Goal: Task Accomplishment & Management: Complete application form

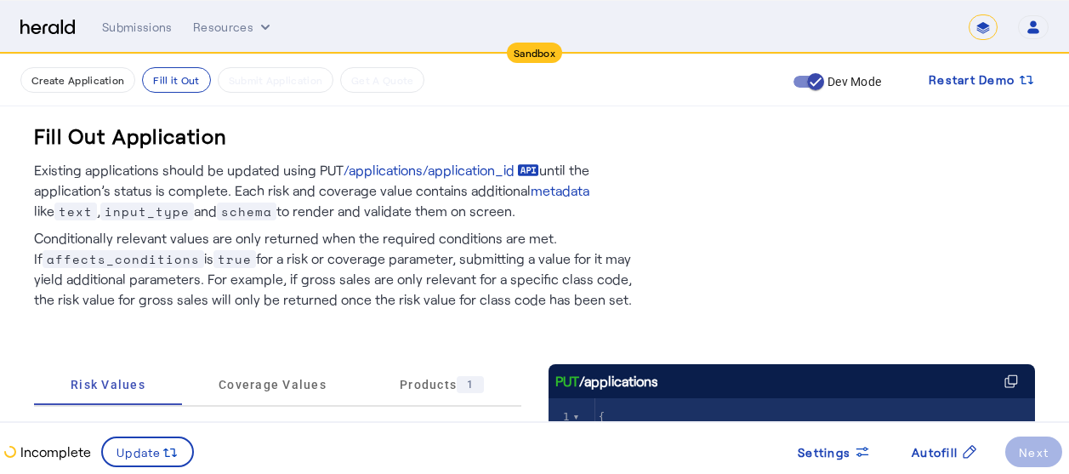
scroll to position [389, 0]
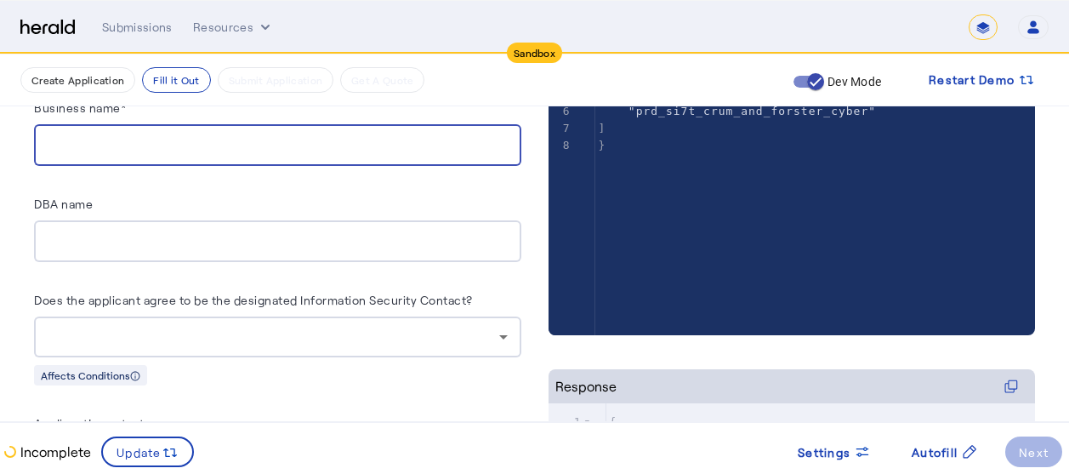
paste input "**********"
type input "**********"
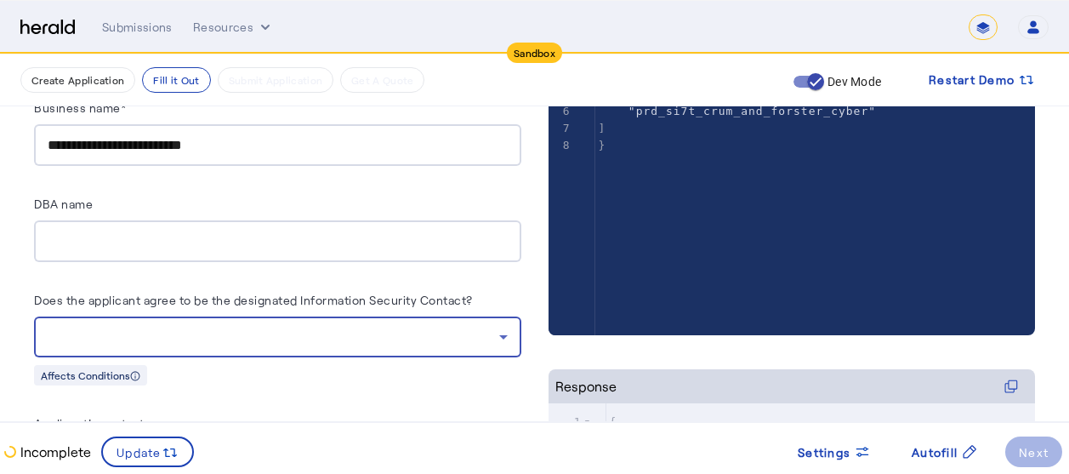
click at [465, 333] on div at bounding box center [273, 336] width 451 height 20
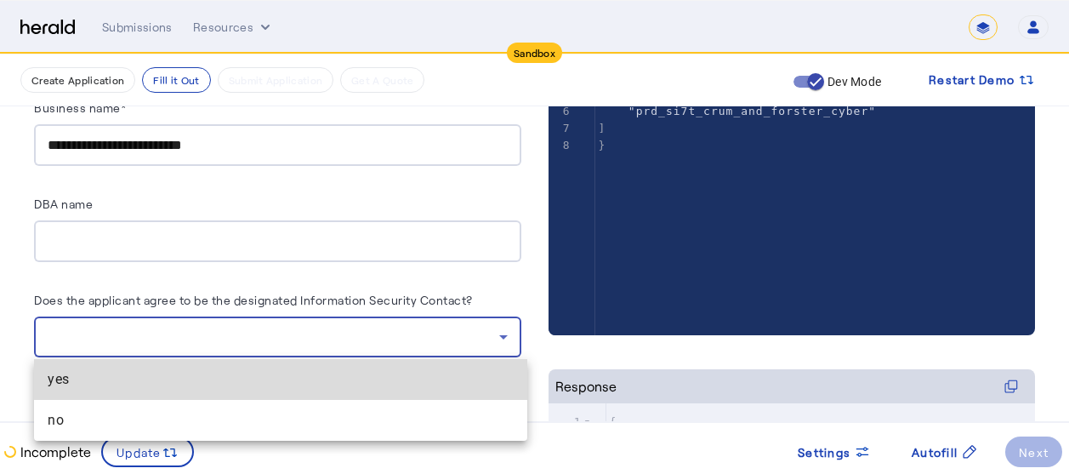
click at [187, 390] on mat-option "yes" at bounding box center [280, 379] width 493 height 41
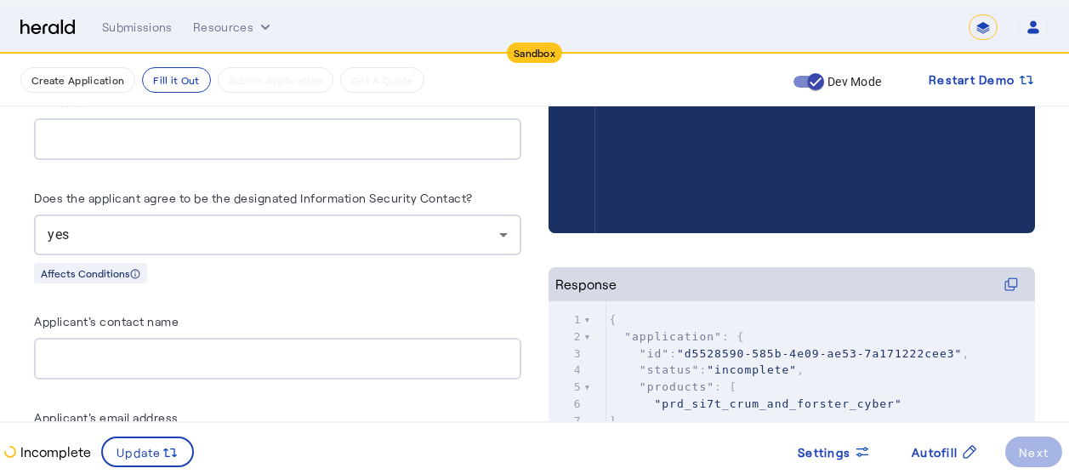
scroll to position [537, 0]
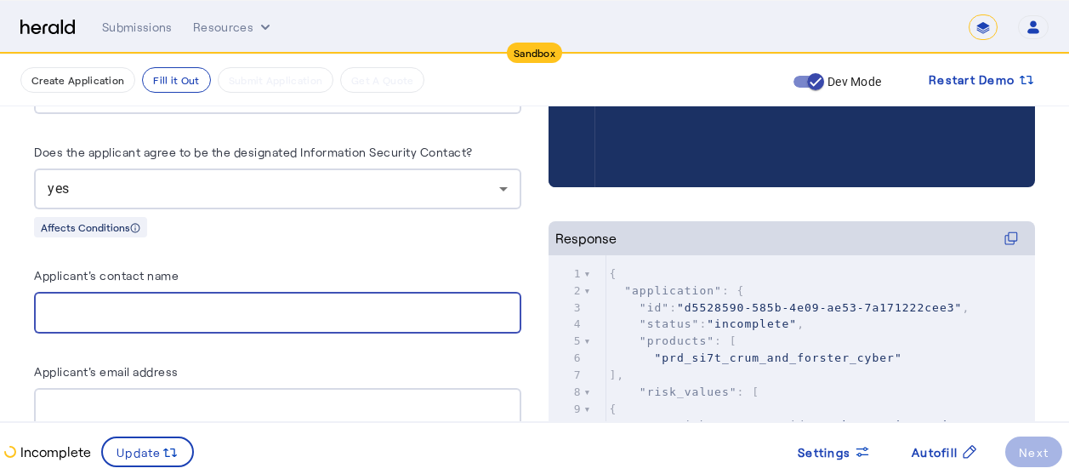
click at [173, 303] on input "Applicant's contact name" at bounding box center [278, 313] width 460 height 20
type input "**********"
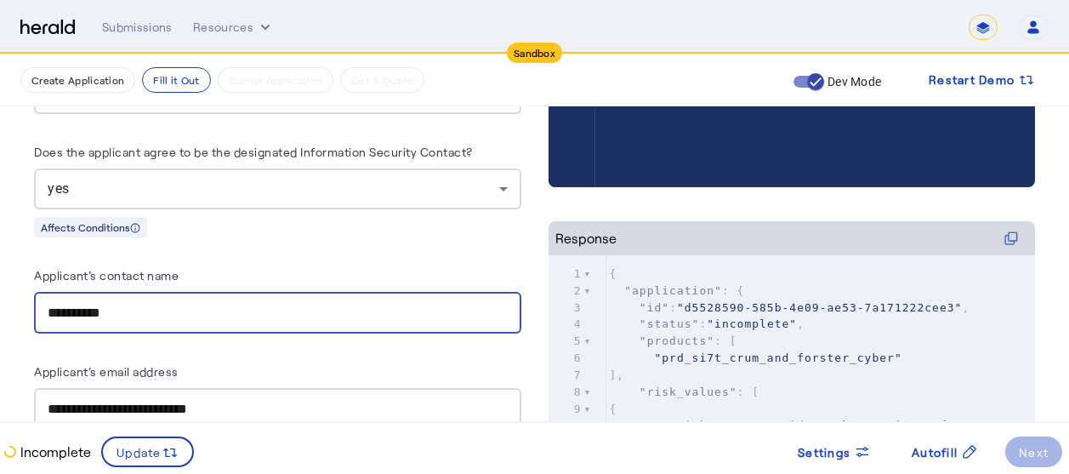
type input "**********"
type input "*****"
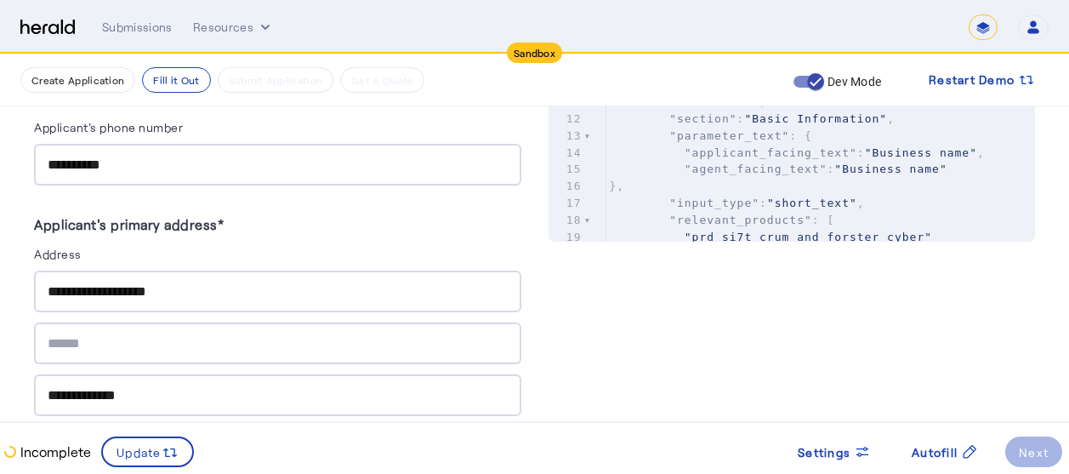
scroll to position [911, 0]
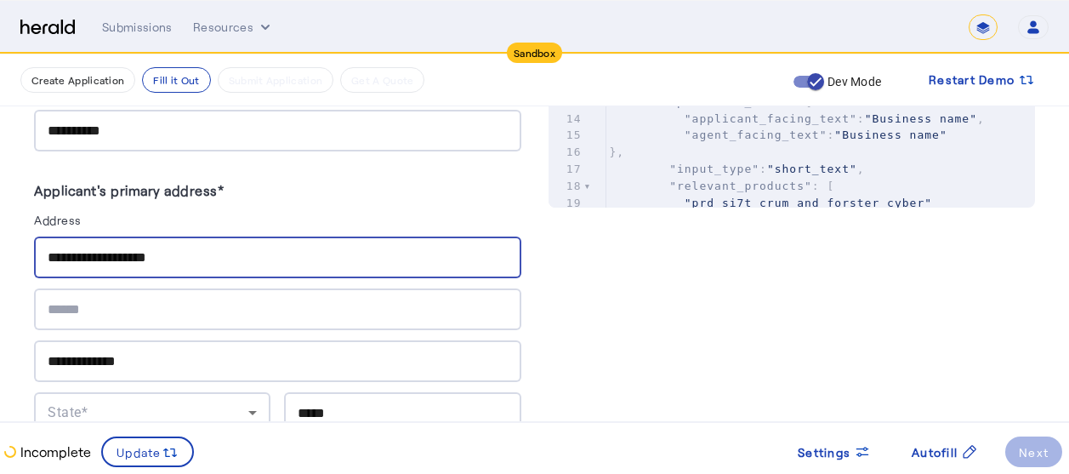
click at [203, 256] on input "**********" at bounding box center [278, 257] width 460 height 20
type input "*"
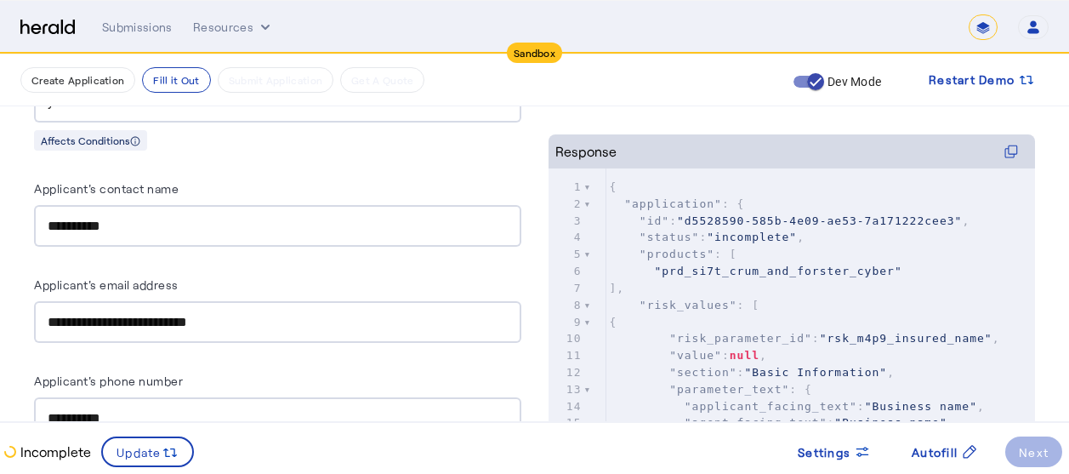
scroll to position [583, 0]
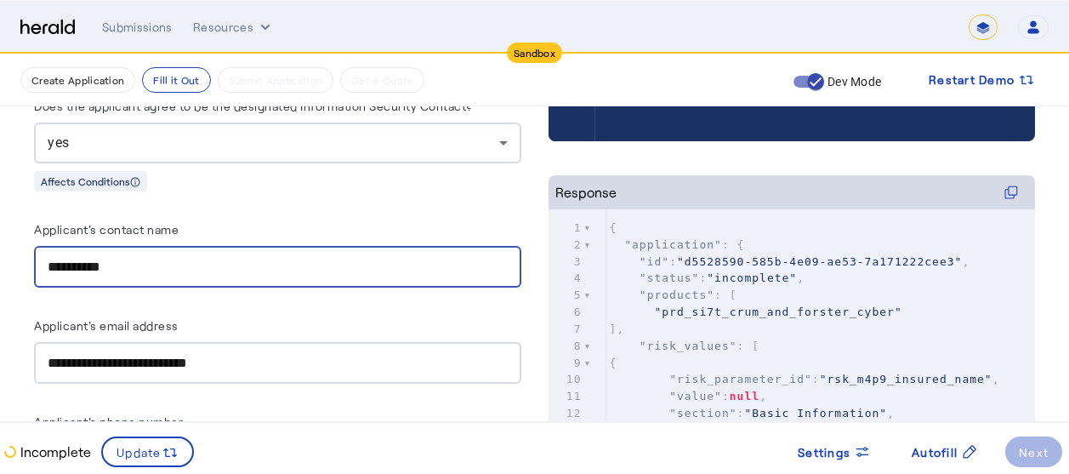
drag, startPoint x: 132, startPoint y: 254, endPoint x: 48, endPoint y: 253, distance: 84.2
click at [48, 253] on div "**********" at bounding box center [278, 267] width 460 height 42
paste input "***"
type input "**********"
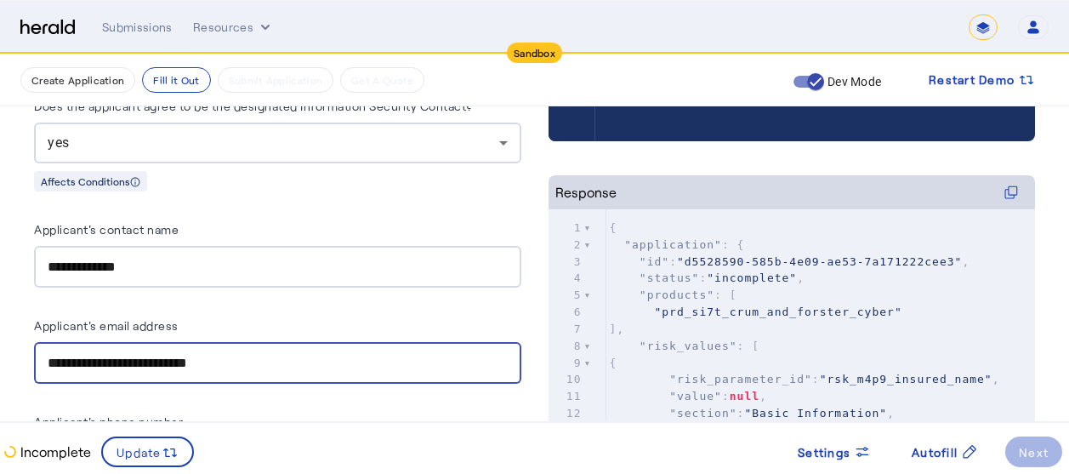
drag, startPoint x: 271, startPoint y: 362, endPoint x: 43, endPoint y: 362, distance: 227.8
click at [43, 362] on div "**********" at bounding box center [277, 363] width 487 height 42
paste input "text"
type input "**********"
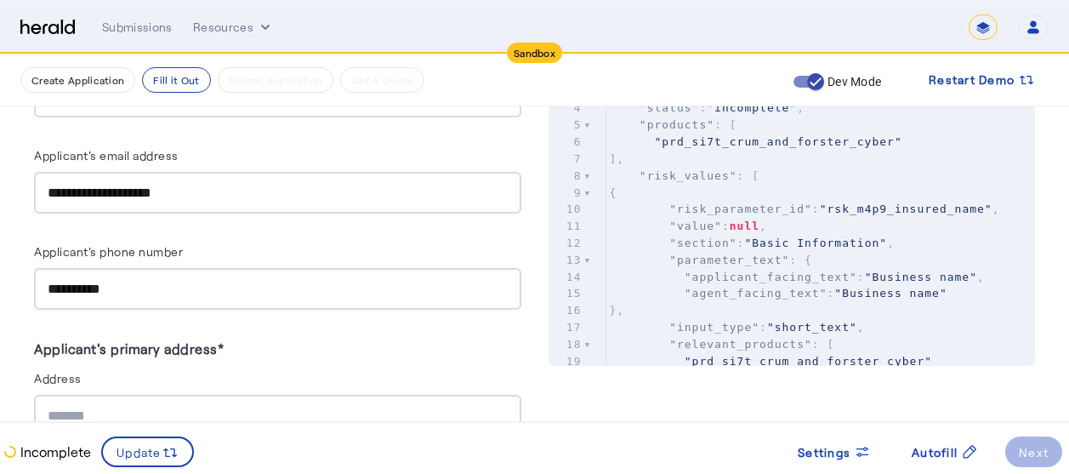
scroll to position [787, 0]
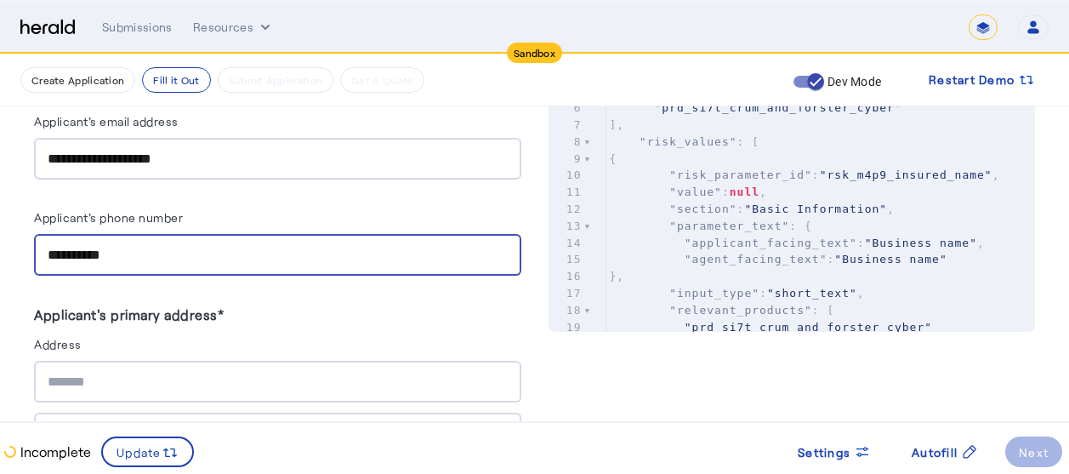
click at [145, 252] on input "**********" at bounding box center [278, 255] width 460 height 20
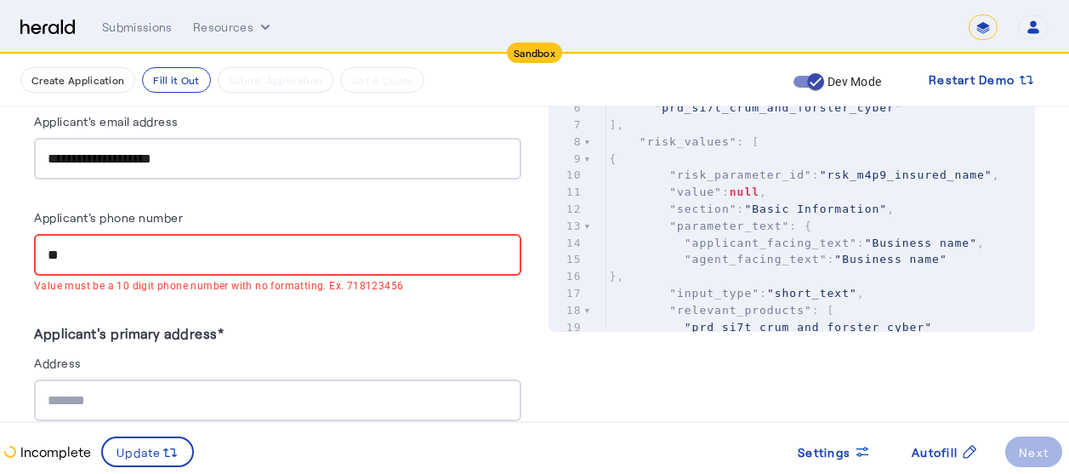
type input "*"
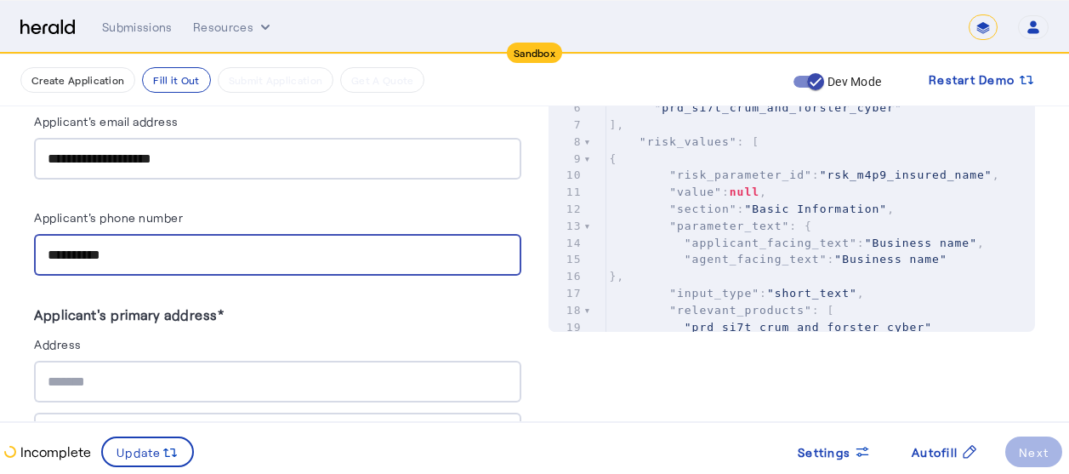
type input "**********"
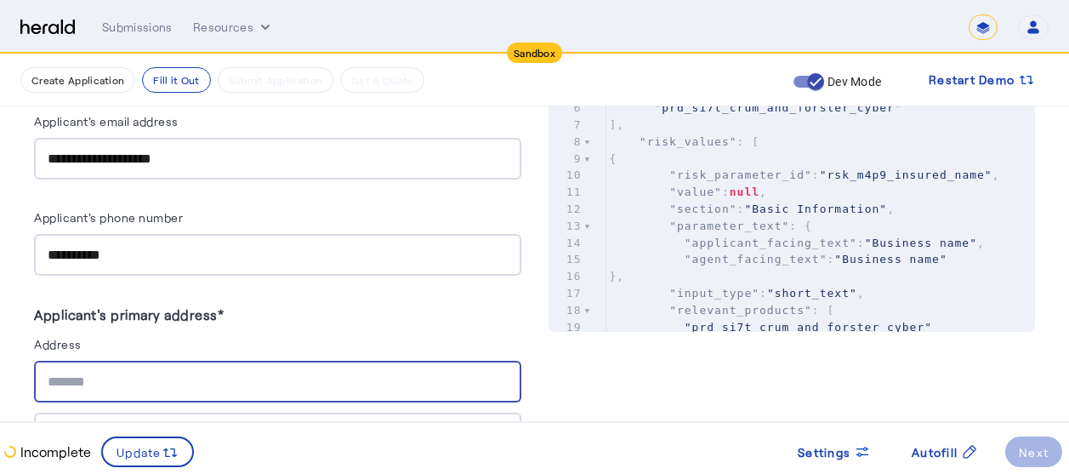
click at [108, 383] on input "text" at bounding box center [278, 382] width 460 height 20
paste input "**********"
type input "**********"
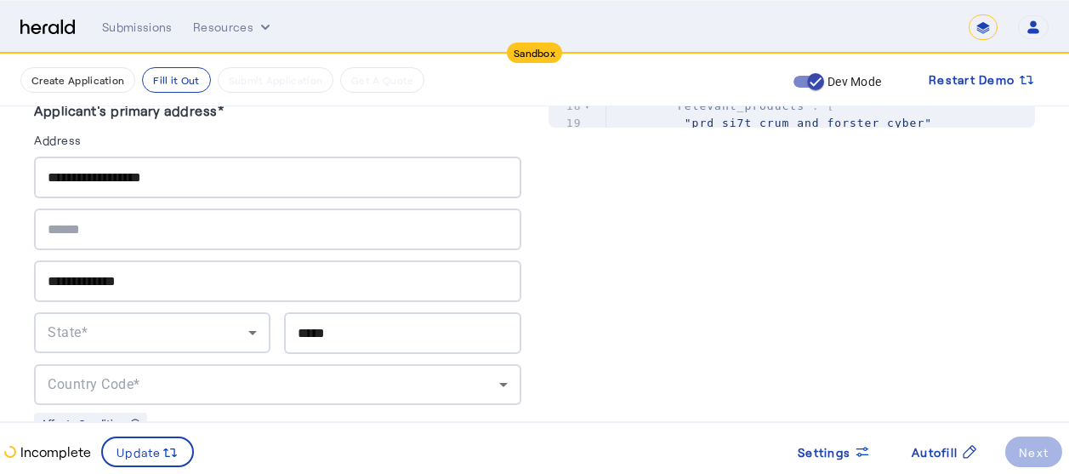
scroll to position [1025, 0]
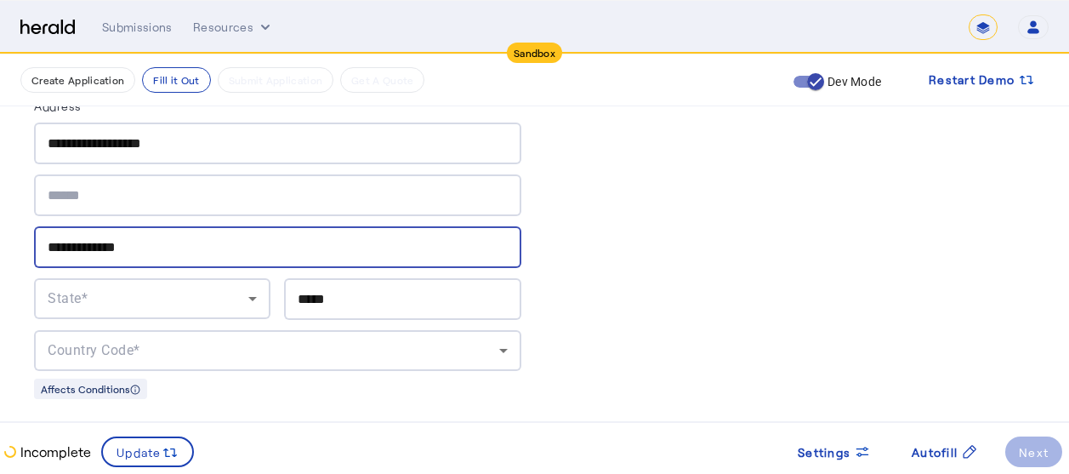
click at [166, 237] on input "**********" at bounding box center [278, 247] width 460 height 20
type input "*"
paste input "******"
type input "******"
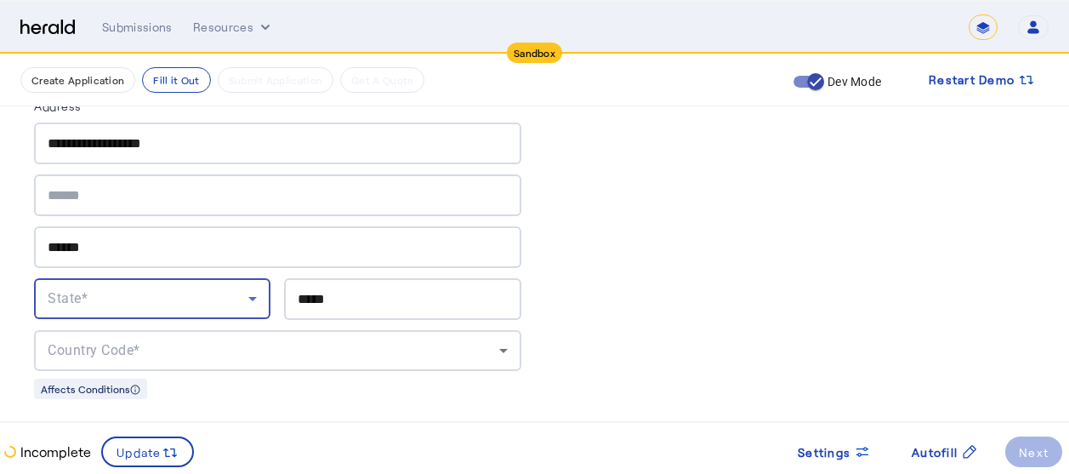
click at [164, 293] on div "State*" at bounding box center [148, 298] width 201 height 20
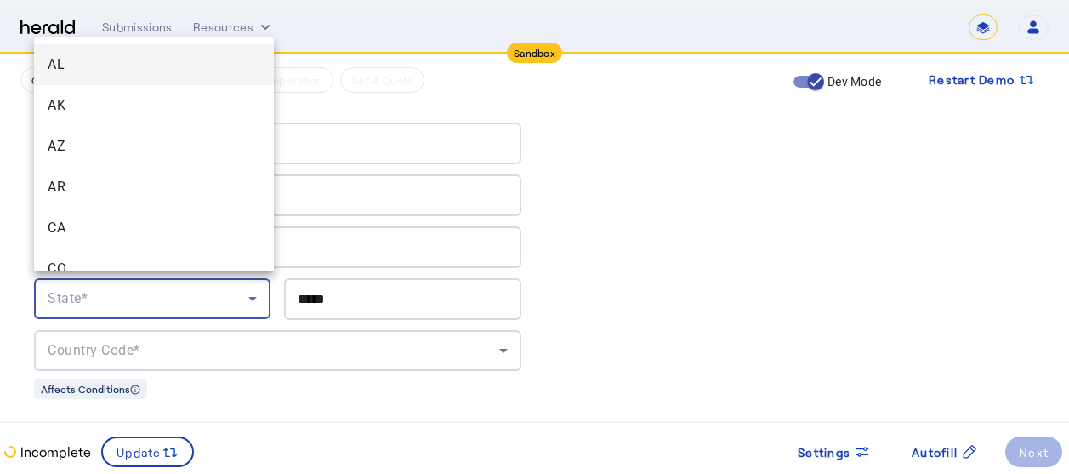
click at [65, 307] on div at bounding box center [534, 237] width 1069 height 474
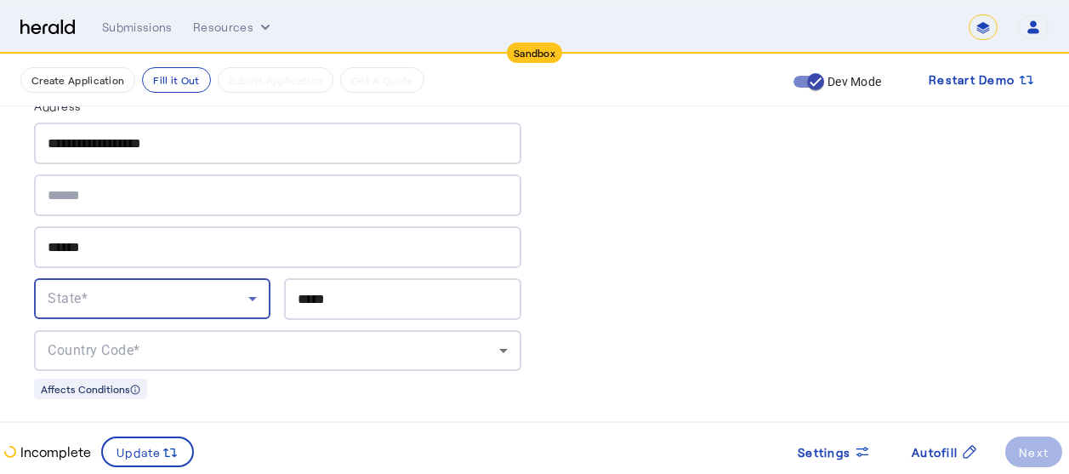
click at [135, 299] on div "State*" at bounding box center [148, 298] width 201 height 20
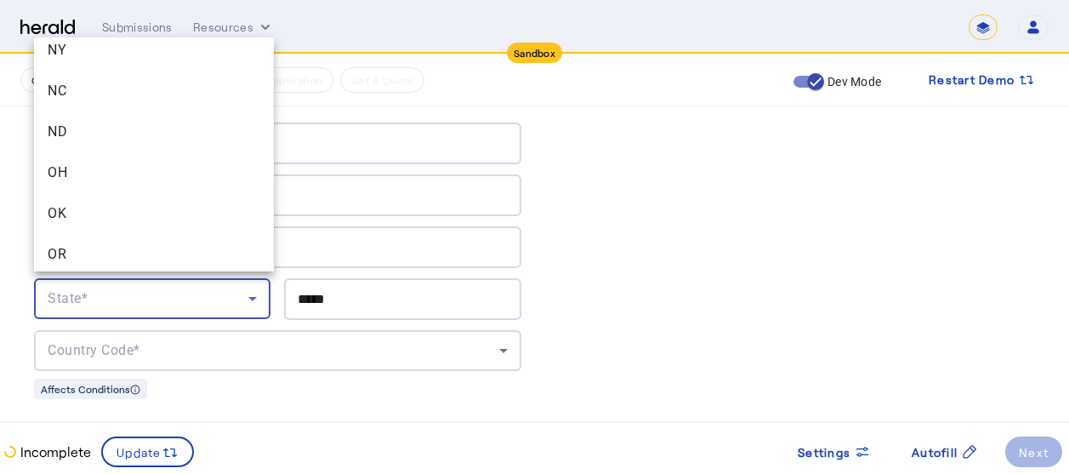
scroll to position [1861, 0]
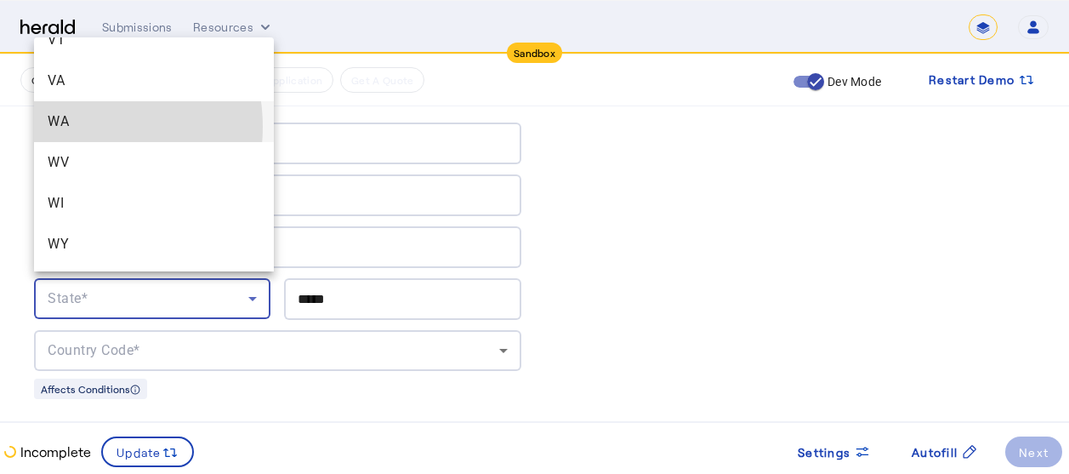
click at [71, 127] on span "WA" at bounding box center [154, 121] width 213 height 20
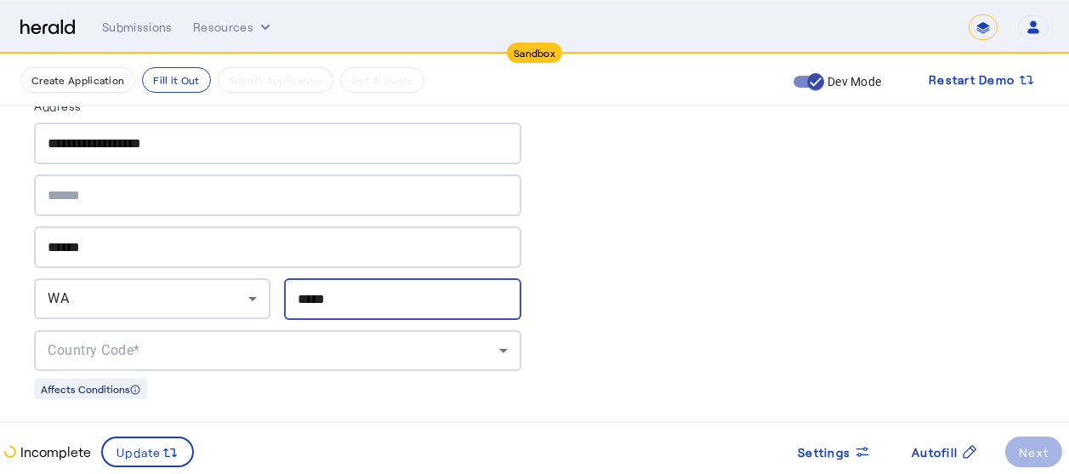
click at [346, 298] on input "*****" at bounding box center [402, 299] width 209 height 20
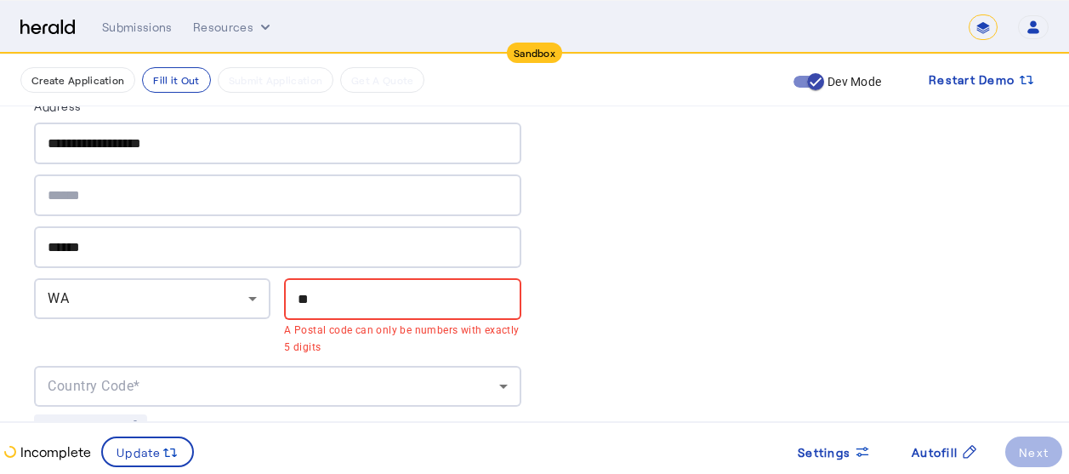
type input "*"
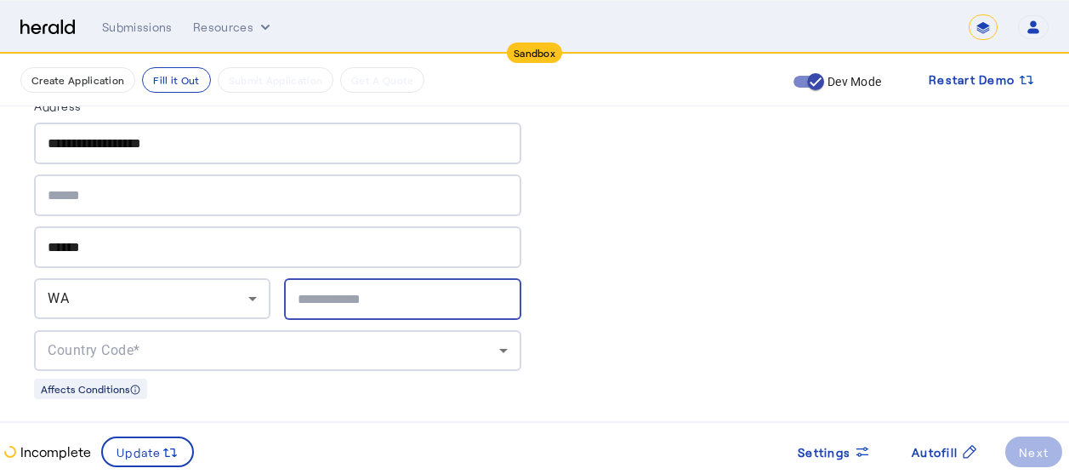
paste input "*******"
type input "*****"
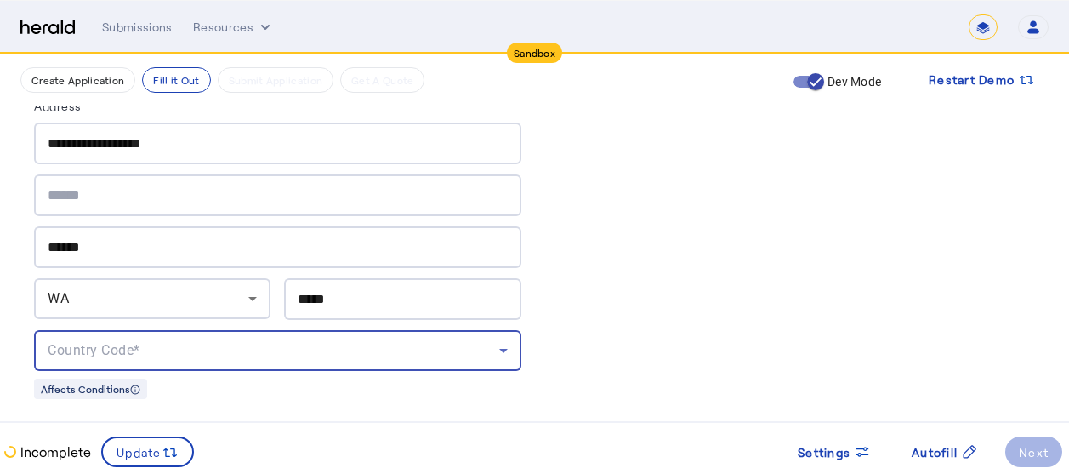
click at [208, 340] on div "Country Code*" at bounding box center [273, 350] width 451 height 20
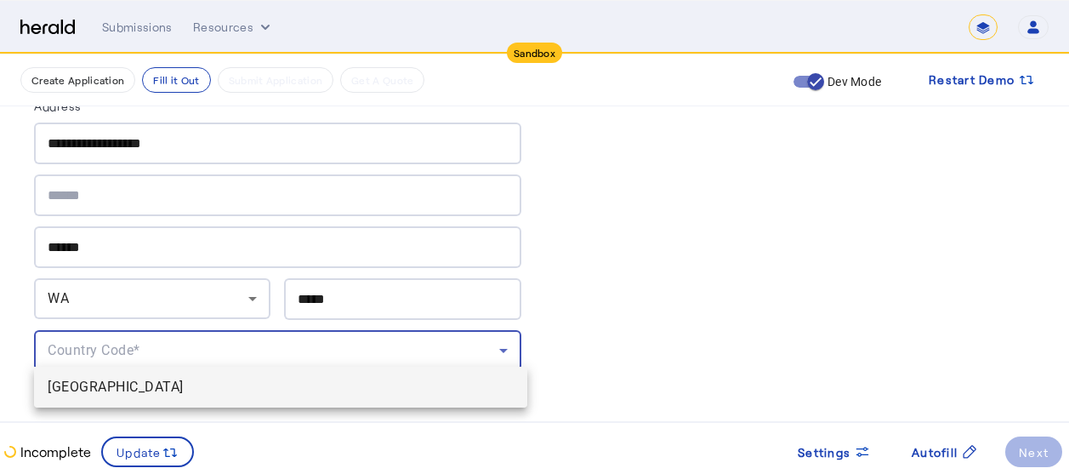
click at [123, 382] on span "[GEOGRAPHIC_DATA]" at bounding box center [281, 387] width 466 height 20
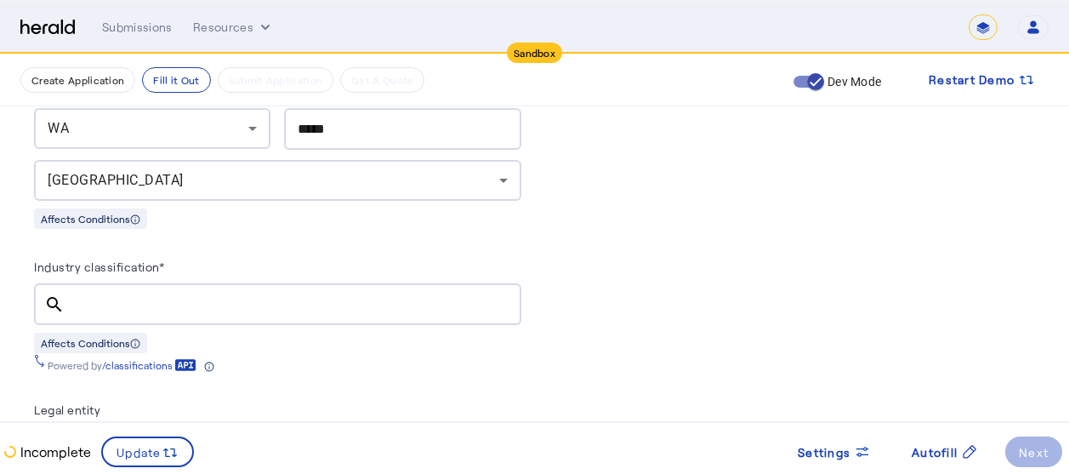
scroll to position [1229, 0]
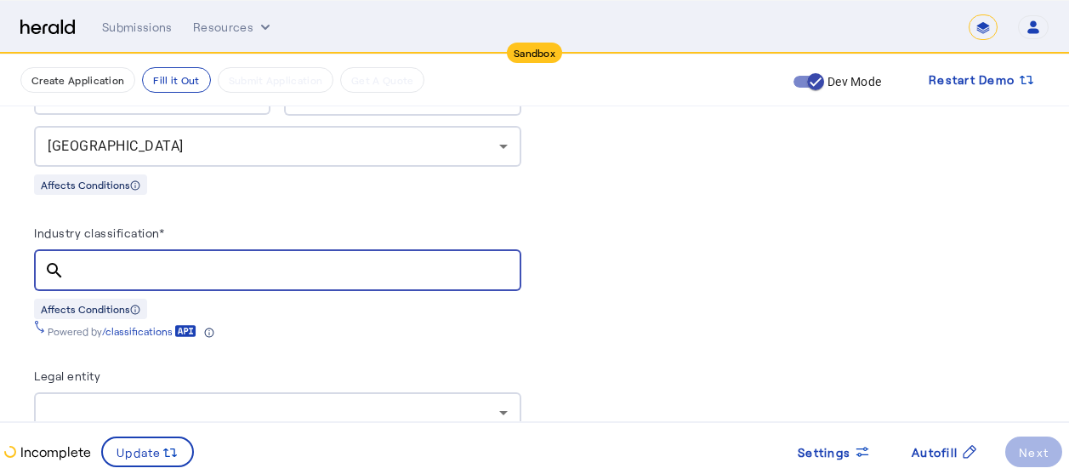
click at [123, 268] on input "Industry classification*" at bounding box center [292, 270] width 429 height 20
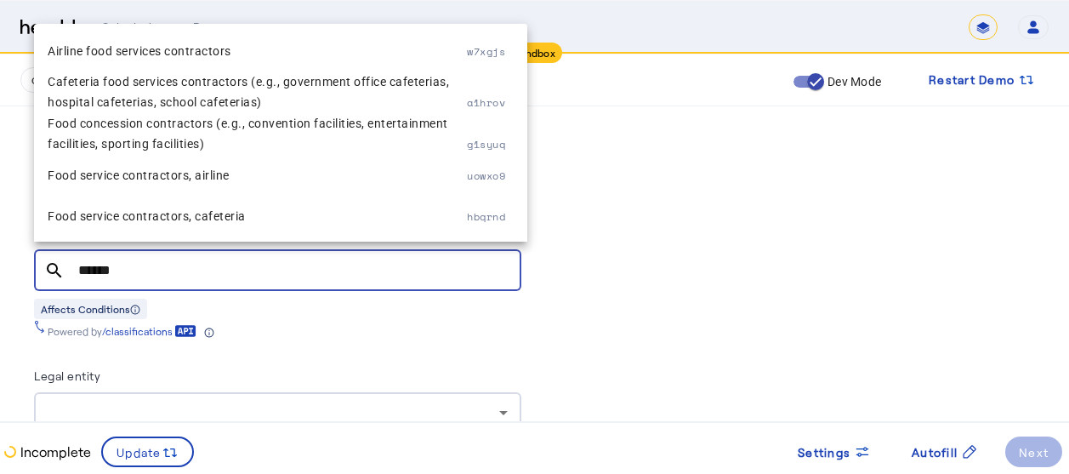
type input "******"
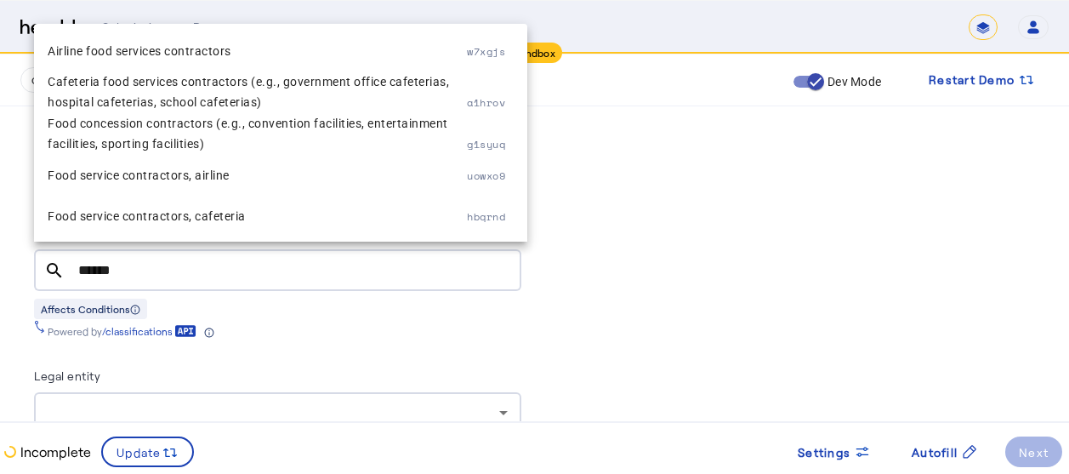
click at [324, 326] on div "Powered by /classifications" at bounding box center [277, 328] width 487 height 19
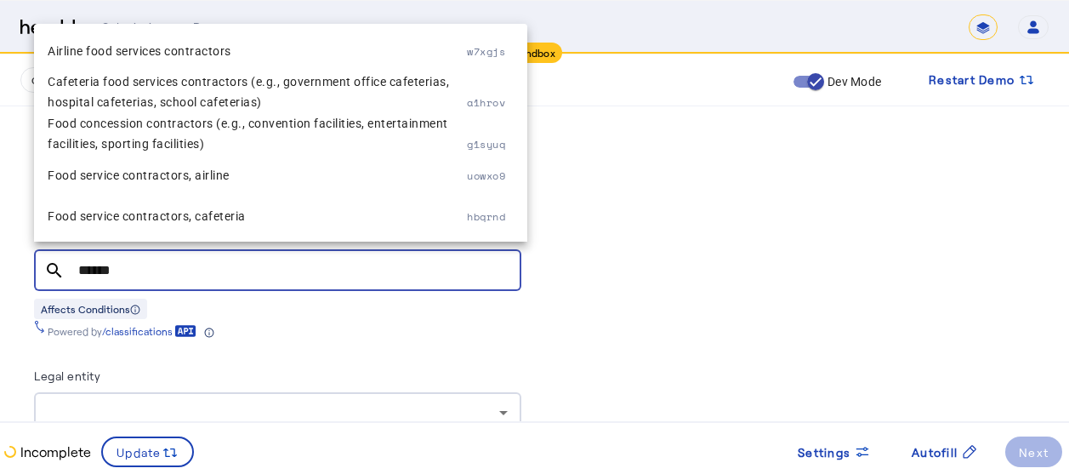
click at [260, 264] on input "******" at bounding box center [292, 270] width 429 height 20
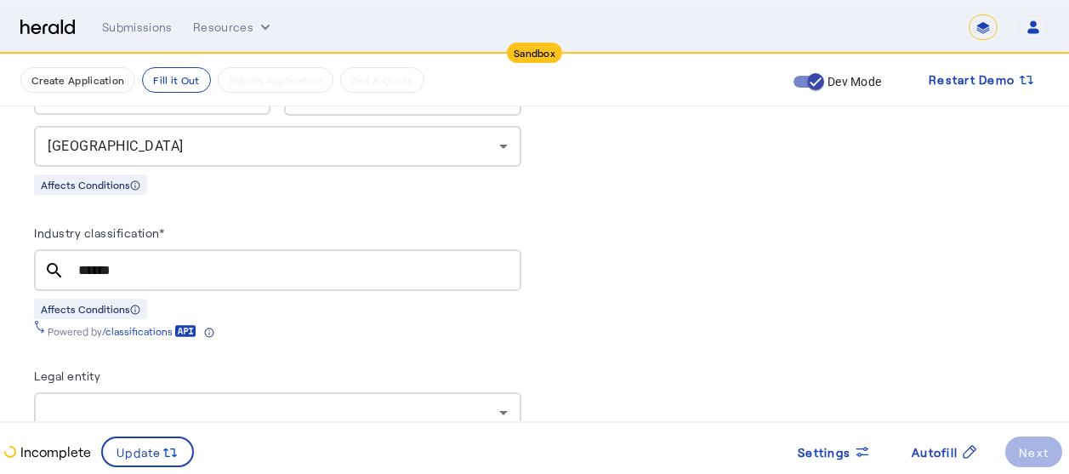
click at [281, 319] on div "Powered by /classifications" at bounding box center [277, 328] width 487 height 19
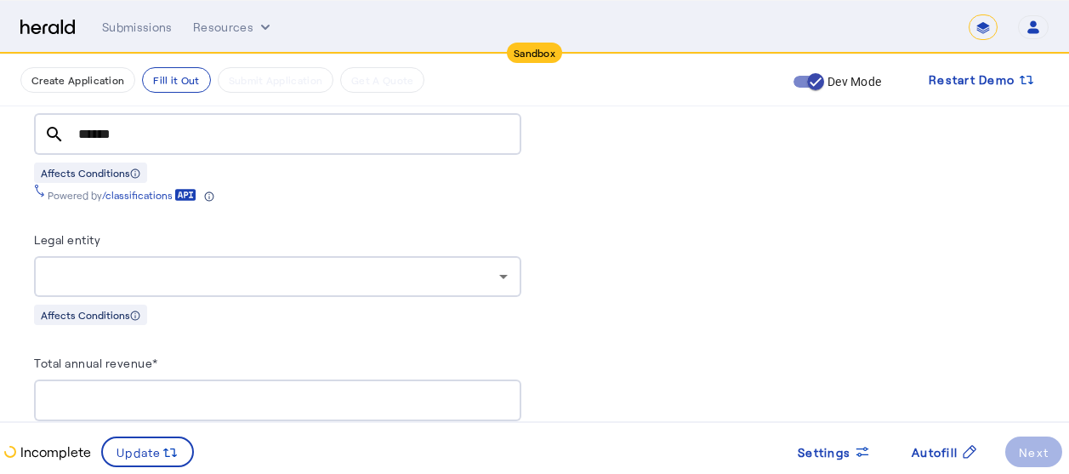
scroll to position [1399, 0]
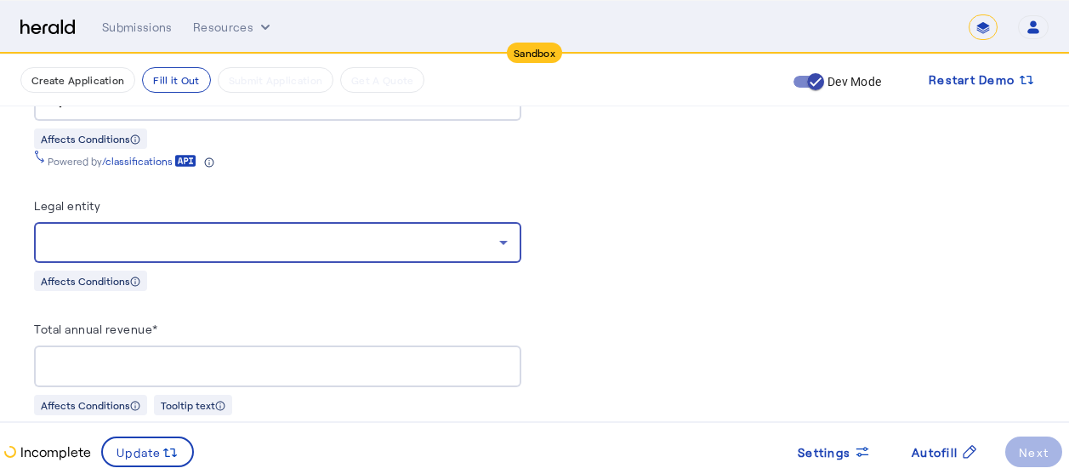
click at [298, 235] on div at bounding box center [273, 242] width 451 height 20
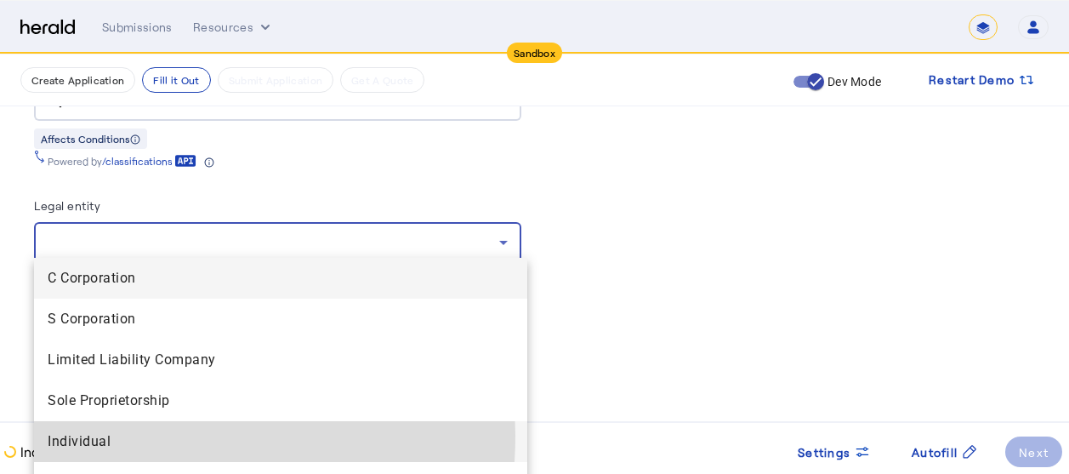
click at [107, 435] on span "Individual" at bounding box center [281, 441] width 466 height 20
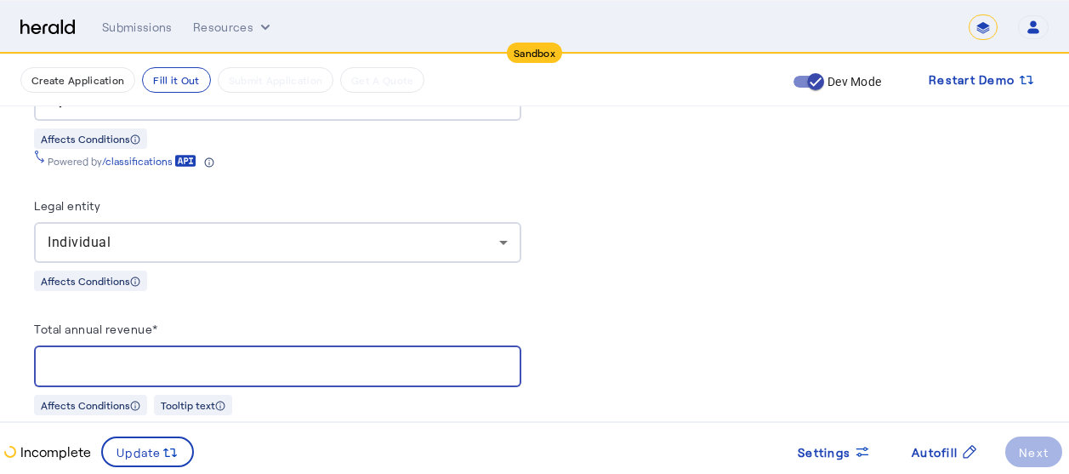
click at [124, 357] on input "Total annual revenue*" at bounding box center [278, 366] width 460 height 20
type input "**********"
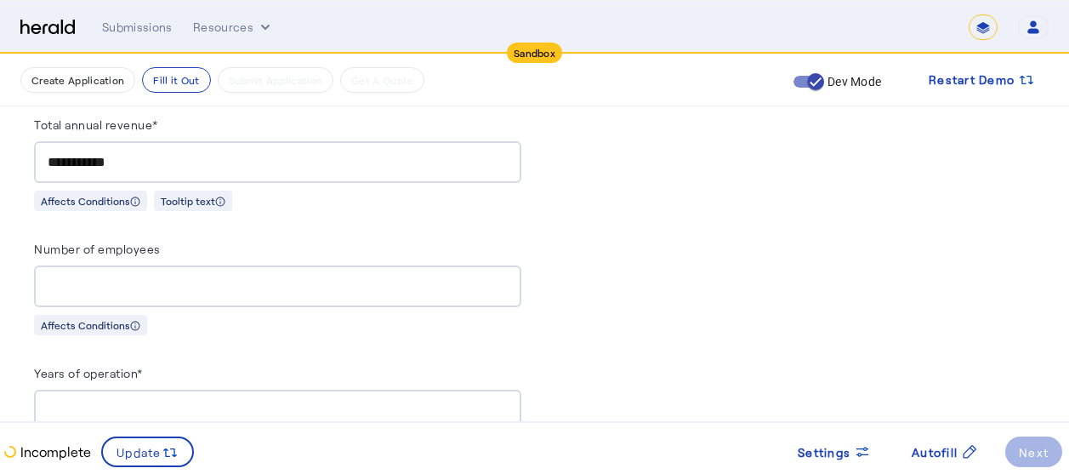
scroll to position [1637, 0]
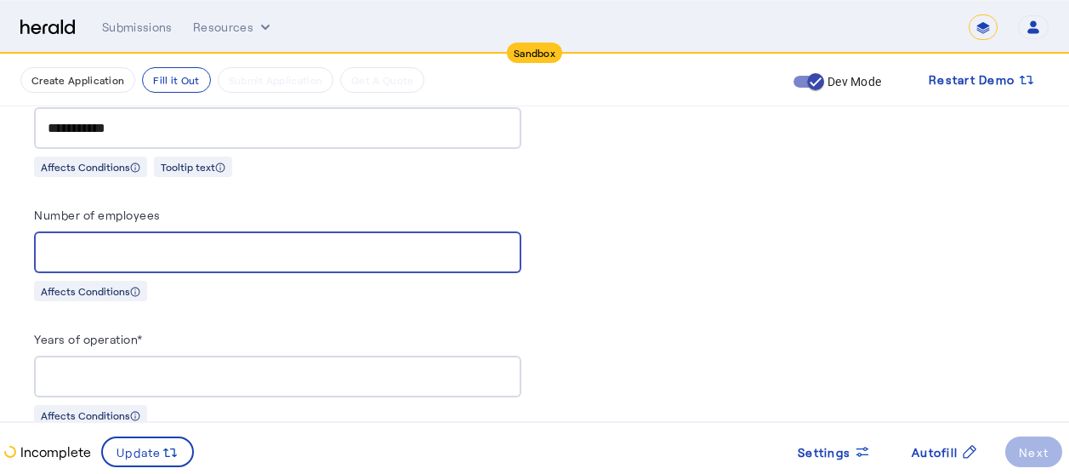
click at [157, 246] on input "Number of employees" at bounding box center [278, 252] width 460 height 20
type input "****"
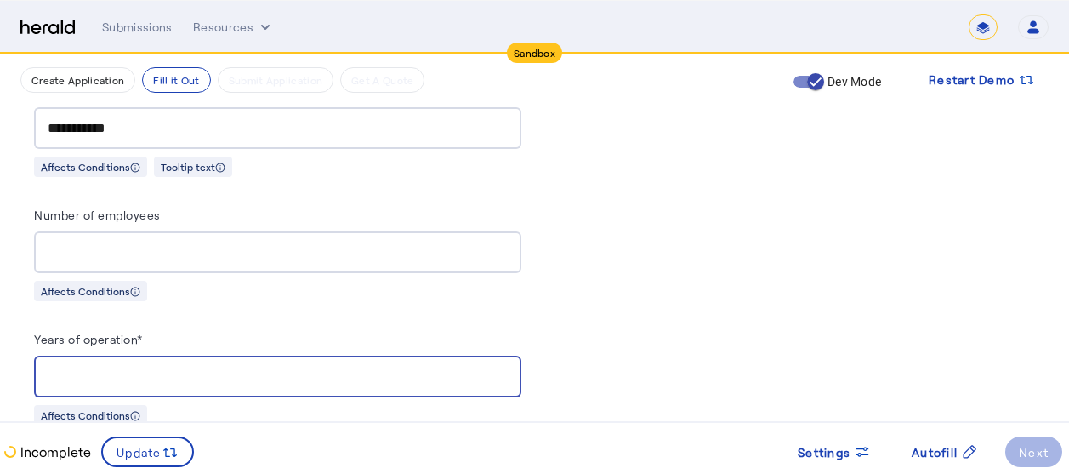
click at [145, 367] on input "Years of operation*" at bounding box center [278, 376] width 460 height 20
type input "*"
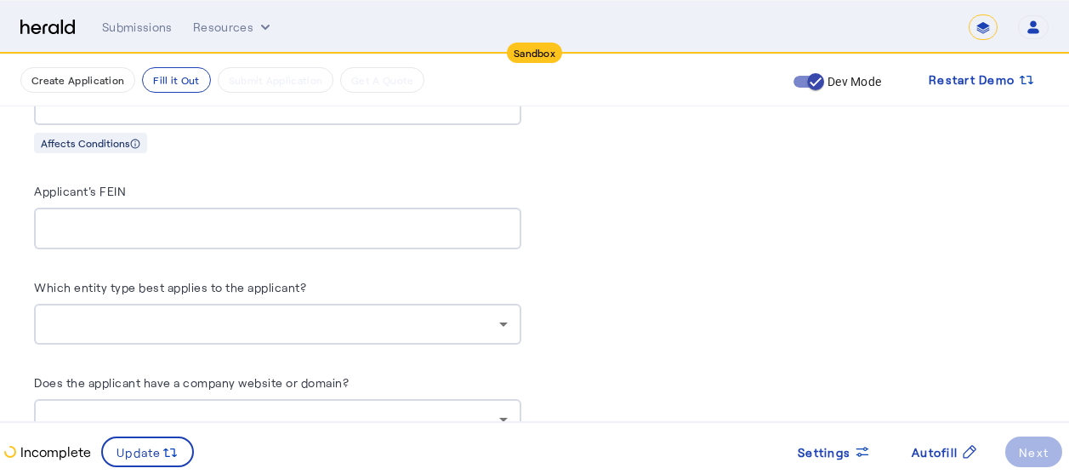
scroll to position [1943, 0]
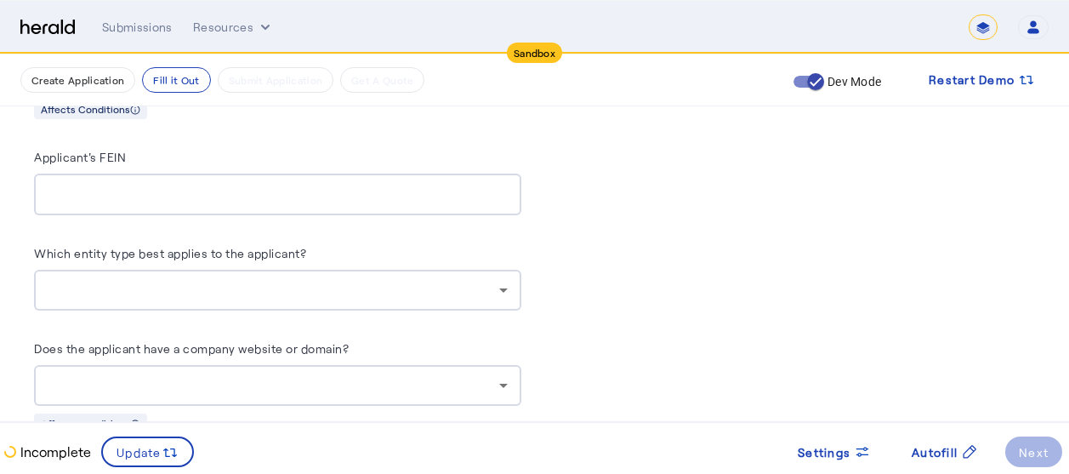
click at [368, 294] on div at bounding box center [278, 289] width 460 height 41
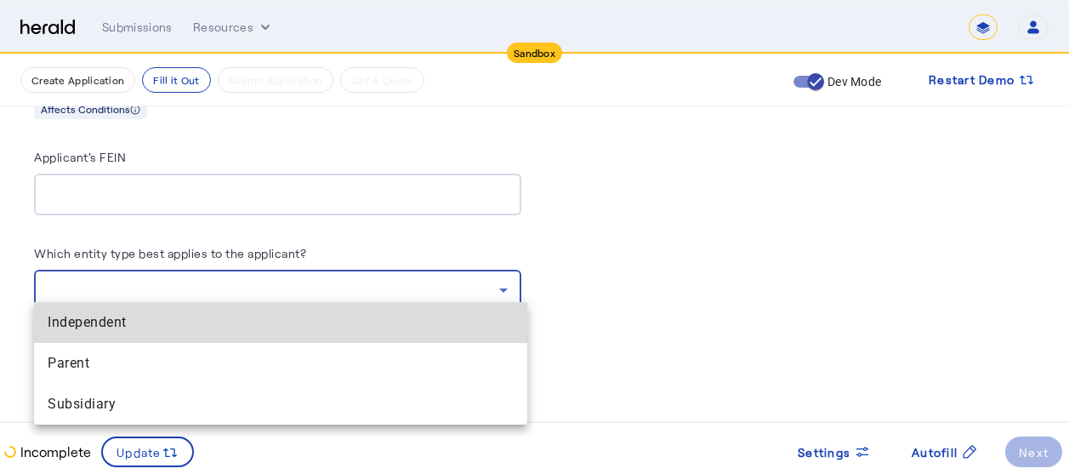
click at [138, 319] on span "Independent" at bounding box center [281, 322] width 466 height 20
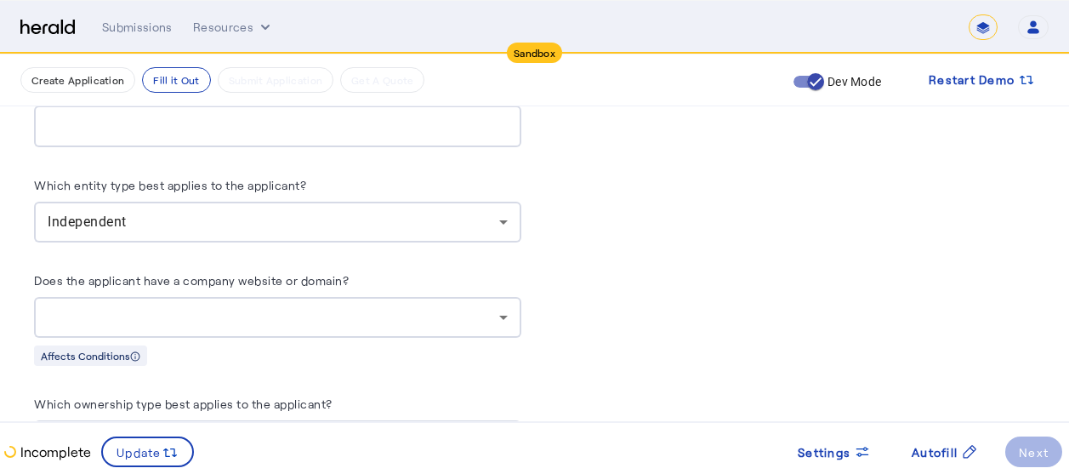
scroll to position [2045, 0]
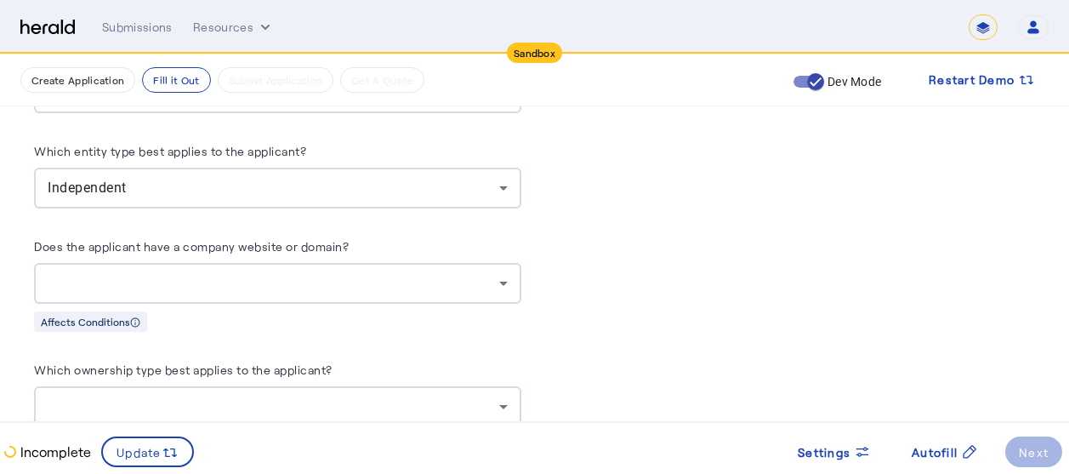
click at [474, 282] on div at bounding box center [278, 283] width 460 height 41
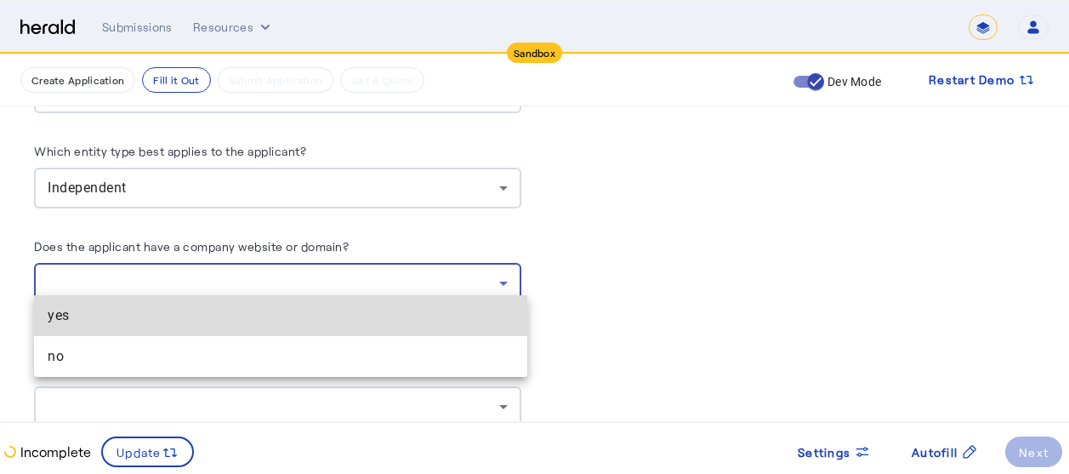
click at [142, 322] on span "yes" at bounding box center [281, 315] width 466 height 20
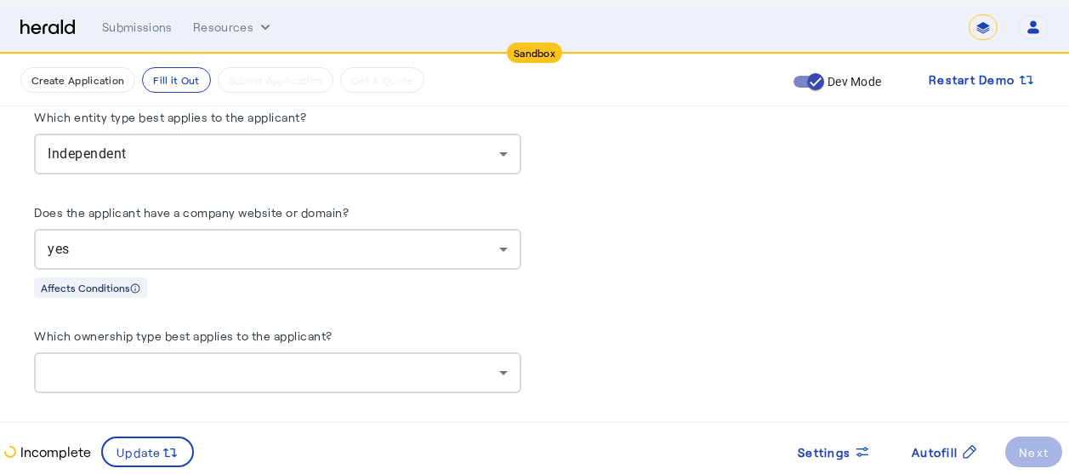
scroll to position [2181, 0]
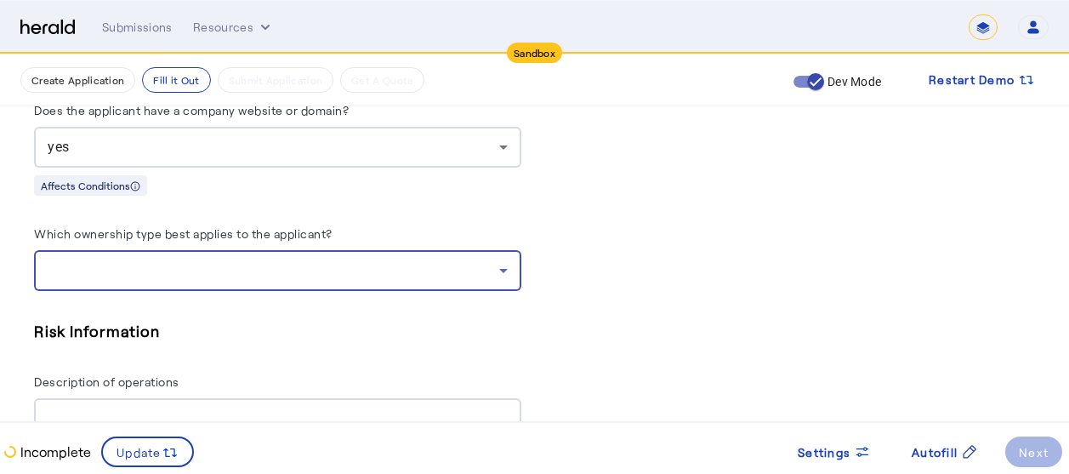
click at [269, 260] on div at bounding box center [273, 270] width 451 height 20
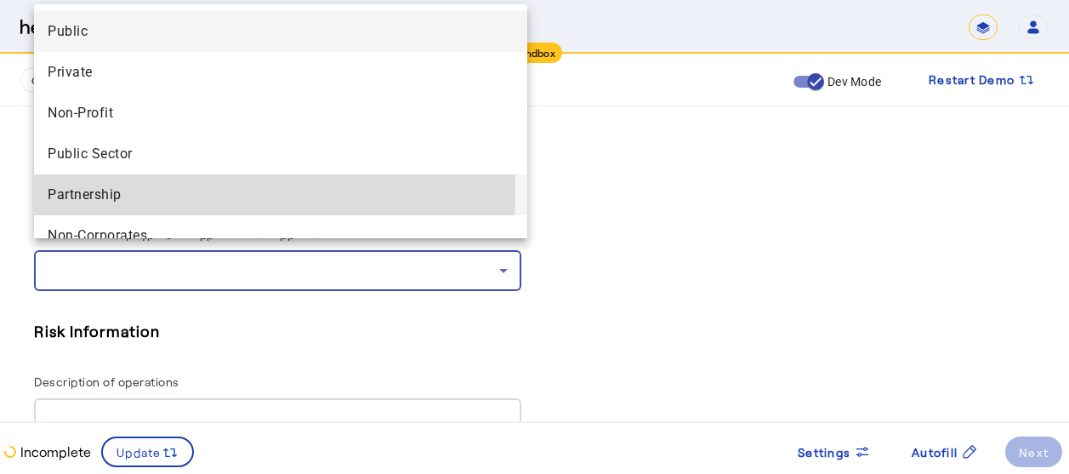
click at [141, 190] on span "Partnership" at bounding box center [281, 194] width 466 height 20
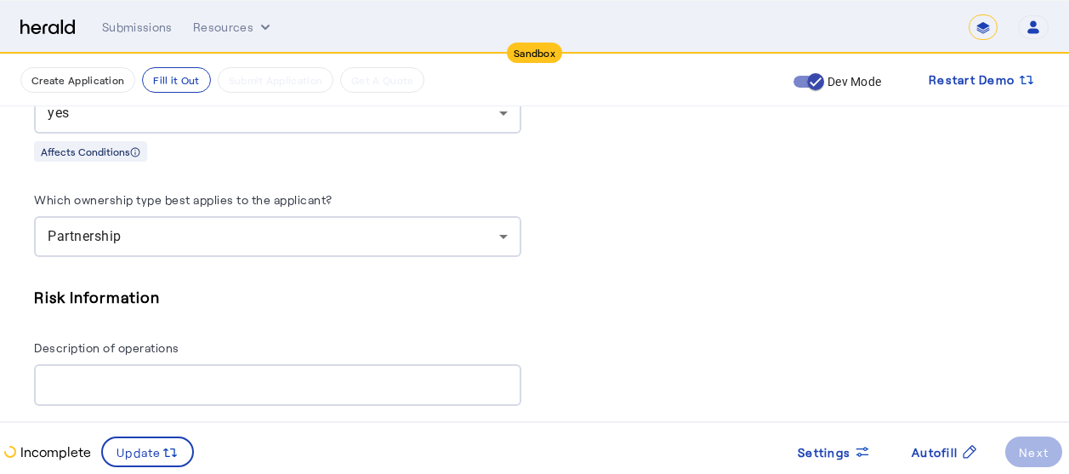
scroll to position [2317, 0]
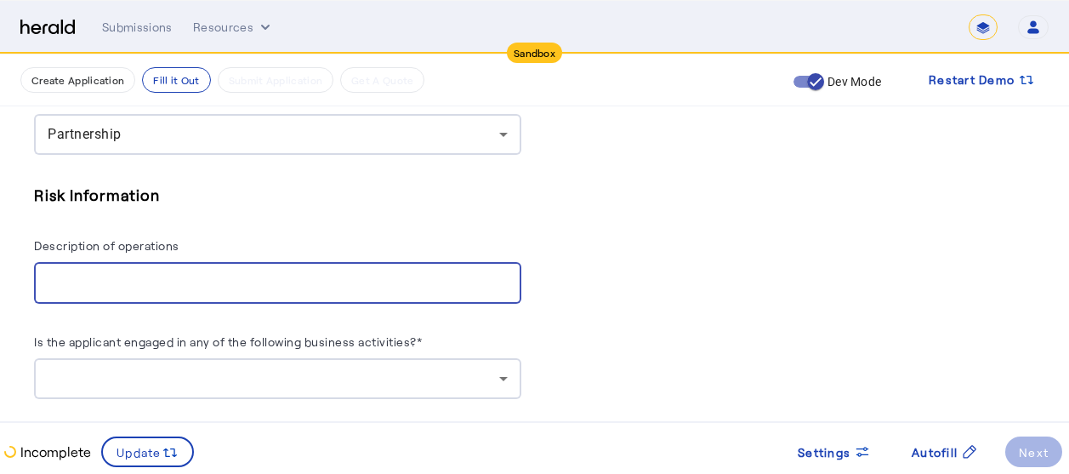
click at [266, 276] on input "Description of operations" at bounding box center [278, 283] width 460 height 20
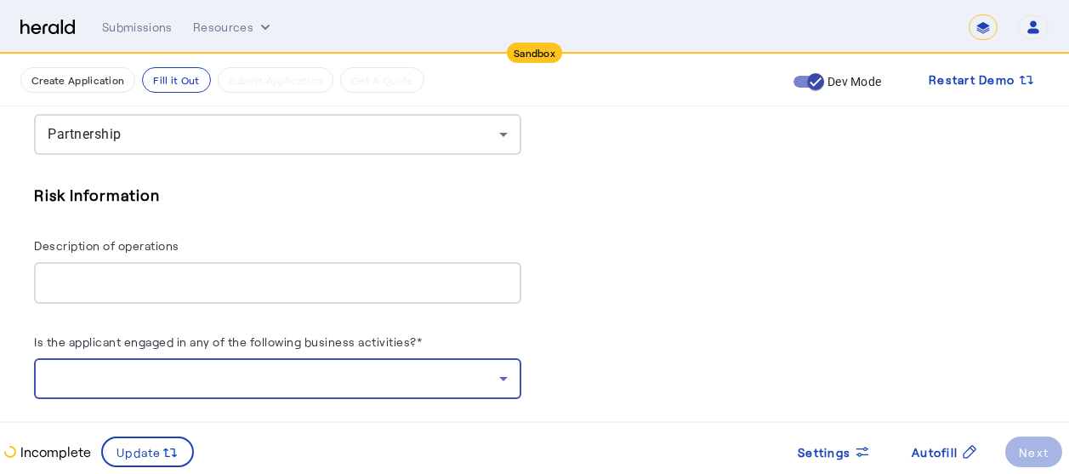
click at [463, 374] on div at bounding box center [273, 378] width 451 height 20
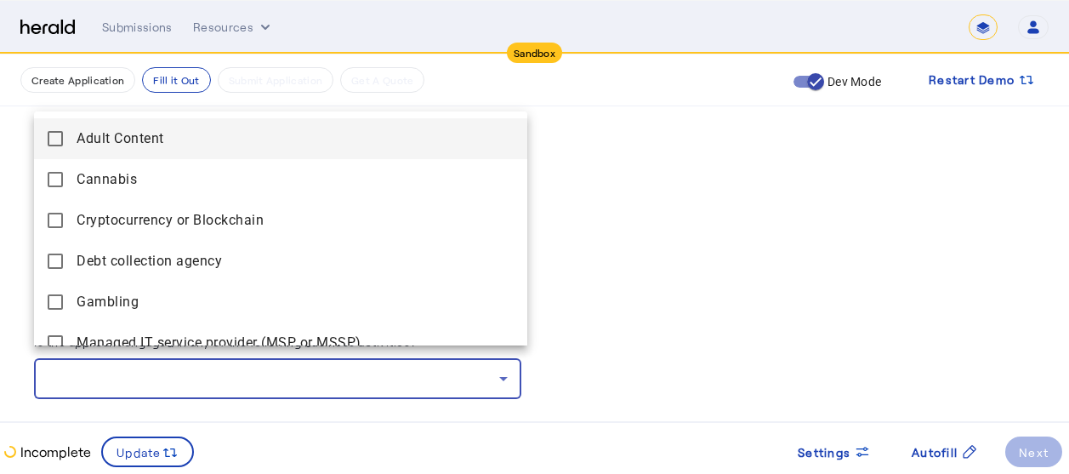
click at [646, 217] on div at bounding box center [534, 237] width 1069 height 474
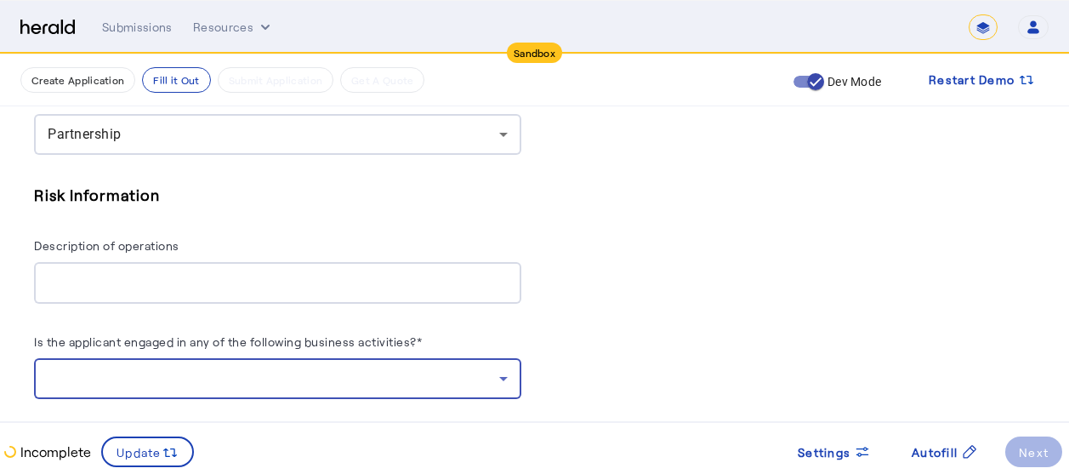
click at [392, 375] on div at bounding box center [273, 378] width 451 height 20
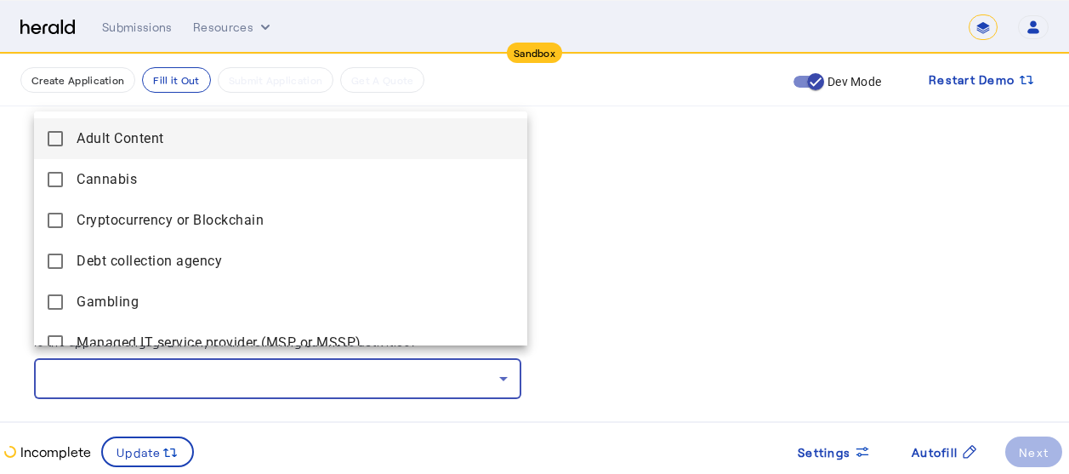
click at [733, 281] on div at bounding box center [534, 237] width 1069 height 474
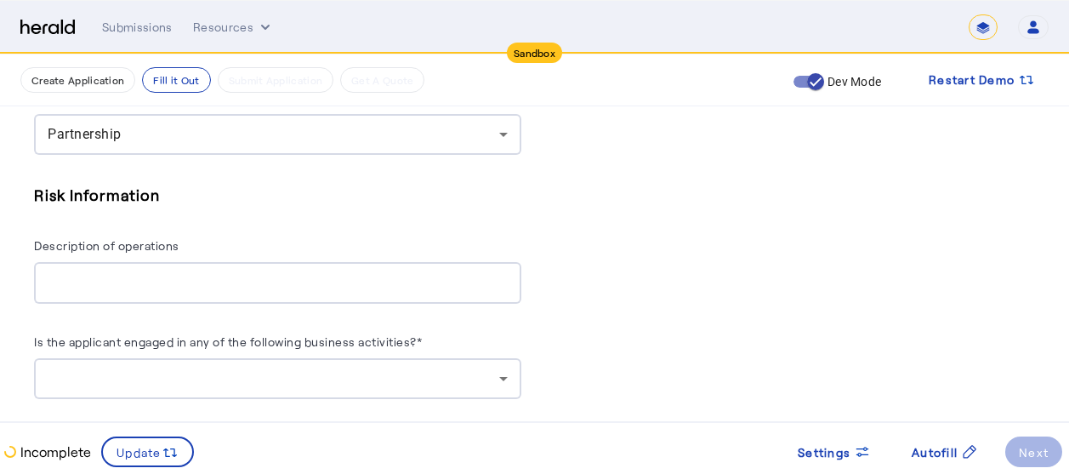
click at [314, 377] on div at bounding box center [278, 378] width 460 height 41
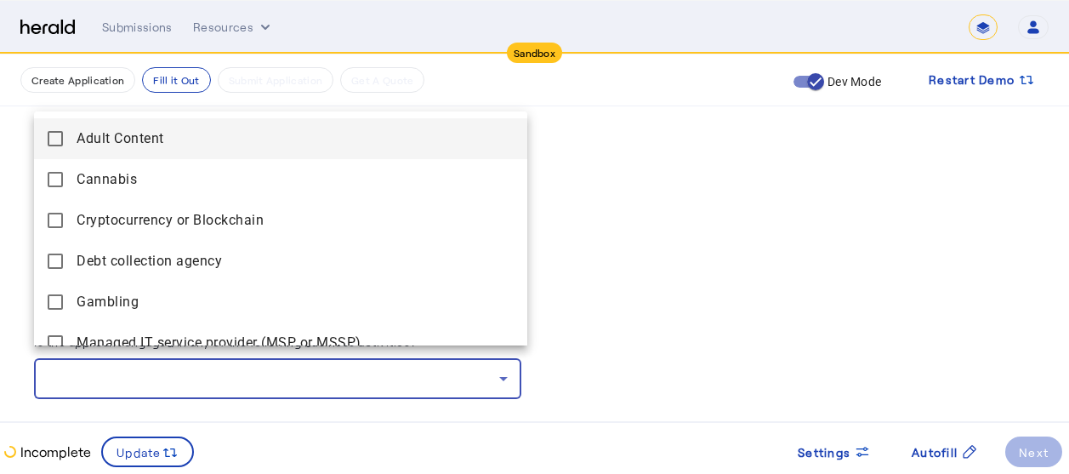
click at [636, 268] on div at bounding box center [534, 237] width 1069 height 474
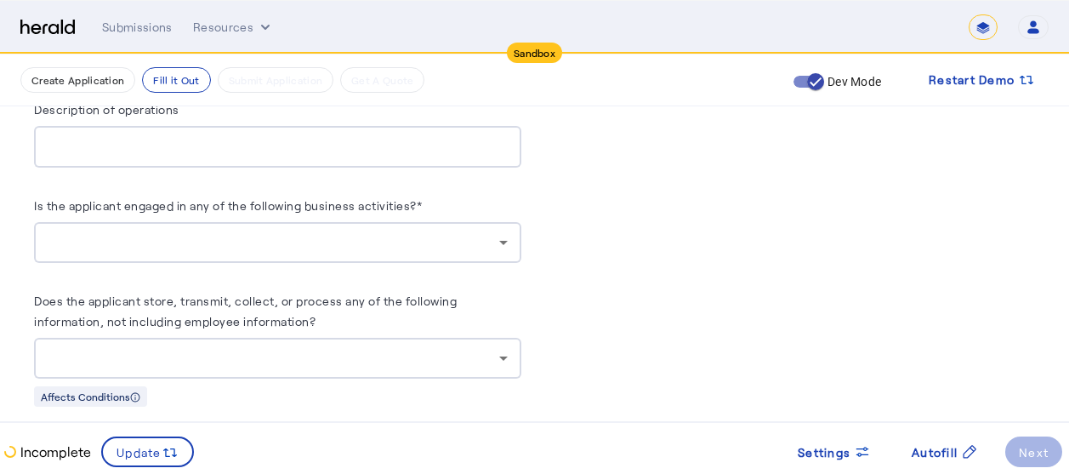
scroll to position [2487, 0]
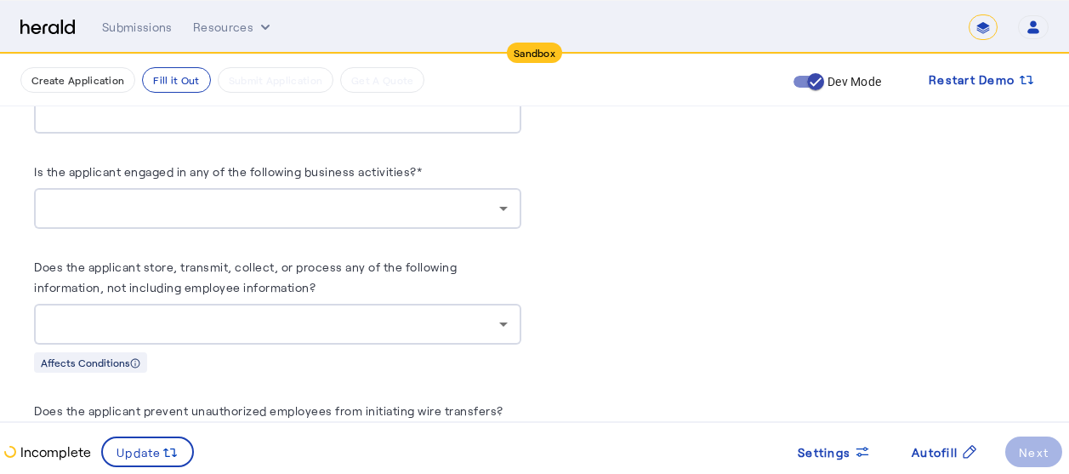
click at [363, 206] on div at bounding box center [278, 208] width 460 height 41
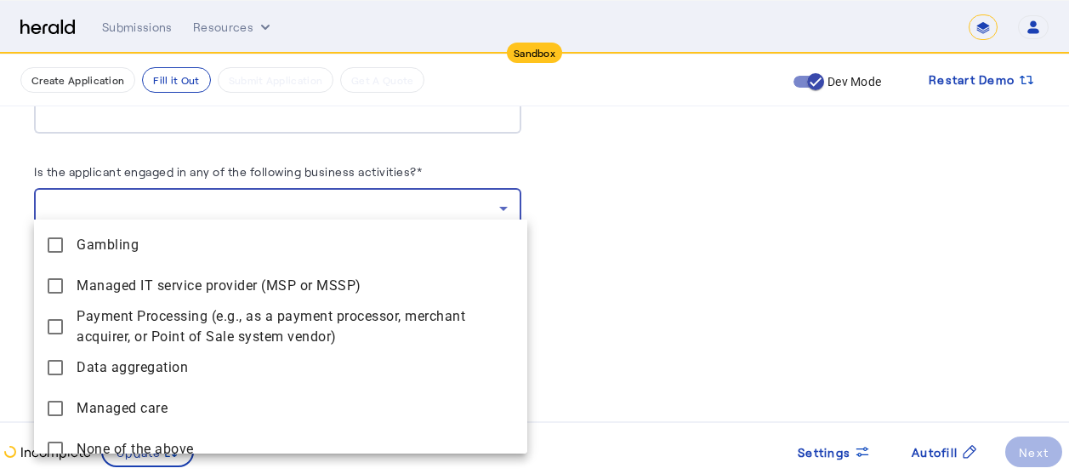
scroll to position [174, 0]
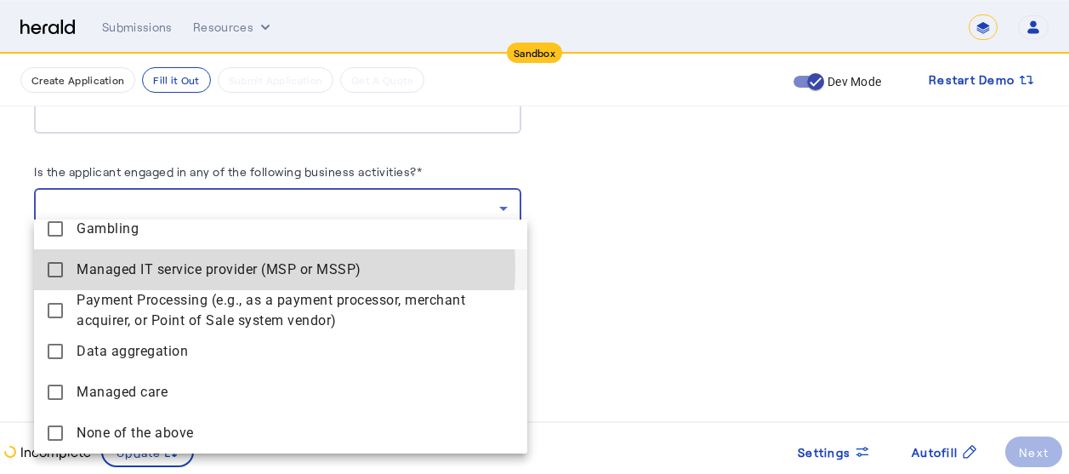
click at [270, 267] on span "Managed IT service provider (MSP or MSSP)" at bounding box center [295, 269] width 437 height 20
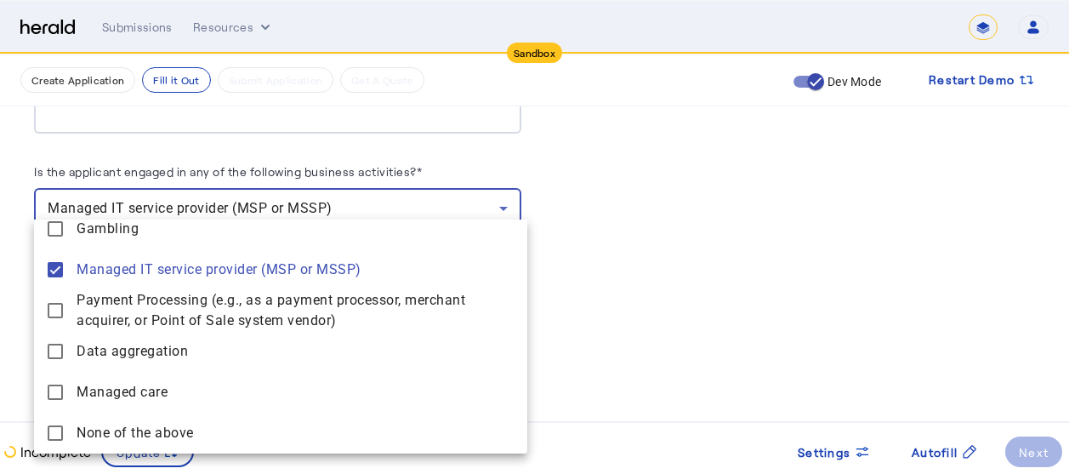
click at [675, 288] on div at bounding box center [534, 237] width 1069 height 474
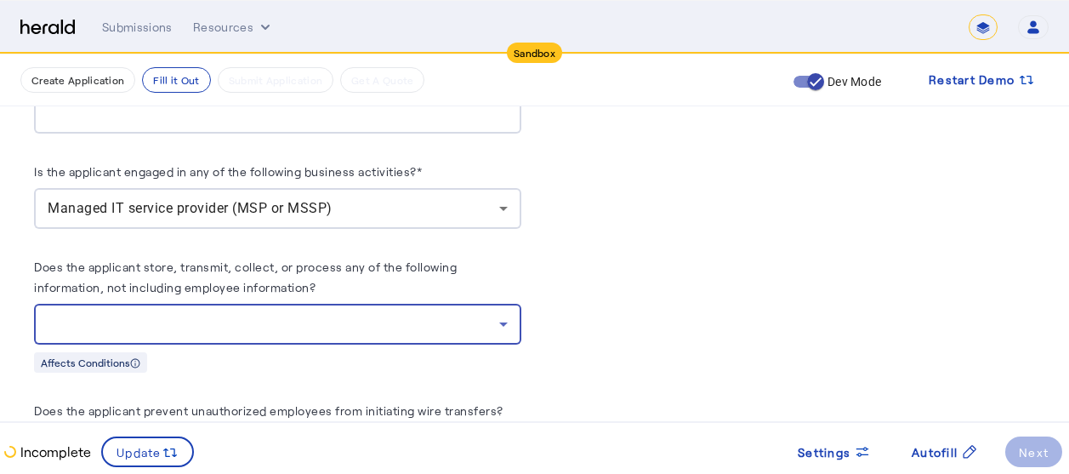
click at [448, 314] on div at bounding box center [273, 324] width 451 height 20
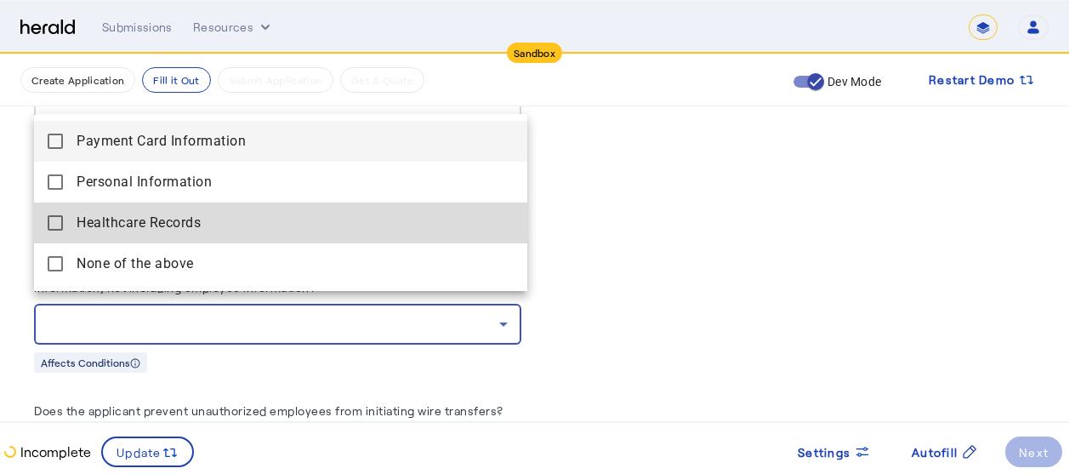
click at [159, 225] on span "Healthcare Records" at bounding box center [295, 223] width 437 height 20
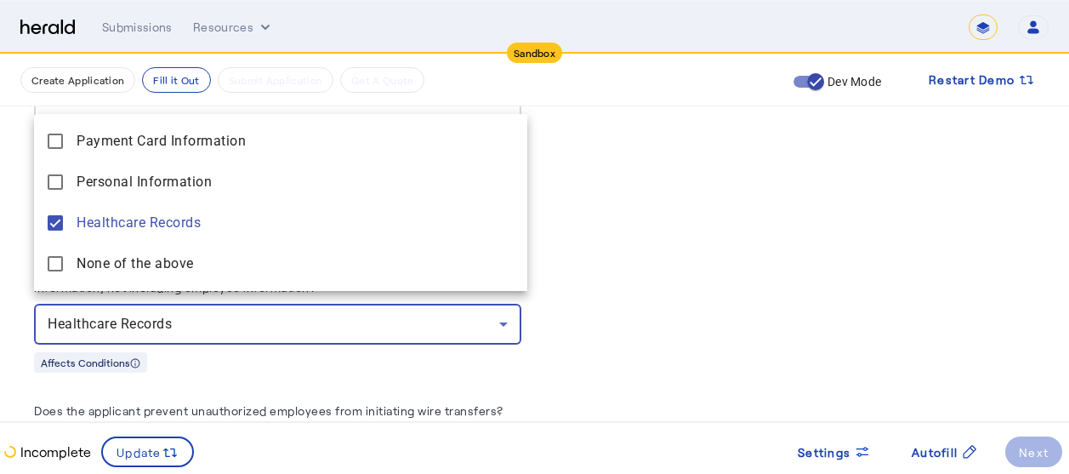
click at [661, 299] on div at bounding box center [534, 237] width 1069 height 474
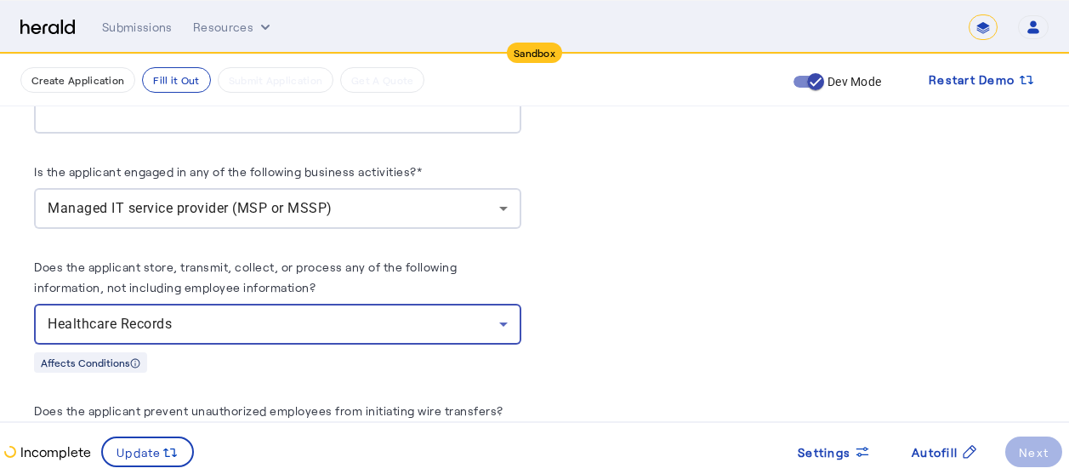
click at [305, 321] on div "Healthcare Records" at bounding box center [273, 324] width 451 height 20
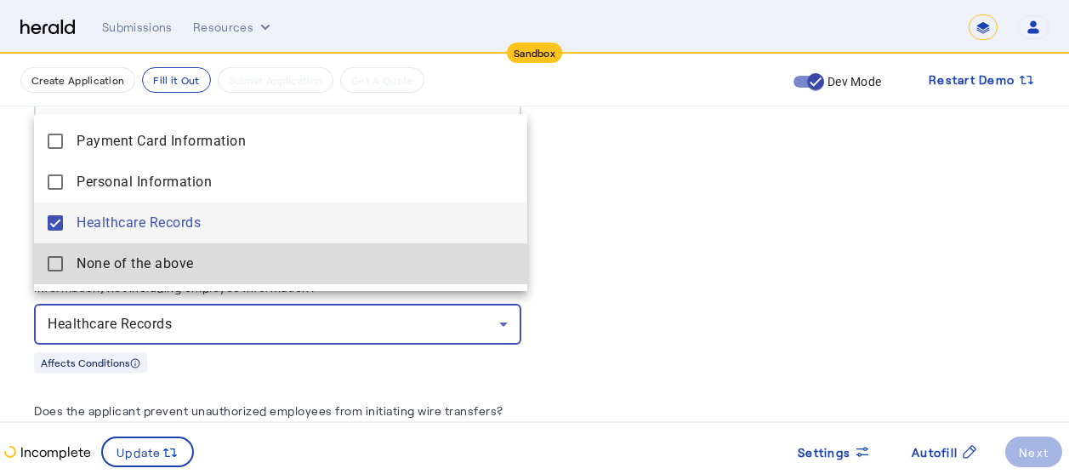
click at [145, 264] on span "None of the above" at bounding box center [295, 263] width 437 height 20
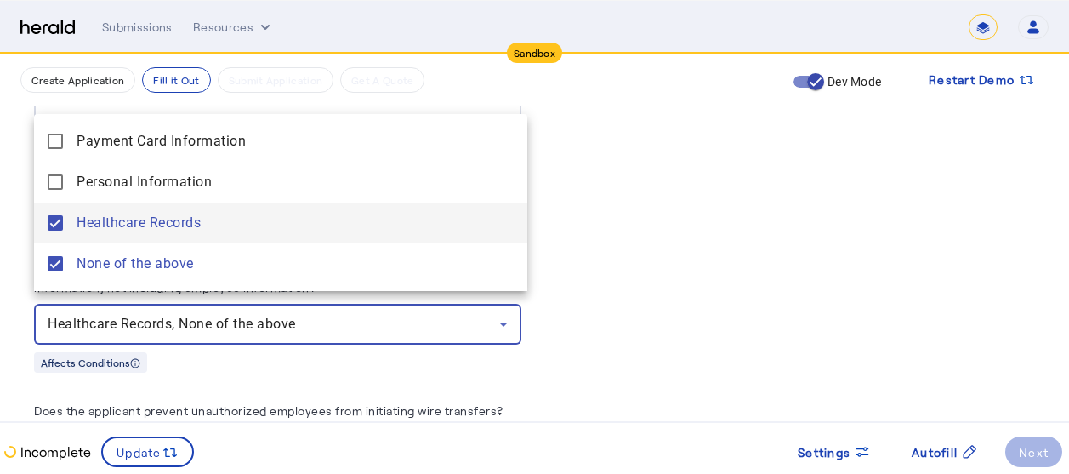
click at [110, 229] on span "Healthcare Records" at bounding box center [295, 223] width 437 height 20
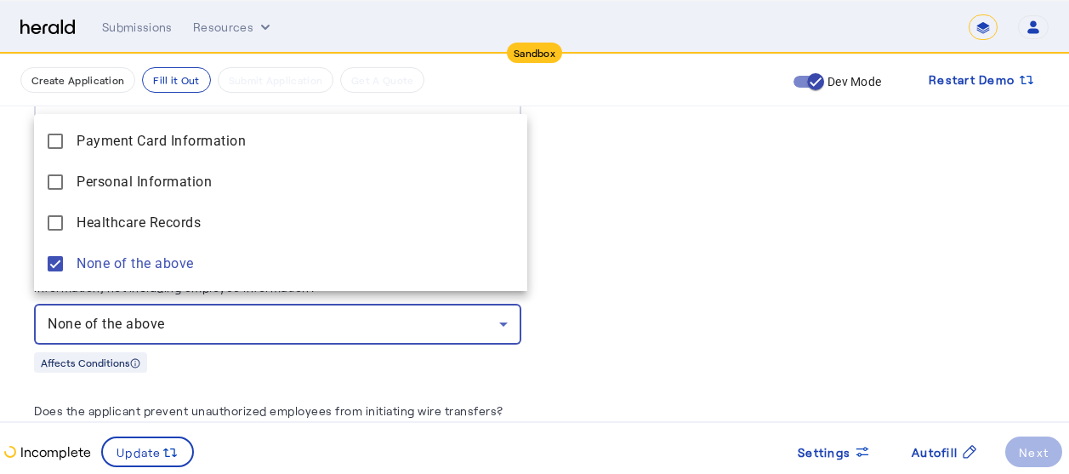
click at [661, 264] on div at bounding box center [534, 237] width 1069 height 474
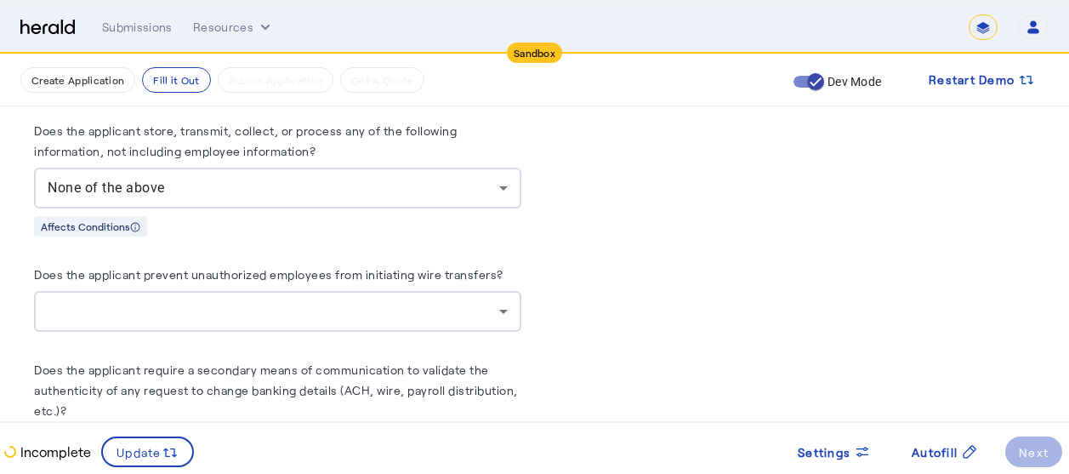
scroll to position [2658, 0]
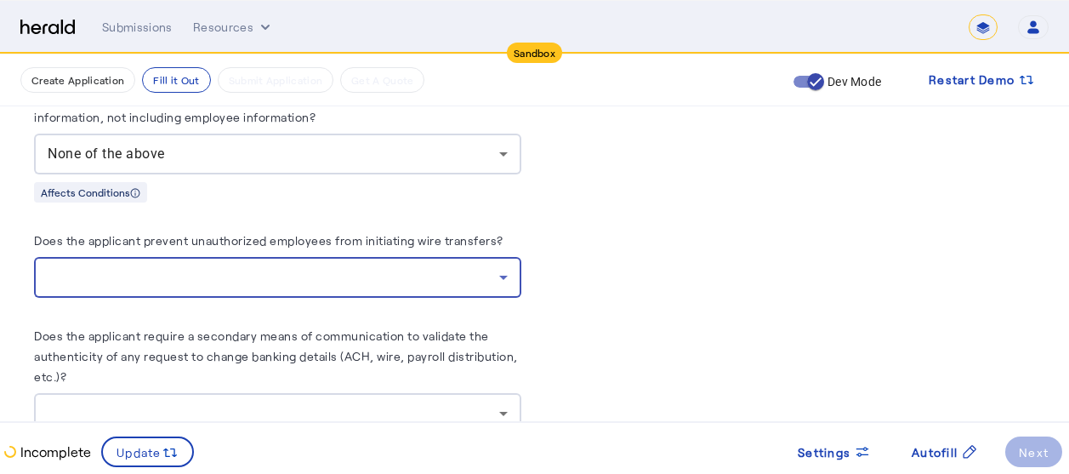
click at [261, 267] on div at bounding box center [273, 277] width 451 height 20
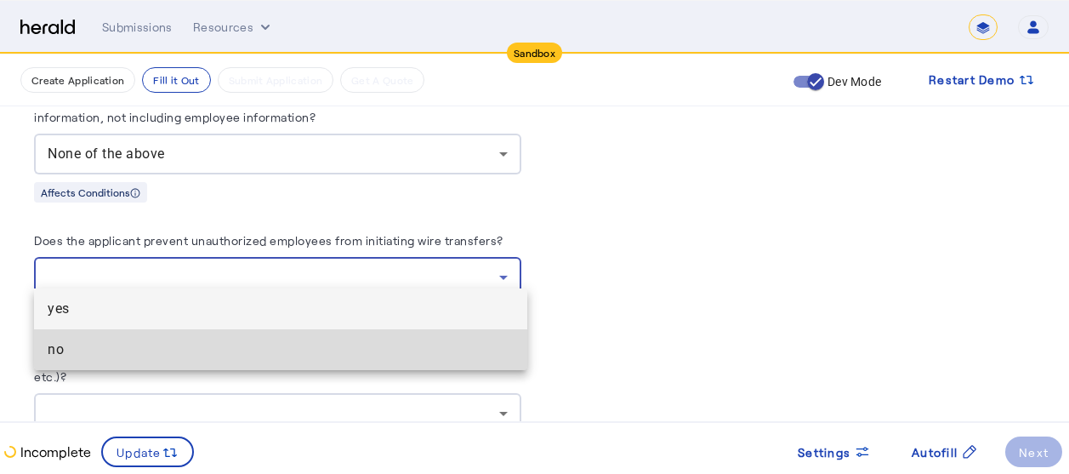
click at [100, 349] on span "no" at bounding box center [281, 349] width 466 height 20
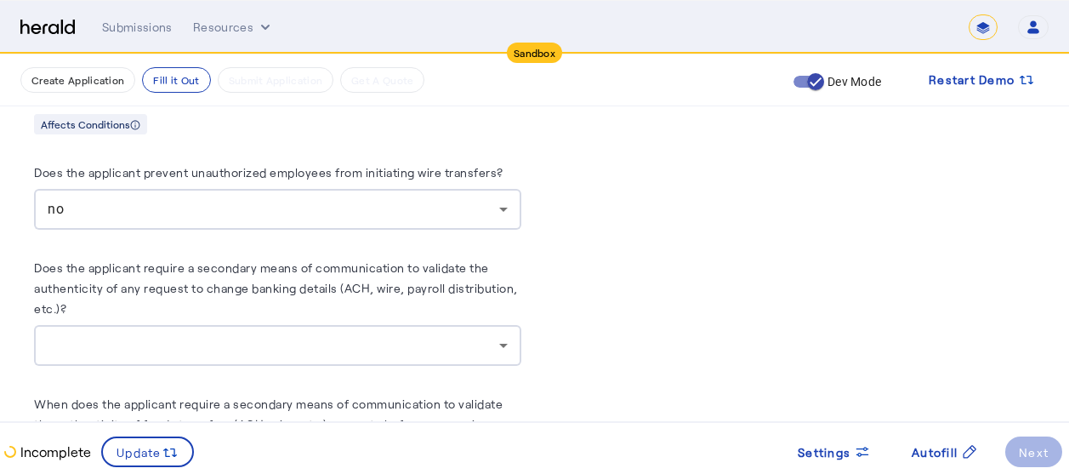
scroll to position [2760, 0]
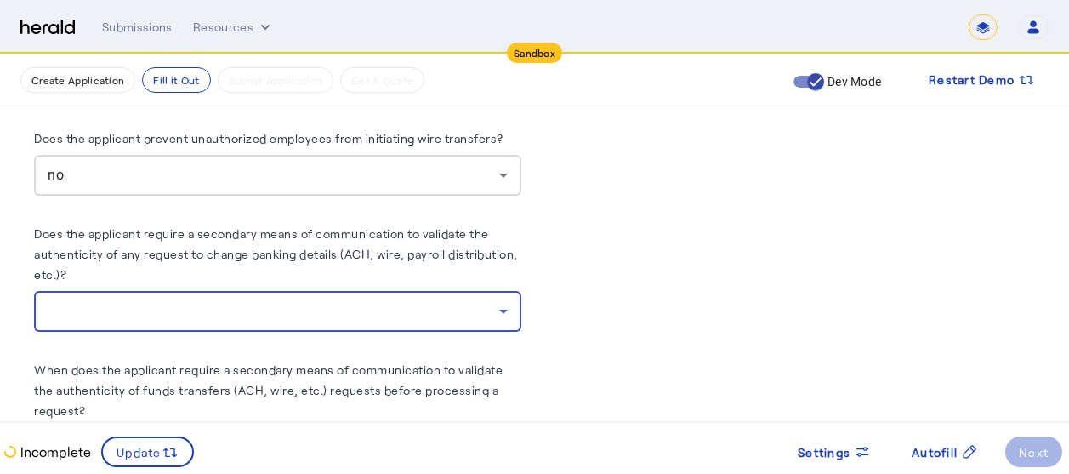
click at [447, 301] on div at bounding box center [273, 311] width 451 height 20
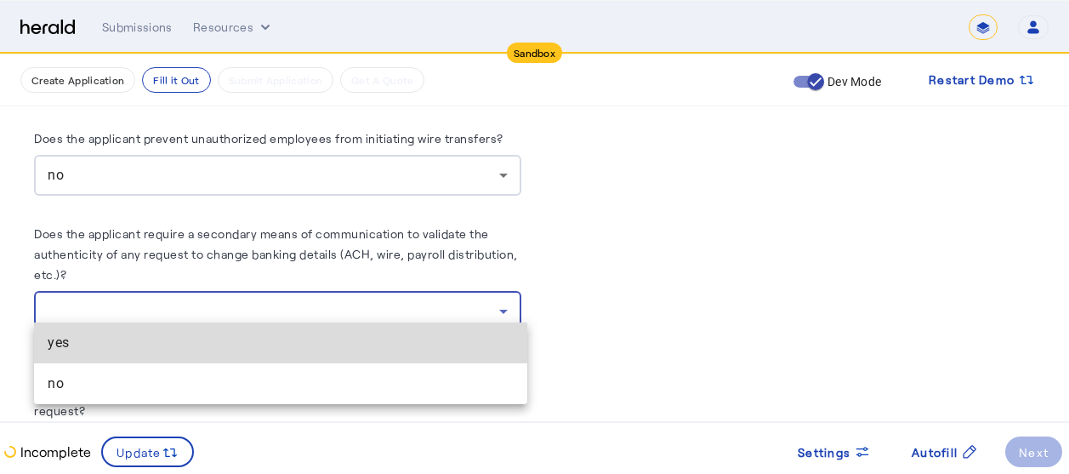
click at [83, 343] on span "yes" at bounding box center [281, 342] width 466 height 20
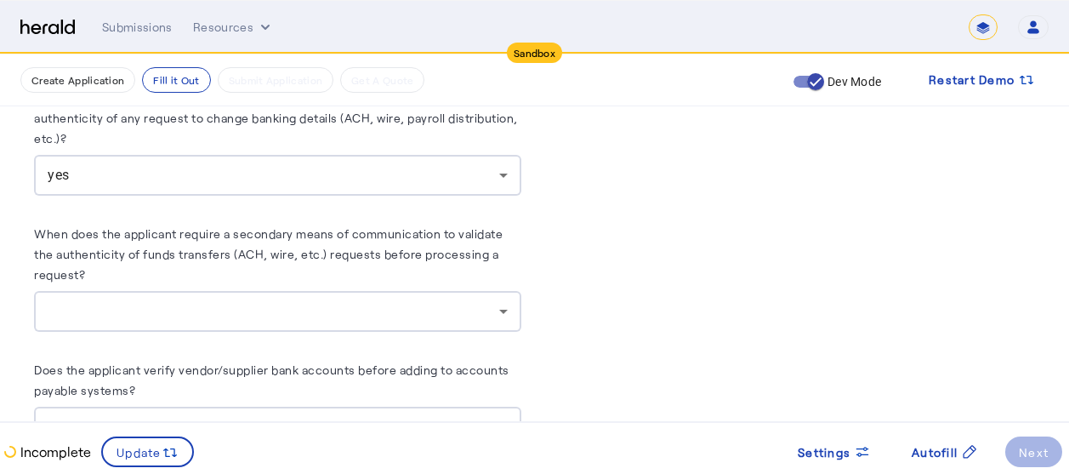
scroll to position [2930, 0]
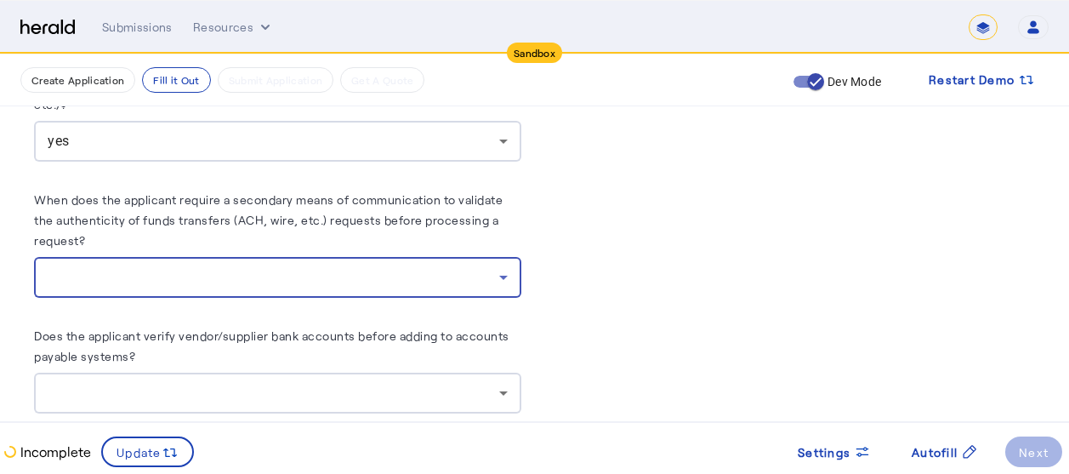
click at [438, 267] on div at bounding box center [273, 277] width 451 height 20
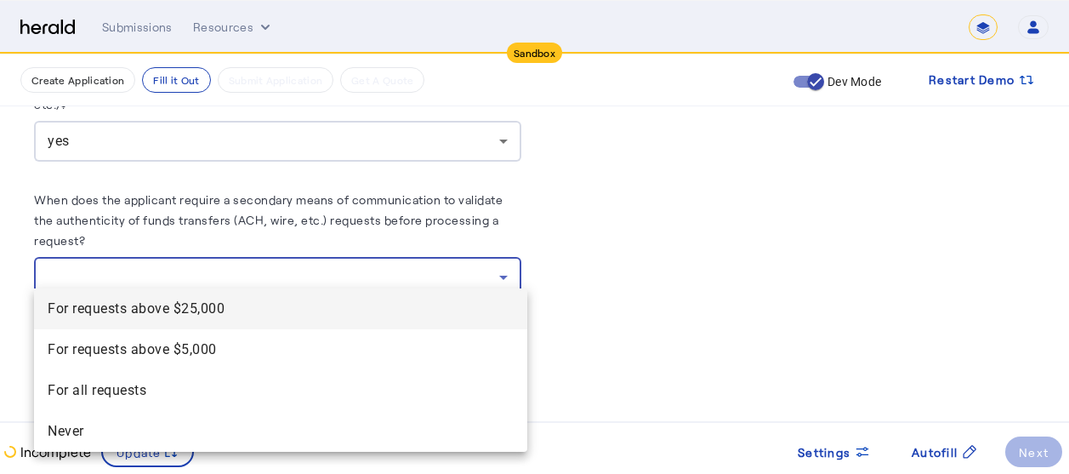
click at [209, 313] on span "For requests above $25,000" at bounding box center [281, 308] width 466 height 20
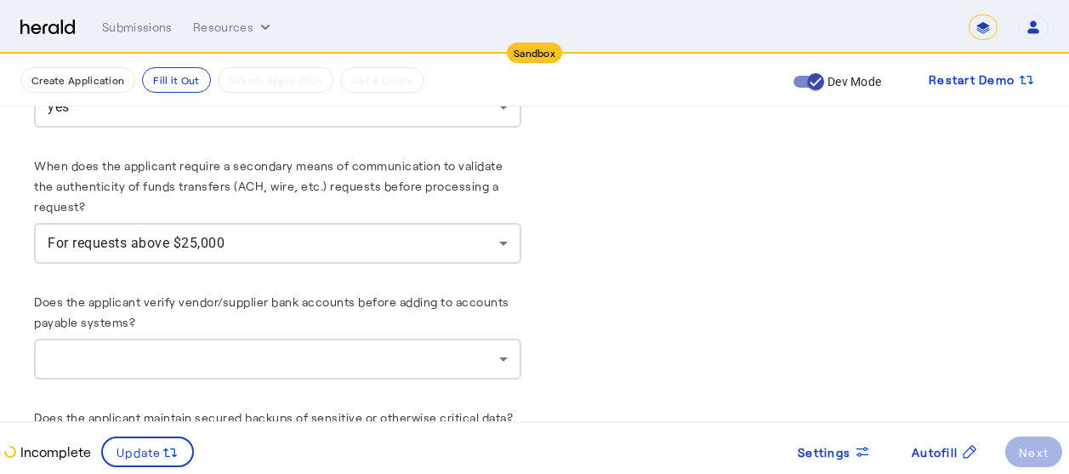
scroll to position [2998, 0]
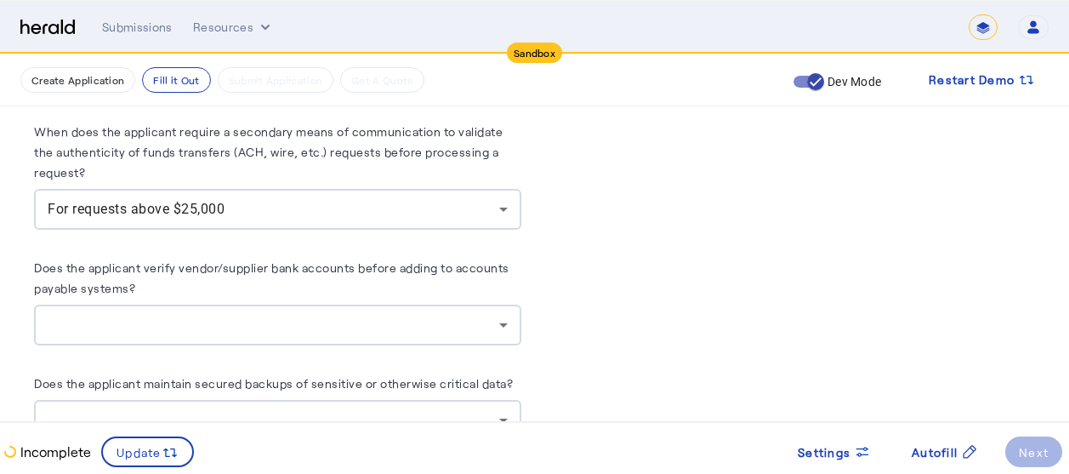
click at [311, 322] on div at bounding box center [278, 324] width 460 height 41
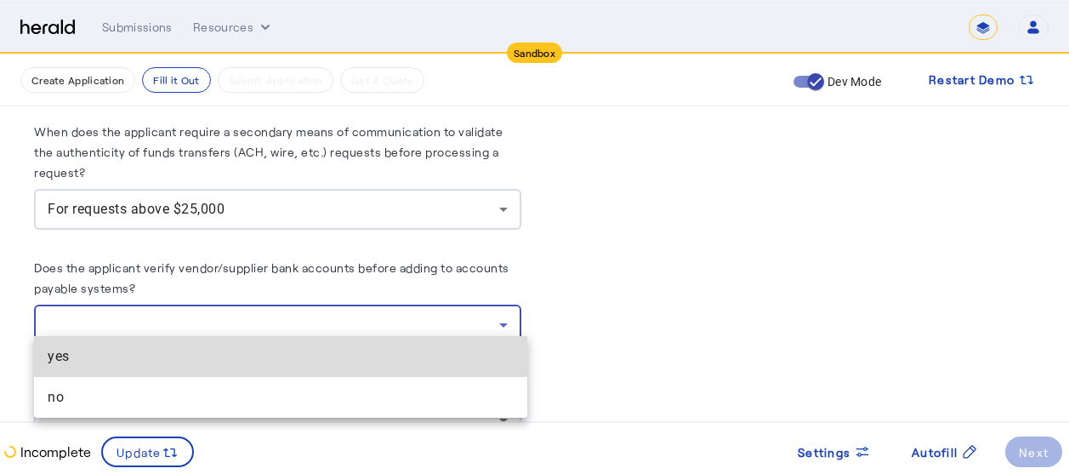
click at [167, 356] on span "yes" at bounding box center [281, 356] width 466 height 20
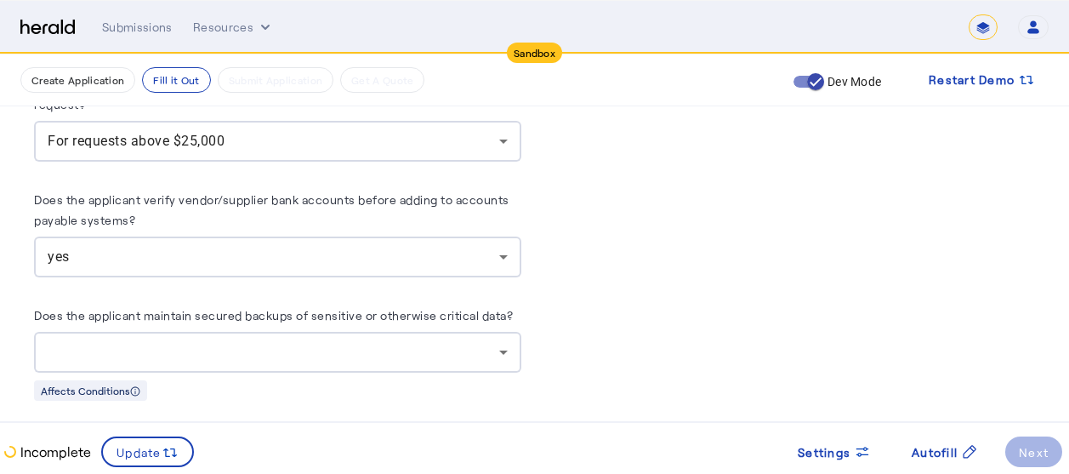
scroll to position [3100, 0]
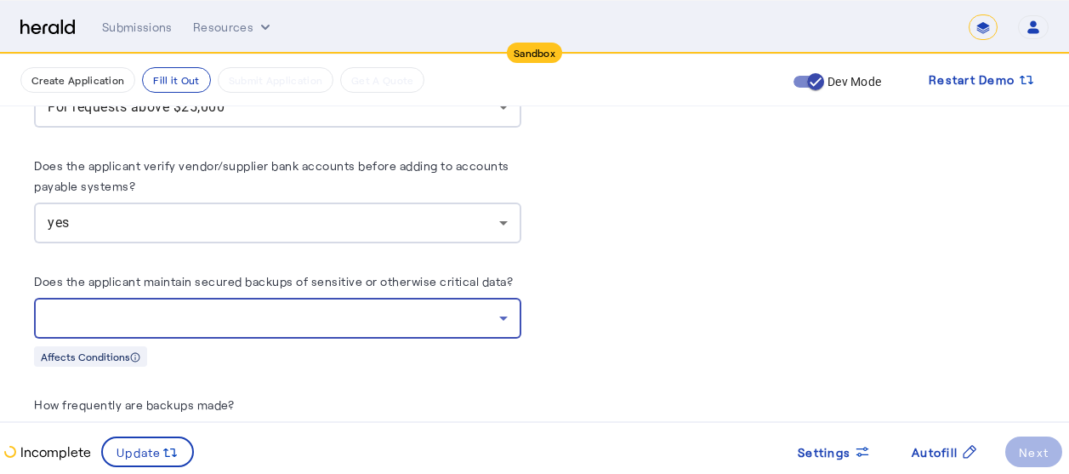
click at [461, 308] on div at bounding box center [273, 318] width 451 height 20
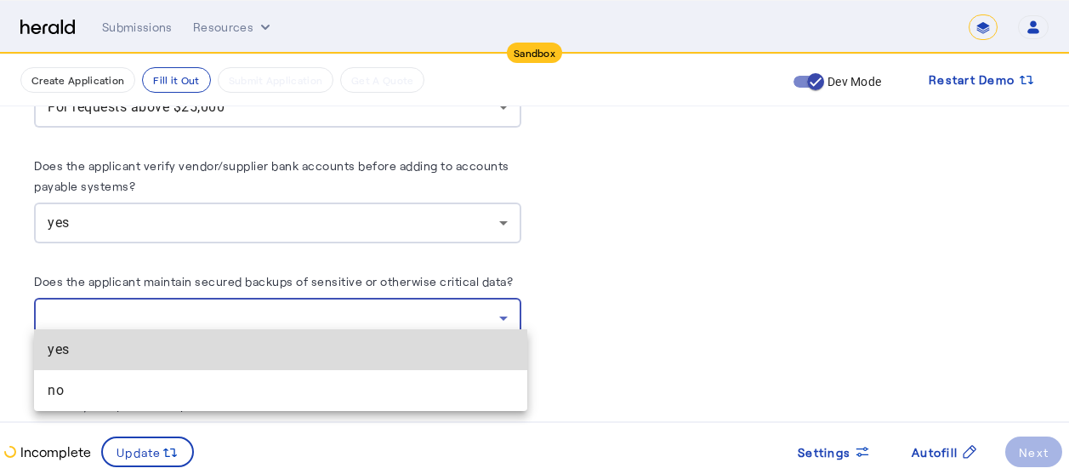
click at [185, 354] on span "yes" at bounding box center [281, 349] width 466 height 20
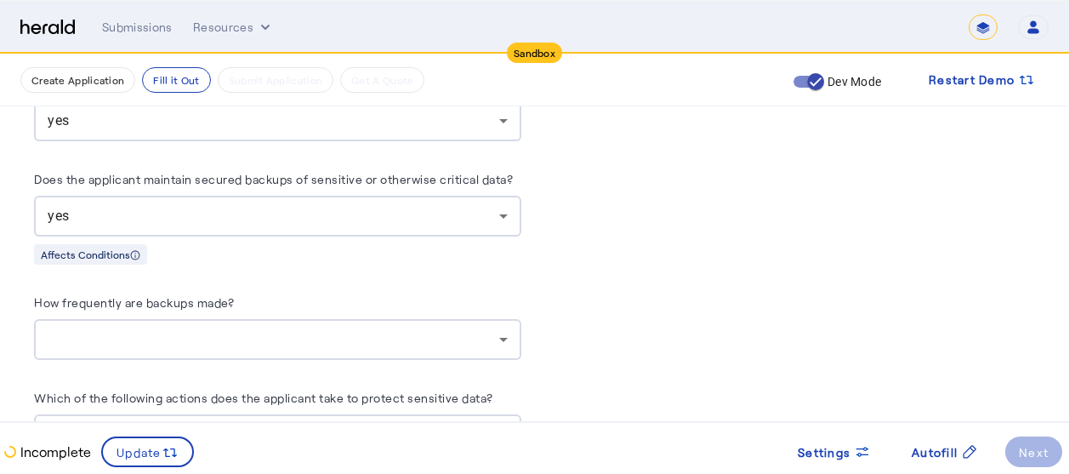
scroll to position [3236, 0]
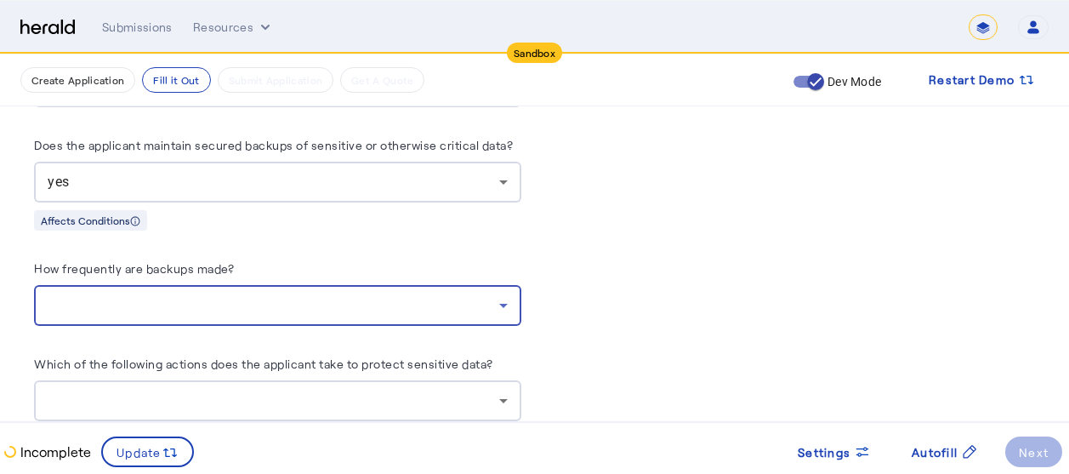
click at [350, 295] on div at bounding box center [273, 305] width 451 height 20
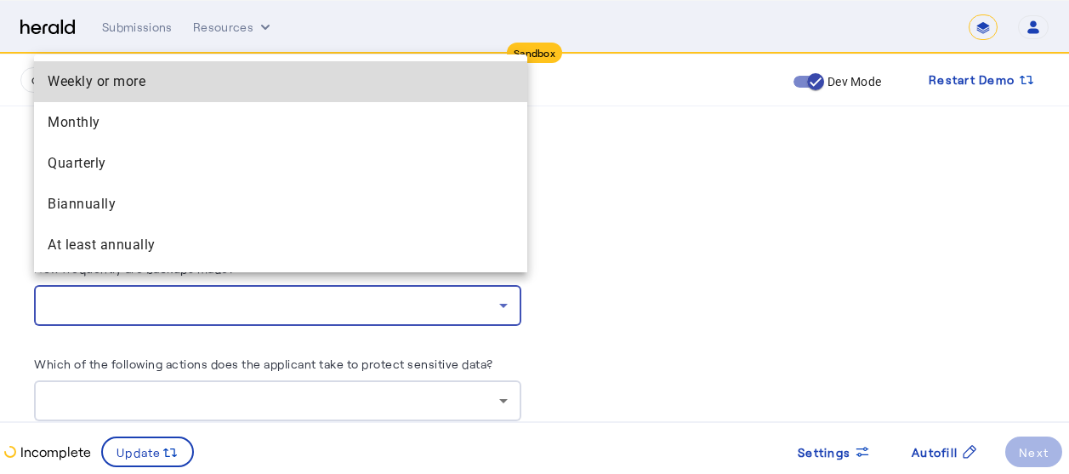
click at [110, 85] on span "Weekly or more" at bounding box center [281, 81] width 466 height 20
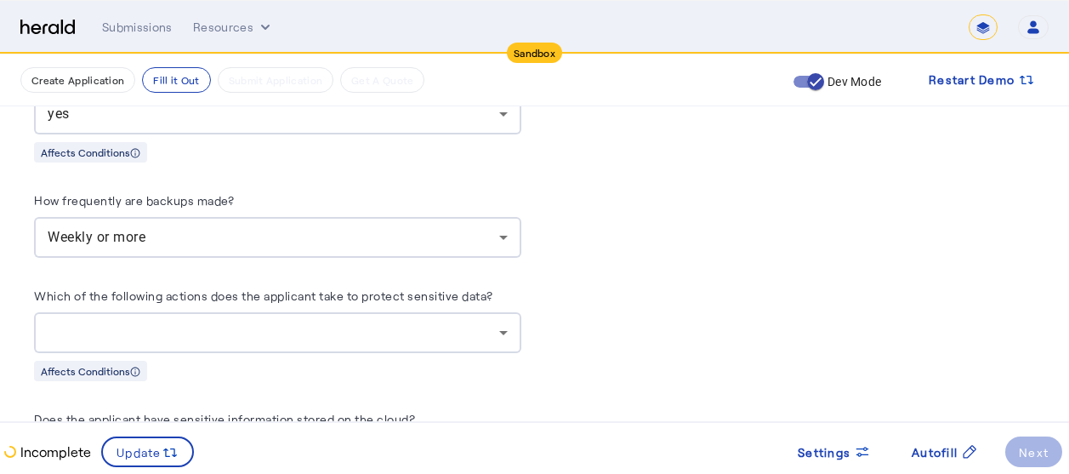
scroll to position [3338, 0]
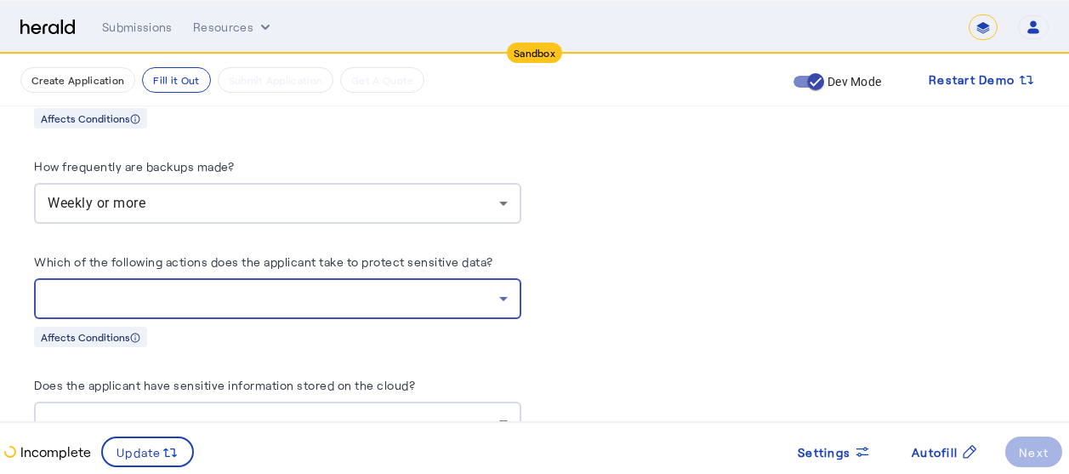
click at [345, 290] on div at bounding box center [273, 298] width 451 height 20
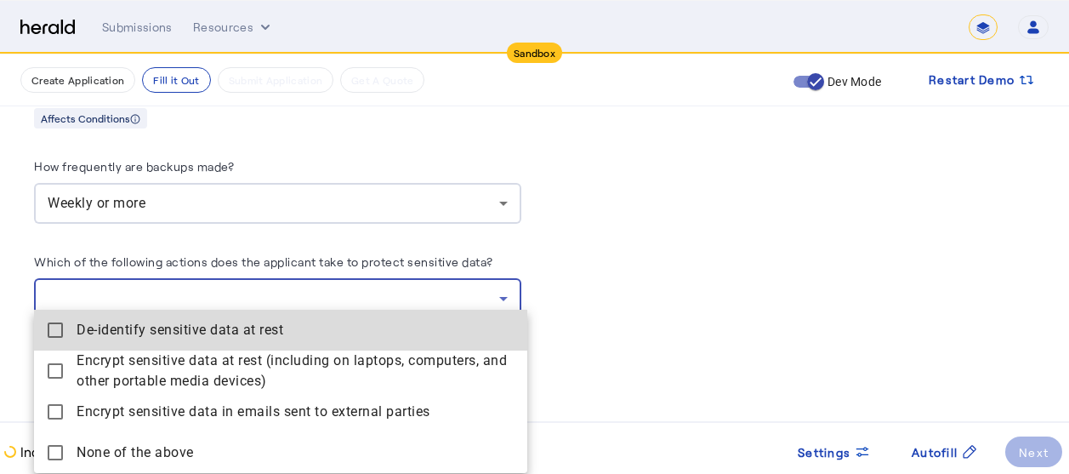
click at [213, 332] on span "De-identify sensitive data at rest" at bounding box center [295, 330] width 437 height 20
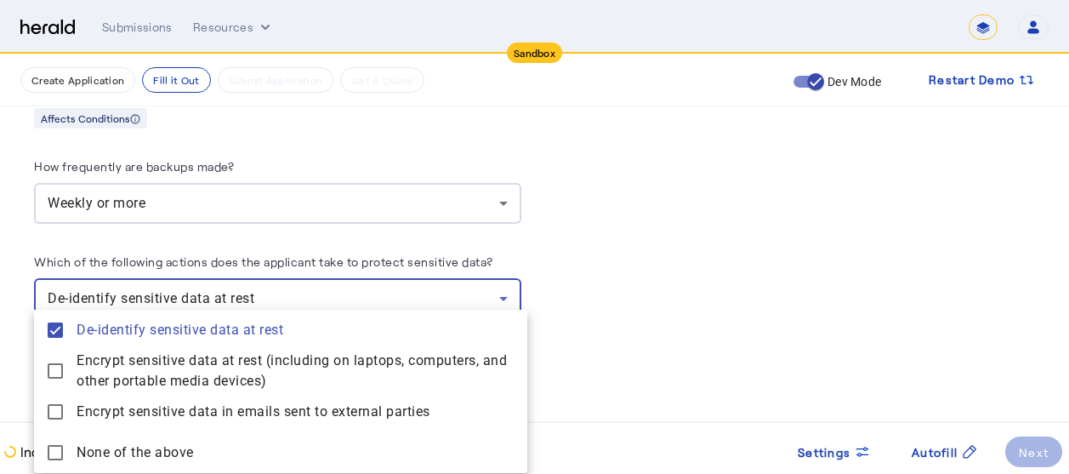
click at [671, 296] on div at bounding box center [534, 237] width 1069 height 474
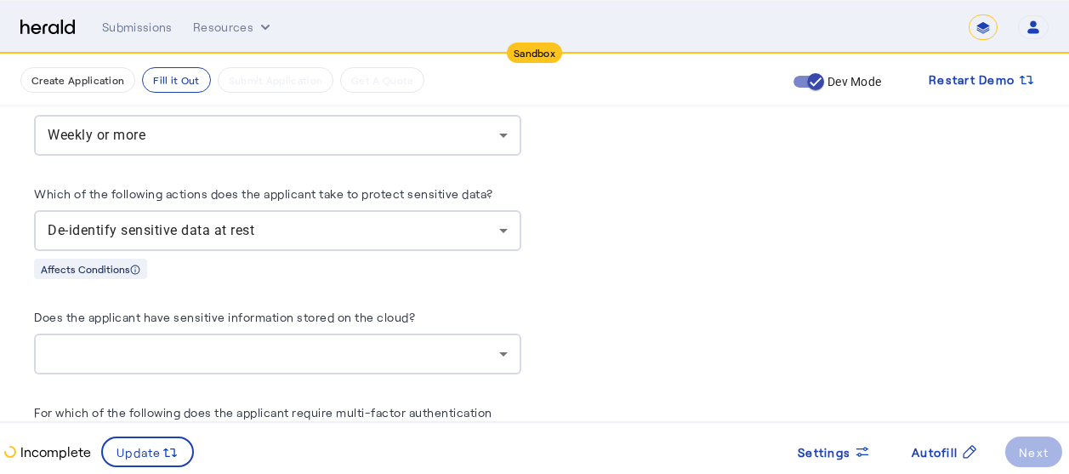
scroll to position [3440, 0]
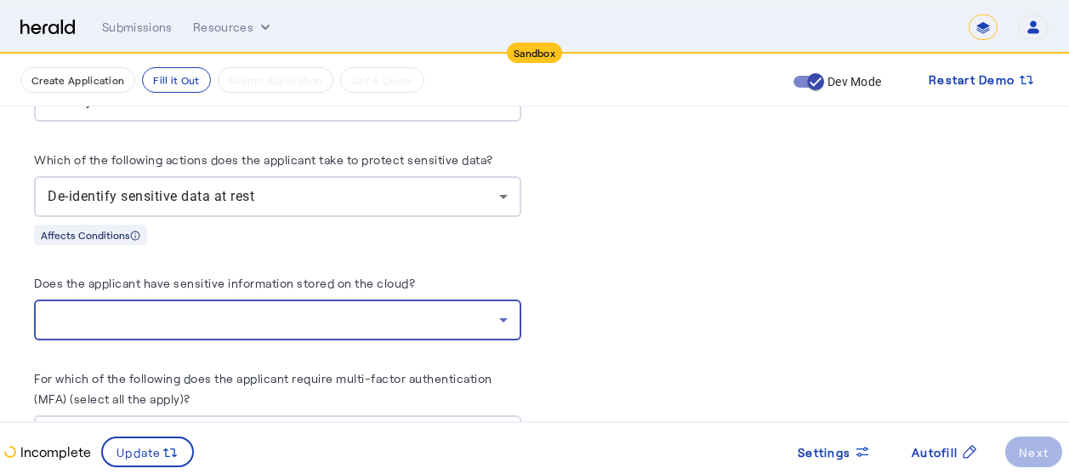
click at [447, 309] on div at bounding box center [273, 319] width 451 height 20
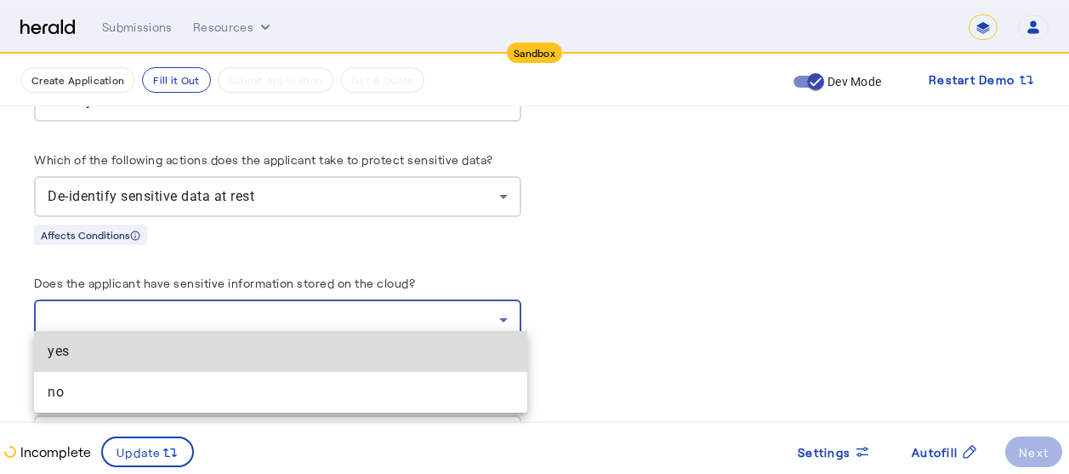
click at [120, 359] on span "yes" at bounding box center [281, 351] width 466 height 20
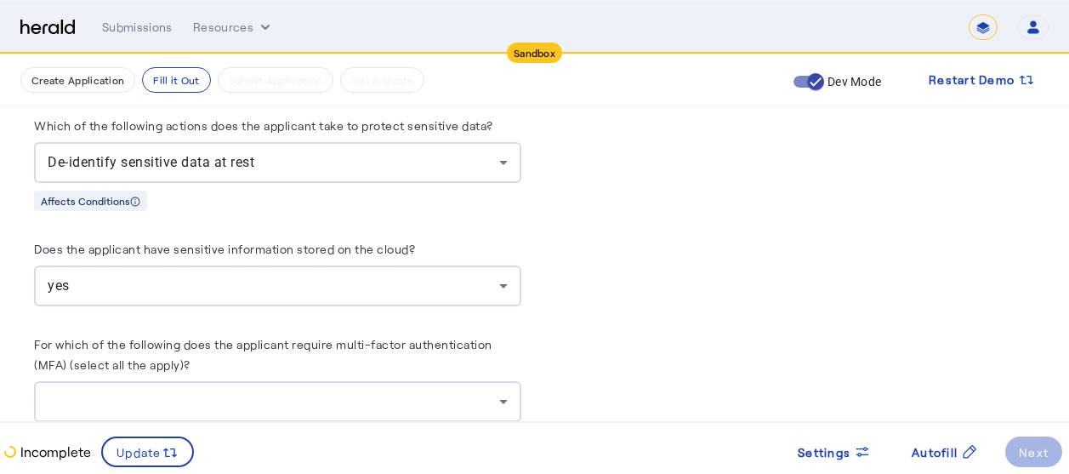
scroll to position [3576, 0]
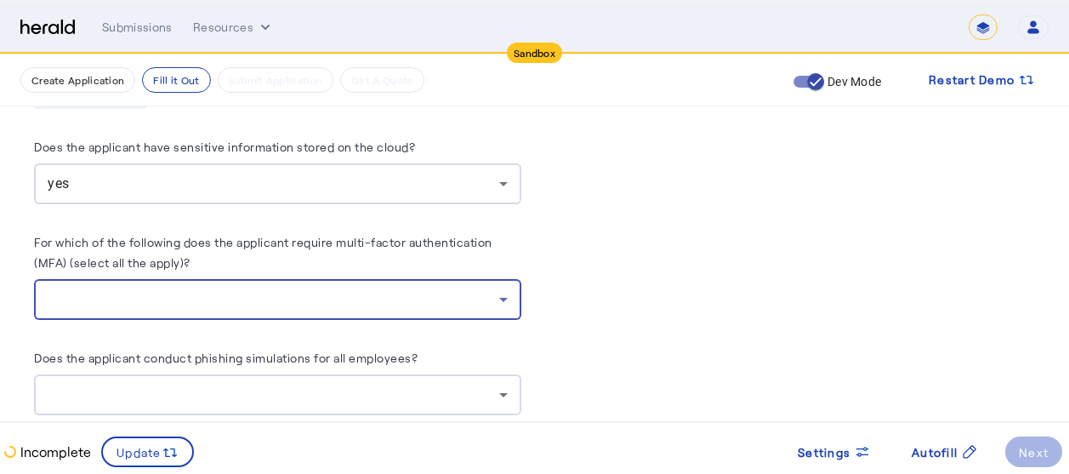
click at [317, 289] on div at bounding box center [273, 299] width 451 height 20
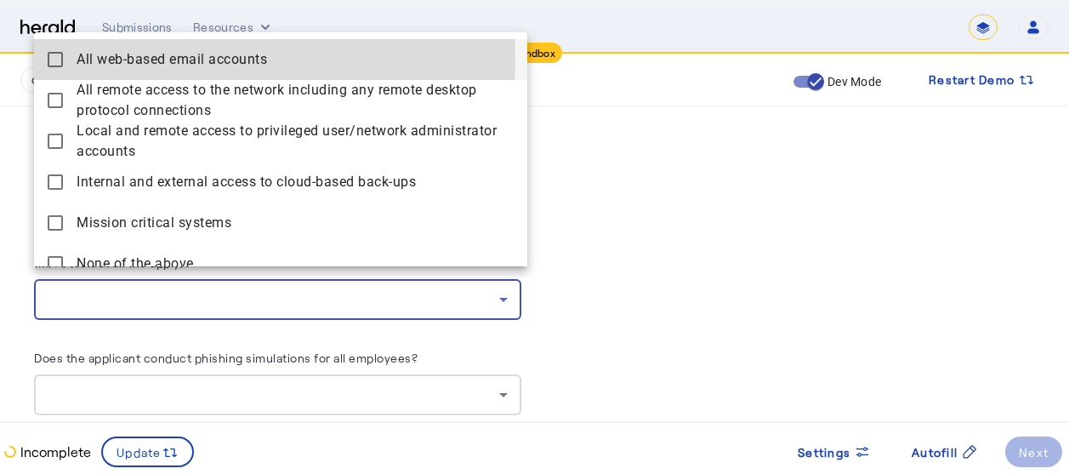
click at [147, 59] on span "All web-based email accounts" at bounding box center [295, 59] width 437 height 20
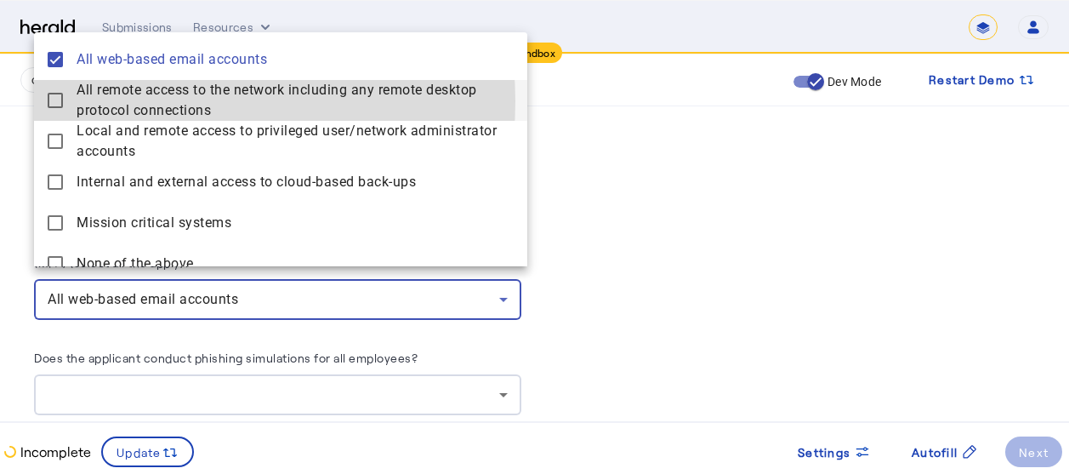
click at [156, 101] on span "All remote access to the network including any remote desktop protocol connecti…" at bounding box center [295, 100] width 437 height 41
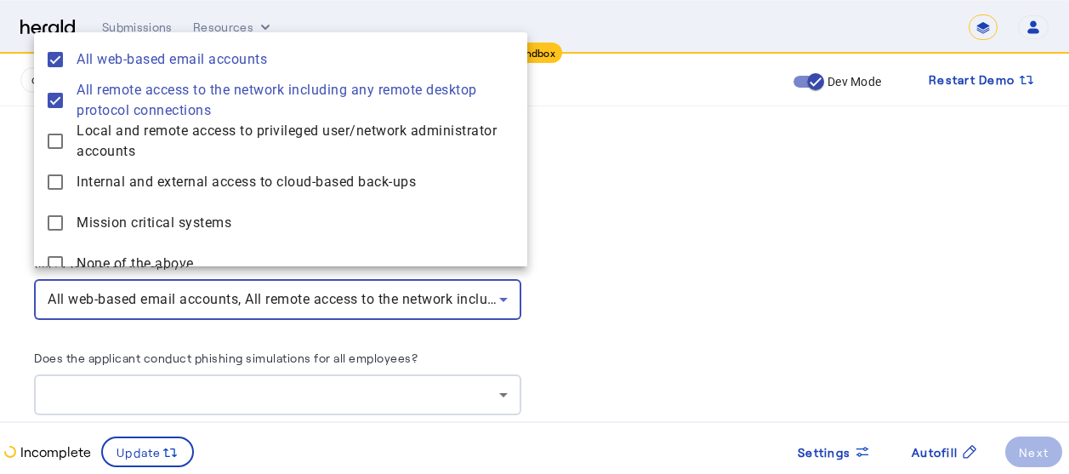
click at [621, 196] on div at bounding box center [534, 237] width 1069 height 474
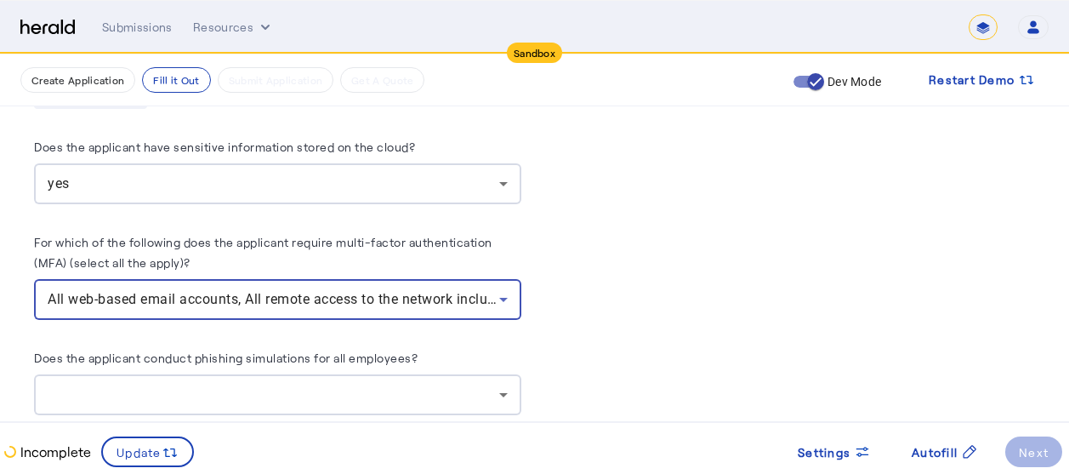
click at [504, 289] on icon at bounding box center [503, 299] width 20 height 20
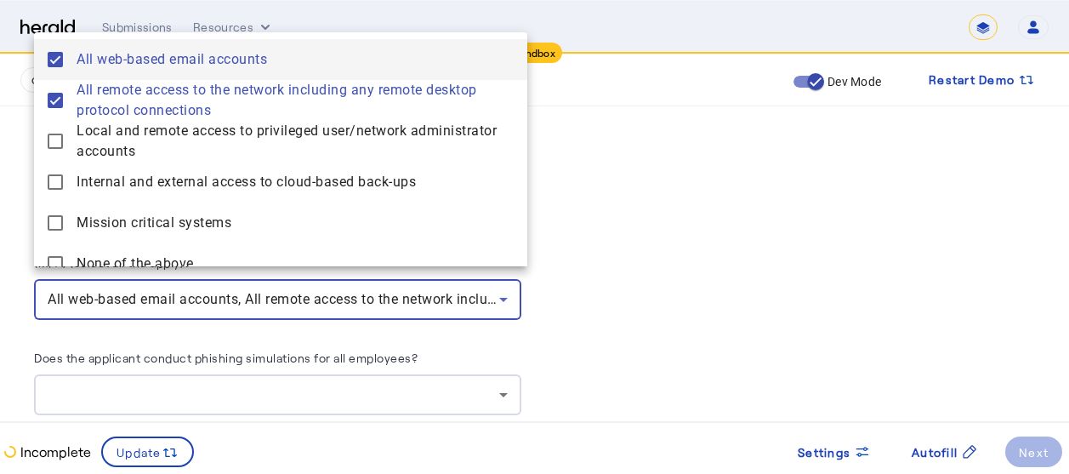
click at [786, 216] on div at bounding box center [534, 237] width 1069 height 474
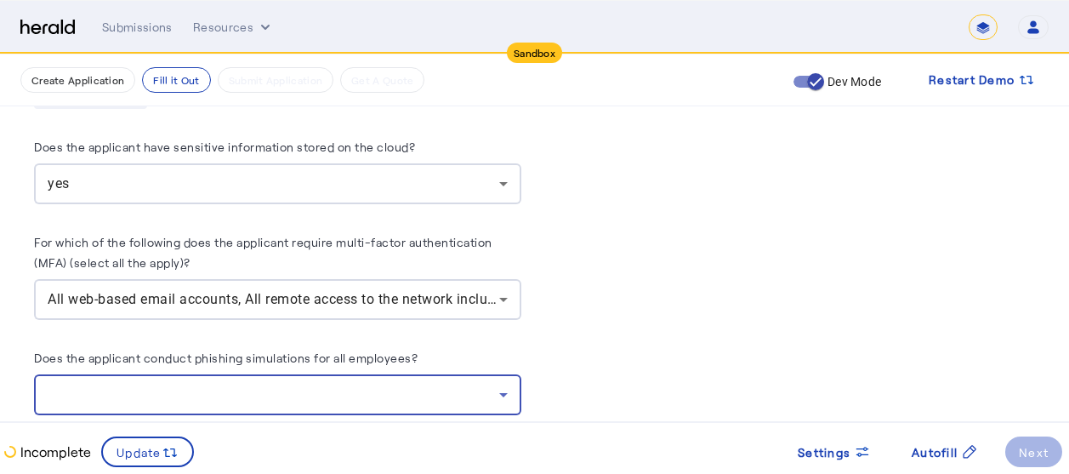
click at [353, 387] on div at bounding box center [273, 394] width 451 height 20
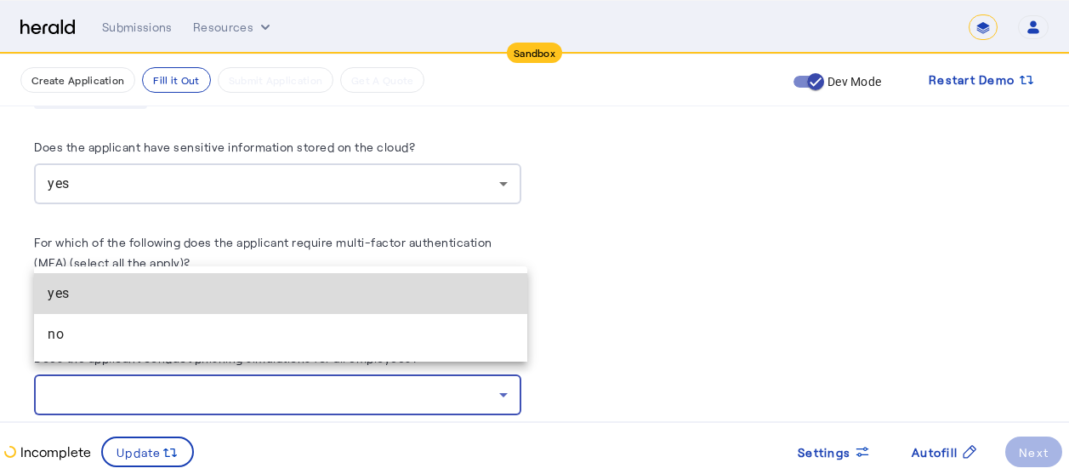
click at [160, 292] on span "yes" at bounding box center [281, 293] width 466 height 20
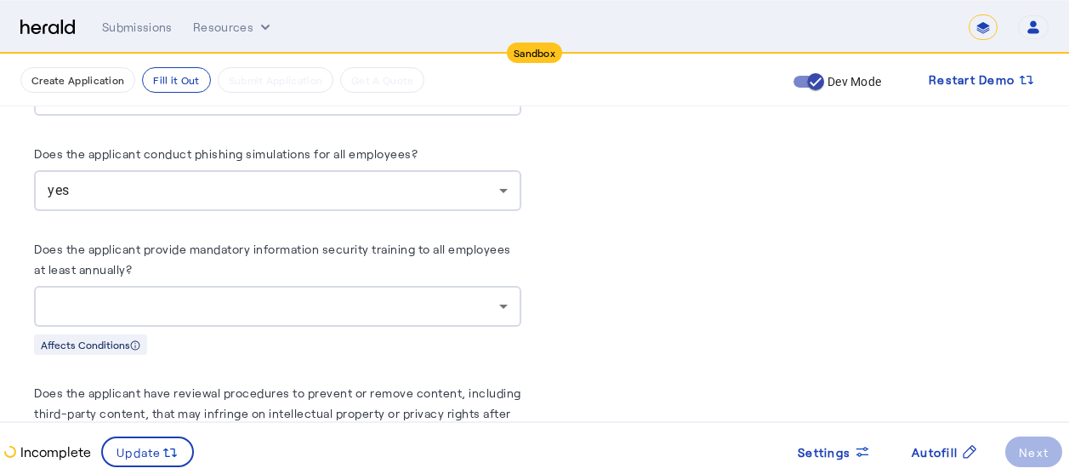
scroll to position [3814, 0]
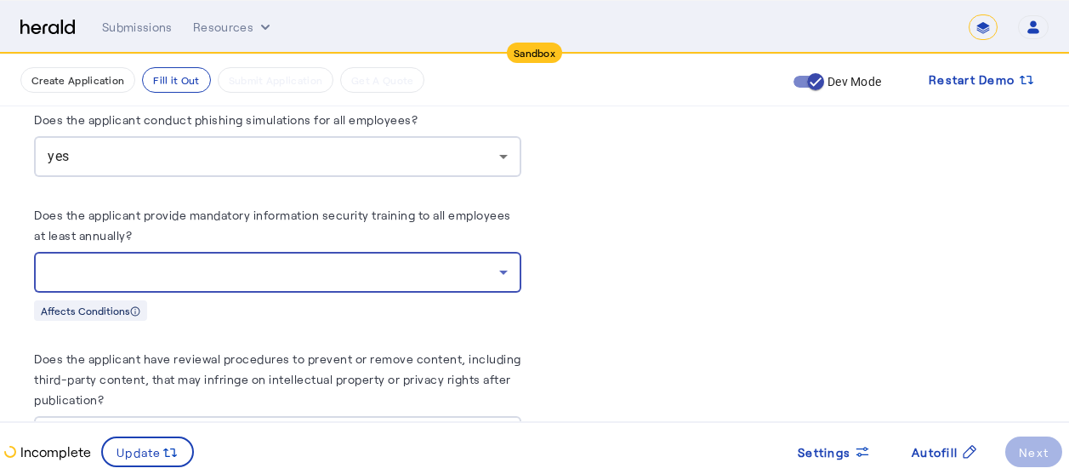
click at [368, 262] on div at bounding box center [273, 272] width 451 height 20
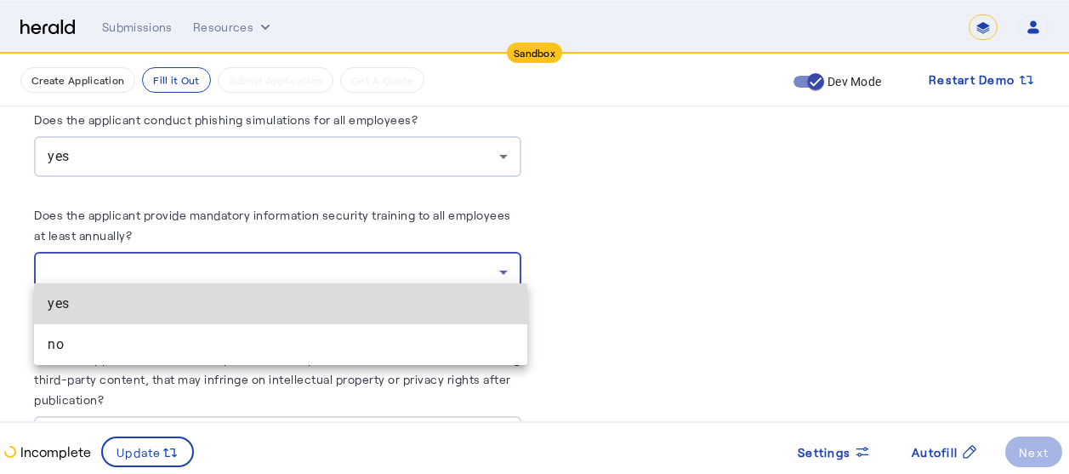
click at [176, 311] on span "yes" at bounding box center [281, 303] width 466 height 20
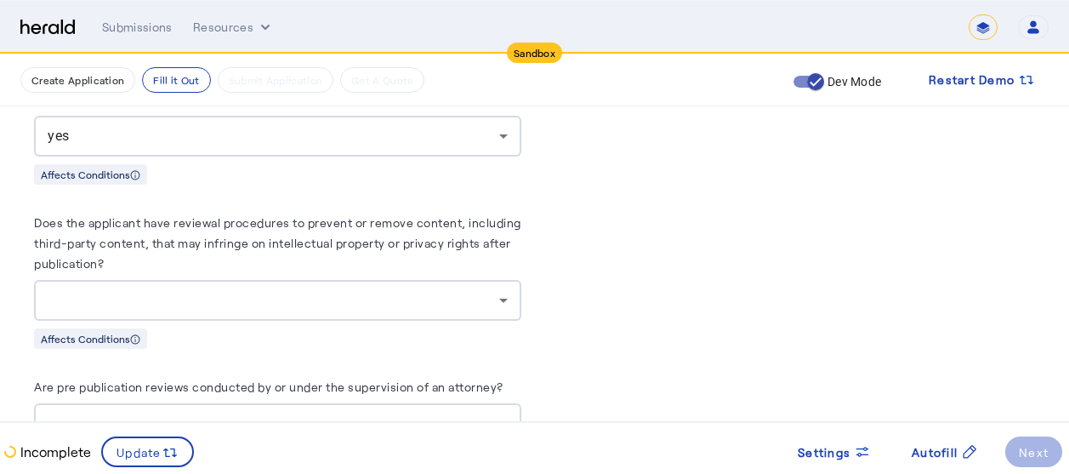
scroll to position [3984, 0]
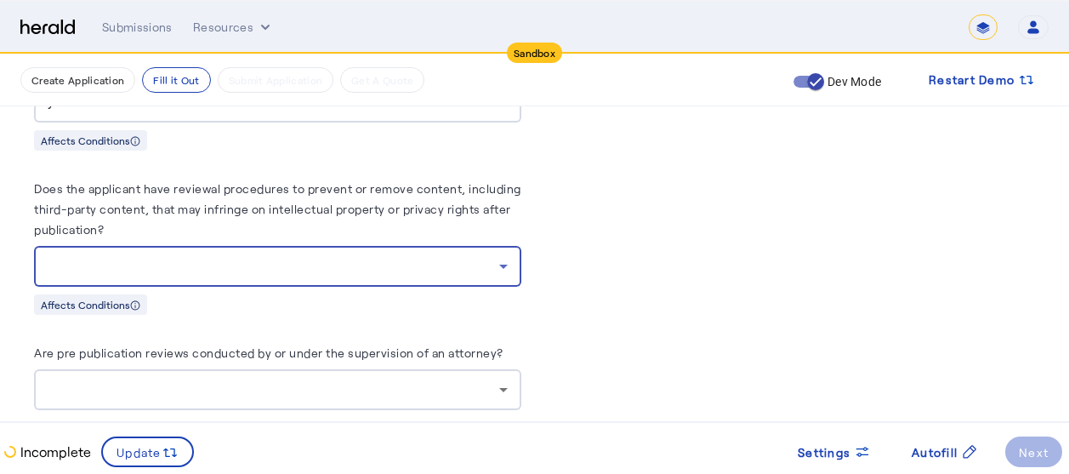
click at [361, 260] on div at bounding box center [273, 266] width 451 height 20
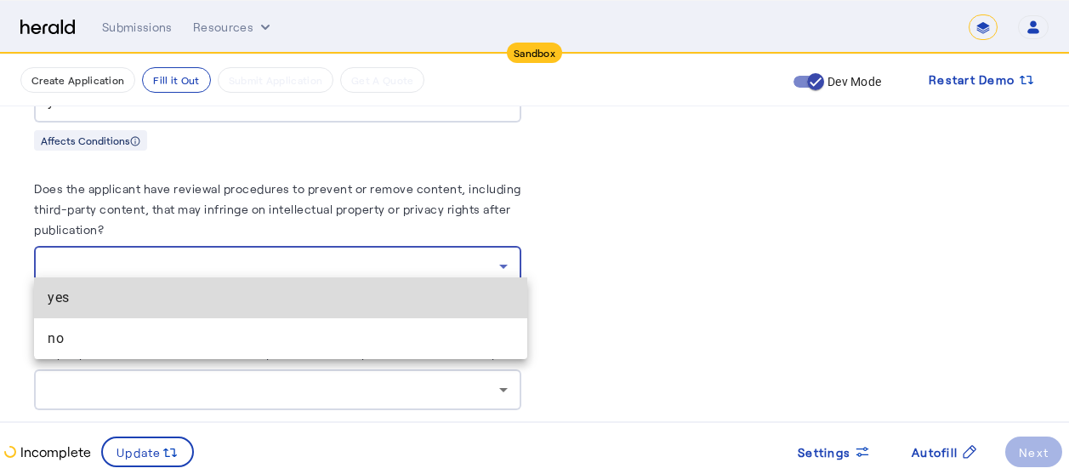
click at [108, 302] on span "yes" at bounding box center [281, 297] width 466 height 20
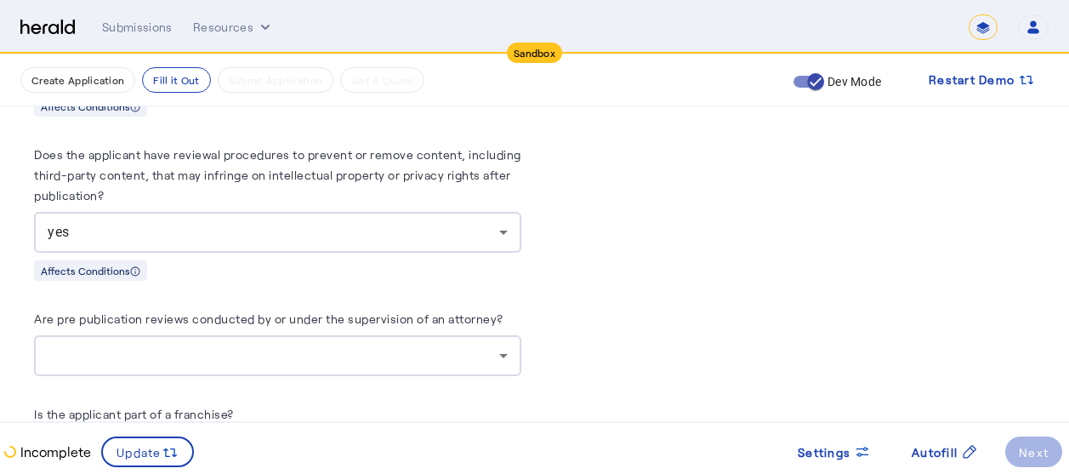
scroll to position [4086, 0]
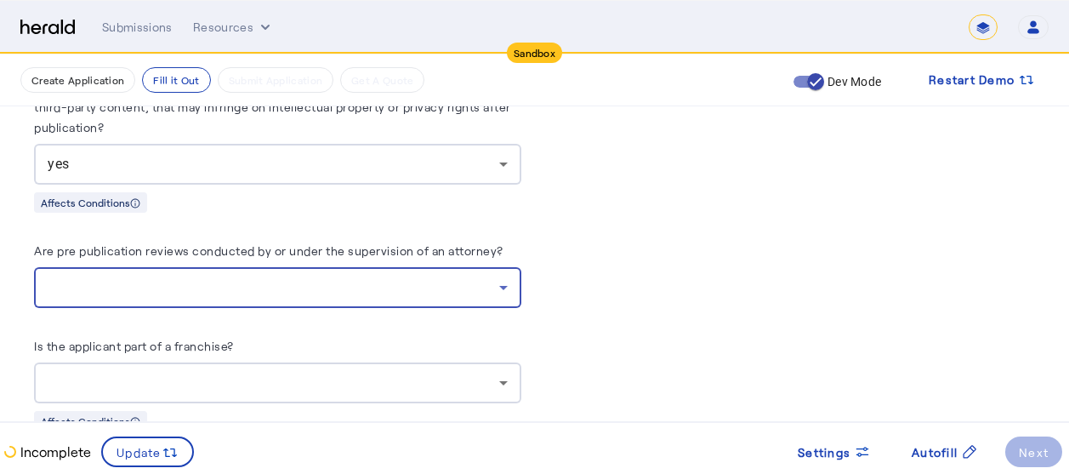
click at [324, 277] on div at bounding box center [273, 287] width 451 height 20
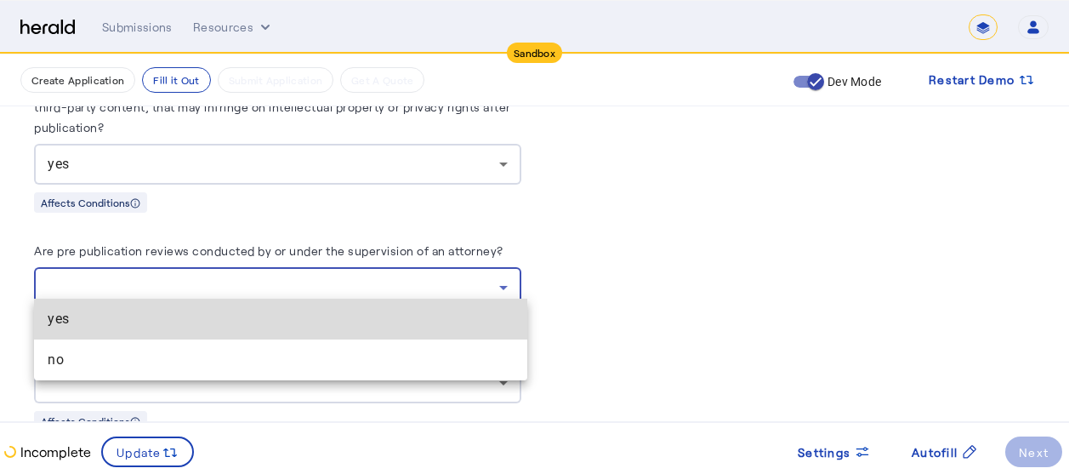
click at [167, 319] on span "yes" at bounding box center [281, 319] width 466 height 20
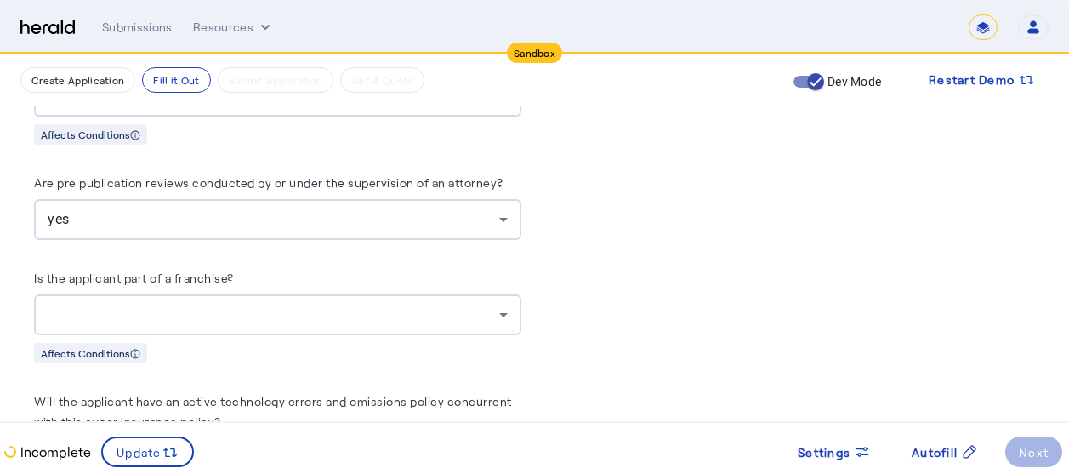
scroll to position [4188, 0]
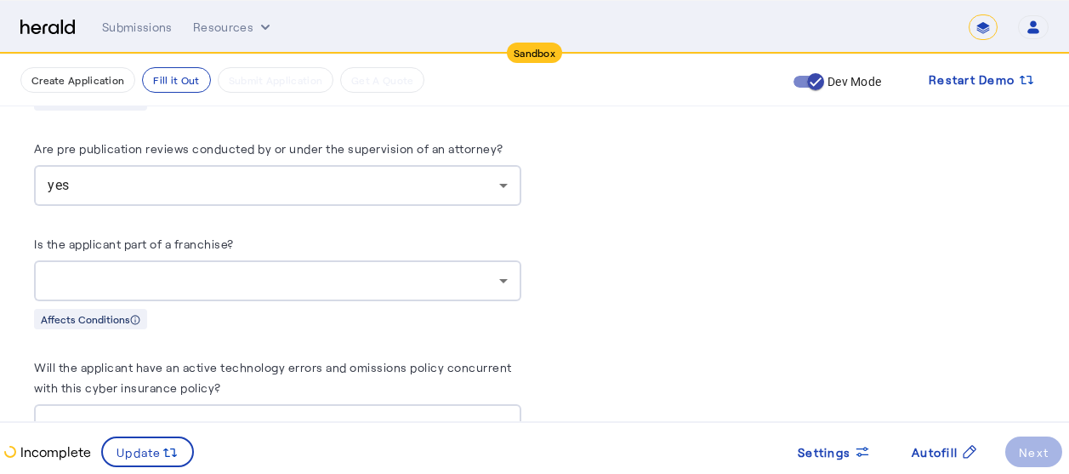
click at [448, 275] on div at bounding box center [273, 280] width 451 height 20
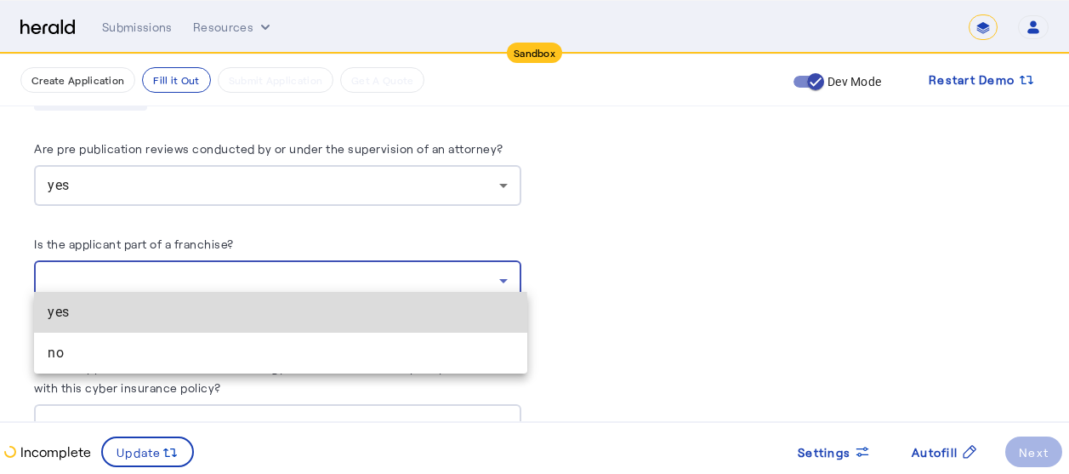
click at [237, 318] on span "yes" at bounding box center [281, 312] width 466 height 20
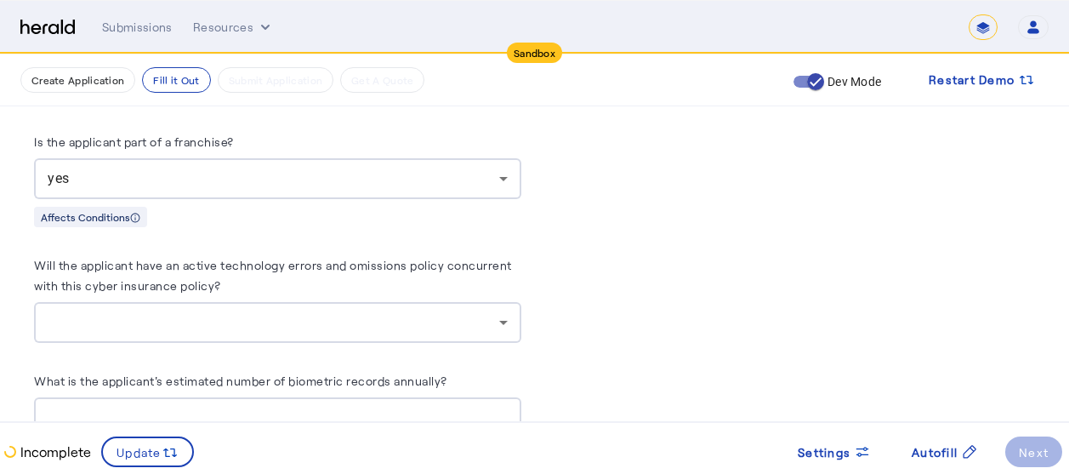
scroll to position [4324, 0]
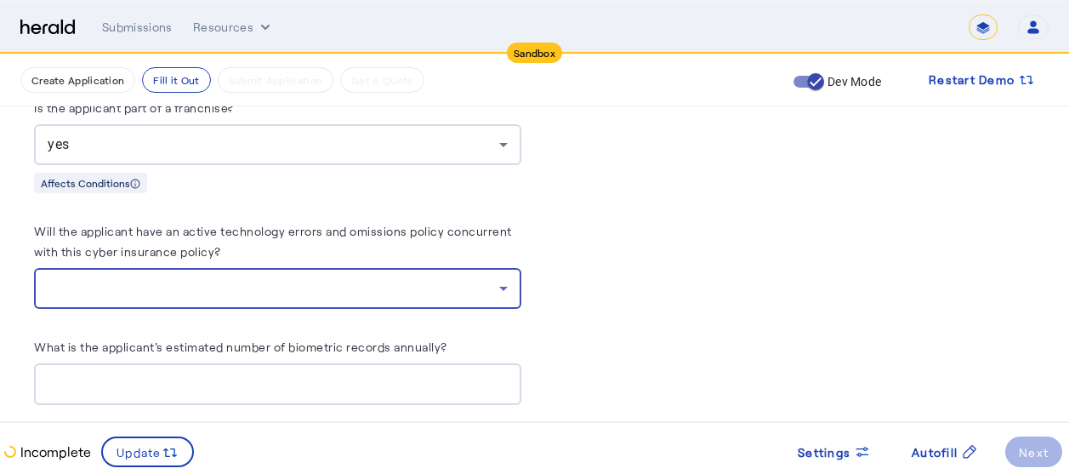
click at [218, 282] on div at bounding box center [273, 288] width 451 height 20
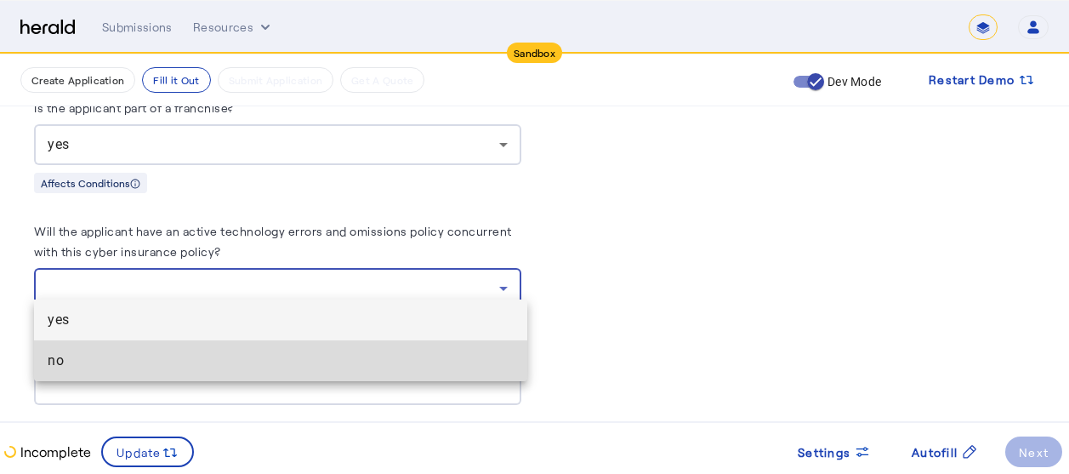
click at [108, 363] on span "no" at bounding box center [281, 360] width 466 height 20
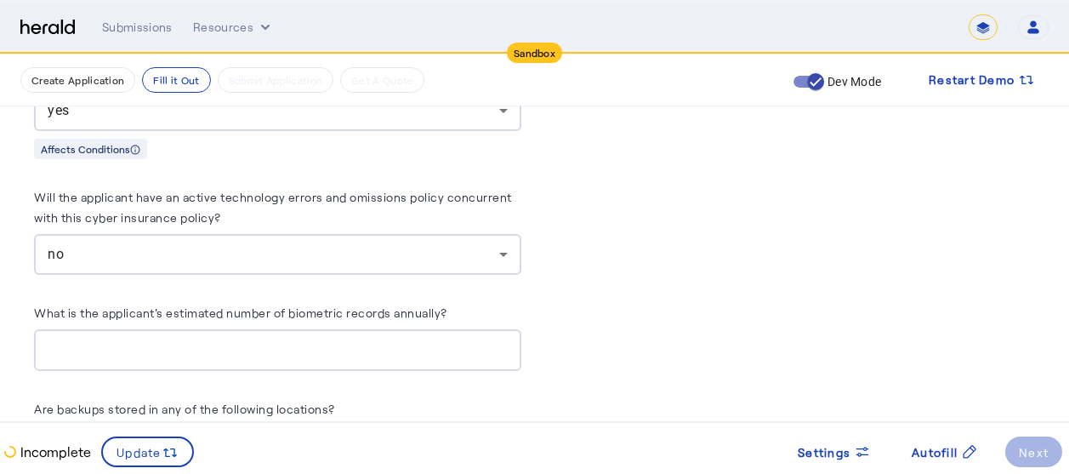
scroll to position [4460, 0]
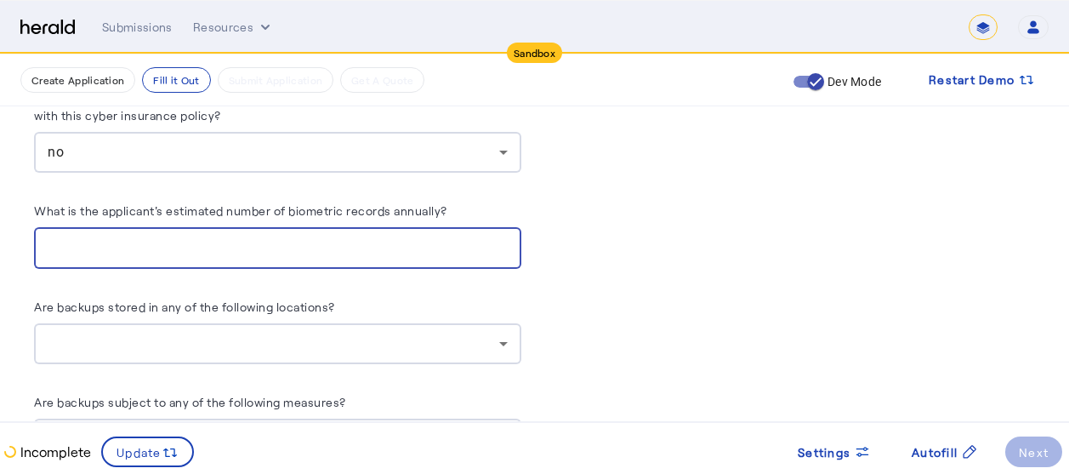
click at [416, 241] on input "What is the applicant's estimated number of biometric records annually?" at bounding box center [278, 248] width 460 height 20
type input "***"
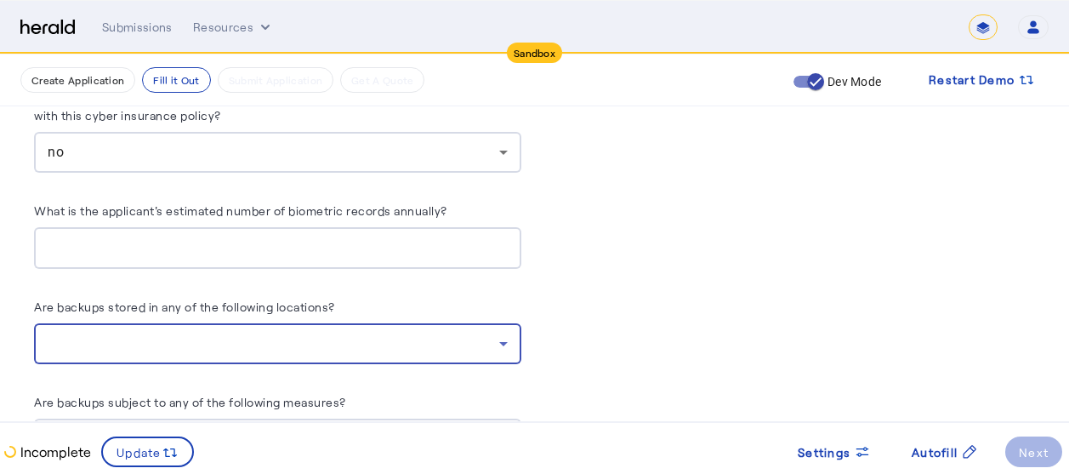
click at [269, 336] on div at bounding box center [273, 343] width 451 height 20
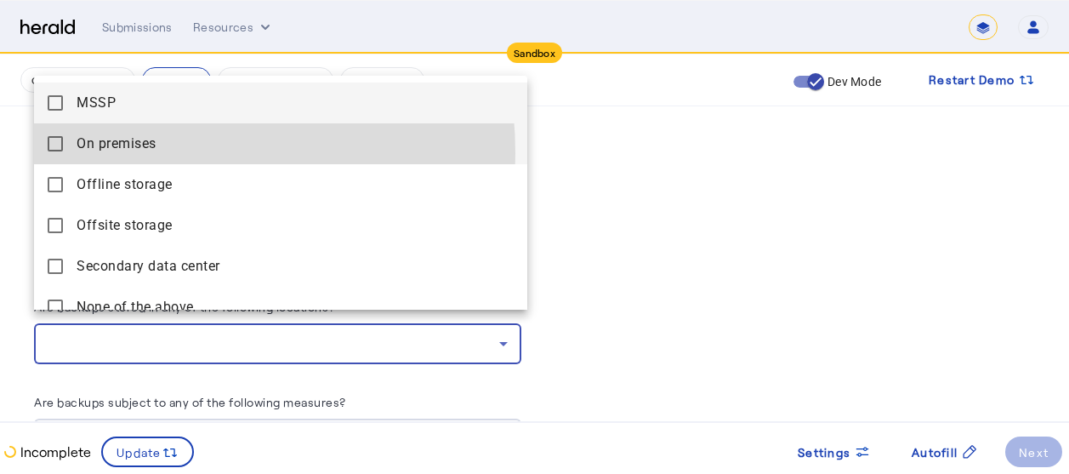
click at [116, 153] on span "On premises" at bounding box center [295, 143] width 437 height 20
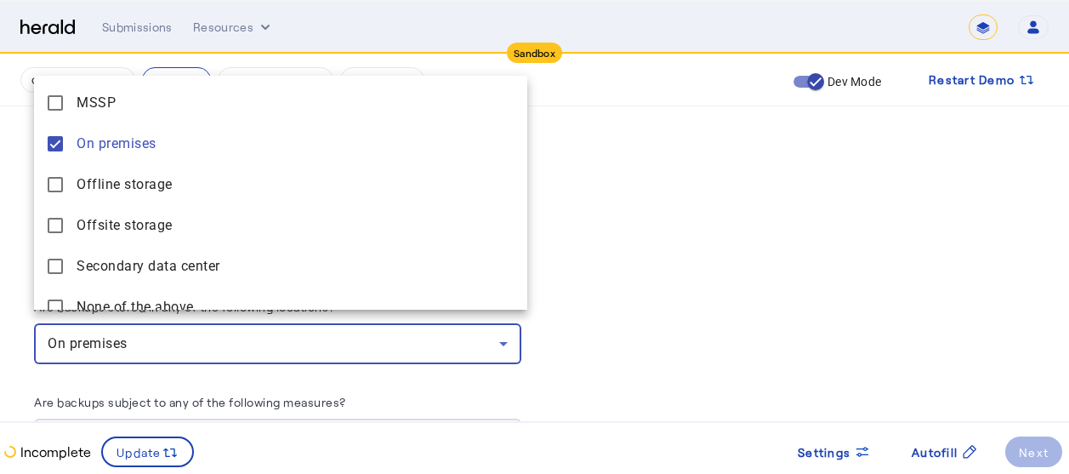
click at [650, 254] on div at bounding box center [534, 237] width 1069 height 474
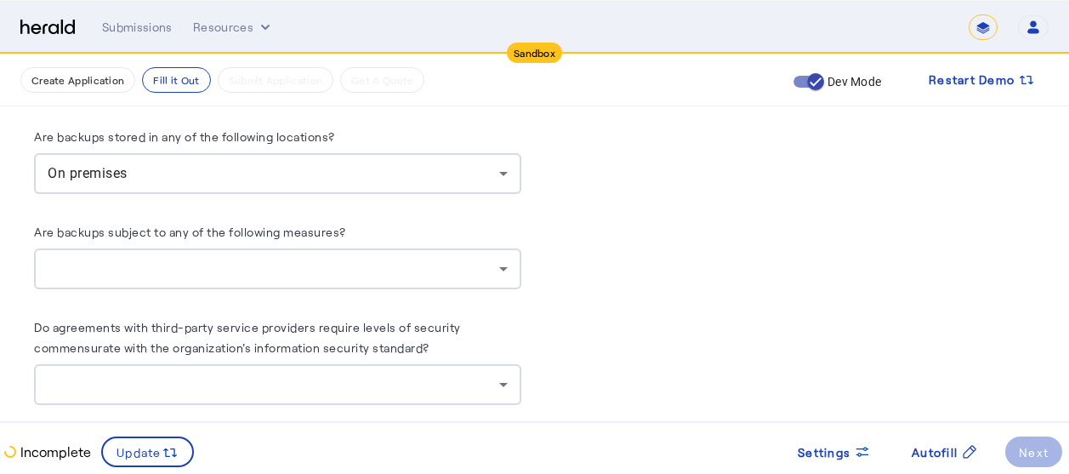
scroll to position [4664, 0]
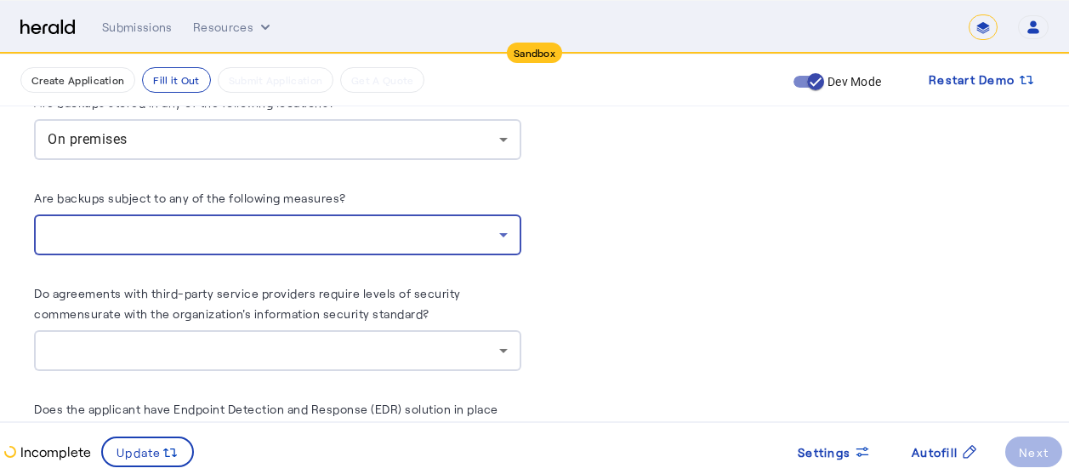
click at [364, 230] on div at bounding box center [273, 234] width 451 height 20
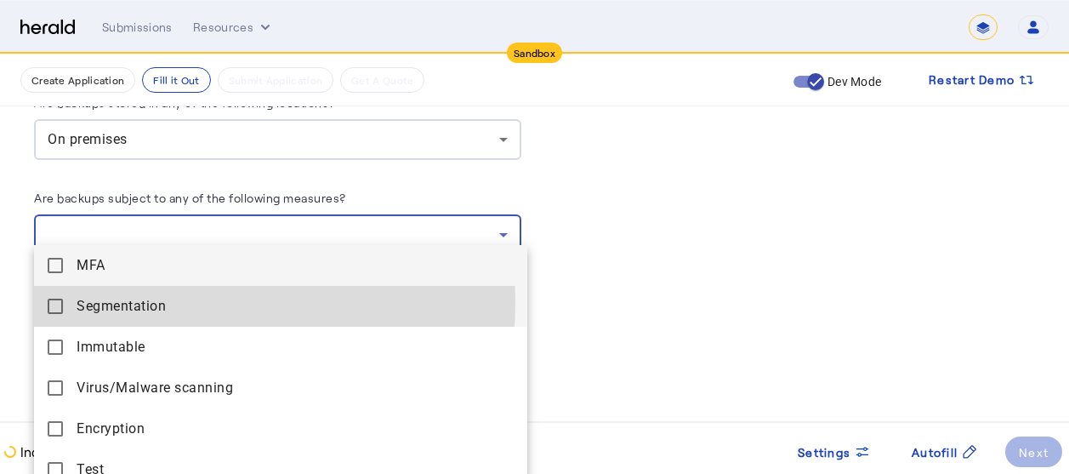
click at [159, 302] on span "Segmentation" at bounding box center [295, 306] width 437 height 20
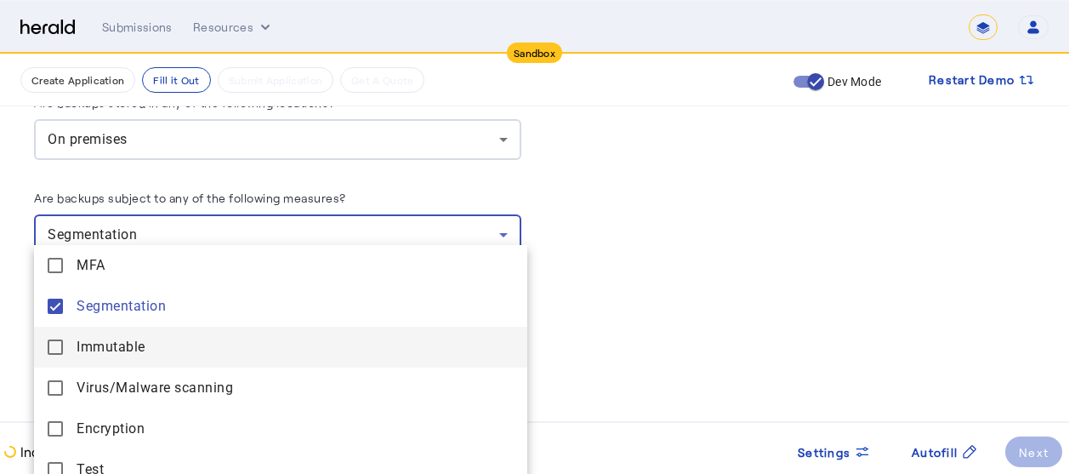
click at [135, 345] on span "Immutable" at bounding box center [295, 347] width 437 height 20
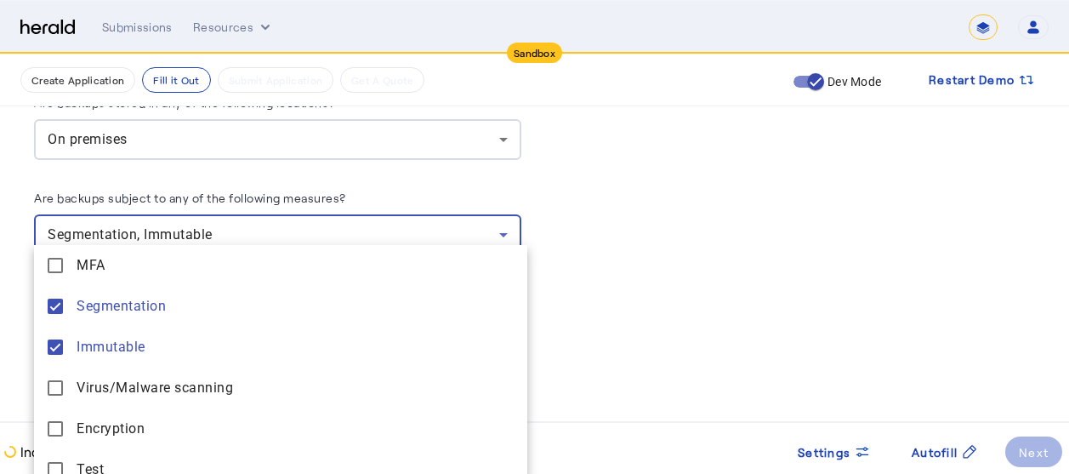
click at [698, 254] on div at bounding box center [534, 237] width 1069 height 474
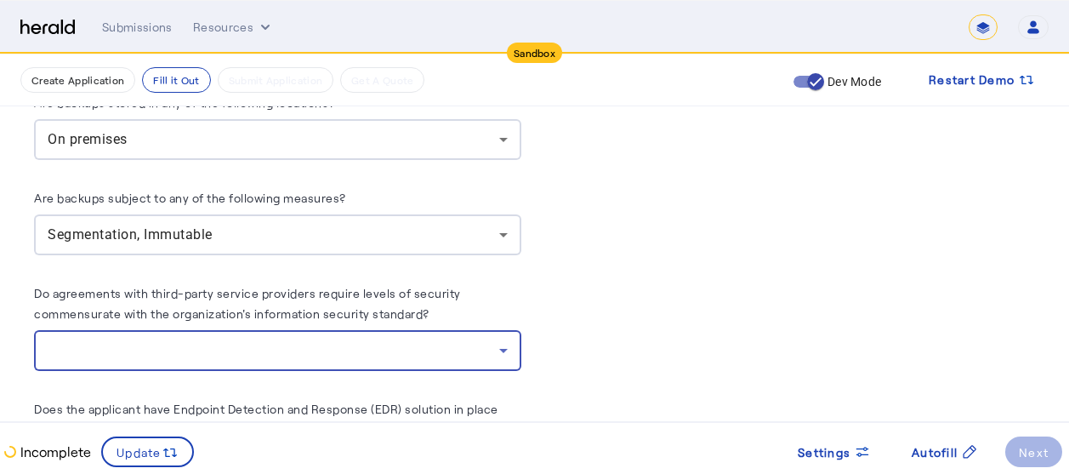
click at [370, 340] on div at bounding box center [273, 350] width 451 height 20
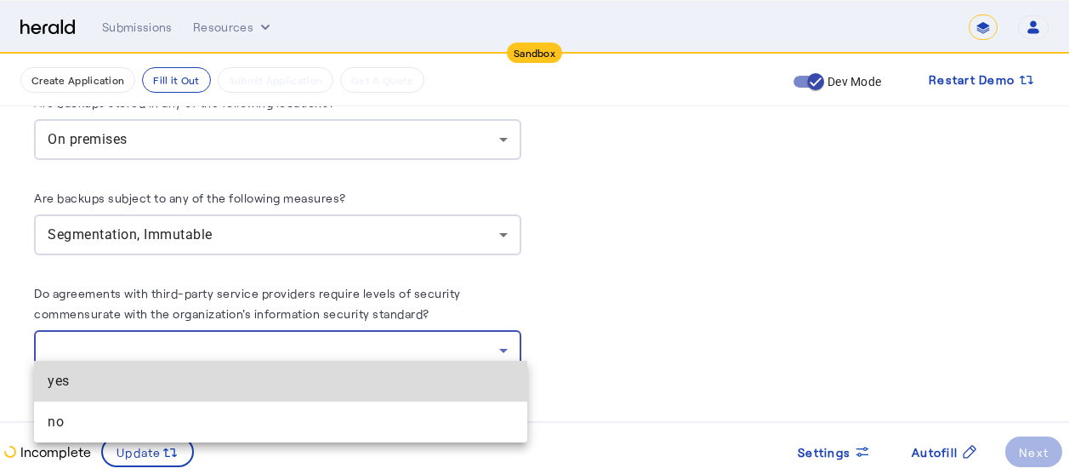
click at [118, 385] on span "yes" at bounding box center [281, 381] width 466 height 20
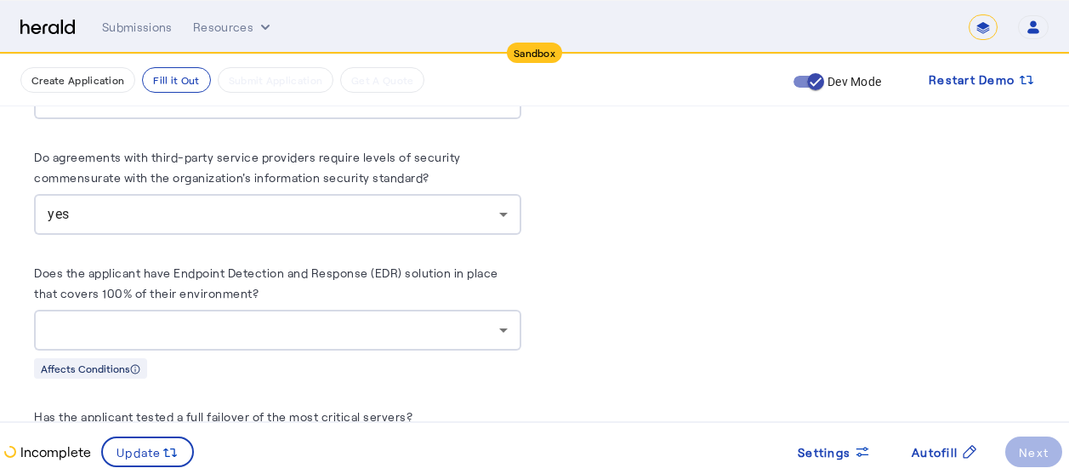
scroll to position [4834, 0]
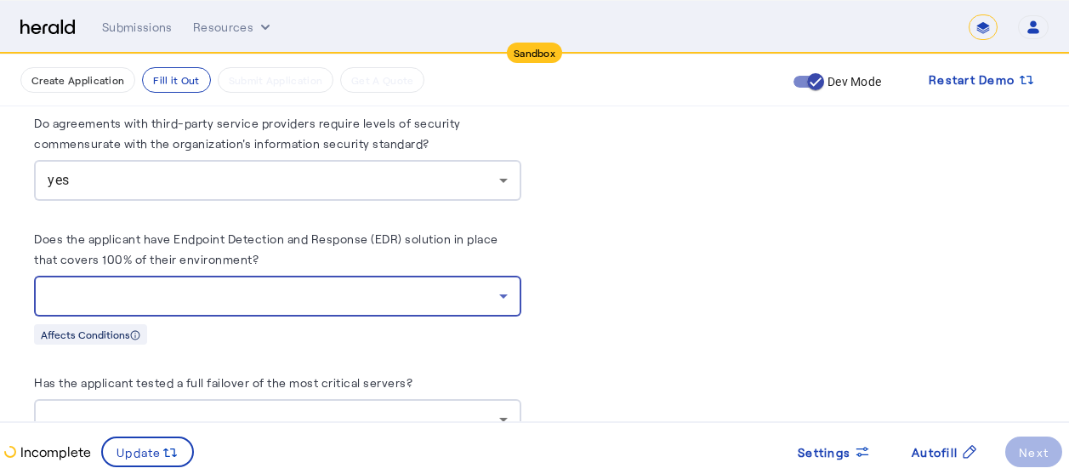
click at [416, 286] on div at bounding box center [273, 296] width 451 height 20
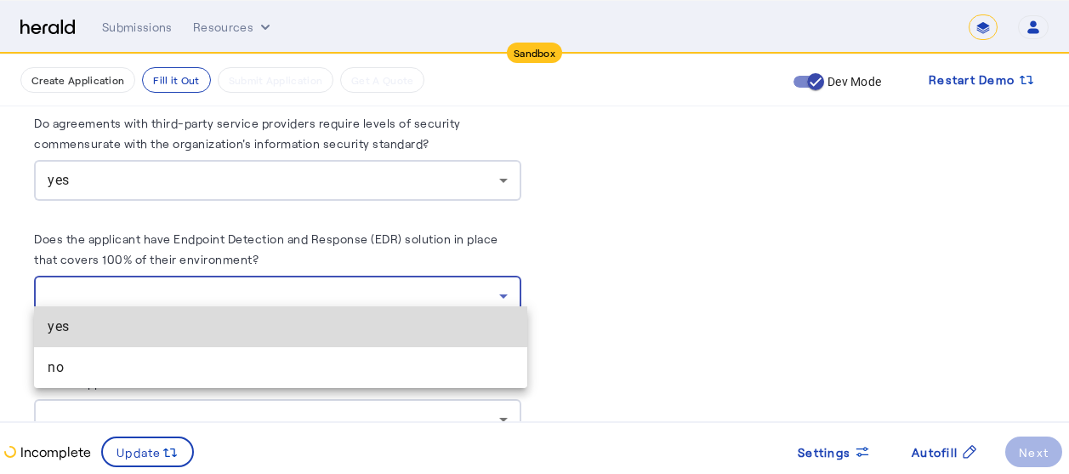
click at [134, 339] on mat-option "yes" at bounding box center [280, 326] width 493 height 41
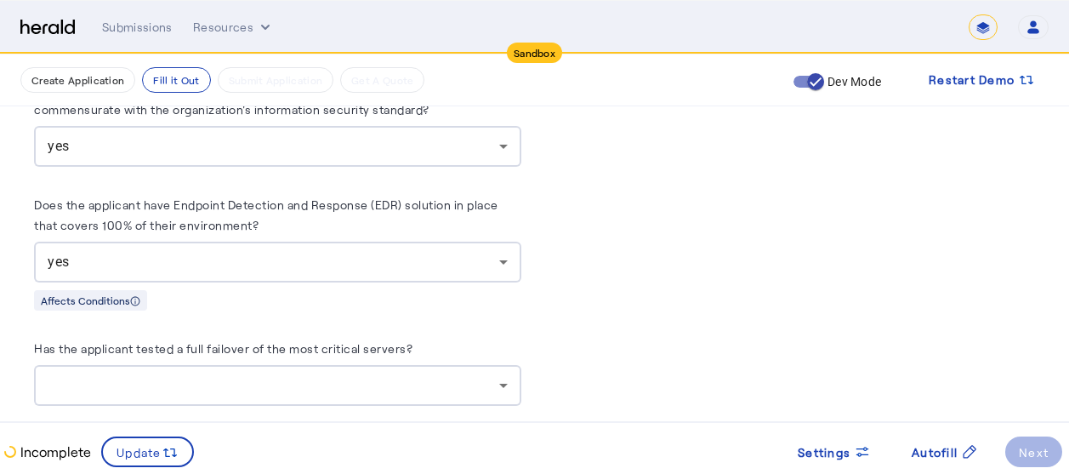
scroll to position [4936, 0]
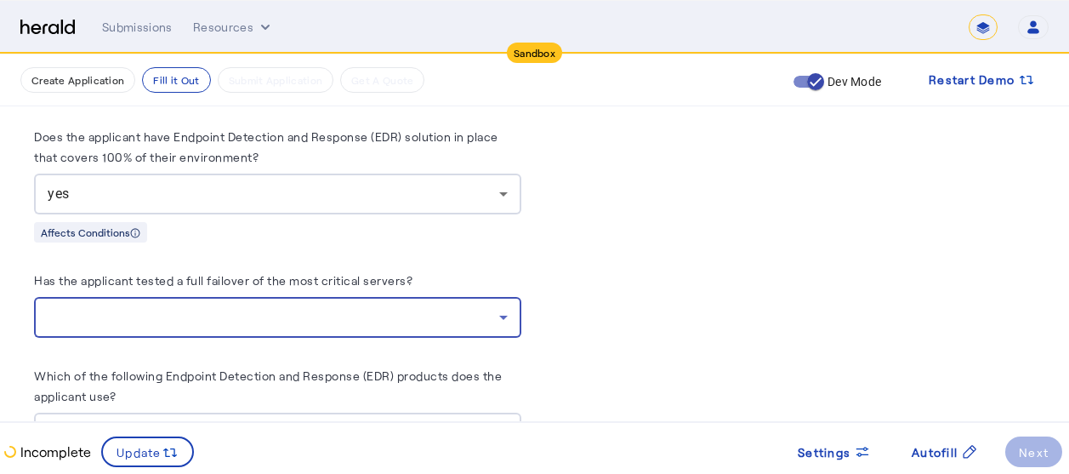
click at [329, 307] on div at bounding box center [273, 317] width 451 height 20
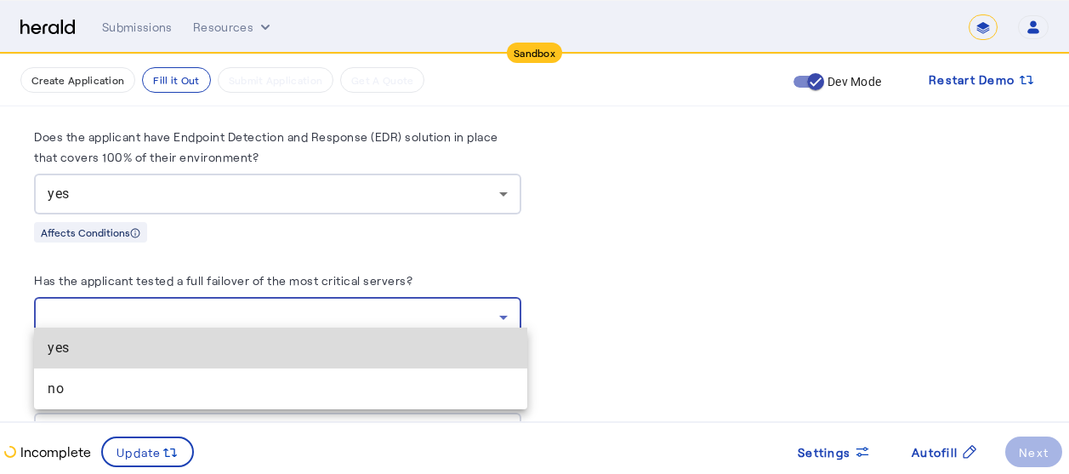
click at [162, 349] on span "yes" at bounding box center [281, 348] width 466 height 20
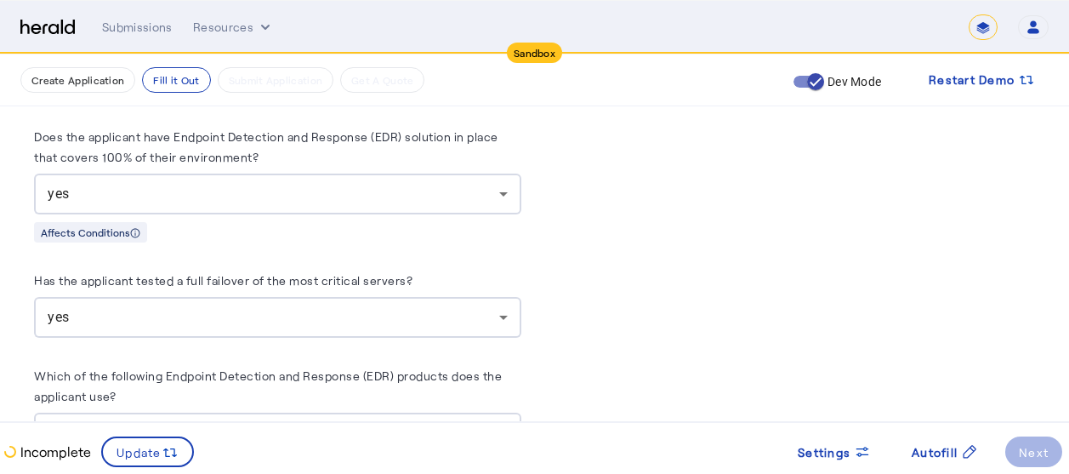
click at [598, 281] on div "PUT /applications xxxxxxxxxx 8 1 { 2 "coverage_values" : [], 3 "risk_values" : …" at bounding box center [791, 465] width 487 height 10074
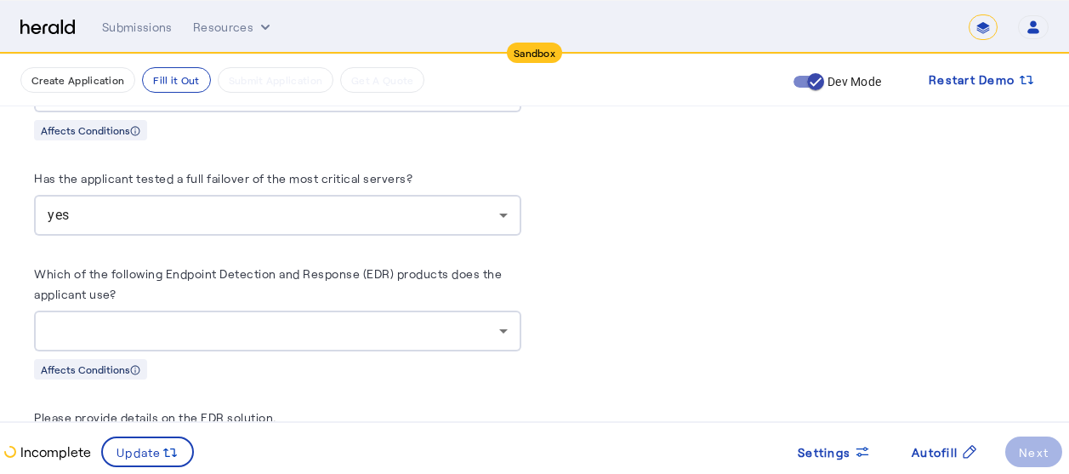
scroll to position [5072, 0]
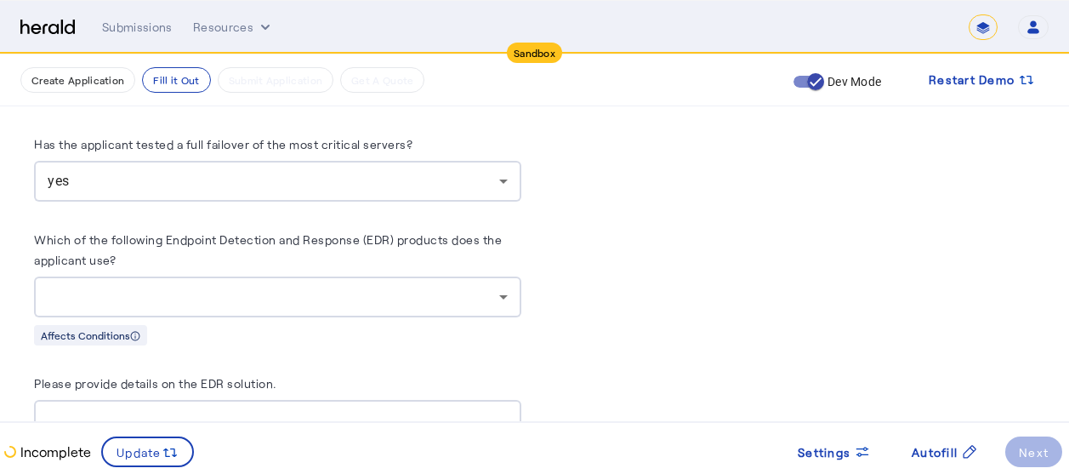
click at [418, 292] on div at bounding box center [273, 296] width 451 height 20
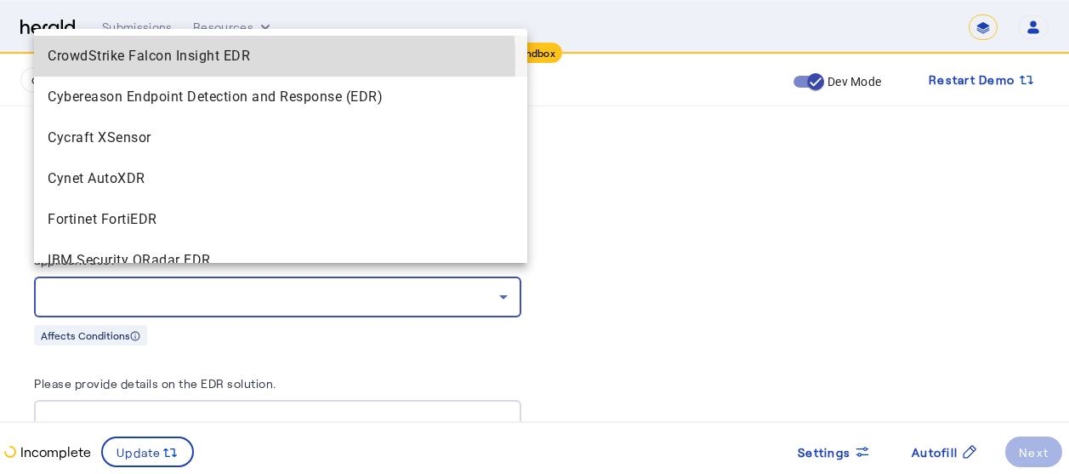
click at [176, 62] on span "CrowdStrike Falcon Insight EDR" at bounding box center [281, 56] width 466 height 20
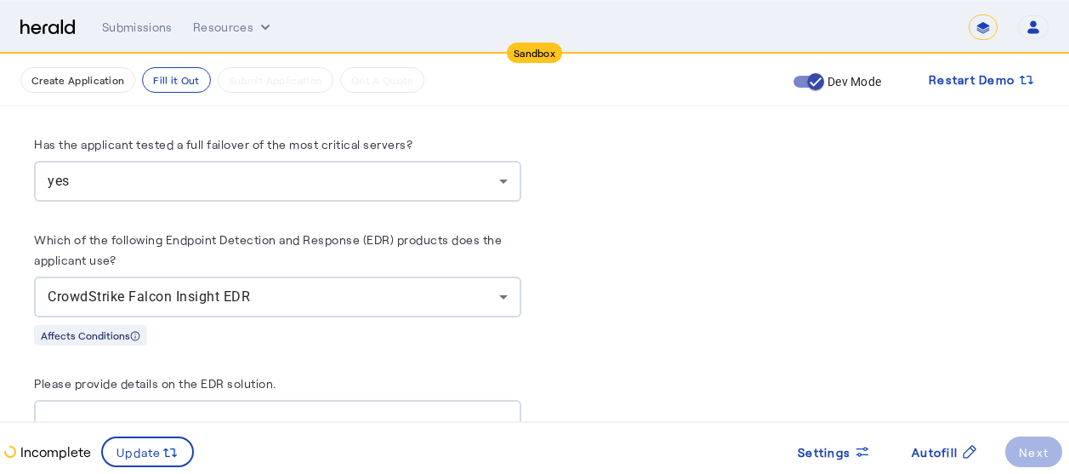
click at [640, 290] on div "PUT /applications xxxxxxxxxx 8 1 { 2 "coverage_values" : [], 3 "risk_values" : …" at bounding box center [791, 329] width 487 height 10074
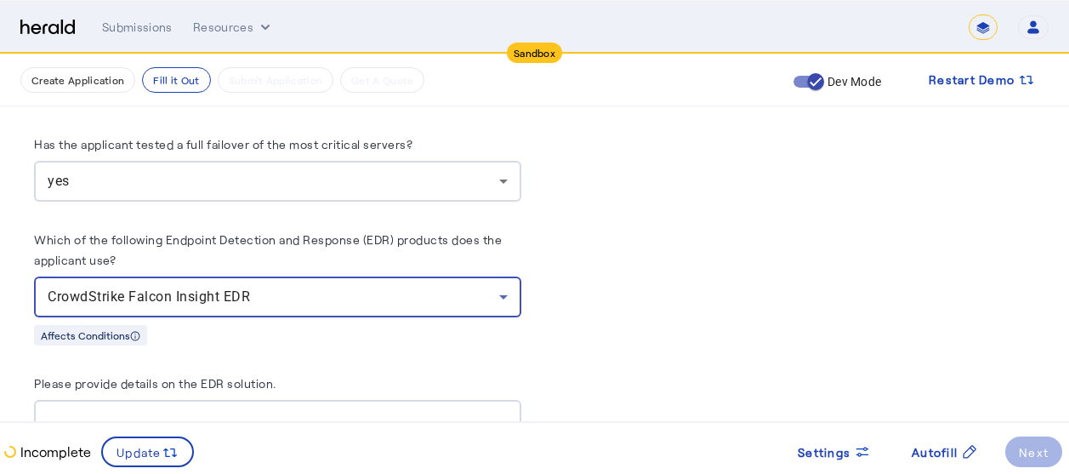
click at [508, 295] on icon at bounding box center [503, 297] width 9 height 4
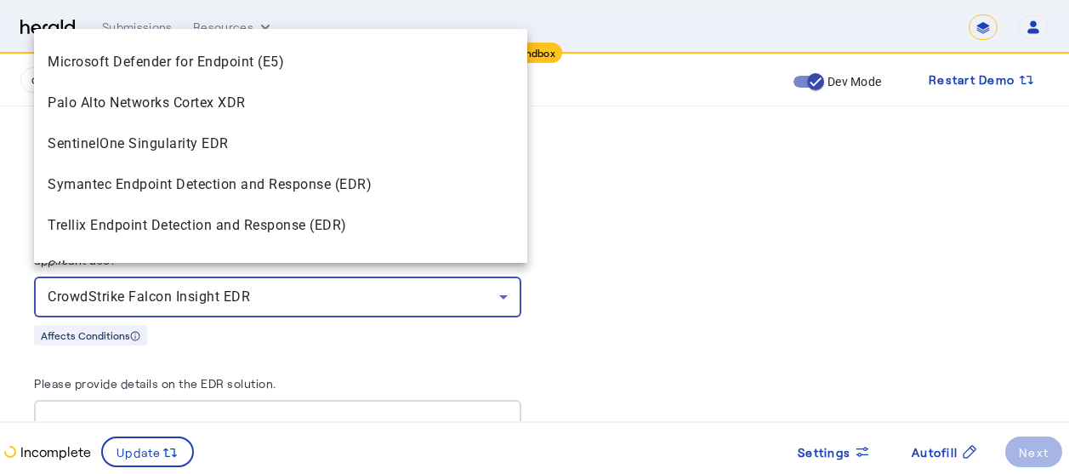
scroll to position [310, 0]
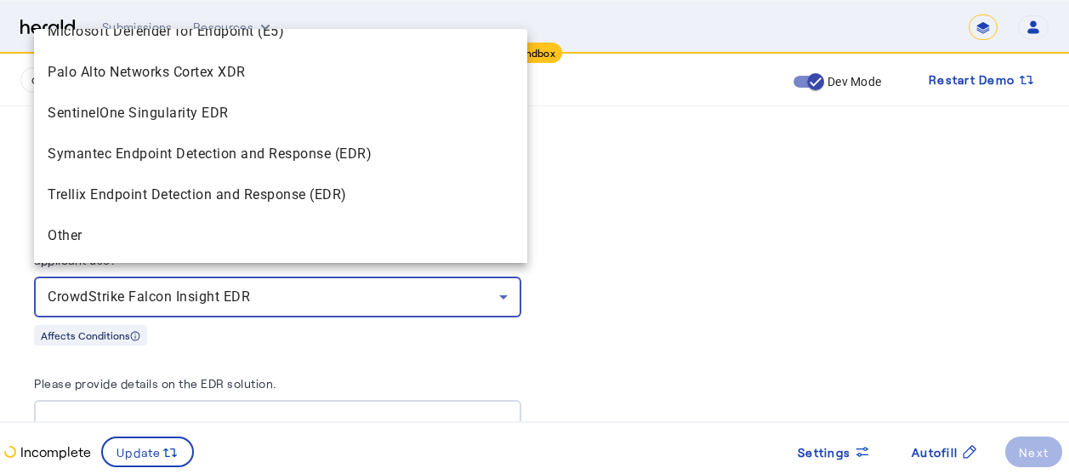
click at [645, 210] on div at bounding box center [534, 237] width 1069 height 474
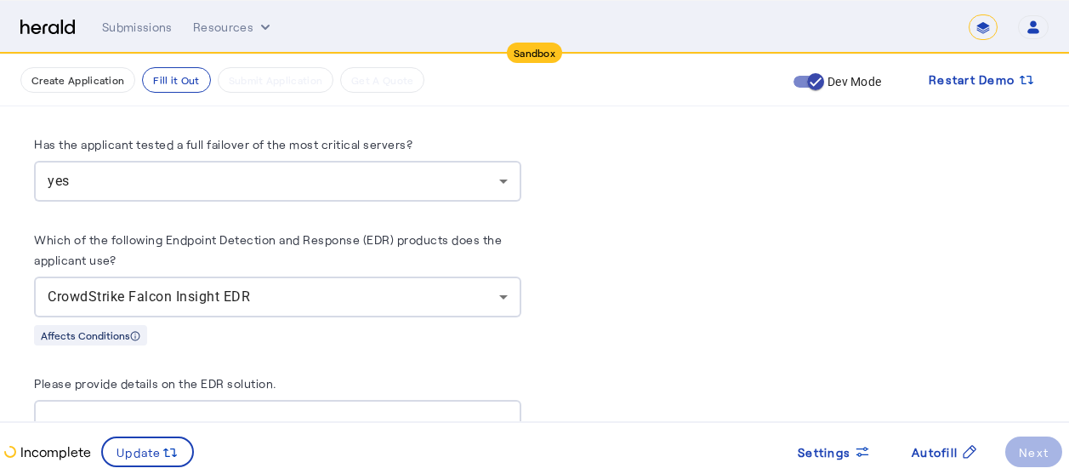
click at [362, 338] on div "**********" at bounding box center [277, 350] width 487 height 9977
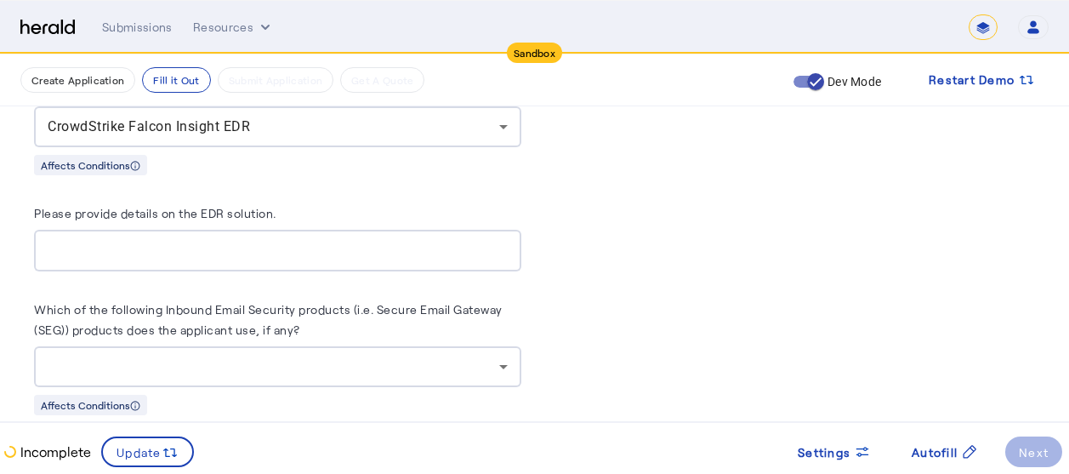
scroll to position [5310, 0]
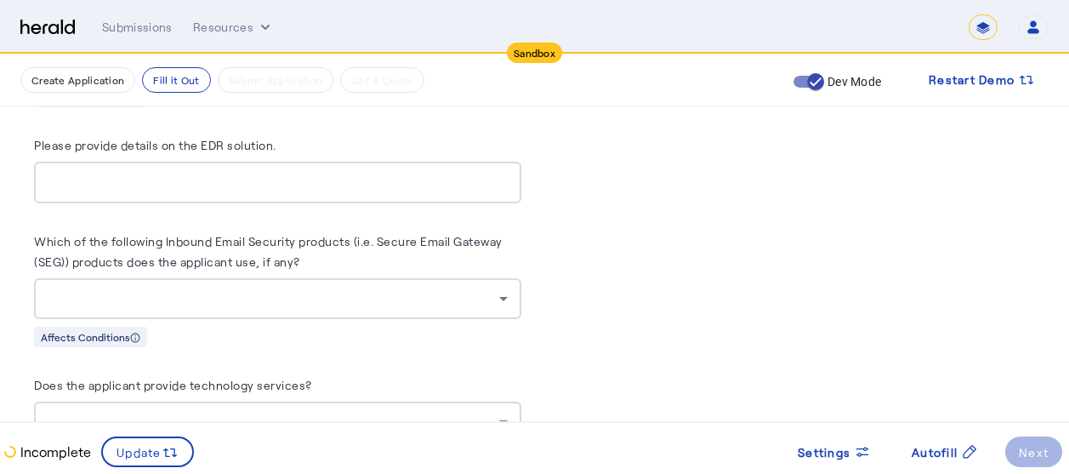
click at [263, 295] on div at bounding box center [278, 298] width 460 height 41
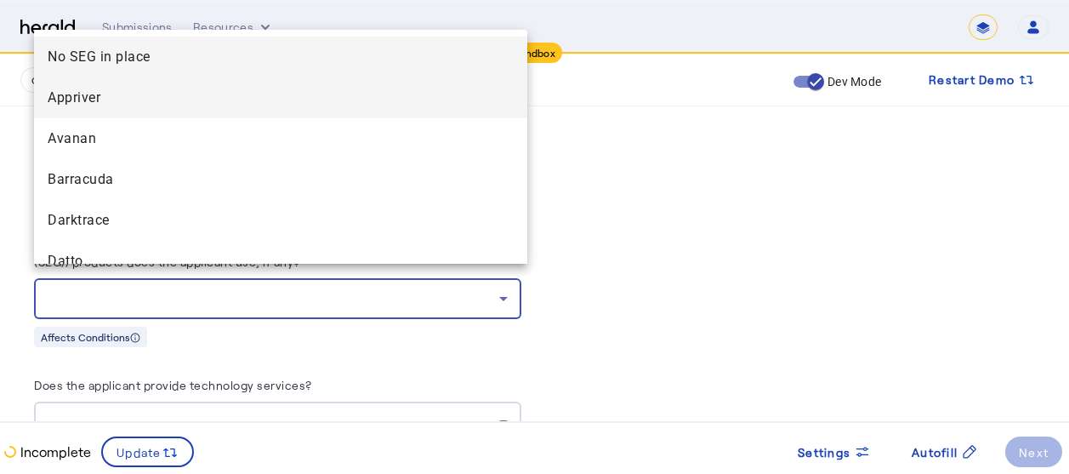
click at [82, 105] on span "Appriver" at bounding box center [281, 98] width 466 height 20
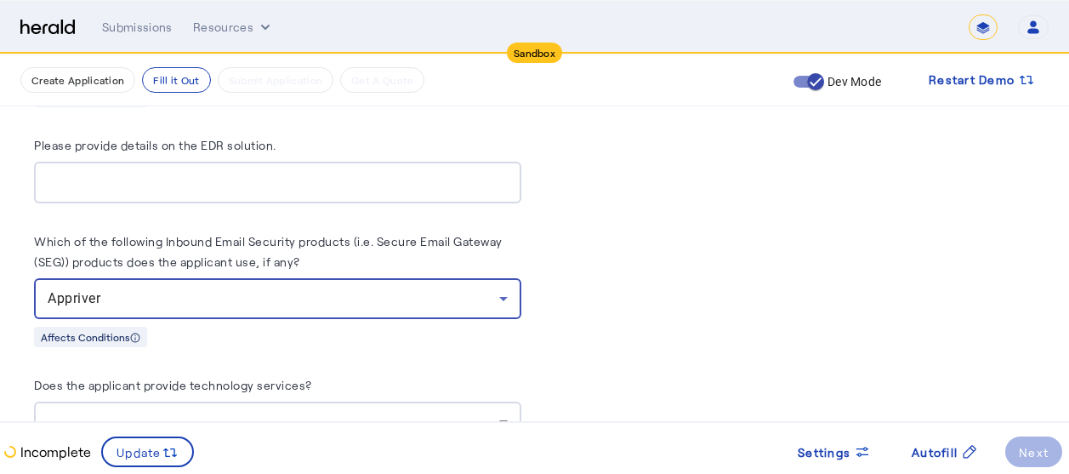
click at [708, 268] on div "PUT /applications xxxxxxxxxx 8 1 { 2 "coverage_values" : [], 3 "risk_values" : …" at bounding box center [791, 91] width 487 height 10074
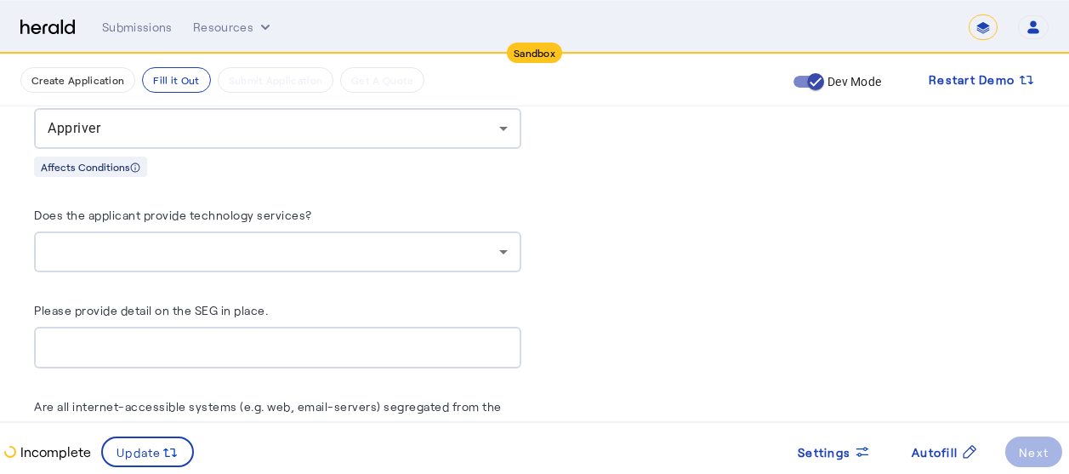
scroll to position [5548, 0]
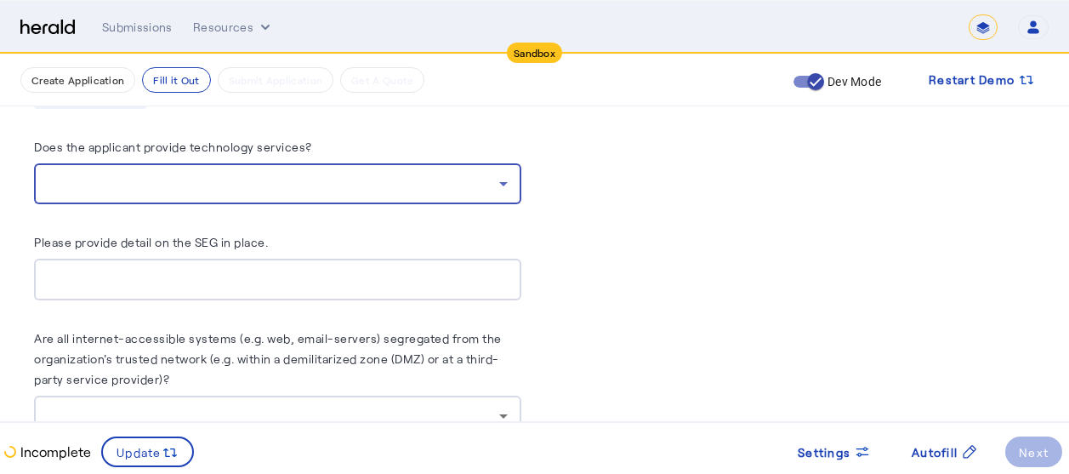
click at [366, 173] on div at bounding box center [273, 183] width 451 height 20
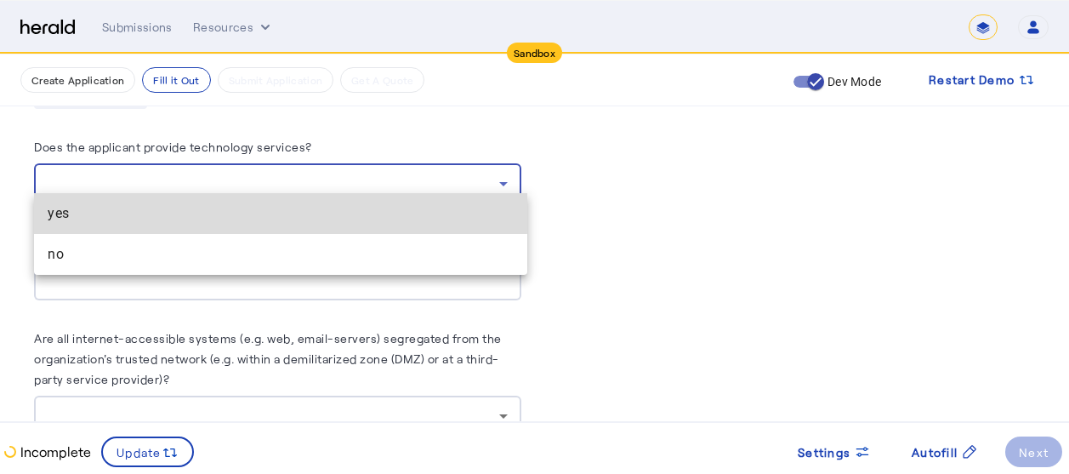
click at [145, 207] on span "yes" at bounding box center [281, 213] width 466 height 20
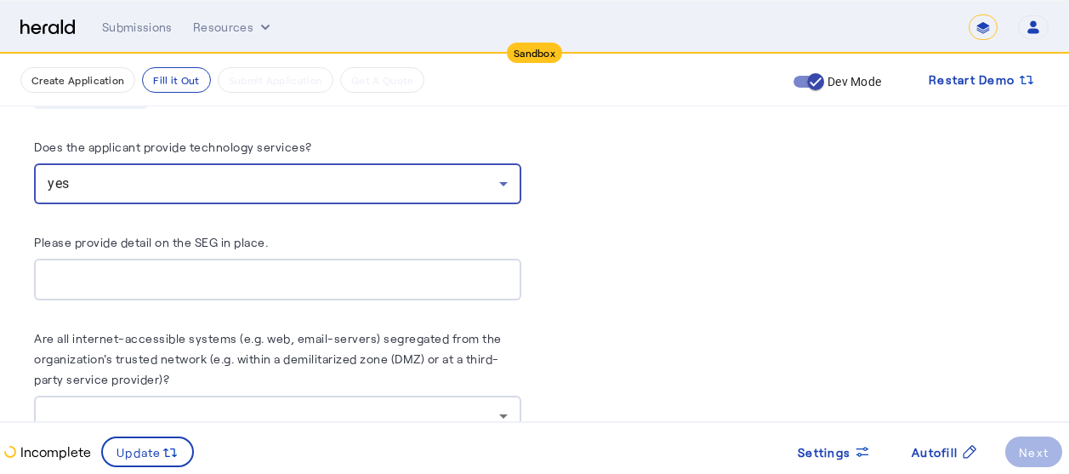
click at [218, 269] on input "Please provide detail on the SEG in place." at bounding box center [278, 279] width 460 height 20
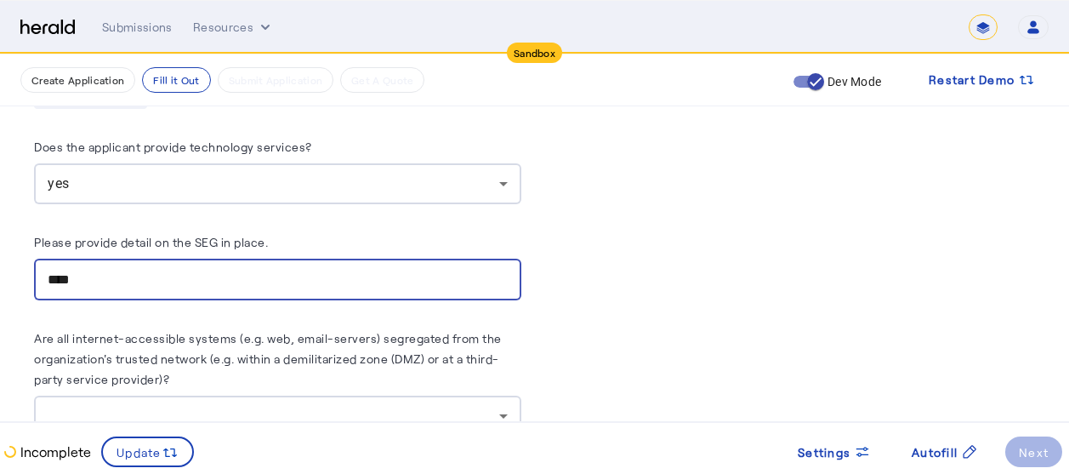
type input "****"
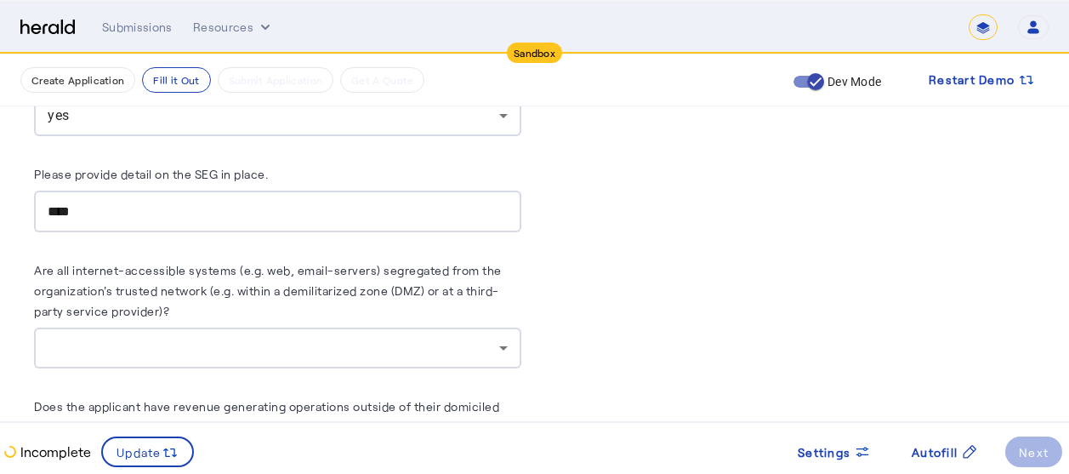
scroll to position [5650, 0]
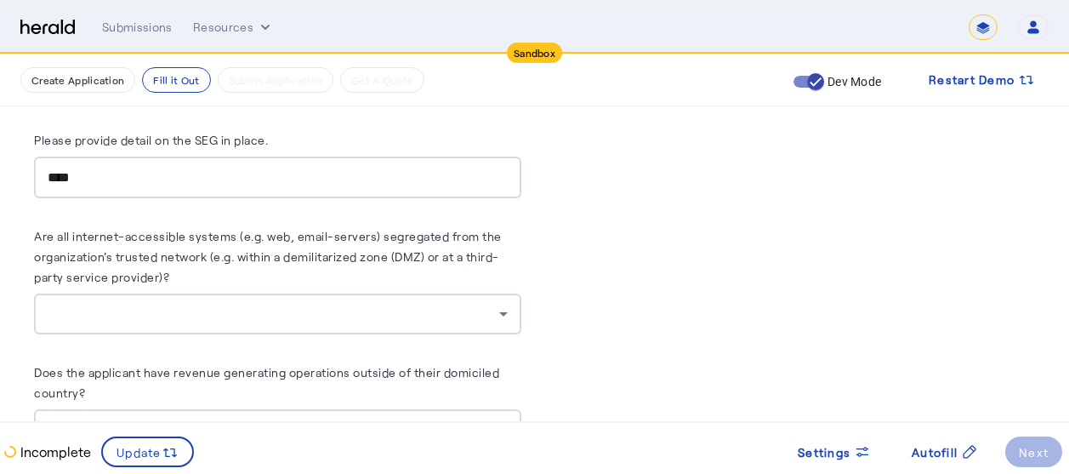
click at [399, 303] on div at bounding box center [273, 313] width 451 height 20
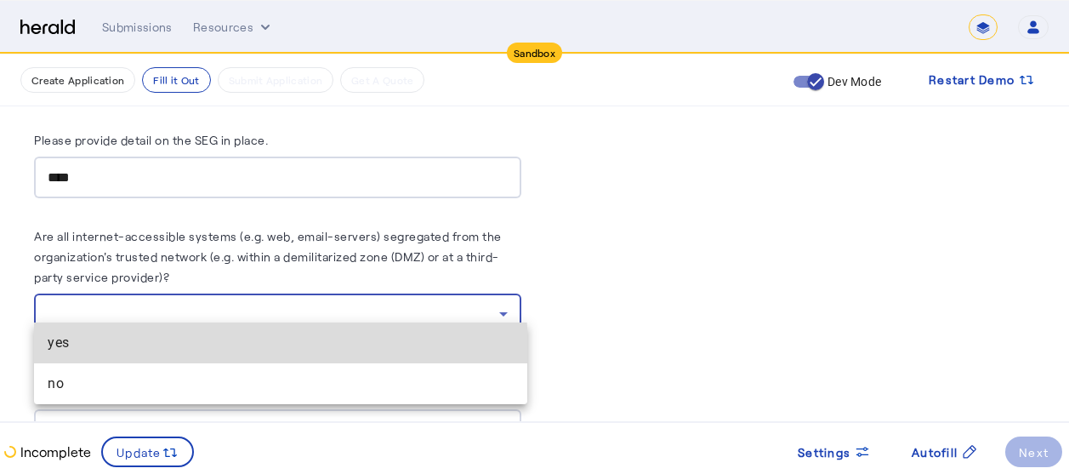
click at [125, 351] on span "yes" at bounding box center [281, 342] width 466 height 20
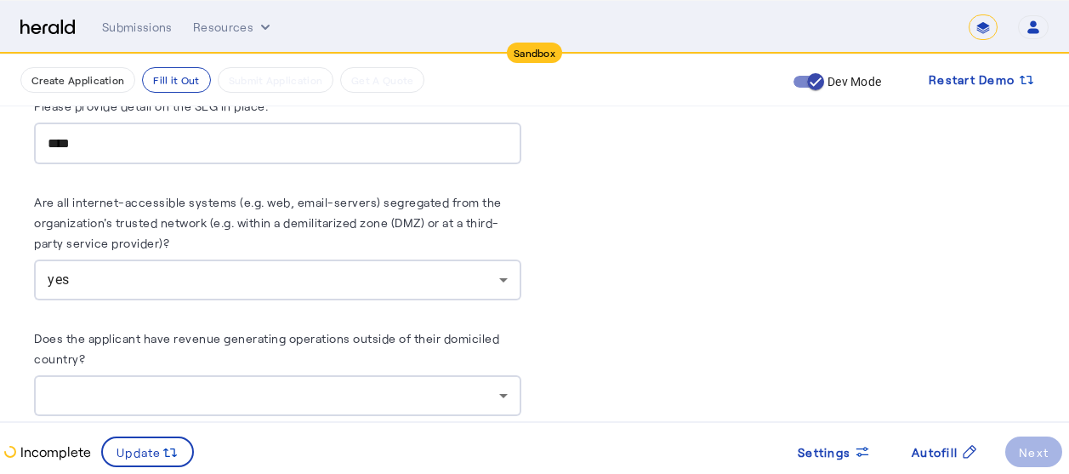
scroll to position [5786, 0]
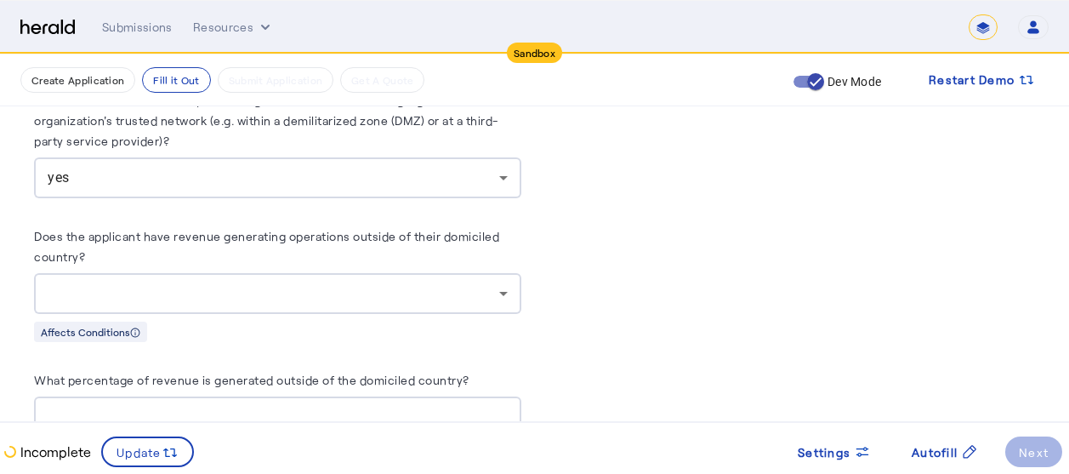
click at [365, 289] on div at bounding box center [278, 293] width 460 height 41
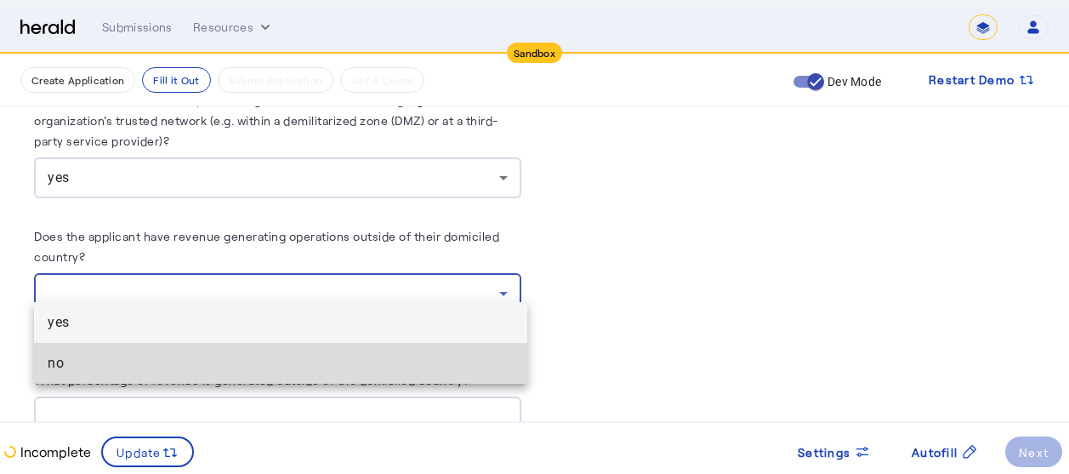
click at [84, 365] on span "no" at bounding box center [281, 363] width 466 height 20
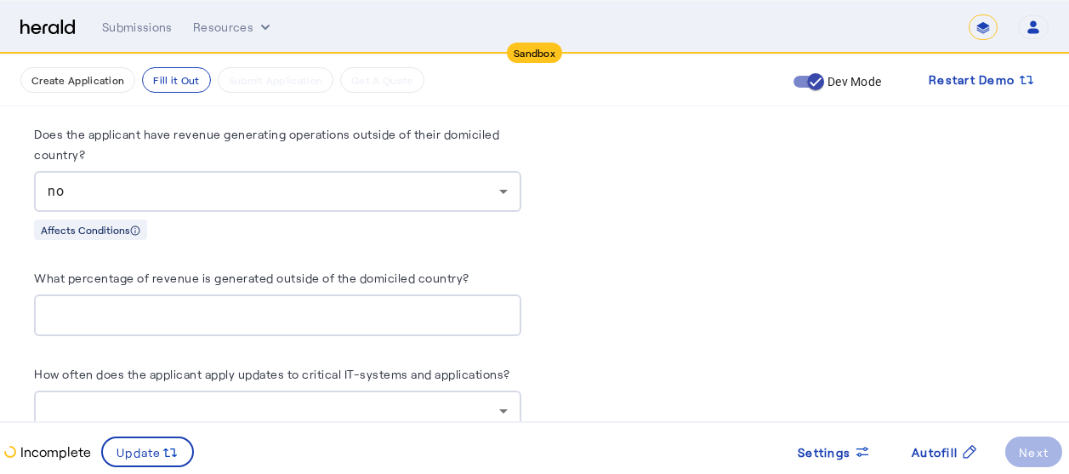
scroll to position [5922, 0]
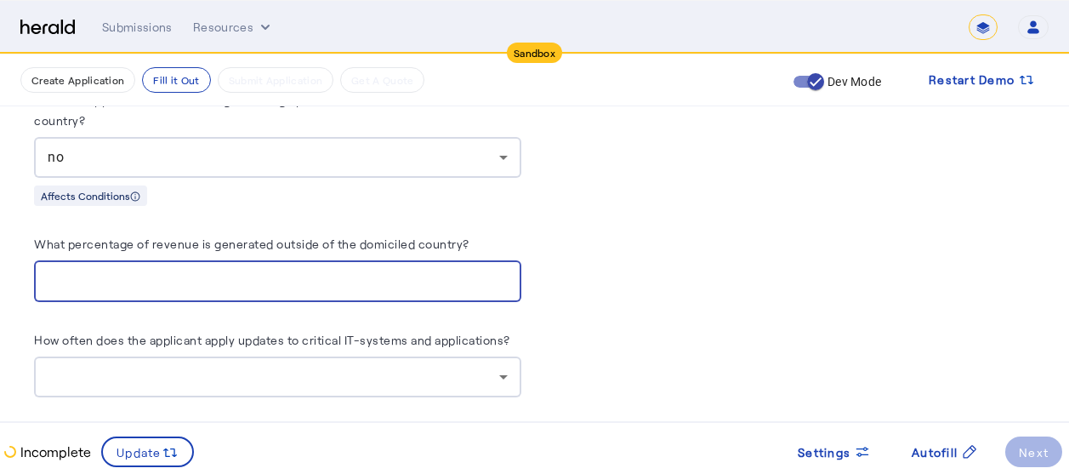
click at [235, 272] on input "What percentage of revenue is generated outside of the domiciled country?" at bounding box center [278, 281] width 460 height 20
type input "*"
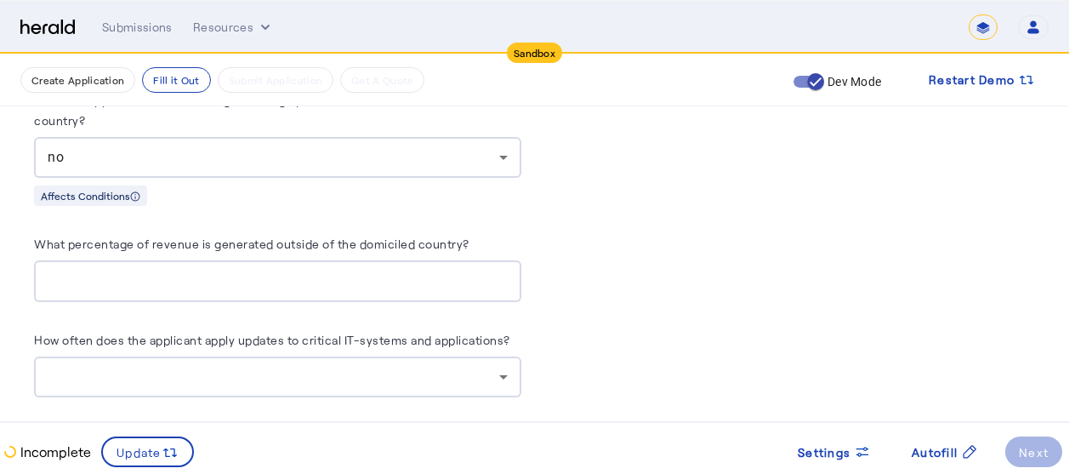
click at [288, 374] on div at bounding box center [278, 376] width 460 height 41
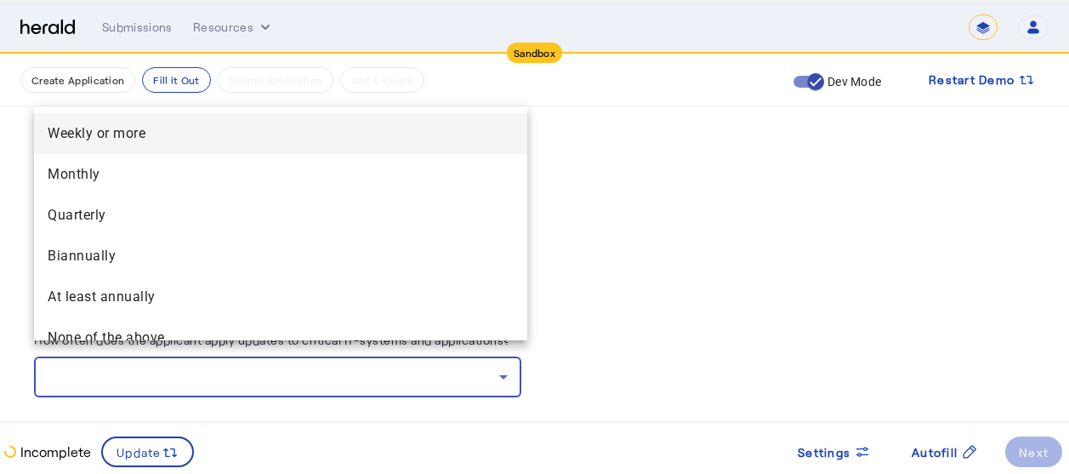
click at [150, 135] on span "Weekly or more" at bounding box center [281, 133] width 466 height 20
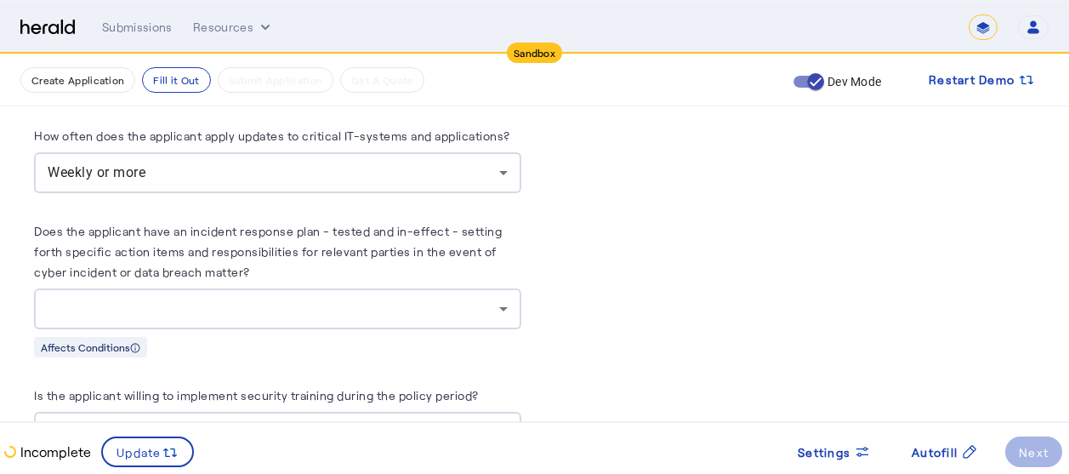
scroll to position [6160, 0]
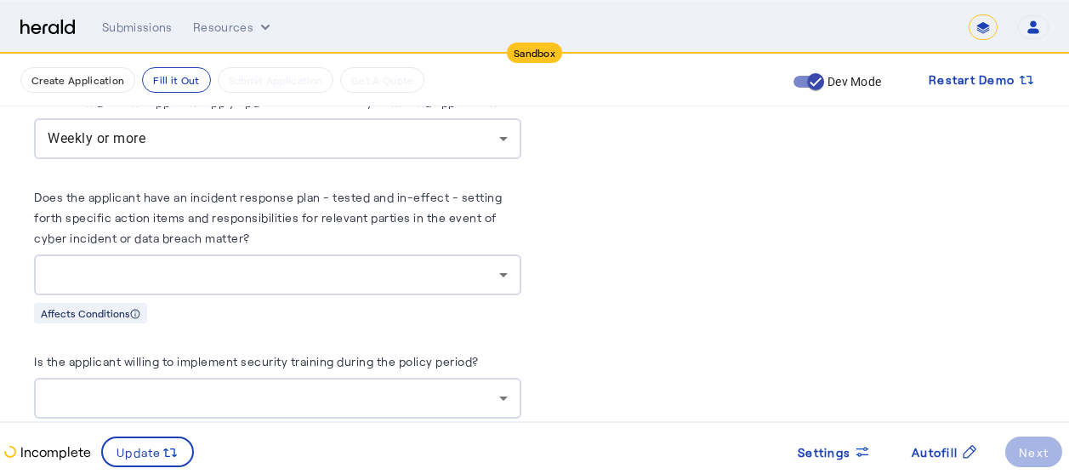
click at [286, 270] on div at bounding box center [278, 274] width 460 height 41
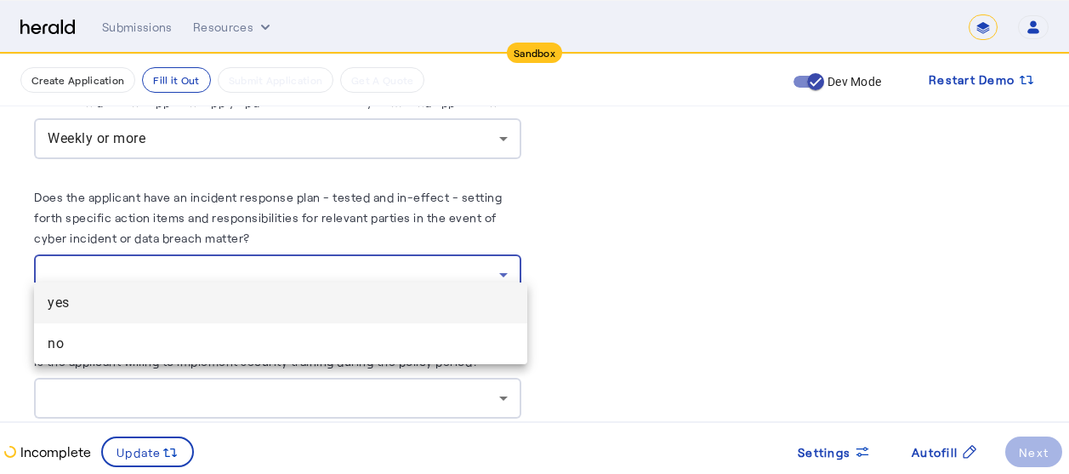
click at [139, 315] on mat-option "yes" at bounding box center [280, 302] width 493 height 41
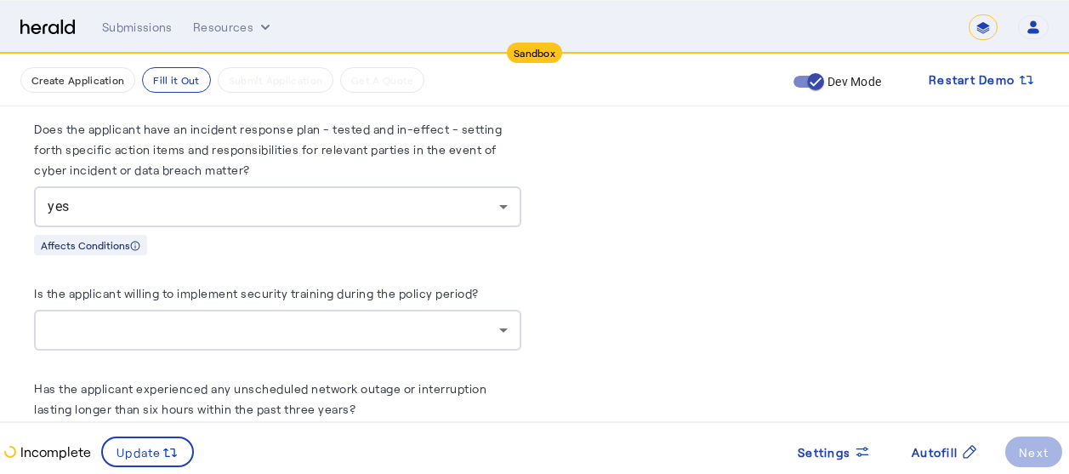
scroll to position [6262, 0]
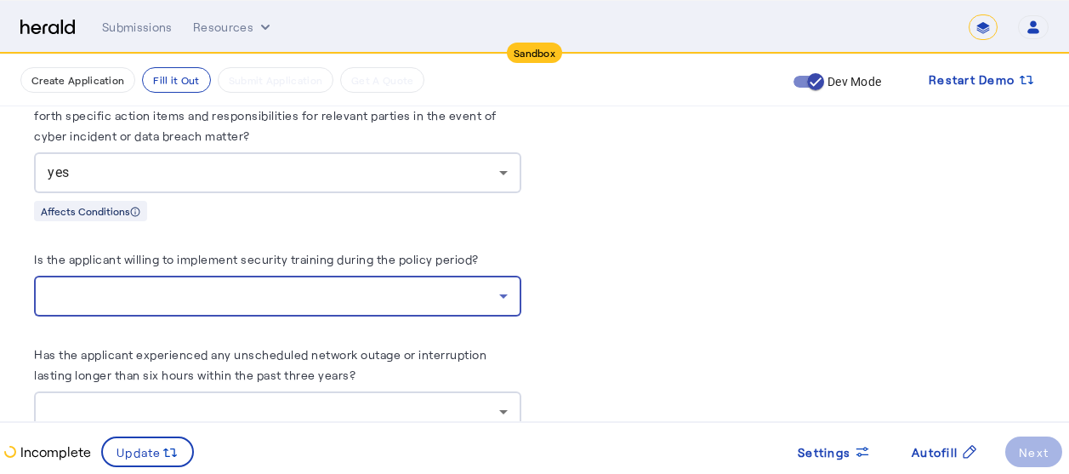
click at [311, 286] on div at bounding box center [273, 296] width 451 height 20
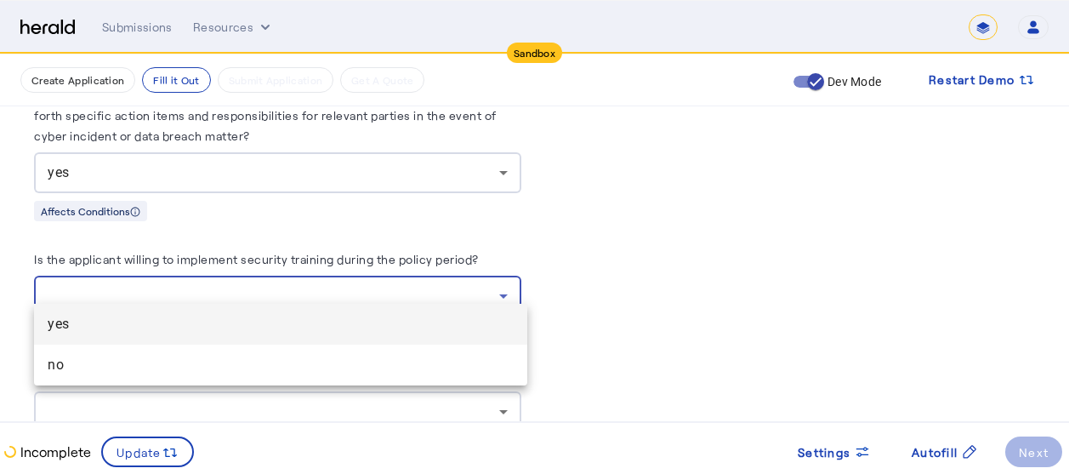
click at [155, 329] on span "yes" at bounding box center [281, 324] width 466 height 20
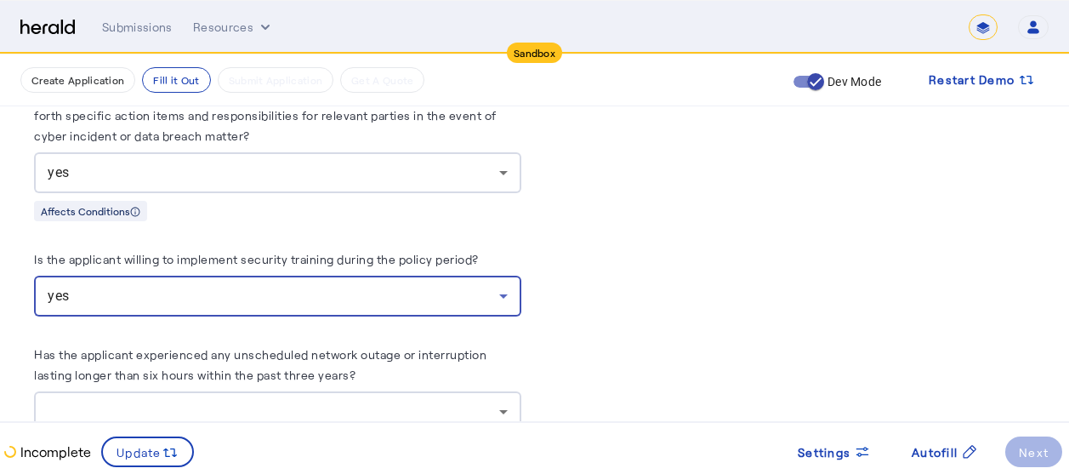
click at [244, 286] on div "yes" at bounding box center [273, 296] width 451 height 20
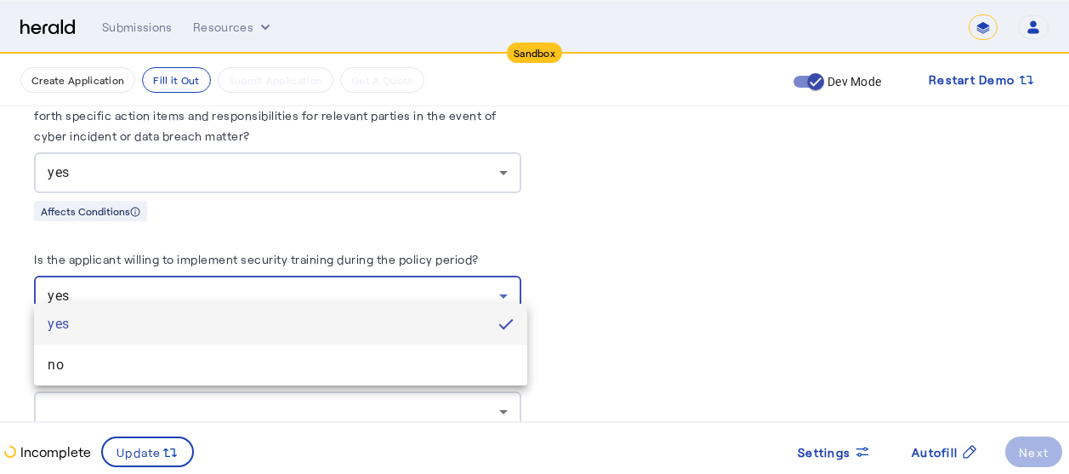
click at [626, 251] on div at bounding box center [534, 237] width 1069 height 474
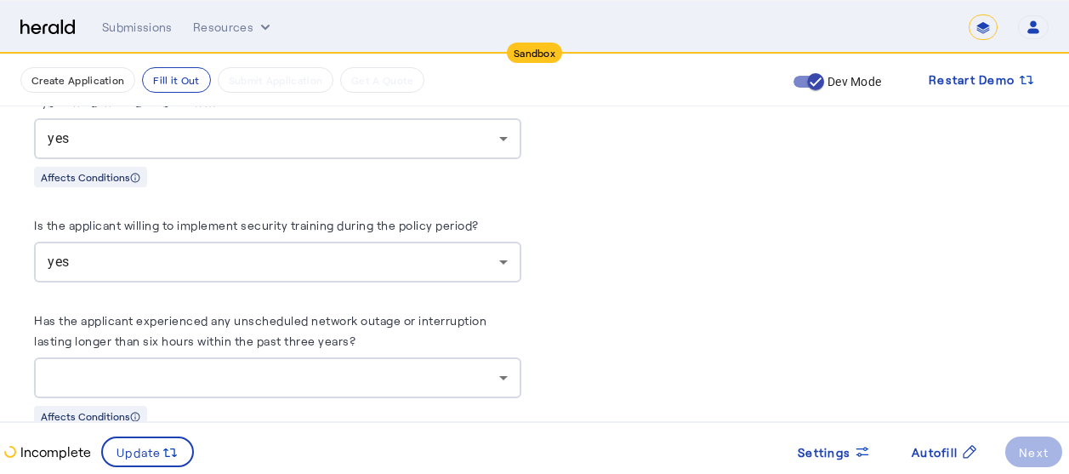
scroll to position [6432, 0]
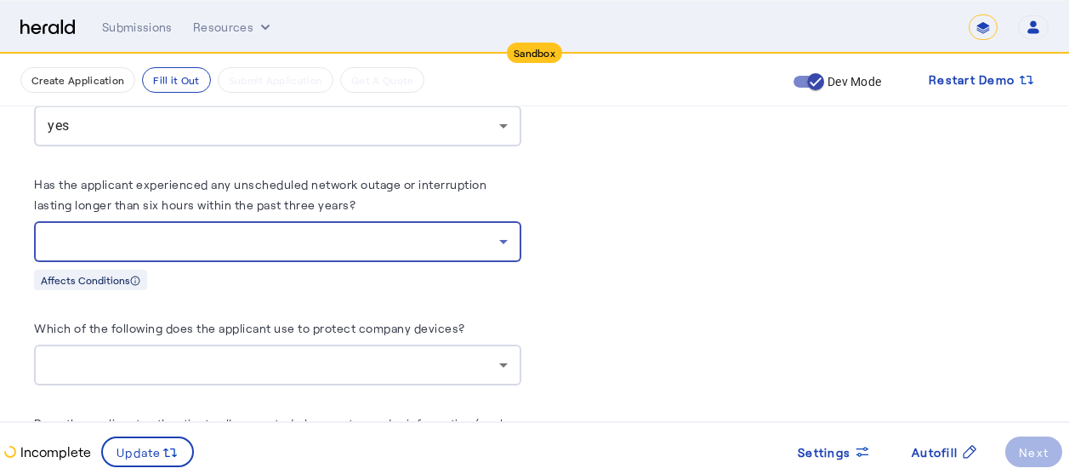
click at [272, 232] on div at bounding box center [273, 241] width 451 height 20
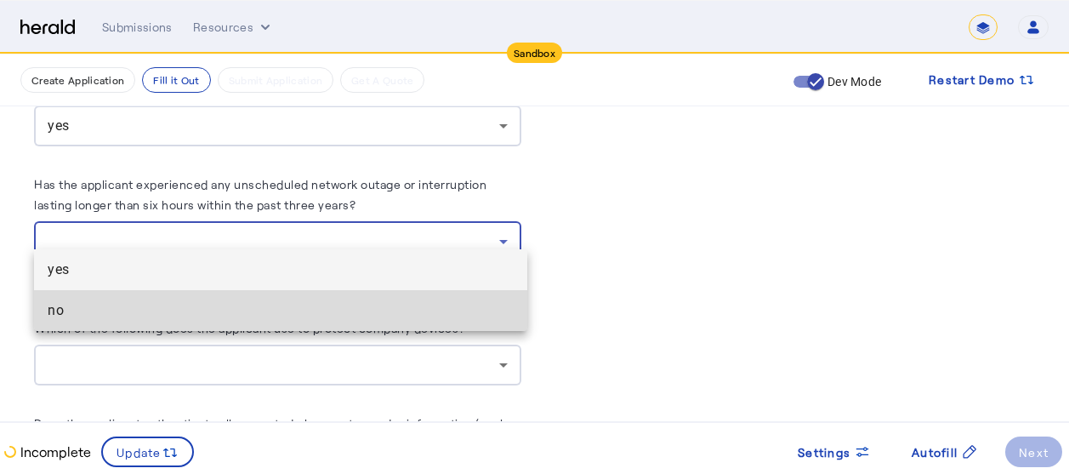
click at [97, 315] on span "no" at bounding box center [281, 310] width 466 height 20
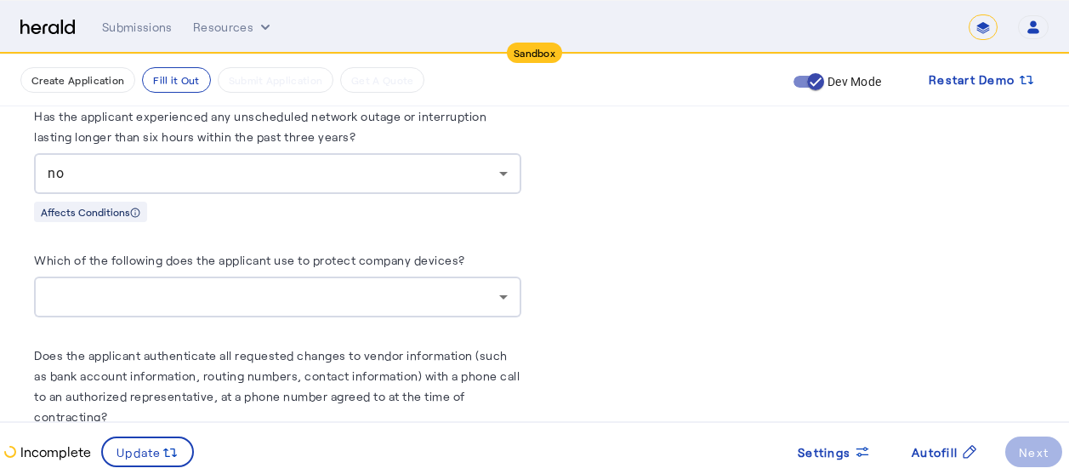
scroll to position [6534, 0]
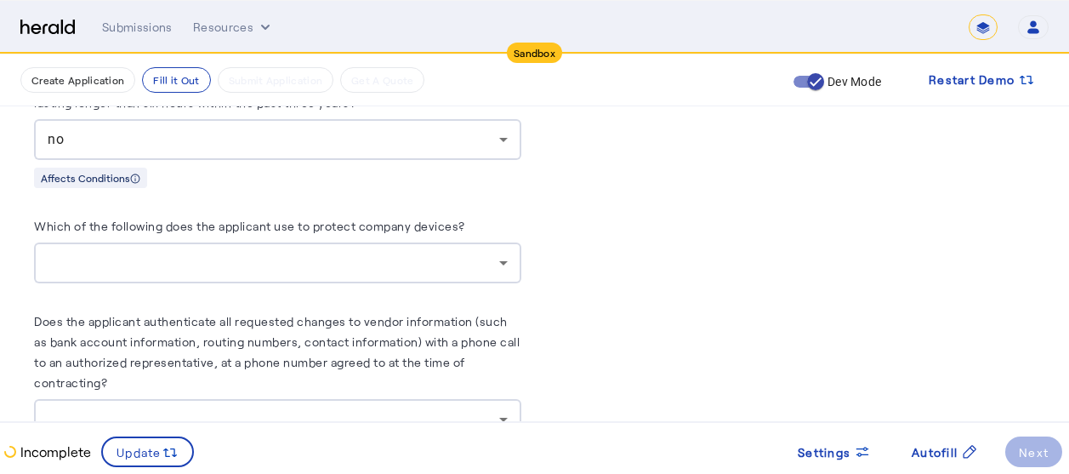
click at [360, 252] on div at bounding box center [273, 262] width 451 height 20
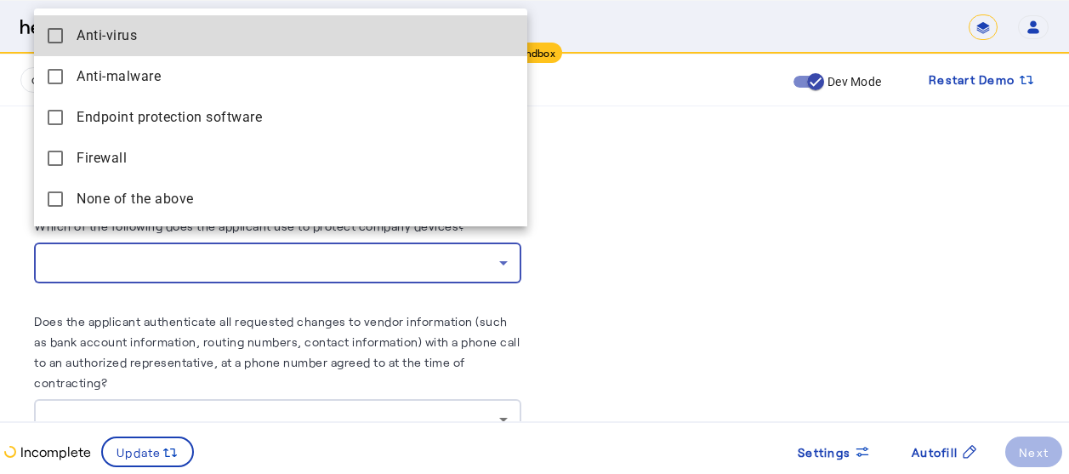
click at [122, 43] on span "Anti-virus" at bounding box center [295, 36] width 437 height 20
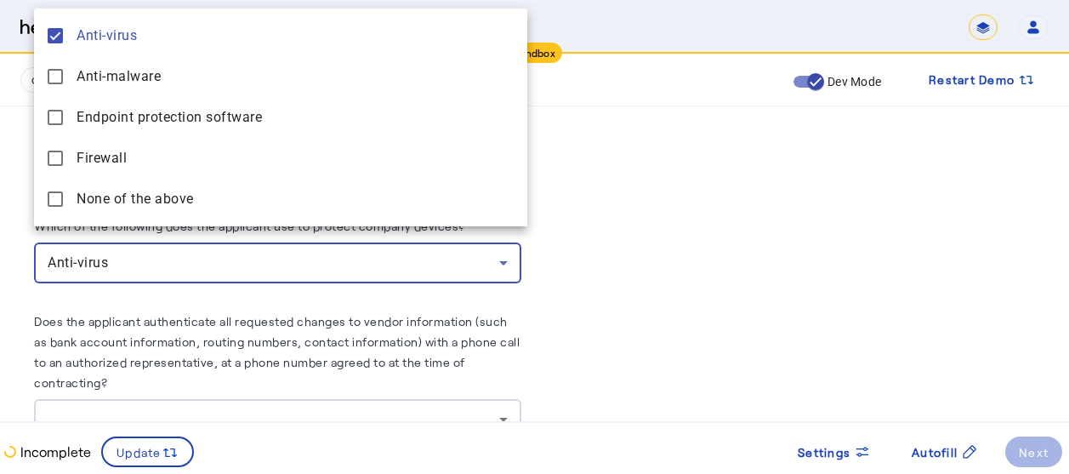
click at [658, 217] on div at bounding box center [534, 237] width 1069 height 474
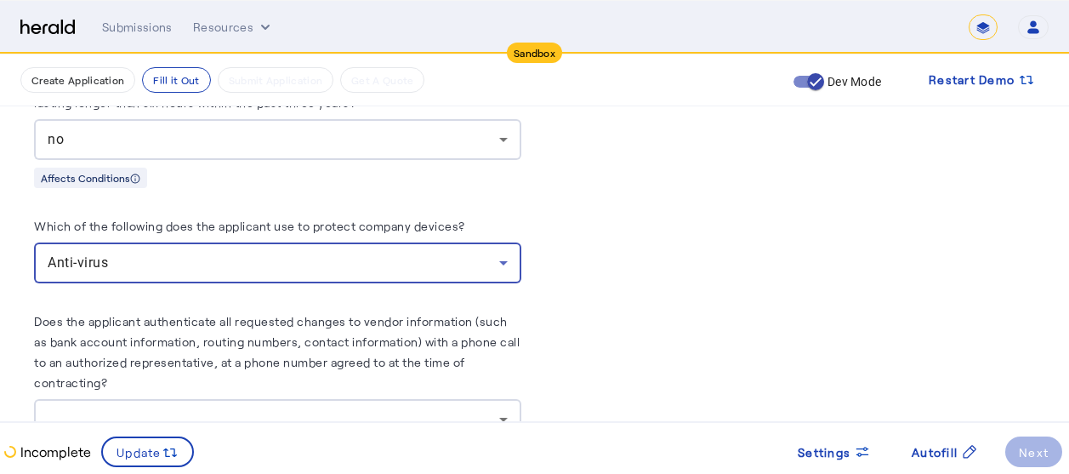
click at [473, 252] on div "Anti-virus" at bounding box center [273, 262] width 451 height 20
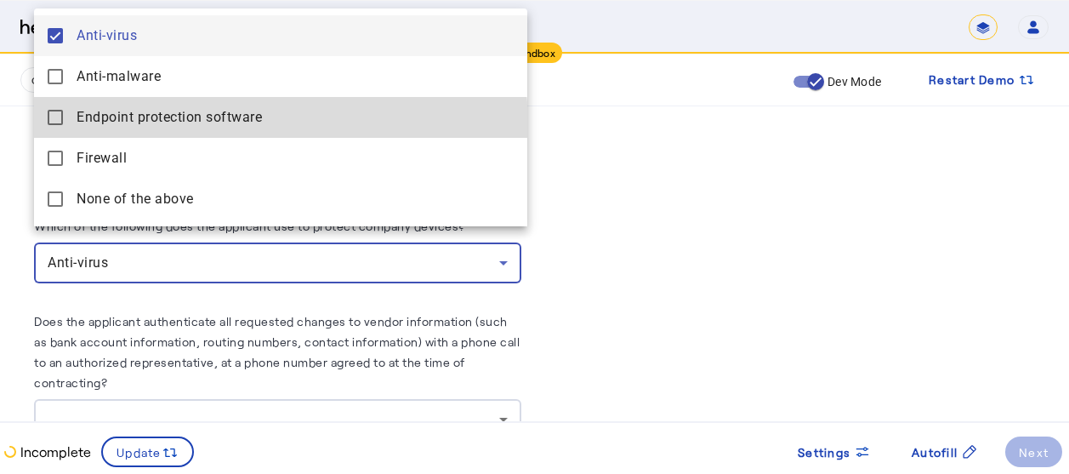
click at [167, 127] on span "Endpoint protection software" at bounding box center [295, 117] width 437 height 20
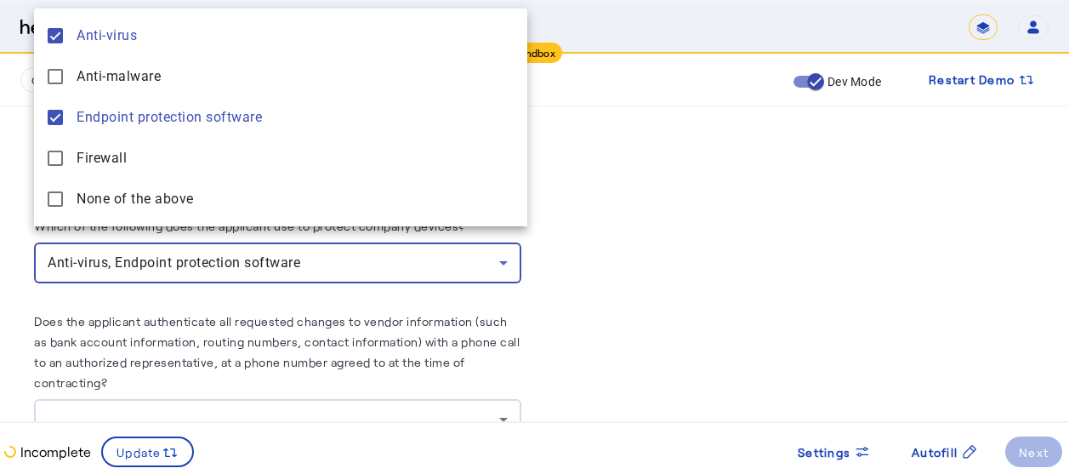
click at [672, 259] on div at bounding box center [534, 237] width 1069 height 474
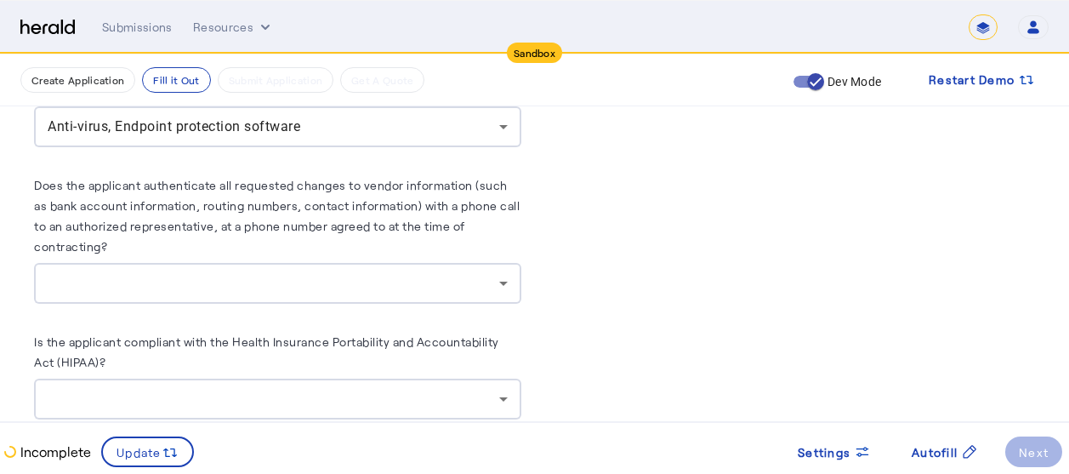
scroll to position [6704, 0]
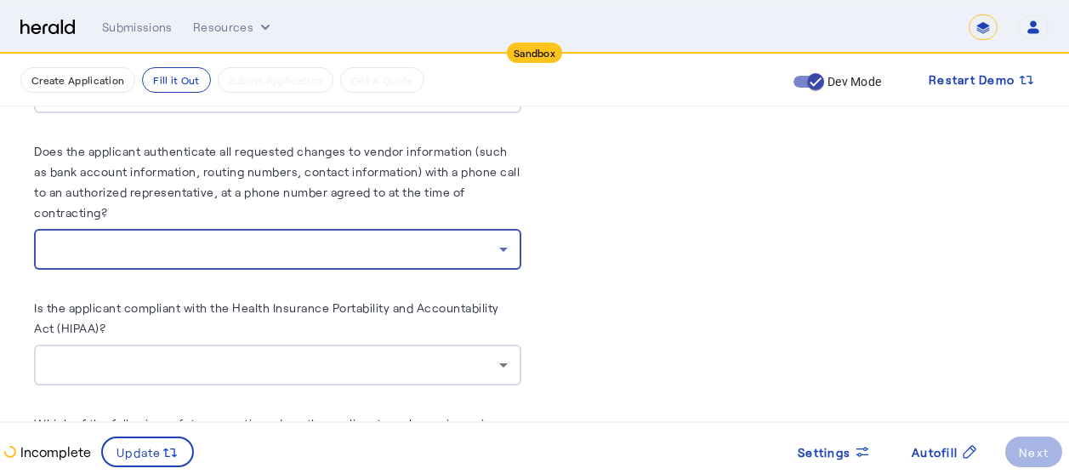
click at [406, 239] on div at bounding box center [273, 249] width 451 height 20
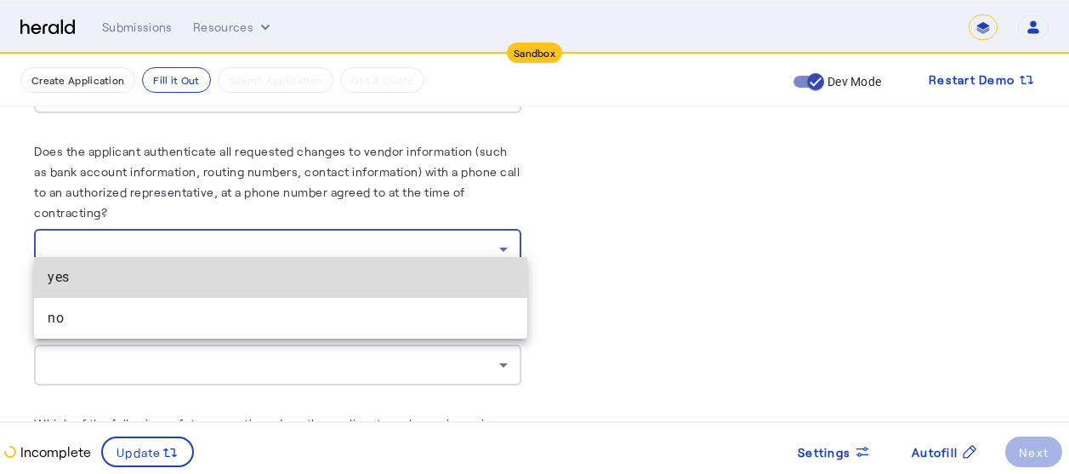
click at [136, 276] on span "yes" at bounding box center [281, 277] width 466 height 20
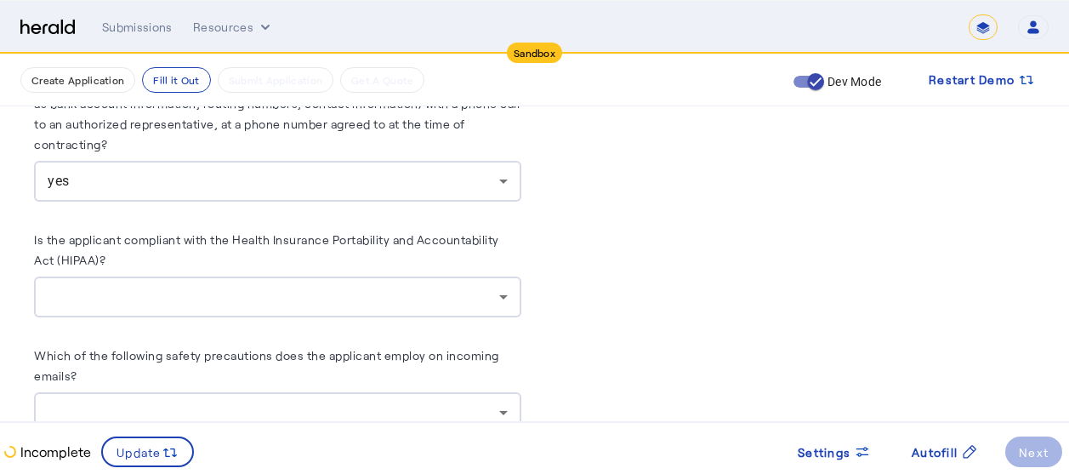
scroll to position [6806, 0]
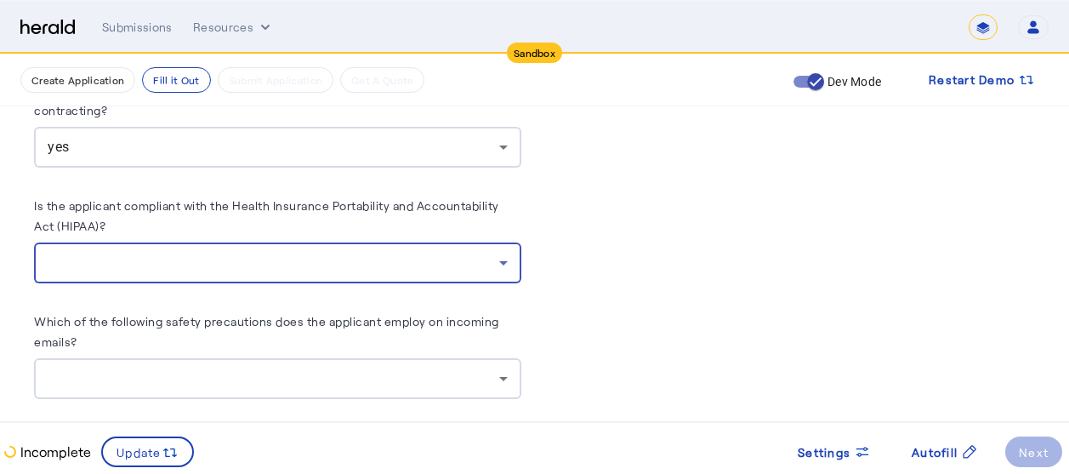
click at [324, 252] on div at bounding box center [273, 262] width 451 height 20
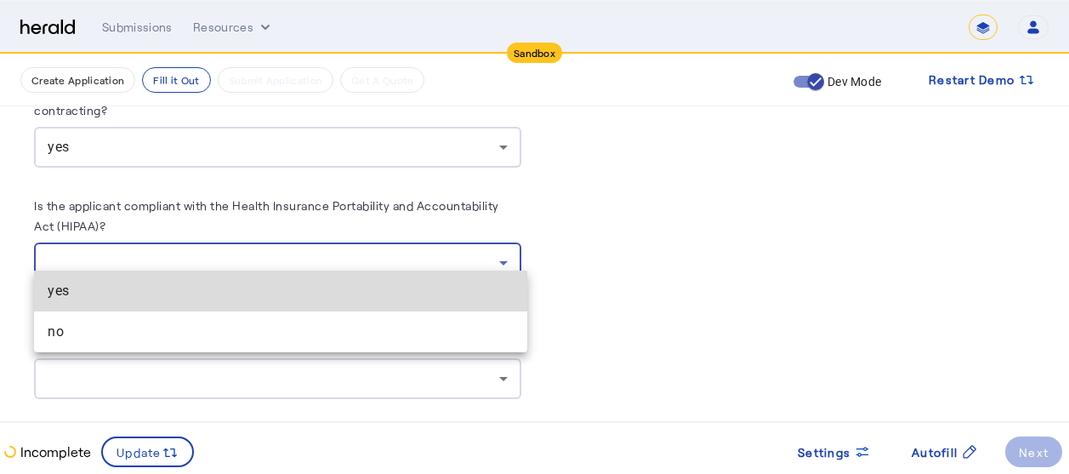
click at [116, 298] on span "yes" at bounding box center [281, 291] width 466 height 20
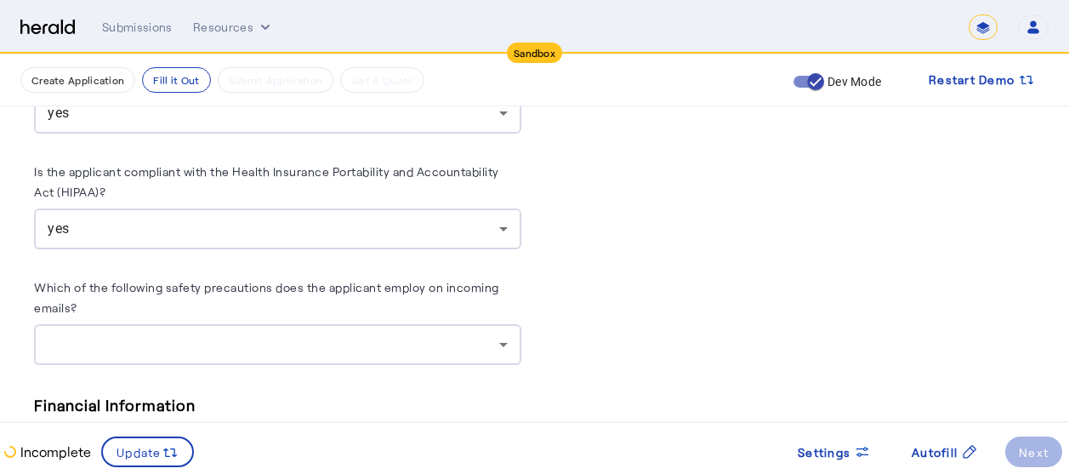
scroll to position [6976, 0]
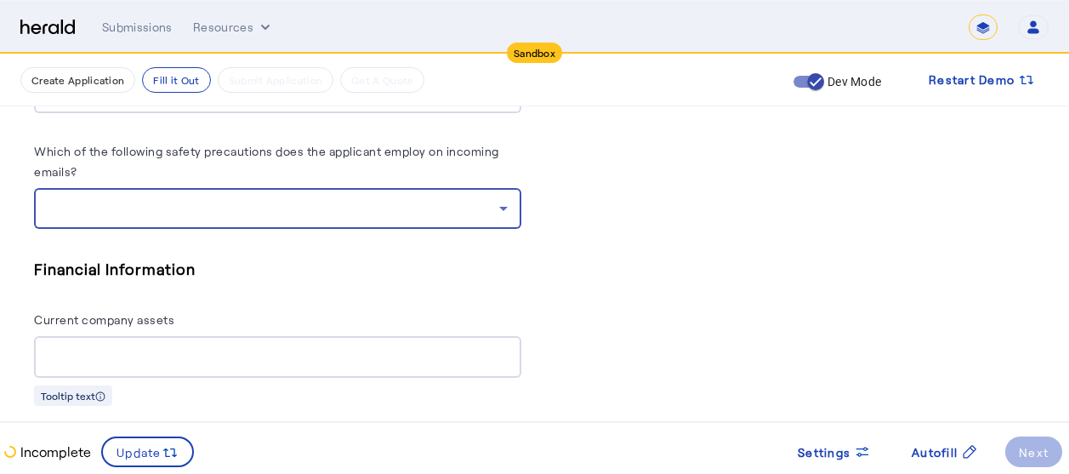
click at [418, 198] on div at bounding box center [273, 208] width 451 height 20
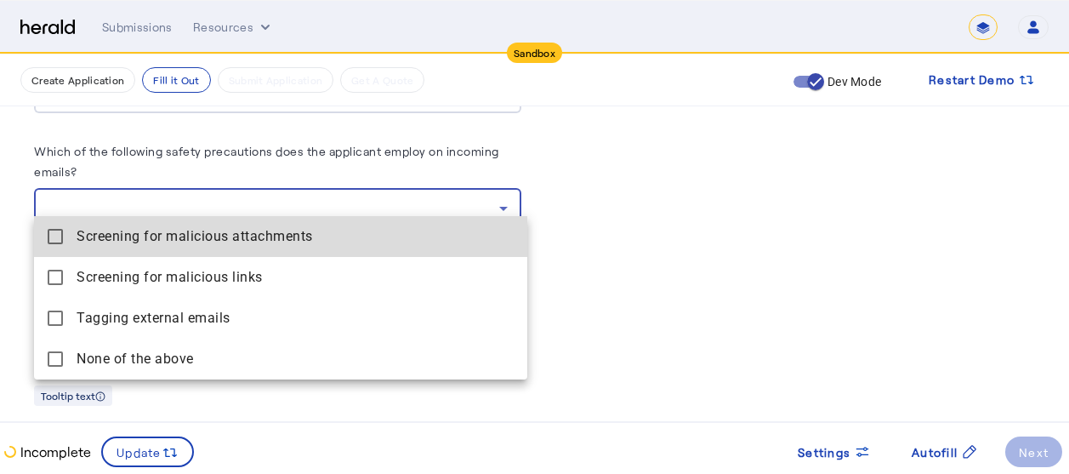
click at [127, 240] on span "Screening for malicious attachments" at bounding box center [295, 236] width 437 height 20
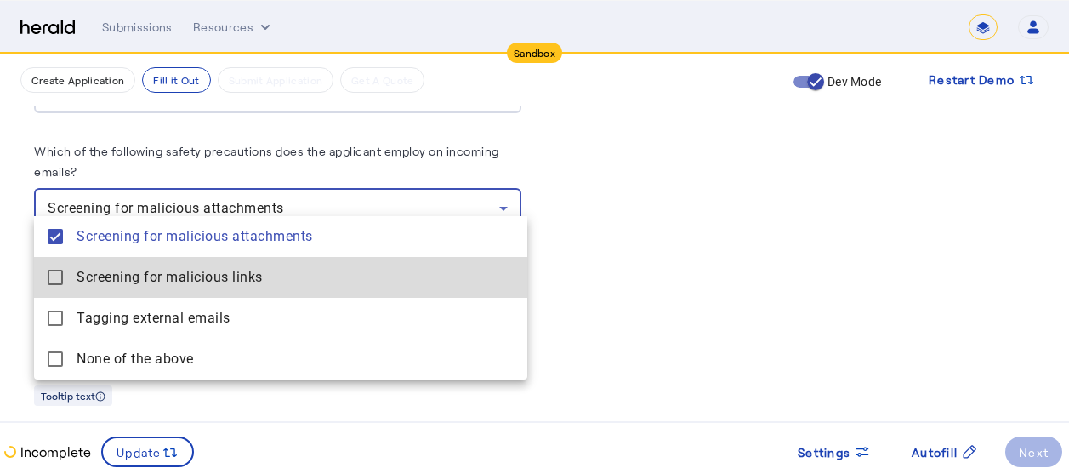
click at [152, 281] on span "Screening for malicious links" at bounding box center [295, 277] width 437 height 20
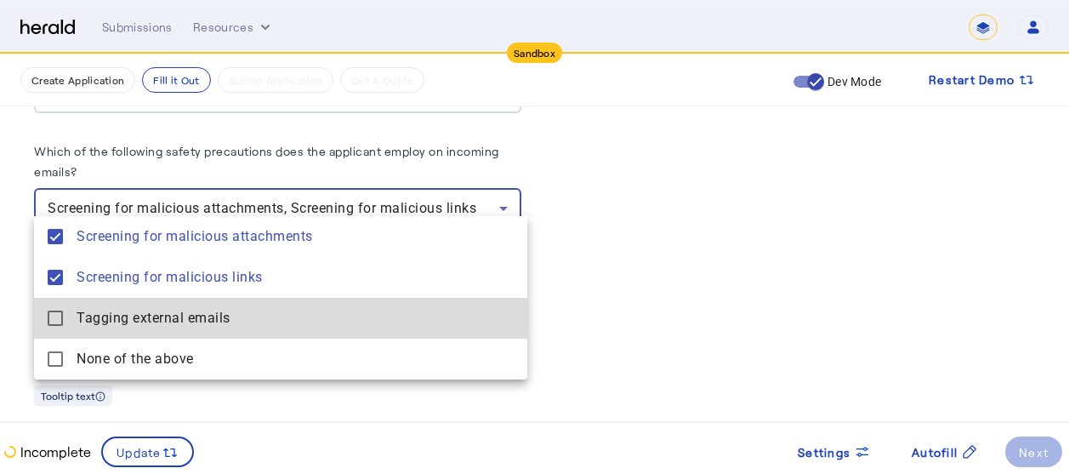
click at [167, 317] on span "Tagging external emails" at bounding box center [295, 318] width 437 height 20
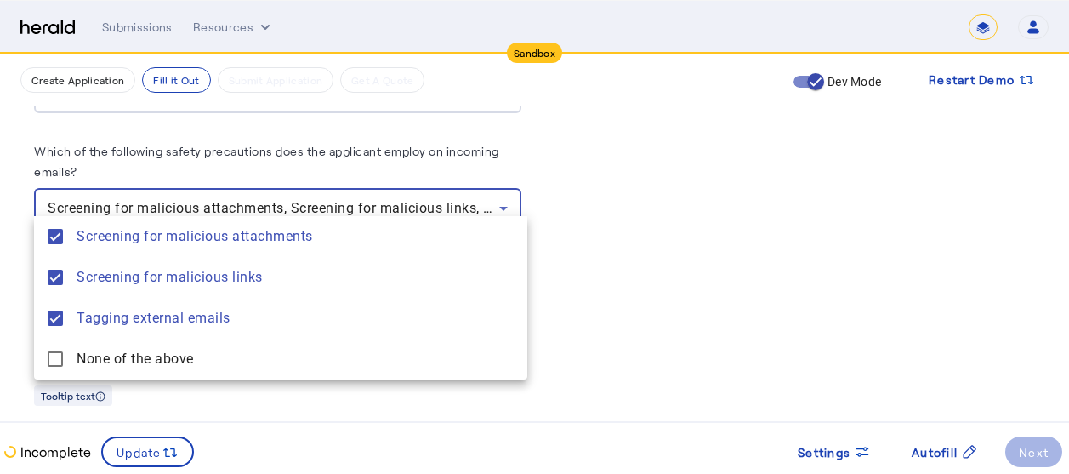
click at [621, 252] on div at bounding box center [534, 237] width 1069 height 474
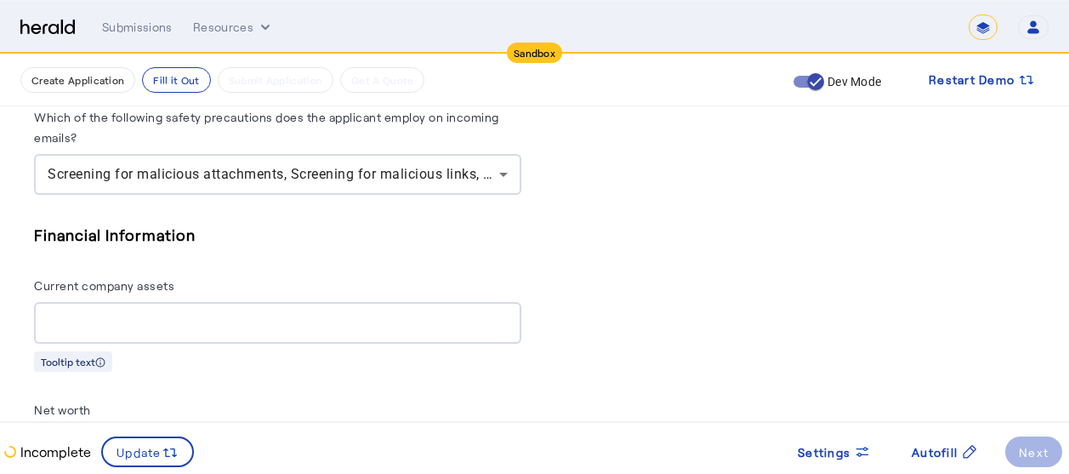
scroll to position [7044, 0]
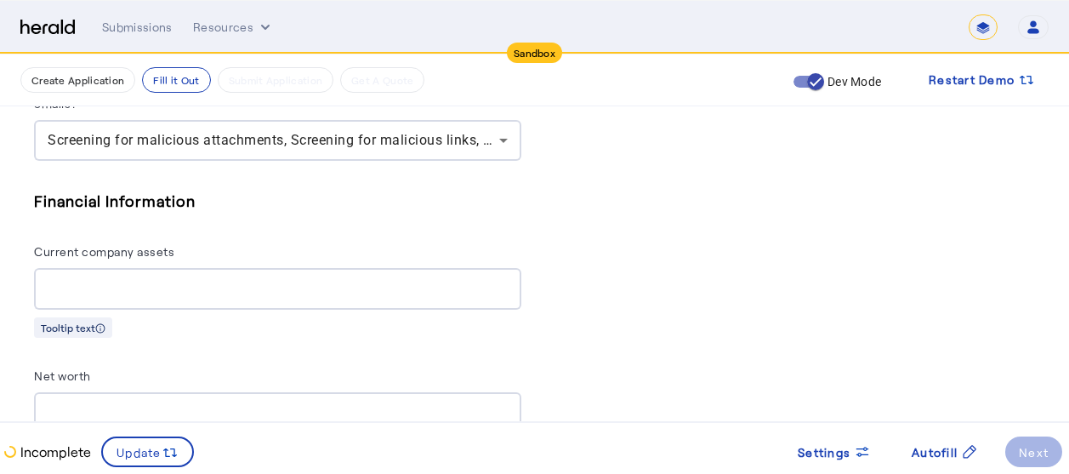
click at [275, 279] on input "Current company assets" at bounding box center [278, 289] width 460 height 20
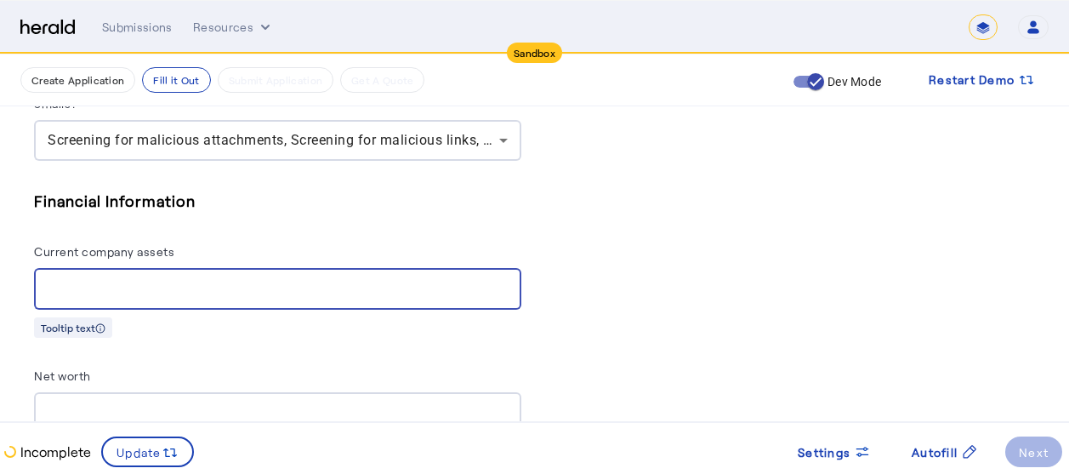
click at [275, 279] on input "Current company assets" at bounding box center [278, 289] width 460 height 20
type input "**********"
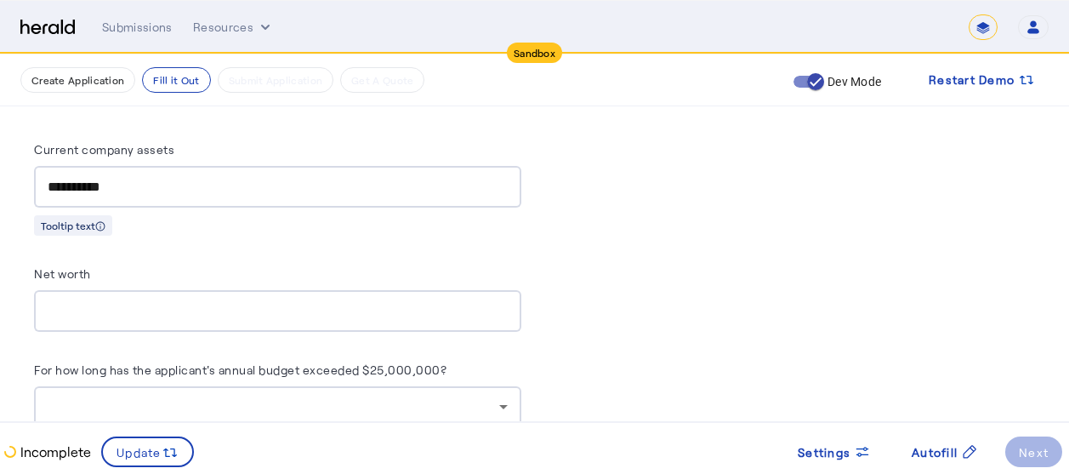
scroll to position [7180, 0]
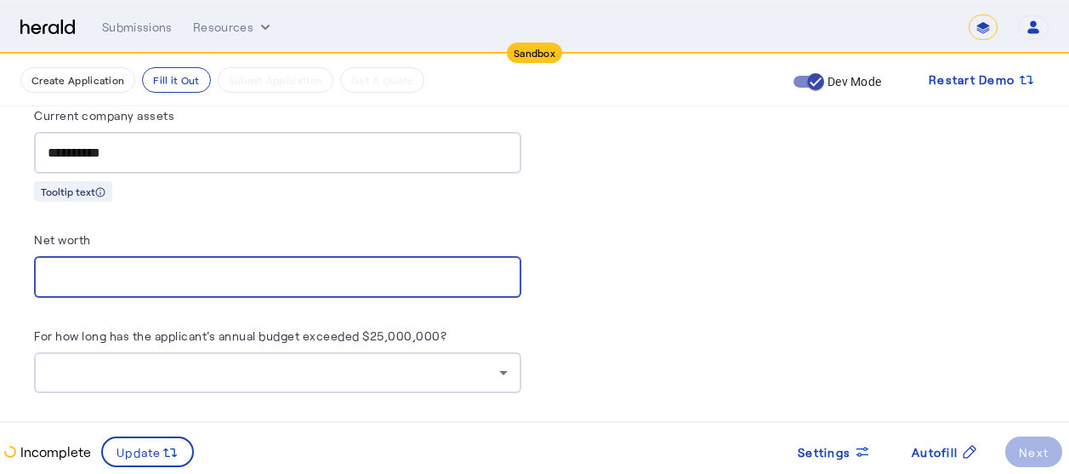
click at [115, 267] on input "Net worth" at bounding box center [278, 277] width 460 height 20
type input "*********"
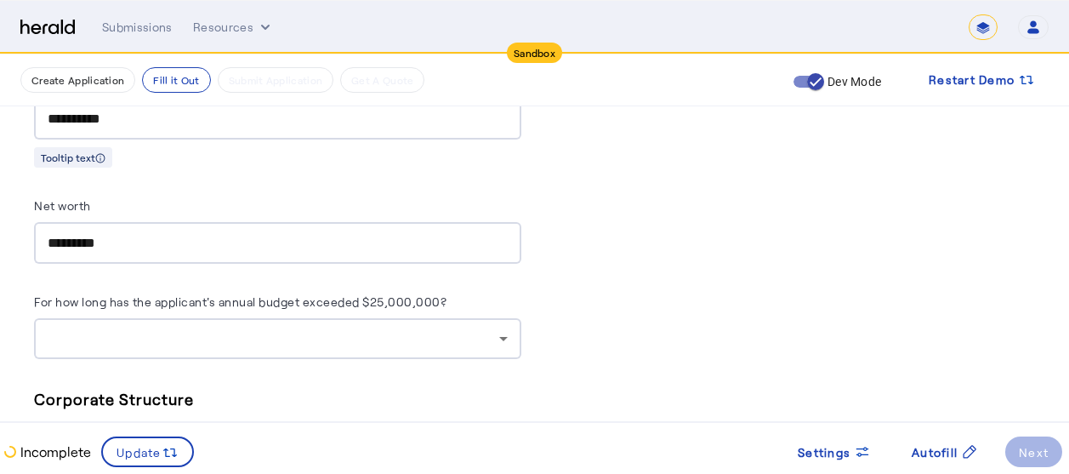
click at [205, 318] on div at bounding box center [278, 338] width 460 height 41
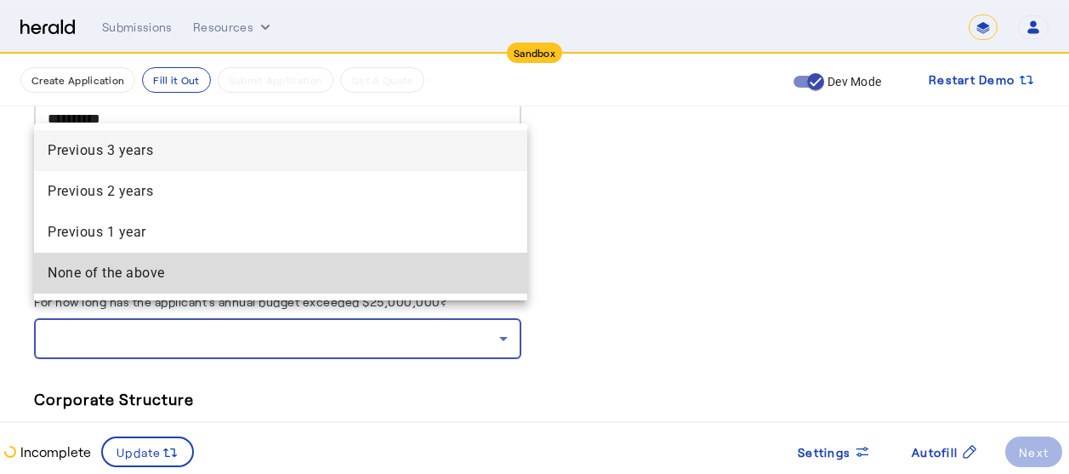
click at [144, 276] on span "None of the above" at bounding box center [281, 273] width 466 height 20
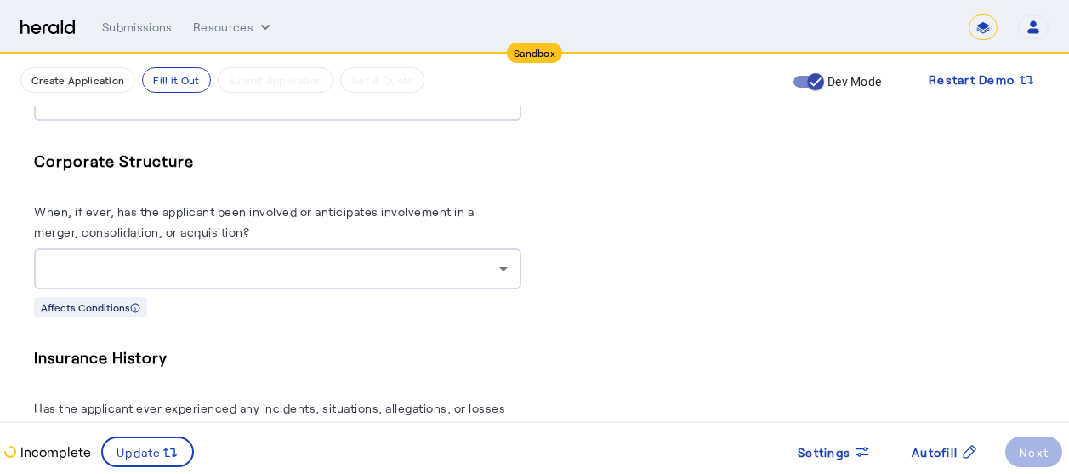
scroll to position [7486, 0]
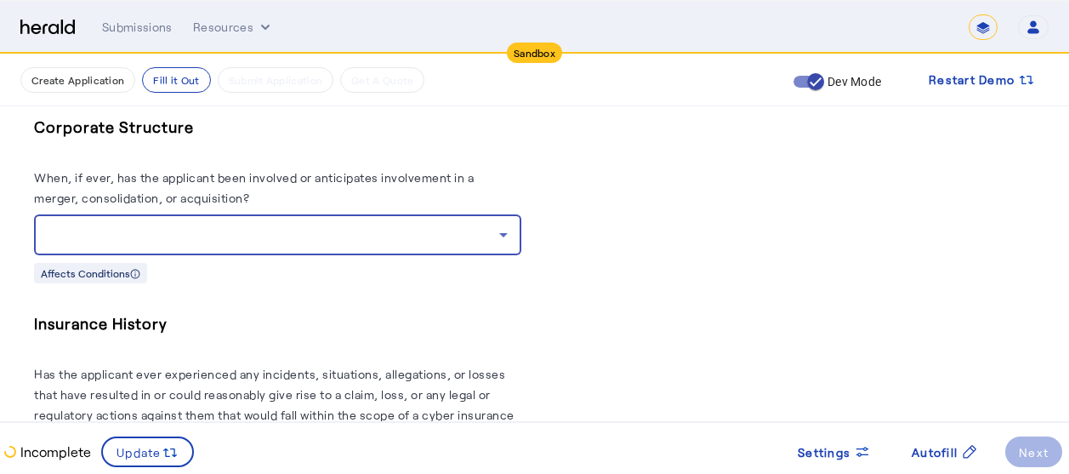
click at [406, 224] on div at bounding box center [273, 234] width 451 height 20
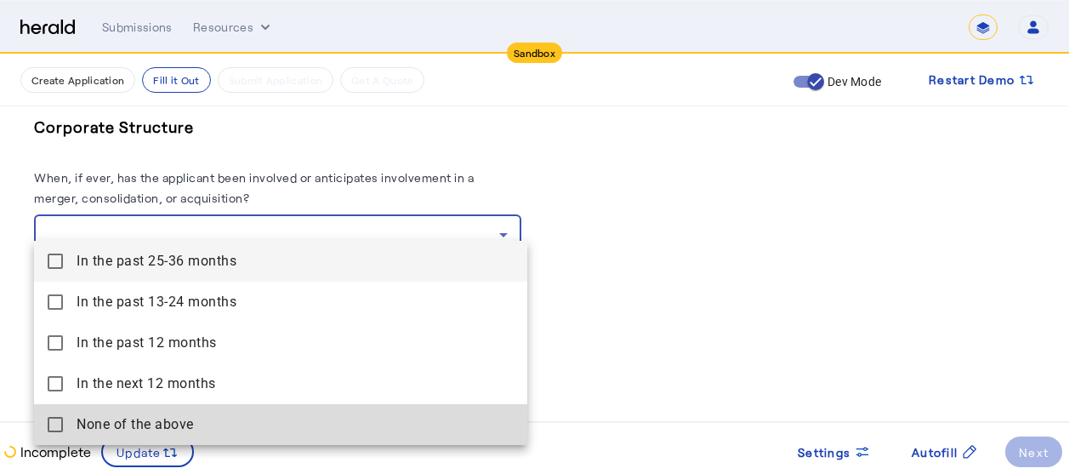
click at [80, 419] on span "None of the above" at bounding box center [295, 424] width 437 height 20
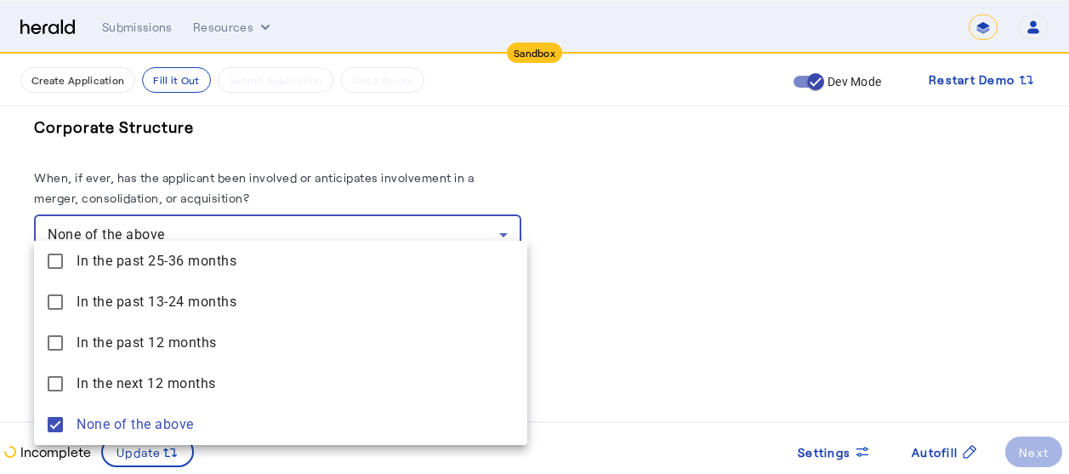
click at [649, 218] on div at bounding box center [534, 237] width 1069 height 474
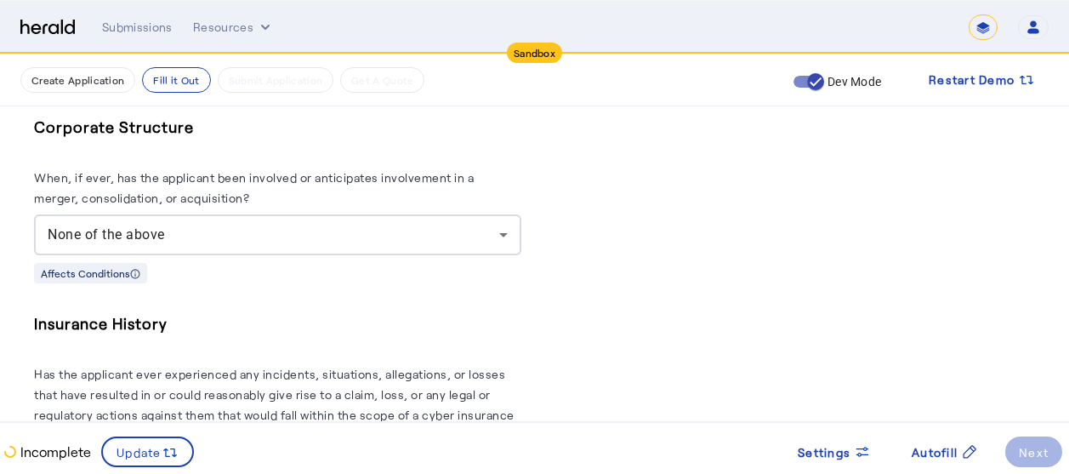
click at [445, 310] on h5 "Insurance History" at bounding box center [277, 323] width 487 height 26
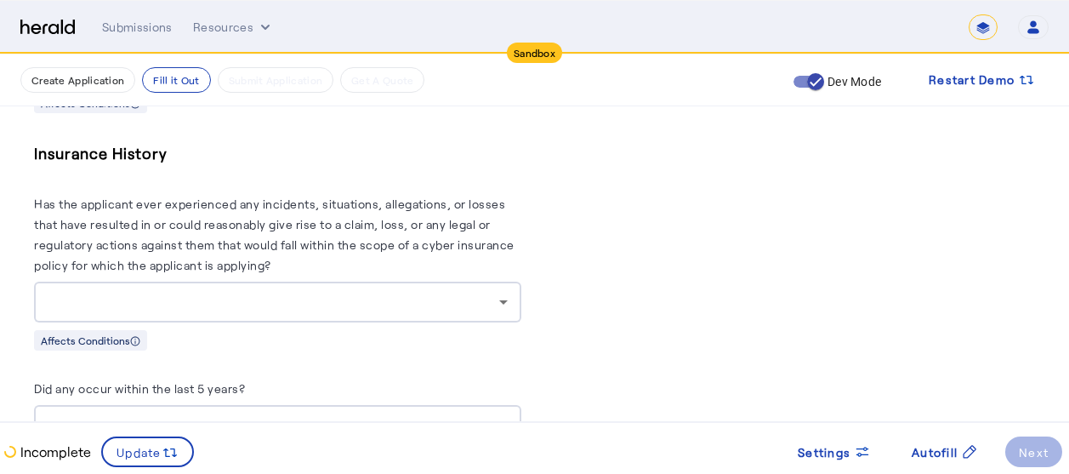
scroll to position [7690, 0]
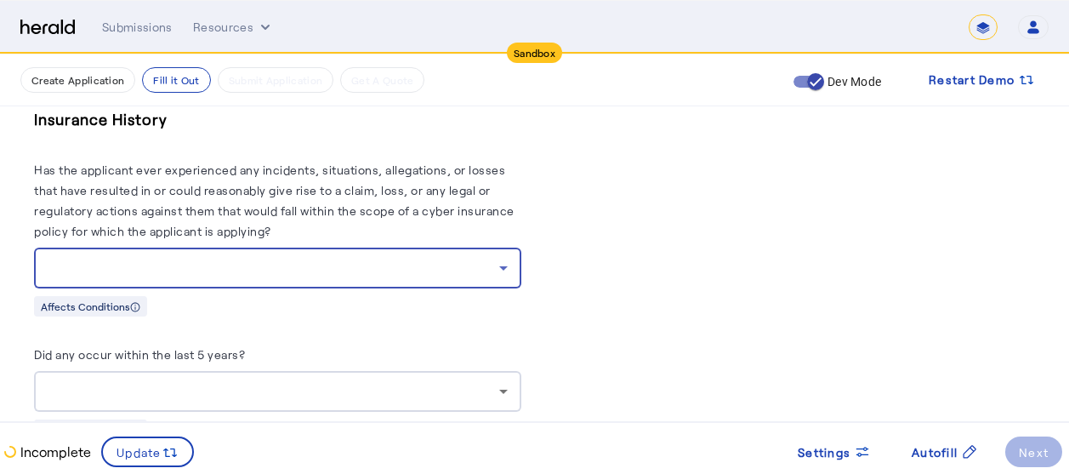
click at [406, 258] on div at bounding box center [273, 268] width 451 height 20
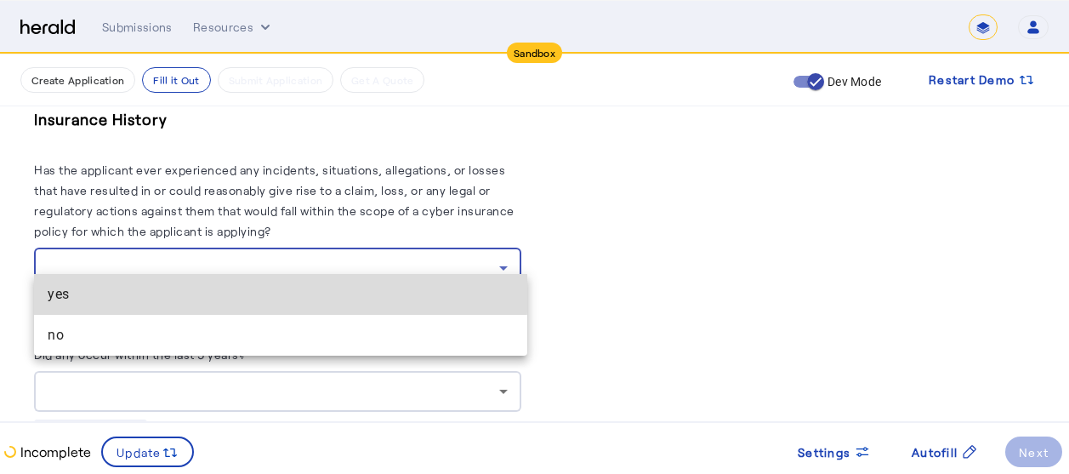
click at [160, 288] on span "yes" at bounding box center [281, 294] width 466 height 20
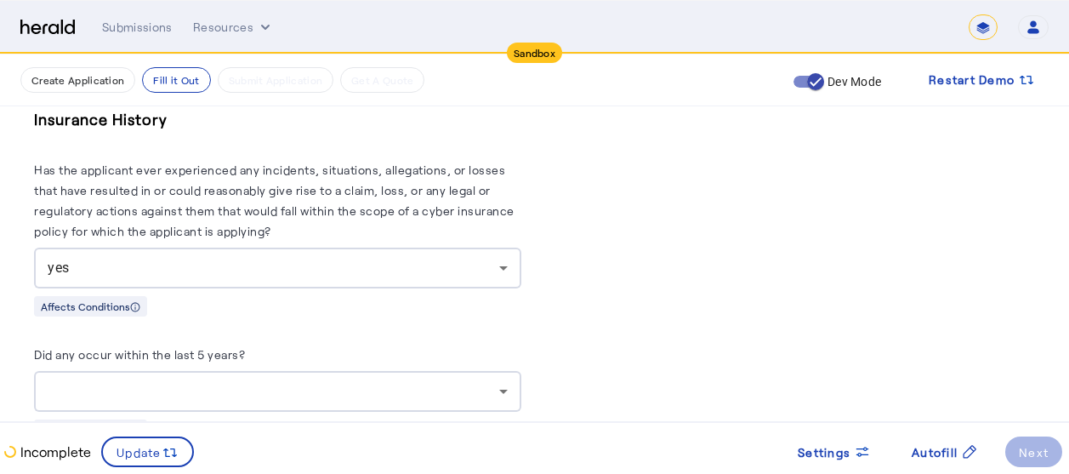
click at [293, 247] on div "yes" at bounding box center [278, 267] width 460 height 41
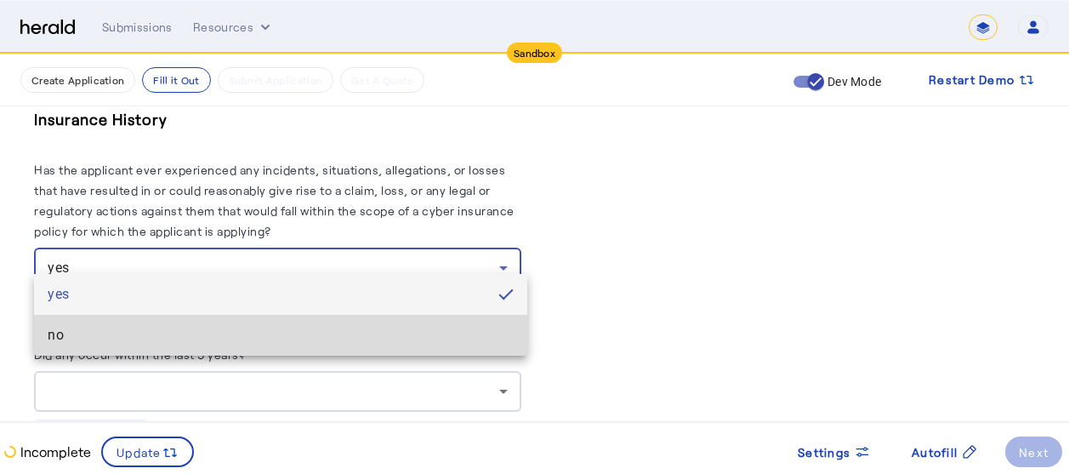
click at [144, 332] on span "no" at bounding box center [281, 335] width 466 height 20
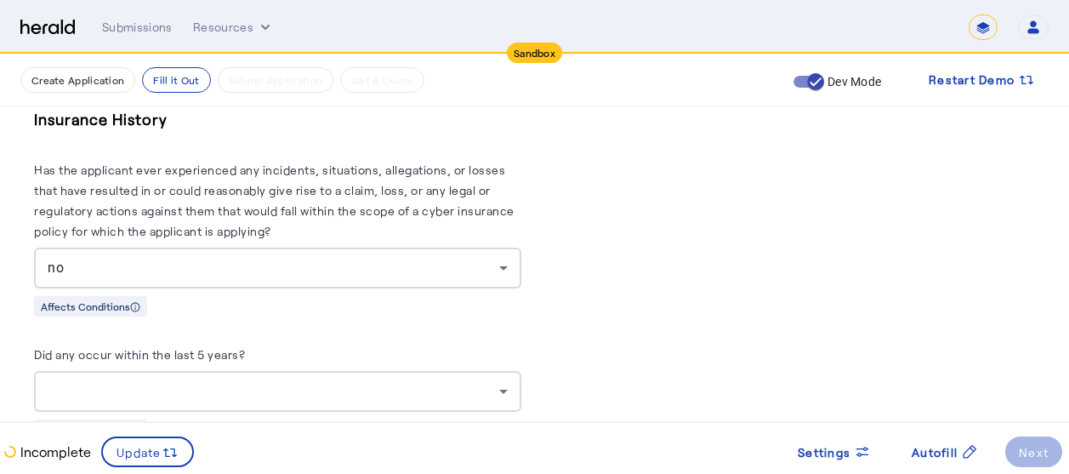
click at [411, 295] on div "Affects Conditions" at bounding box center [277, 305] width 487 height 21
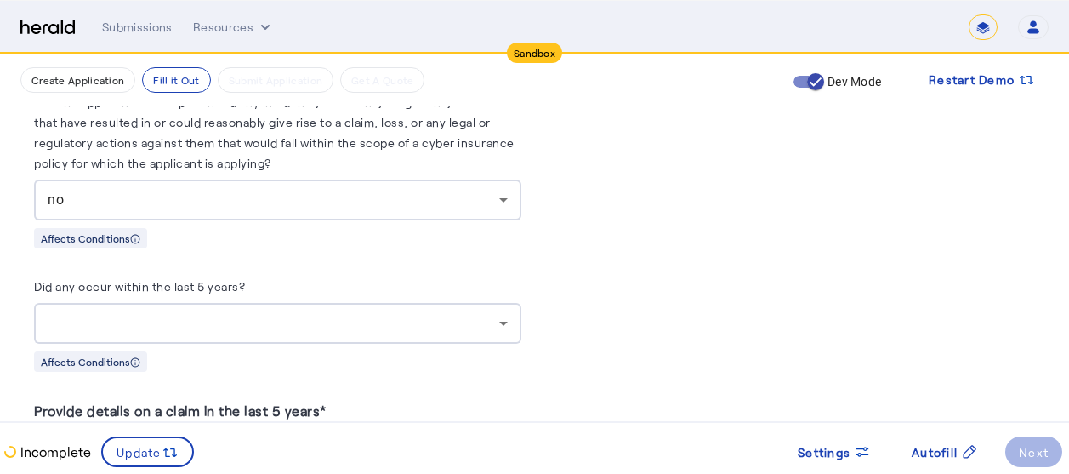
scroll to position [7792, 0]
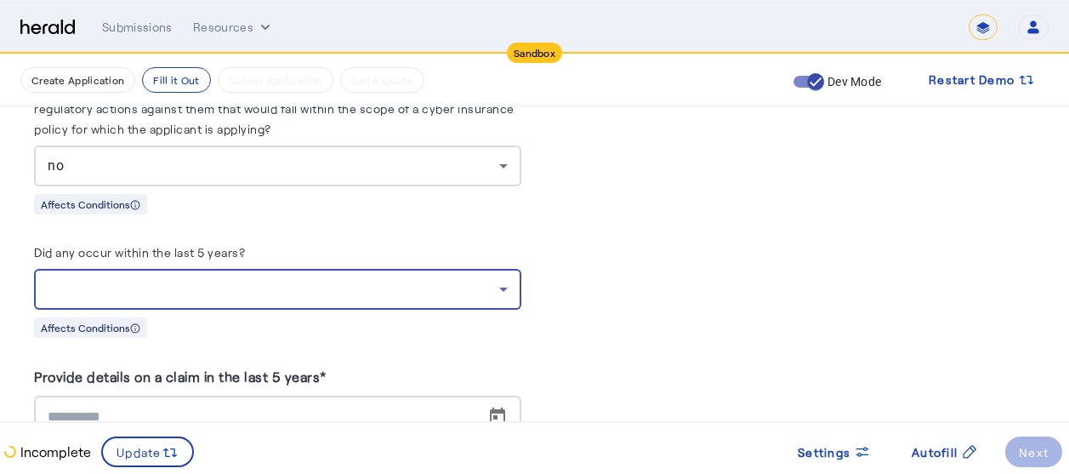
click at [374, 279] on div at bounding box center [273, 289] width 451 height 20
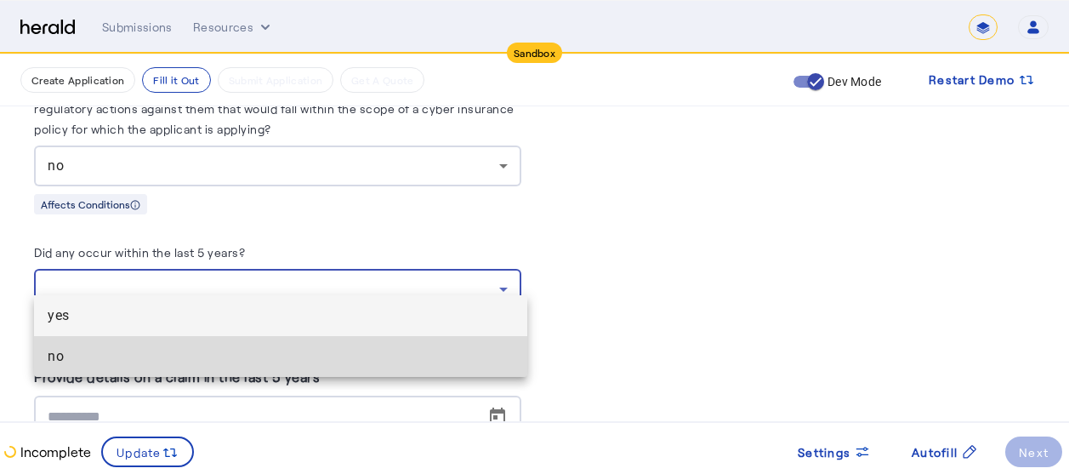
click at [79, 356] on span "no" at bounding box center [281, 356] width 466 height 20
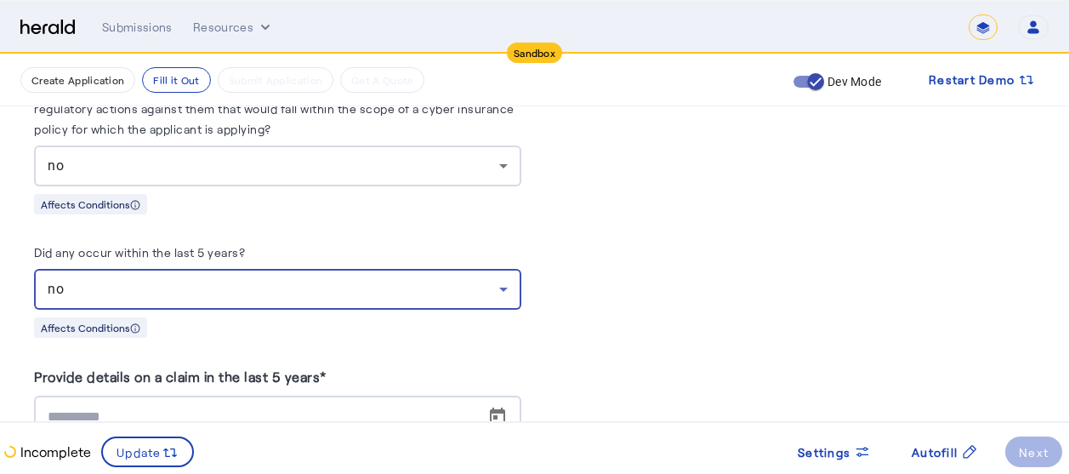
click at [400, 279] on div "no" at bounding box center [273, 289] width 451 height 20
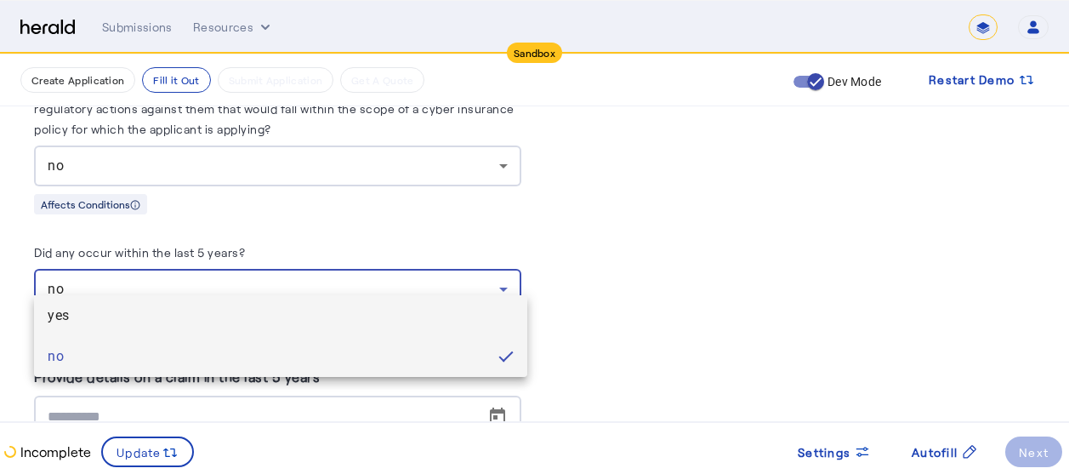
click at [144, 316] on span "yes" at bounding box center [281, 315] width 466 height 20
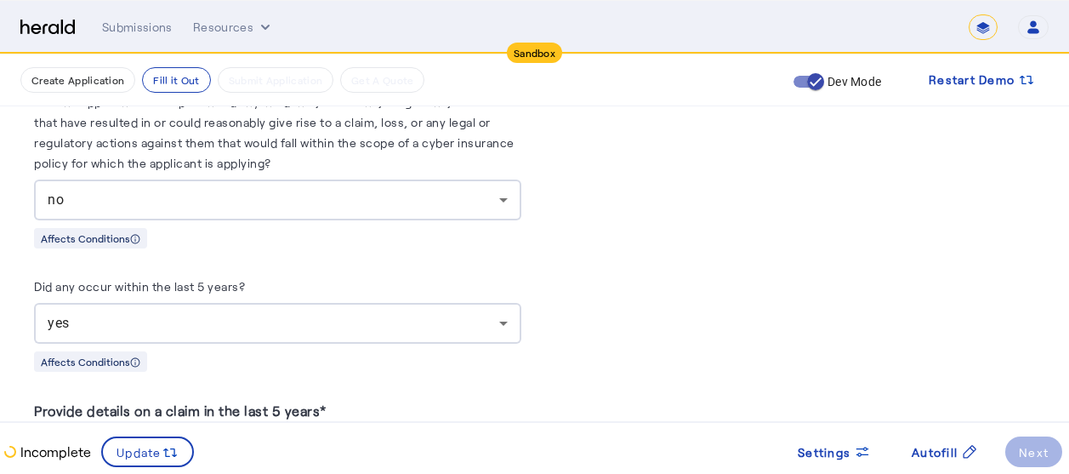
scroll to position [7724, 0]
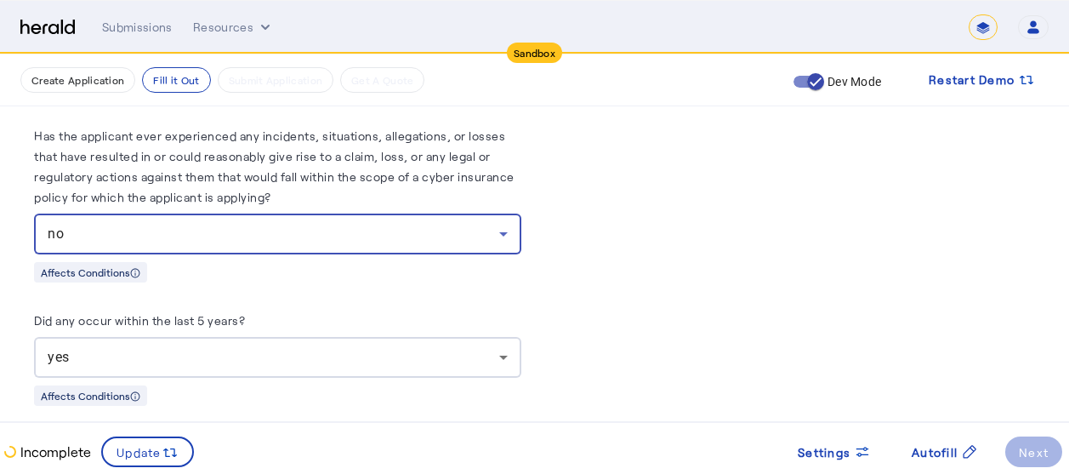
click at [400, 224] on div "no" at bounding box center [273, 234] width 451 height 20
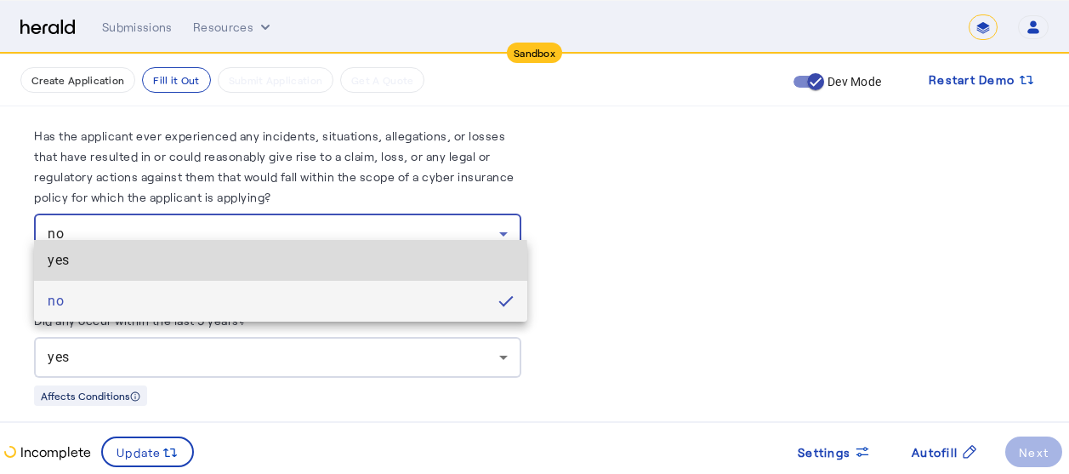
click at [205, 268] on span "yes" at bounding box center [281, 260] width 466 height 20
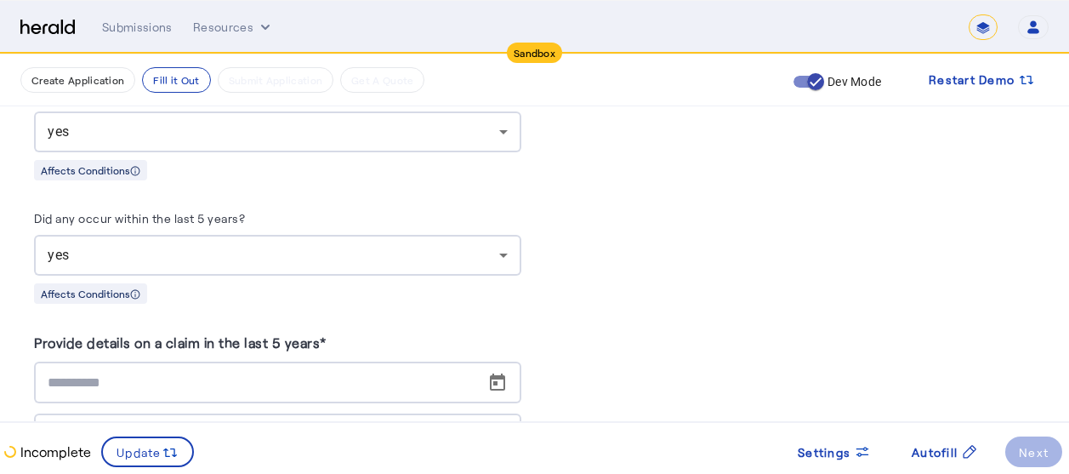
scroll to position [7860, 0]
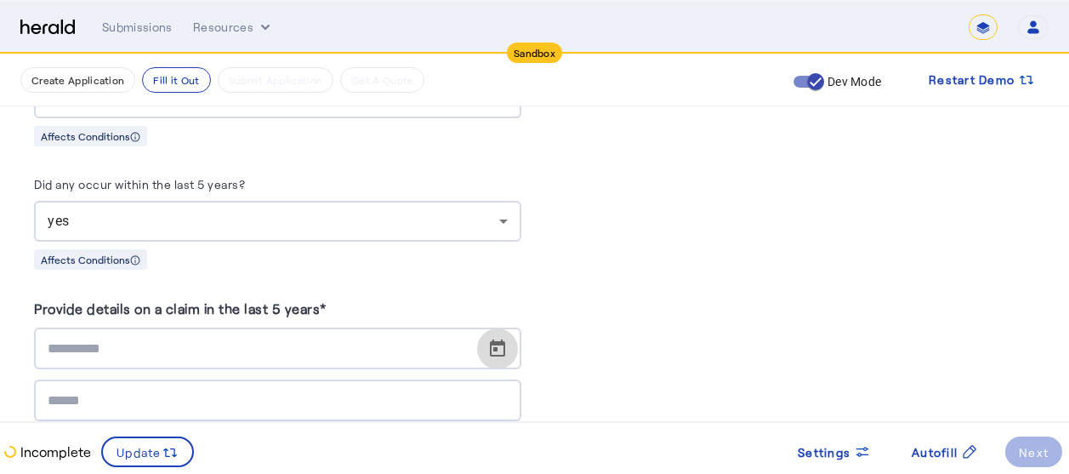
click at [509, 337] on span "Open calendar" at bounding box center [497, 348] width 41 height 41
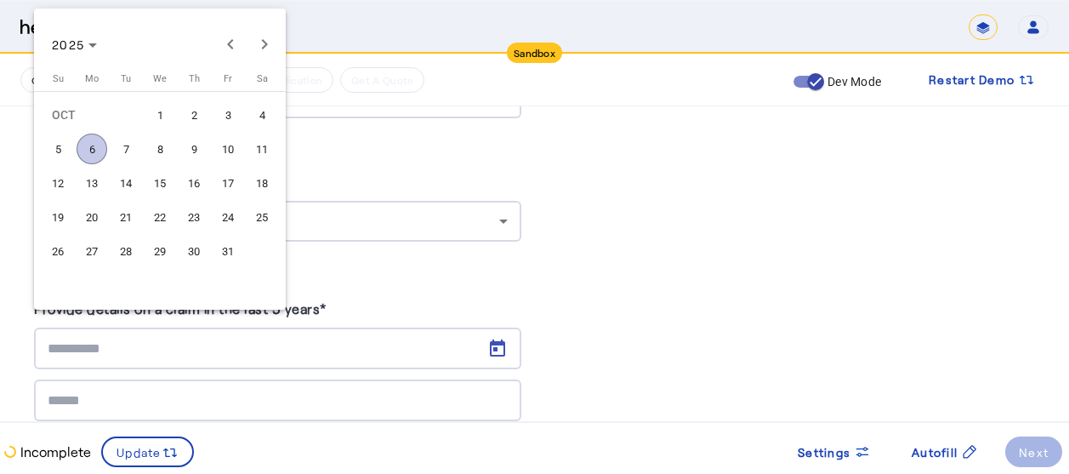
click at [94, 149] on span "6" at bounding box center [92, 148] width 31 height 31
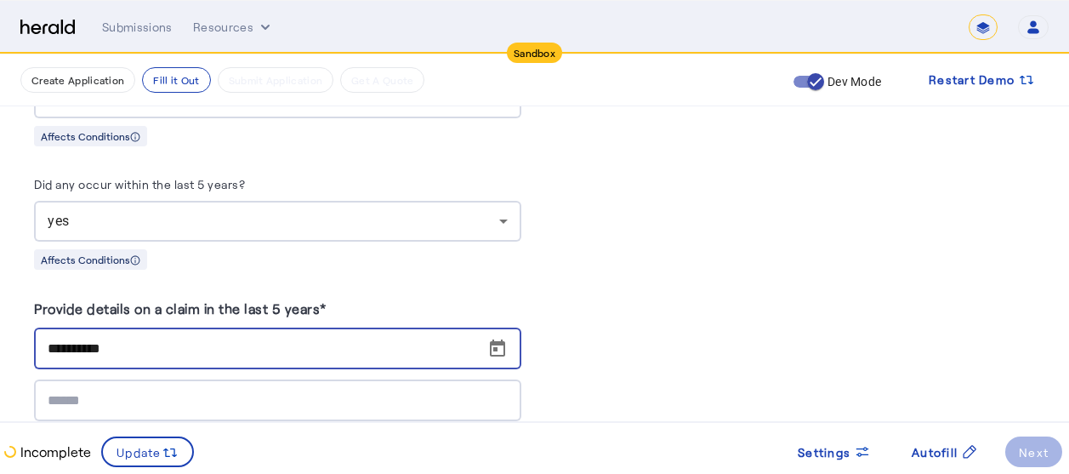
click at [81, 338] on input "**********" at bounding box center [283, 348] width 470 height 20
type input "**********"
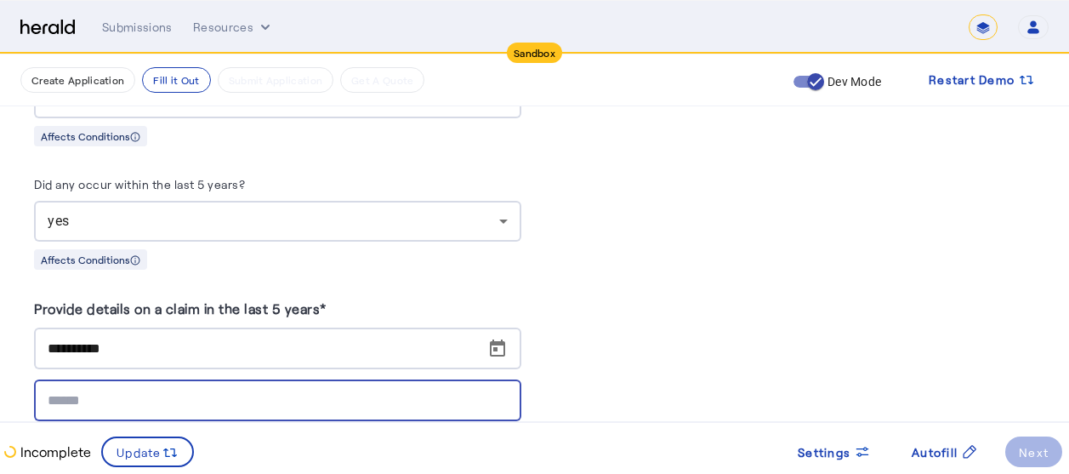
click at [115, 390] on input at bounding box center [278, 400] width 460 height 20
type input "*****"
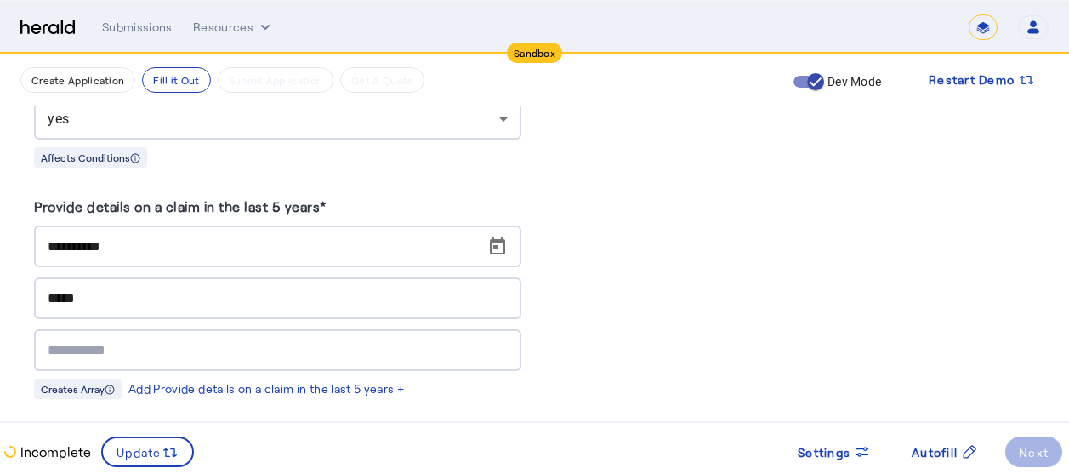
scroll to position [7996, 0]
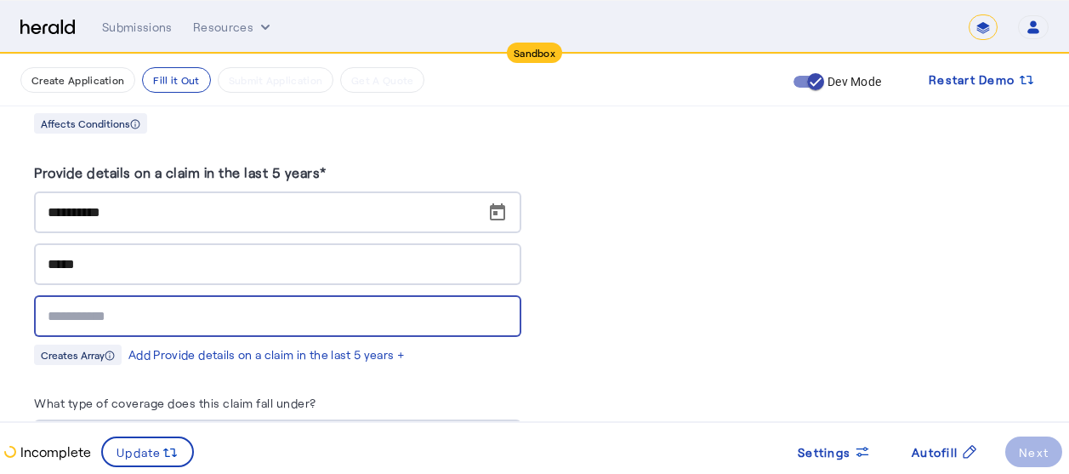
click at [330, 306] on input "text" at bounding box center [278, 316] width 460 height 20
type input "*********"
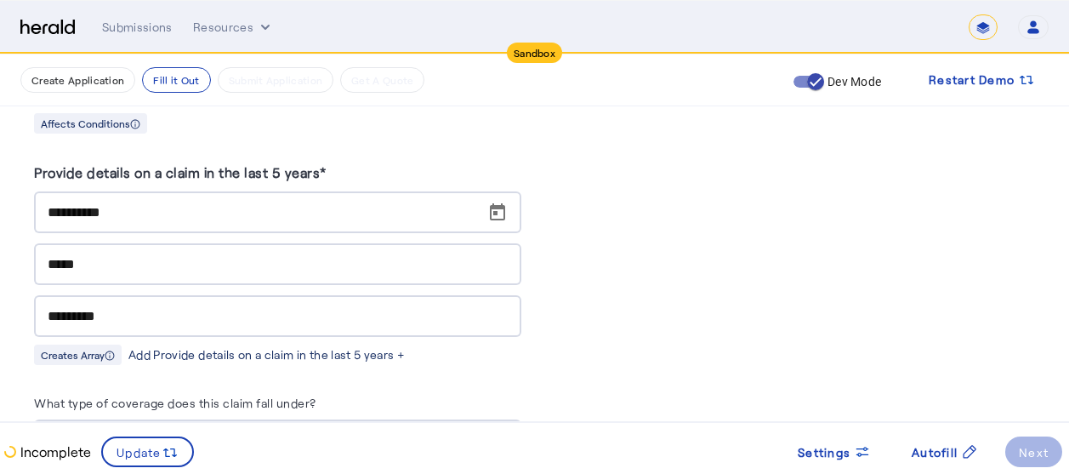
click at [331, 346] on div "Add Provide details on a claim in the last 5 years +" at bounding box center [266, 354] width 276 height 17
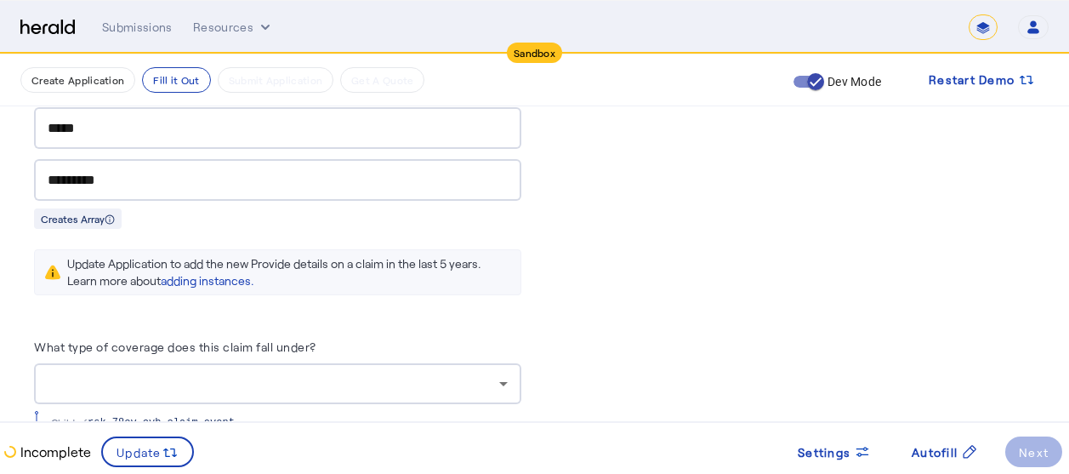
scroll to position [8166, 0]
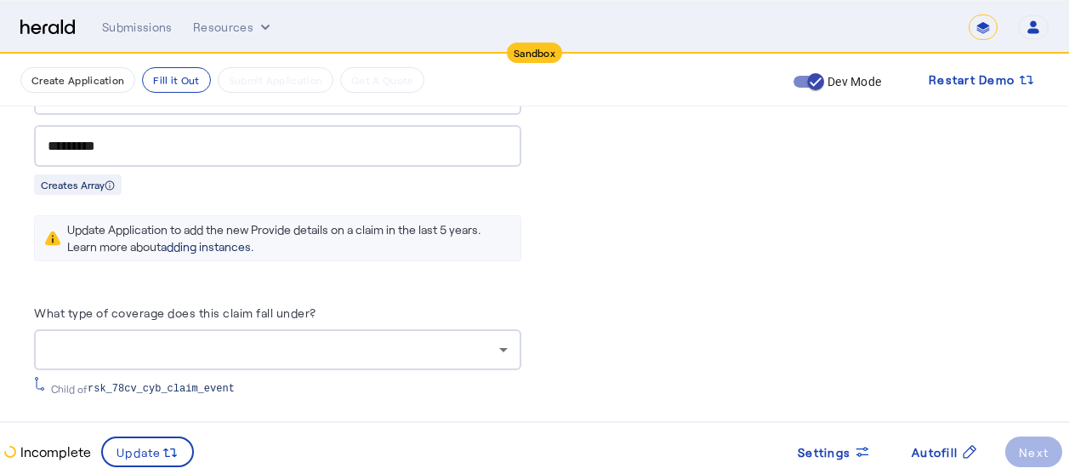
click at [207, 239] on link "adding instances." at bounding box center [207, 246] width 93 height 14
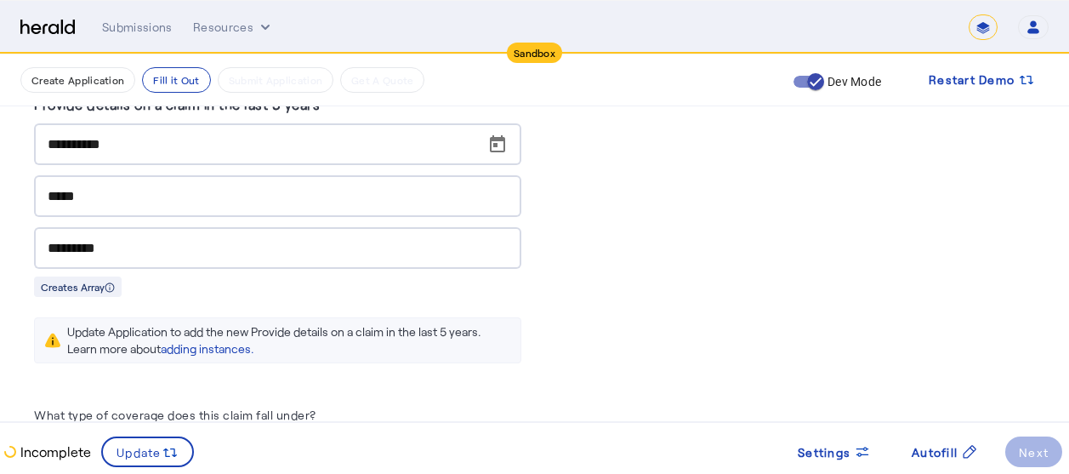
scroll to position [8030, 0]
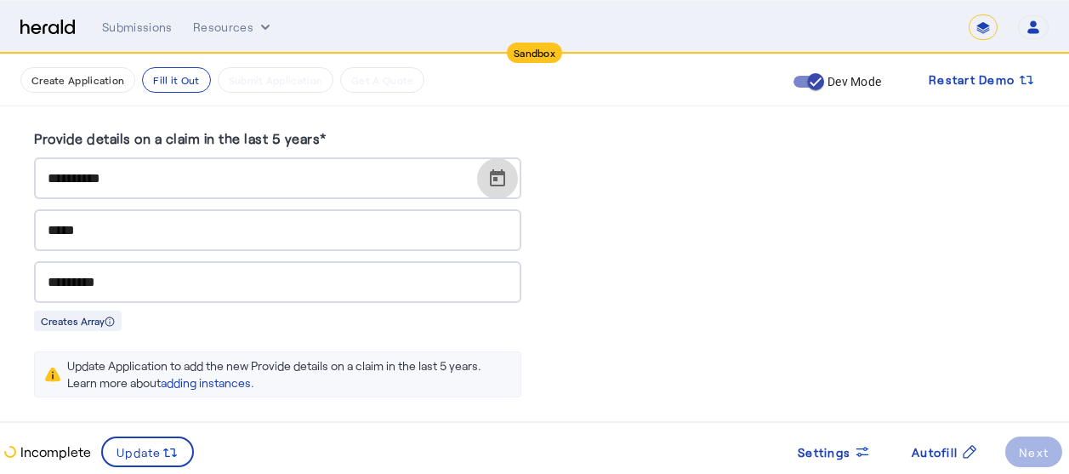
click at [502, 161] on span "Open calendar" at bounding box center [497, 178] width 41 height 41
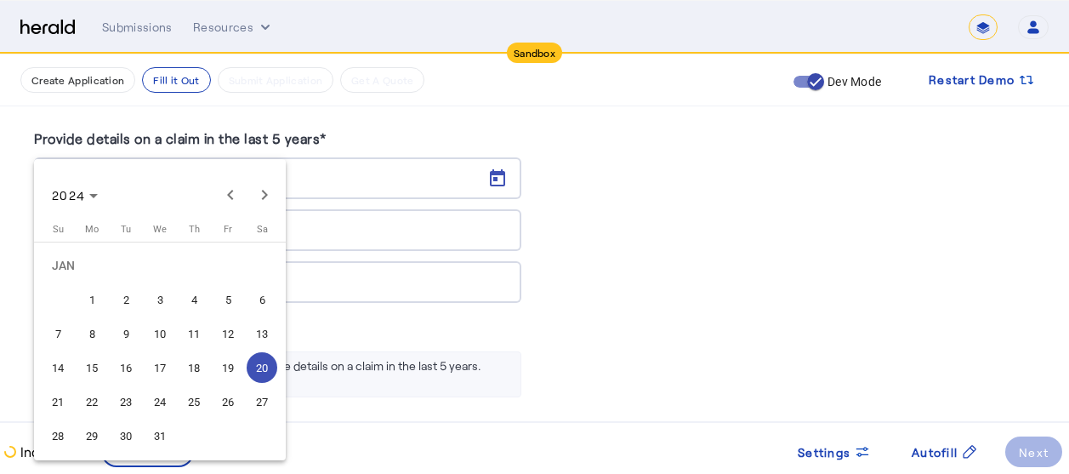
click at [196, 400] on span "25" at bounding box center [194, 401] width 31 height 31
type input "**********"
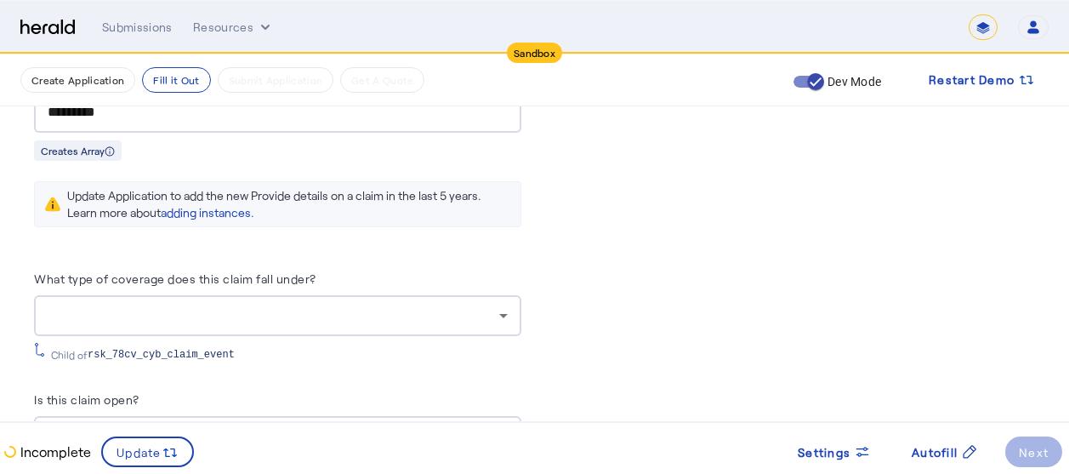
scroll to position [8234, 0]
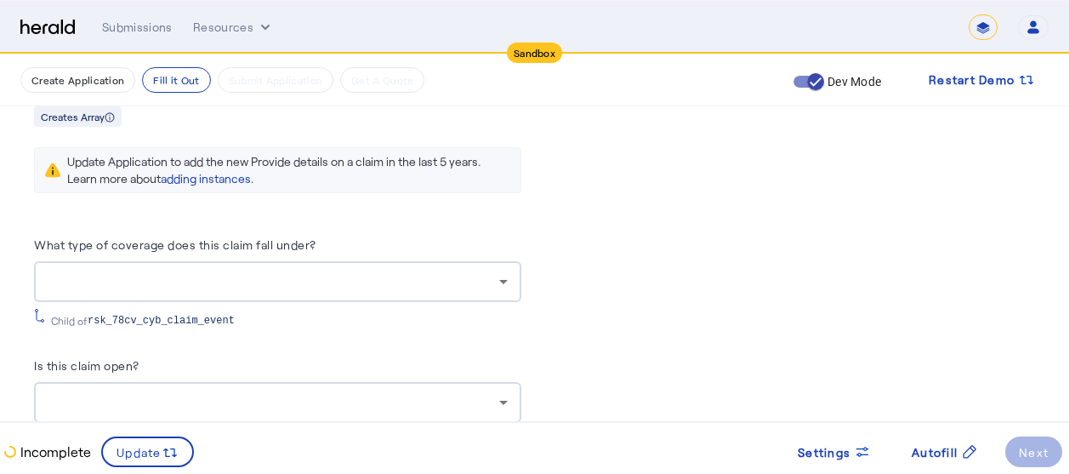
click at [270, 272] on div at bounding box center [278, 281] width 460 height 41
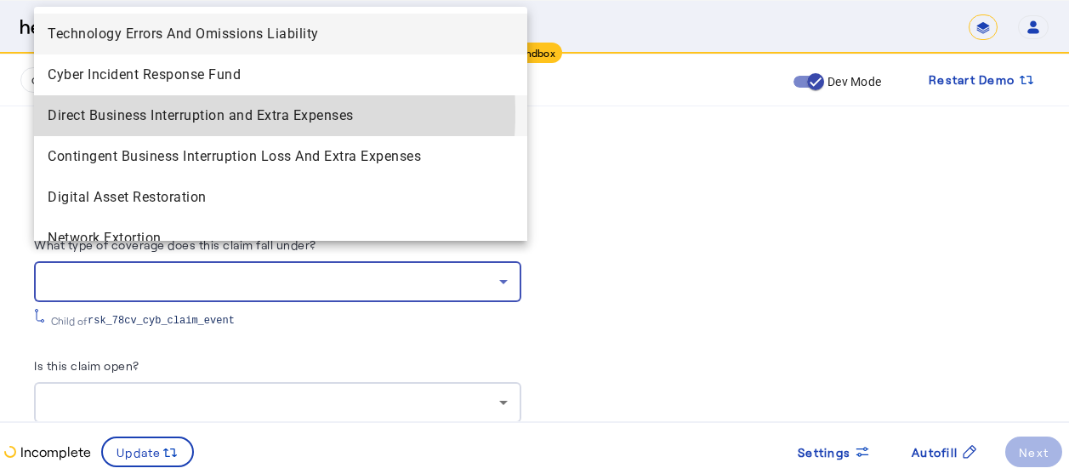
click at [101, 111] on span "Direct Business Interruption and Extra Expenses" at bounding box center [281, 115] width 466 height 20
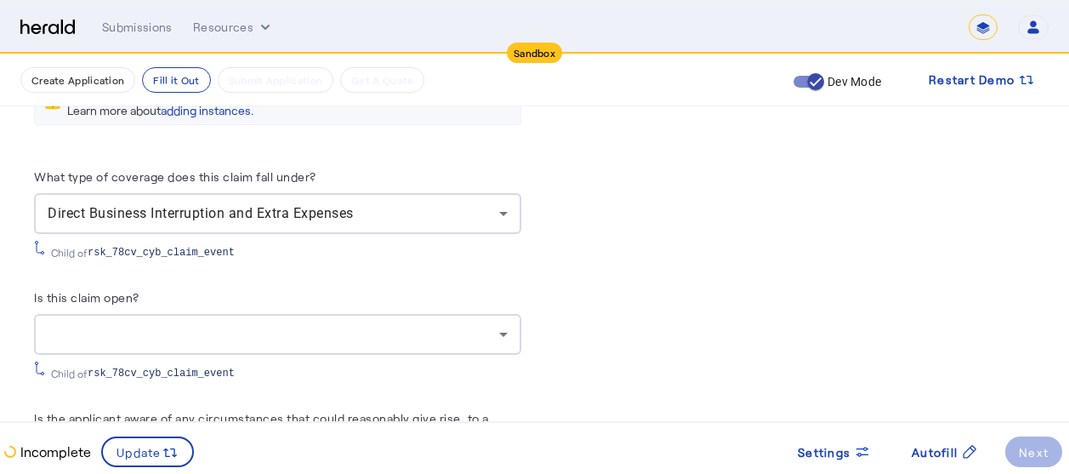
scroll to position [8336, 0]
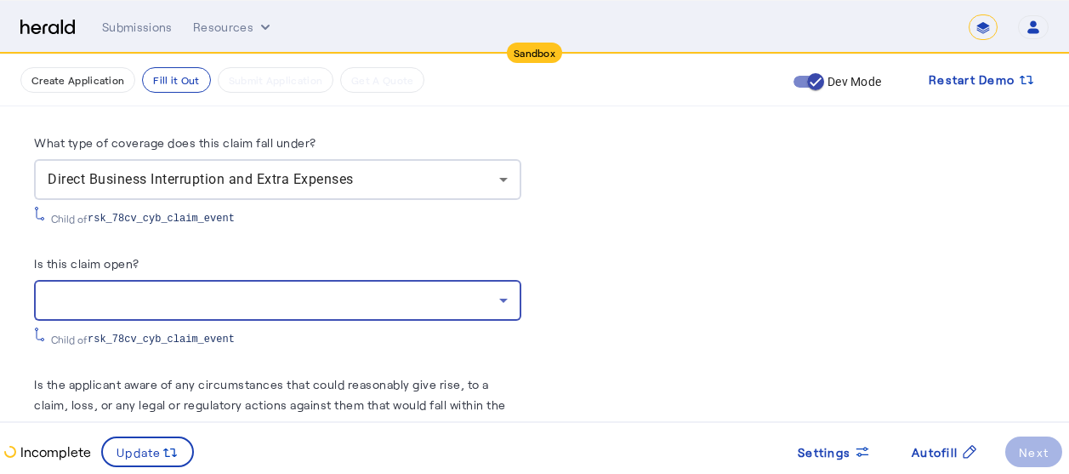
click at [190, 290] on div at bounding box center [273, 300] width 451 height 20
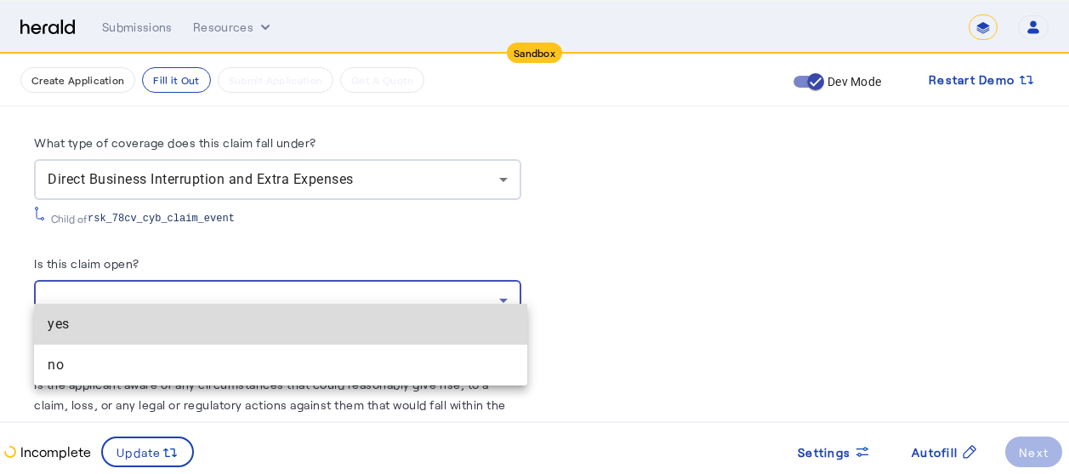
click at [108, 323] on span "yes" at bounding box center [281, 324] width 466 height 20
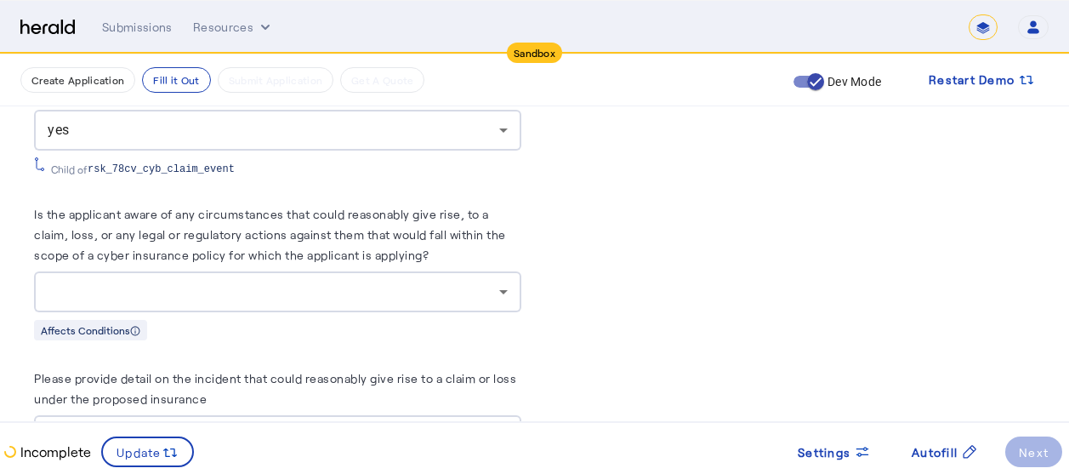
scroll to position [8540, 0]
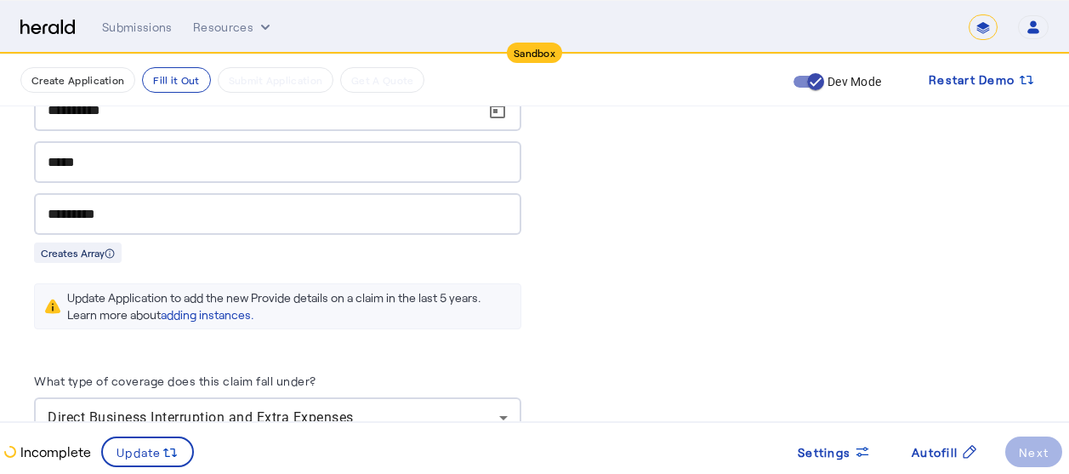
scroll to position [8064, 0]
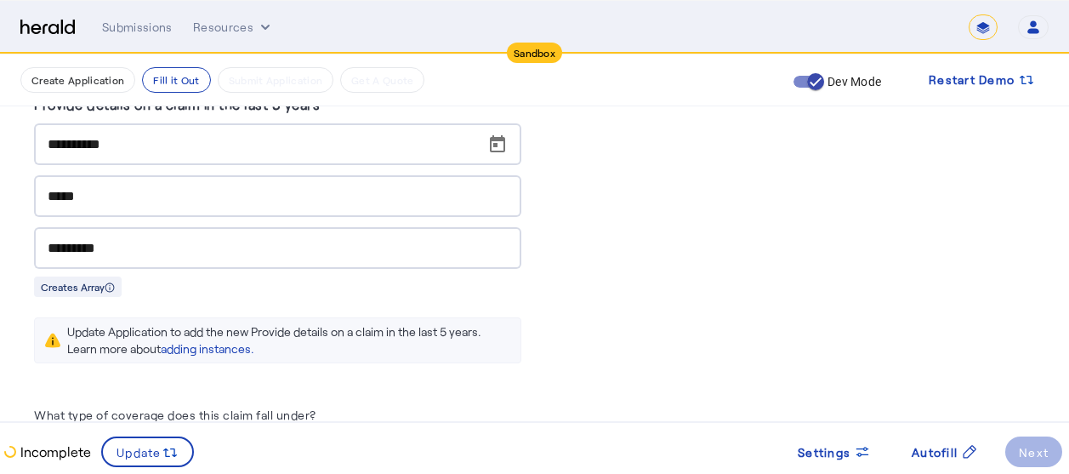
click at [97, 323] on div "Update Application to add the new Provide details on a claim in the last 5 year…" at bounding box center [288, 340] width 443 height 34
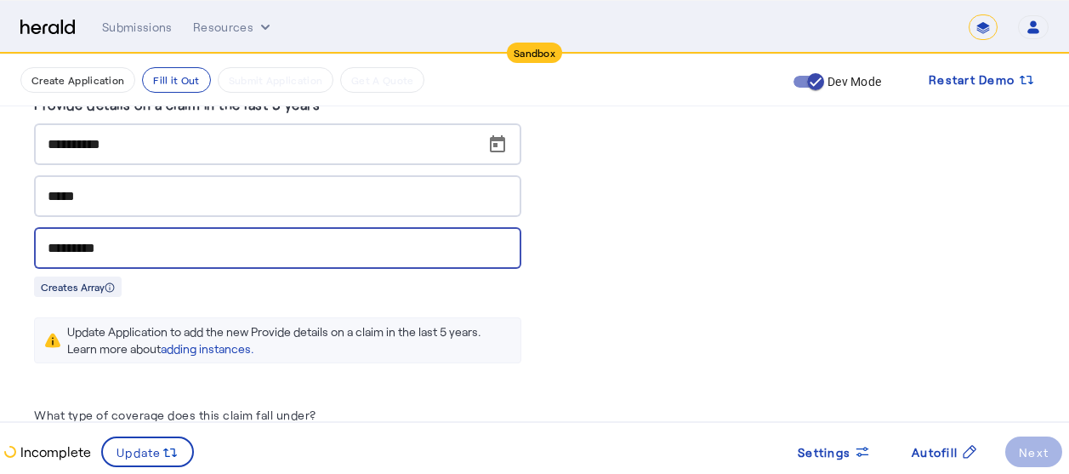
click at [185, 238] on input "*********" at bounding box center [278, 248] width 460 height 20
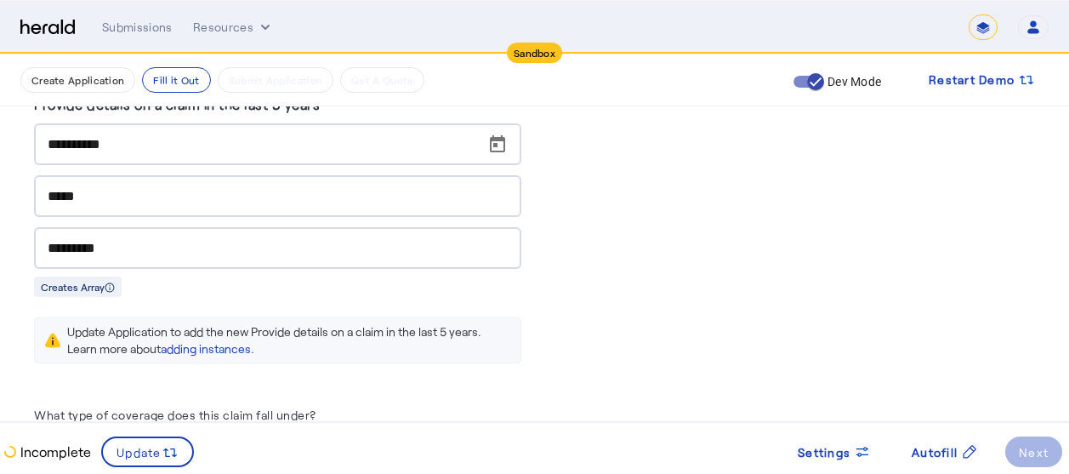
click at [184, 175] on div "*****" at bounding box center [278, 196] width 460 height 42
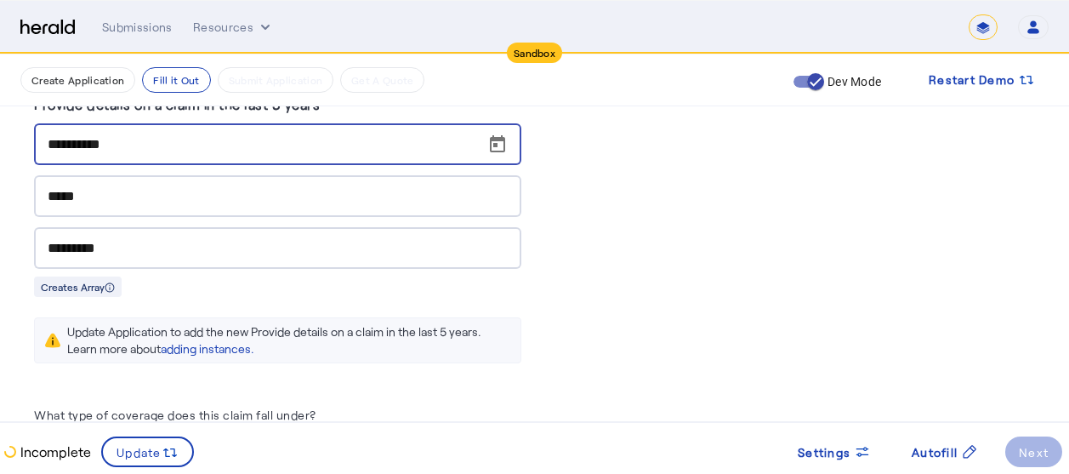
click at [179, 134] on input "**********" at bounding box center [283, 144] width 470 height 20
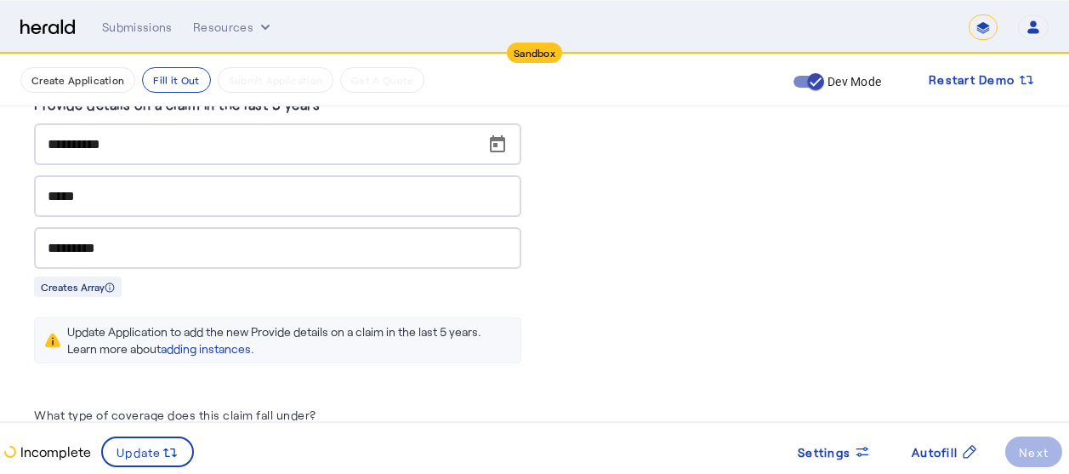
click at [134, 325] on div "Update Application to add the new Provide details on a claim in the last 5 year…" at bounding box center [288, 340] width 443 height 34
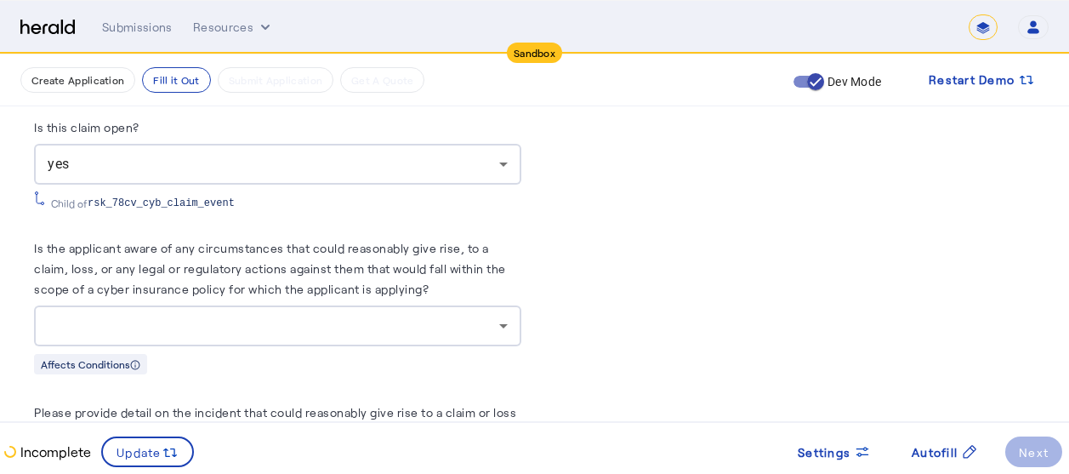
scroll to position [8506, 0]
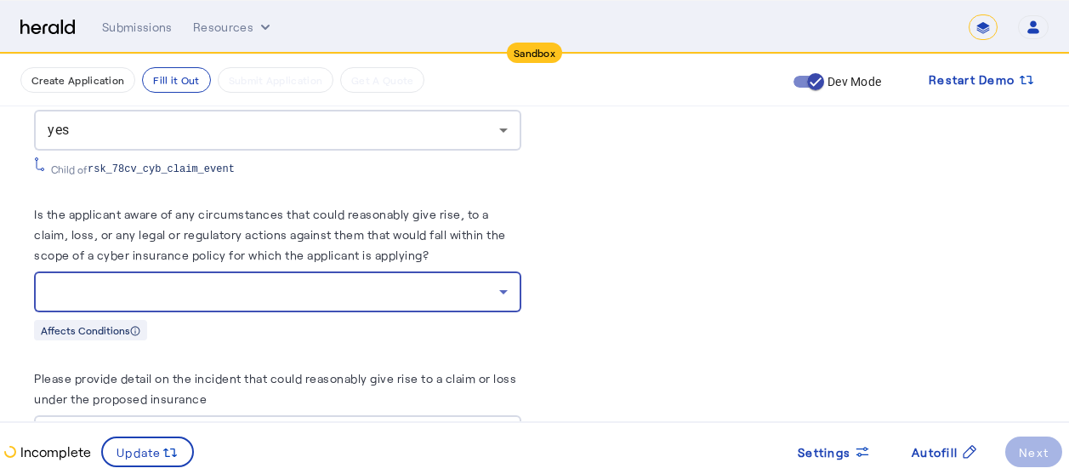
click at [295, 281] on div at bounding box center [273, 291] width 451 height 20
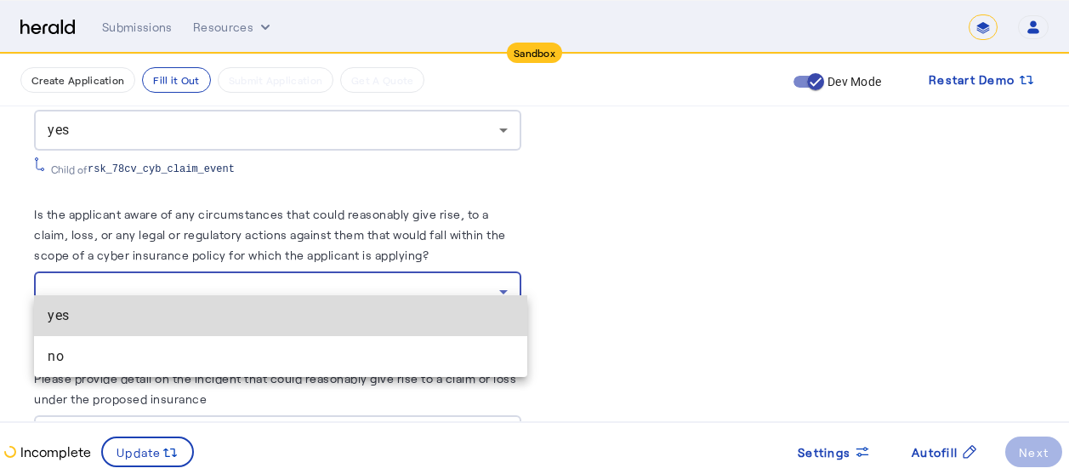
click at [109, 317] on span "yes" at bounding box center [281, 315] width 466 height 20
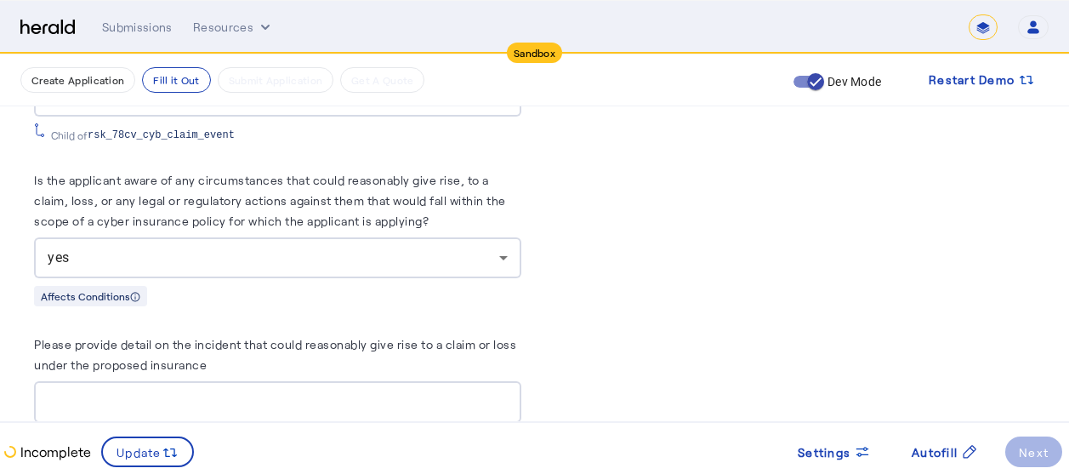
scroll to position [8642, 0]
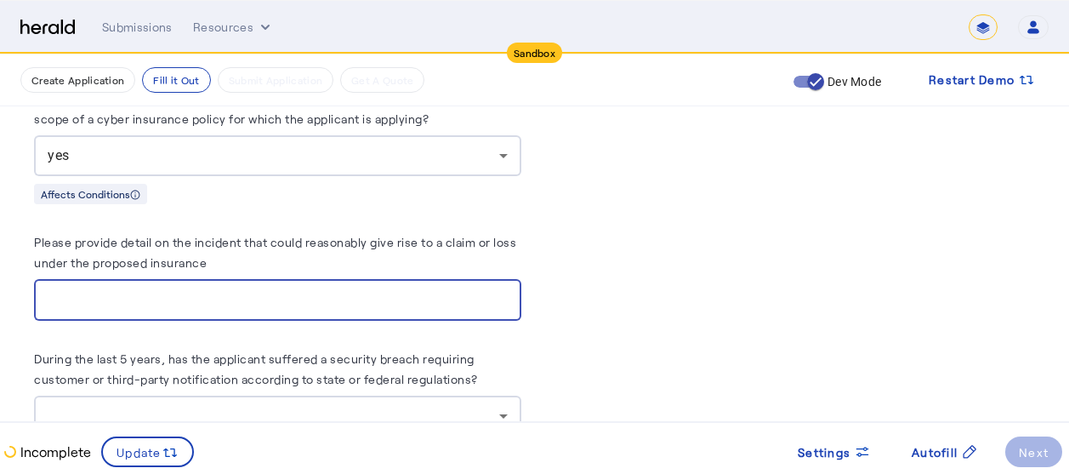
click at [309, 290] on input "Please provide detail on the incident that could reasonably give rise to a clai…" at bounding box center [278, 300] width 460 height 20
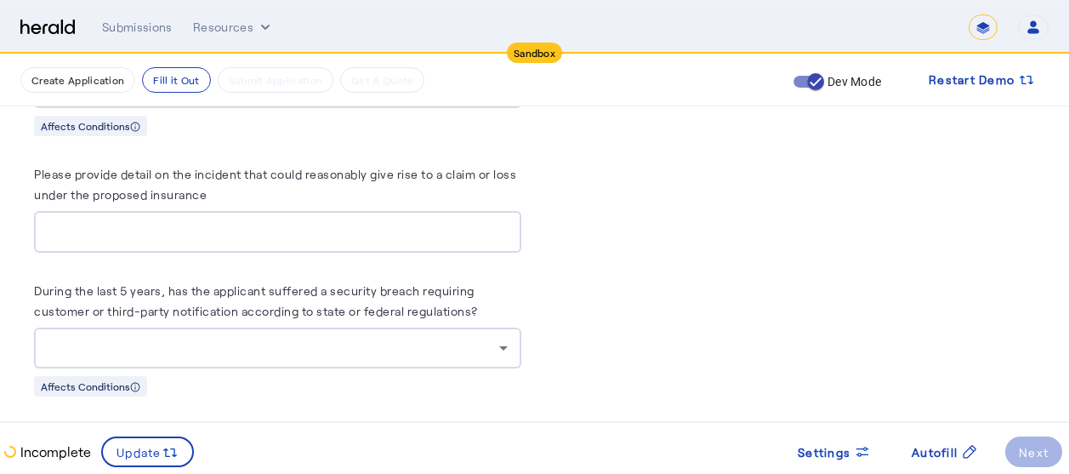
scroll to position [8744, 0]
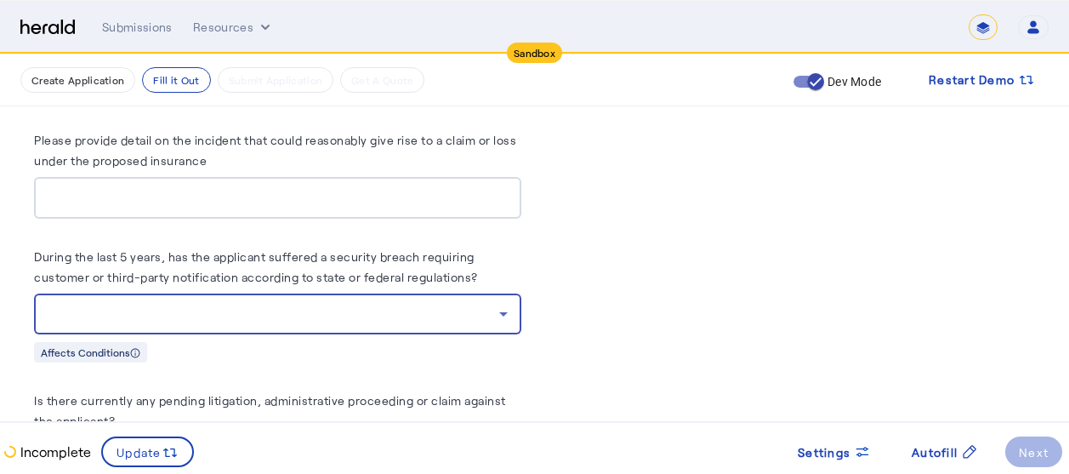
click at [351, 303] on div at bounding box center [273, 313] width 451 height 20
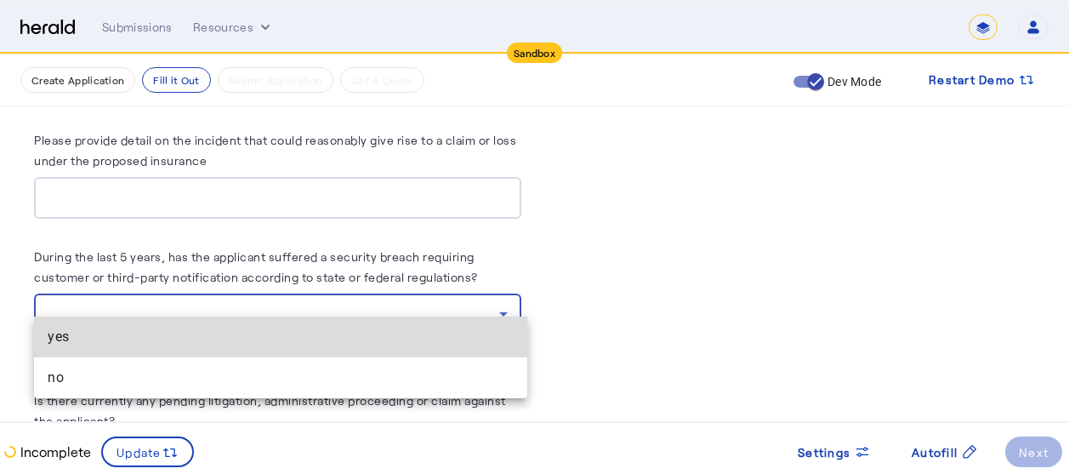
click at [130, 351] on mat-option "yes" at bounding box center [280, 336] width 493 height 41
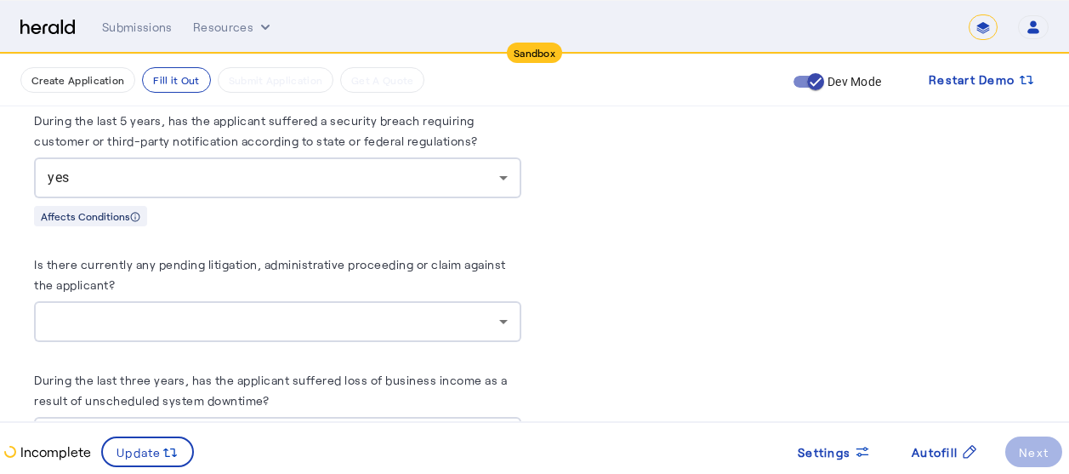
scroll to position [8915, 0]
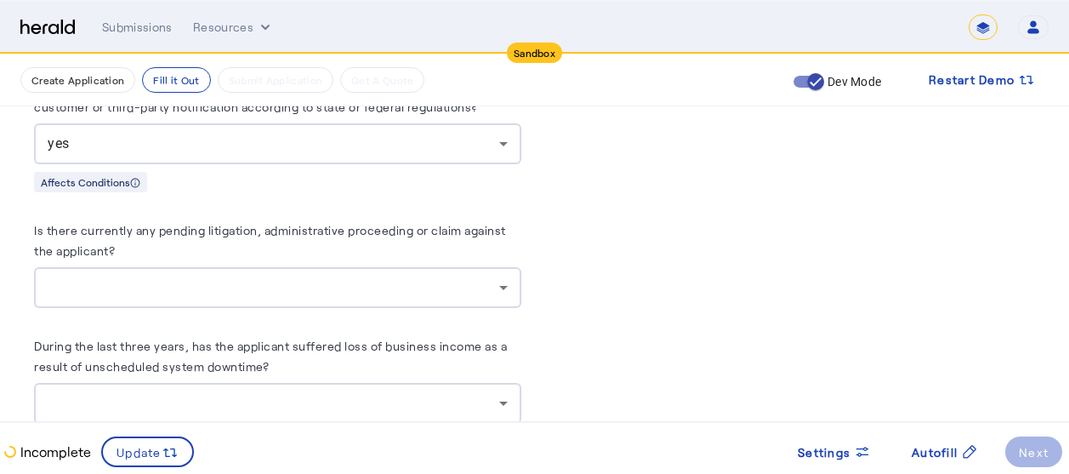
click at [224, 279] on div at bounding box center [278, 287] width 460 height 41
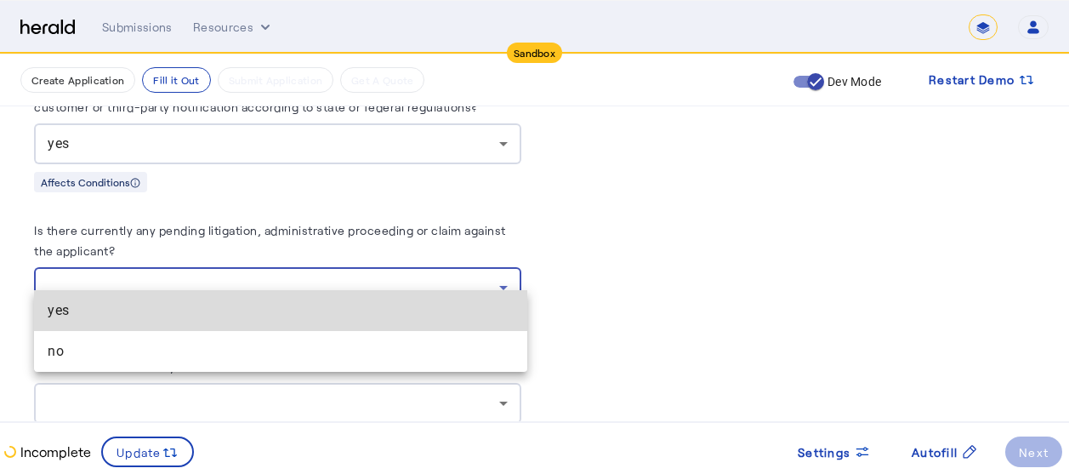
click at [97, 316] on span "yes" at bounding box center [281, 310] width 466 height 20
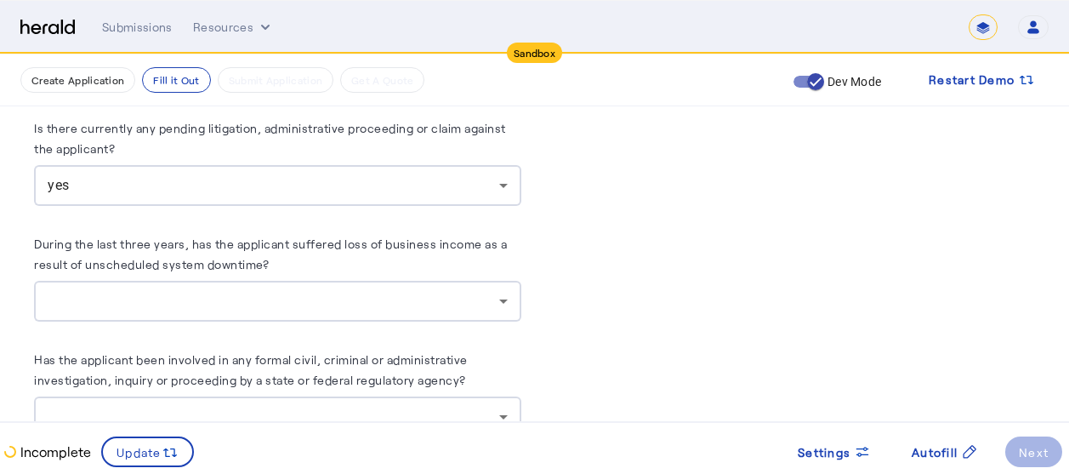
scroll to position [9051, 0]
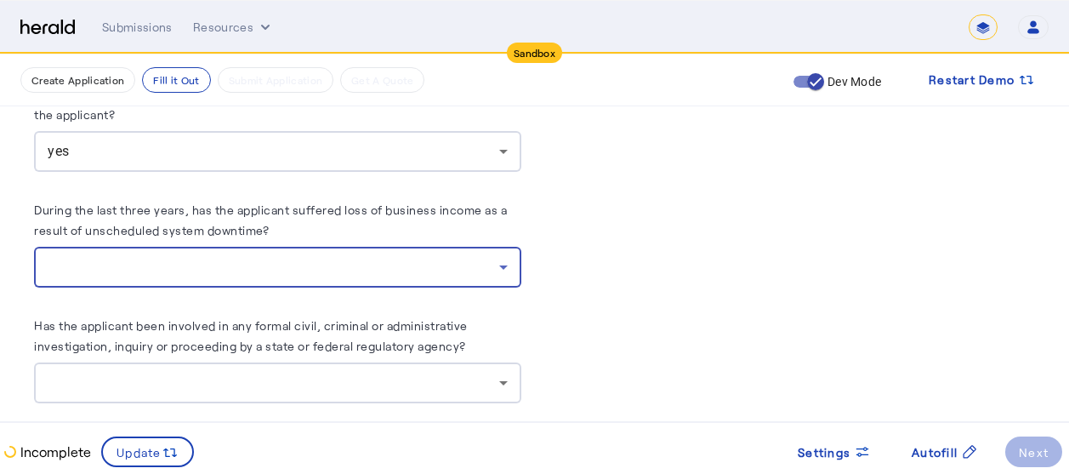
click at [395, 257] on div at bounding box center [273, 267] width 451 height 20
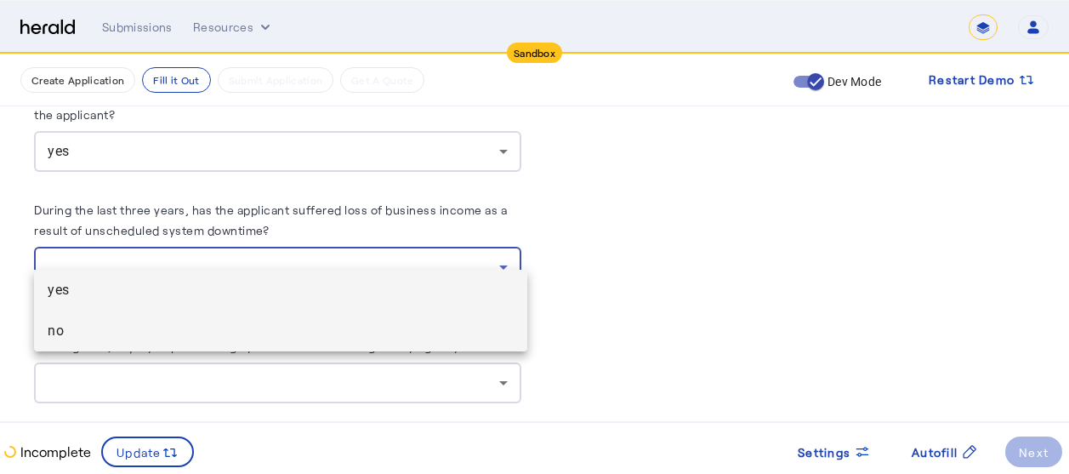
click at [173, 329] on span "no" at bounding box center [281, 331] width 466 height 20
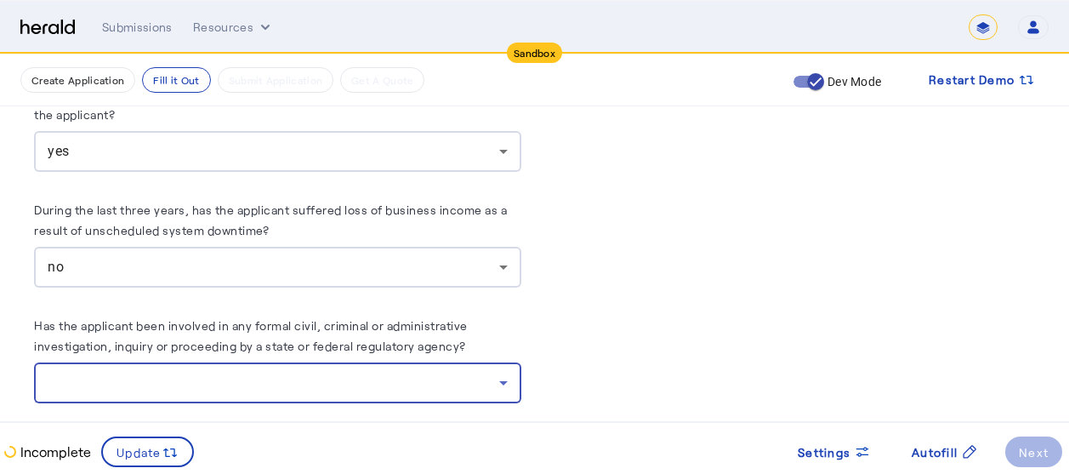
click at [317, 372] on div at bounding box center [273, 382] width 451 height 20
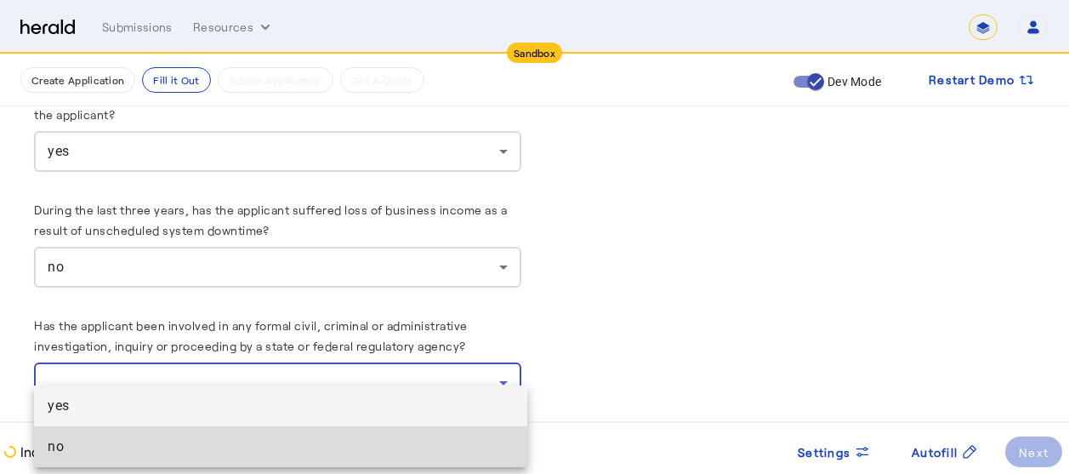
click at [122, 453] on span "no" at bounding box center [281, 446] width 466 height 20
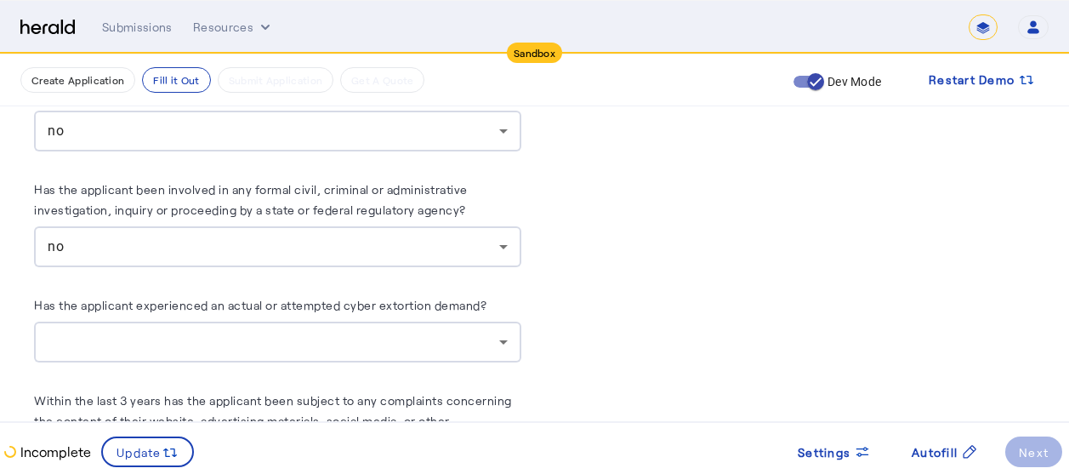
scroll to position [9221, 0]
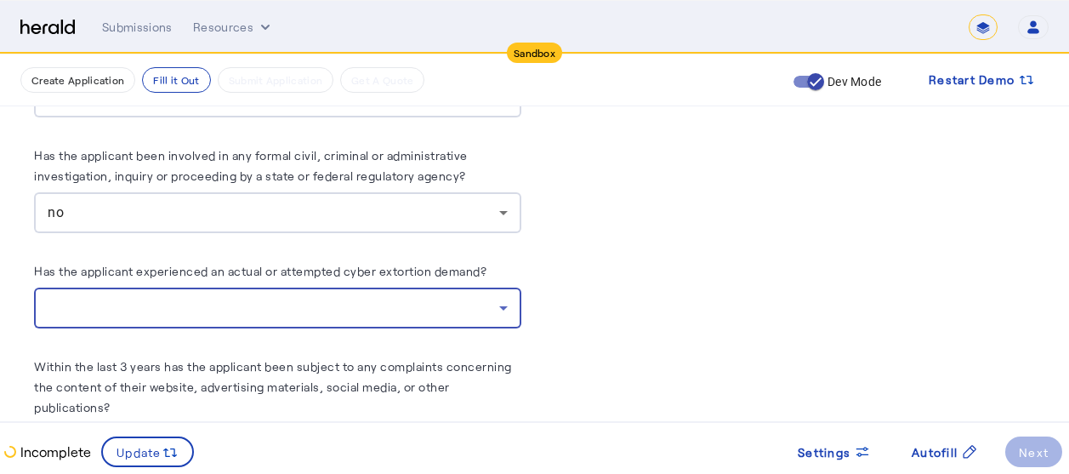
click at [401, 298] on div at bounding box center [273, 308] width 451 height 20
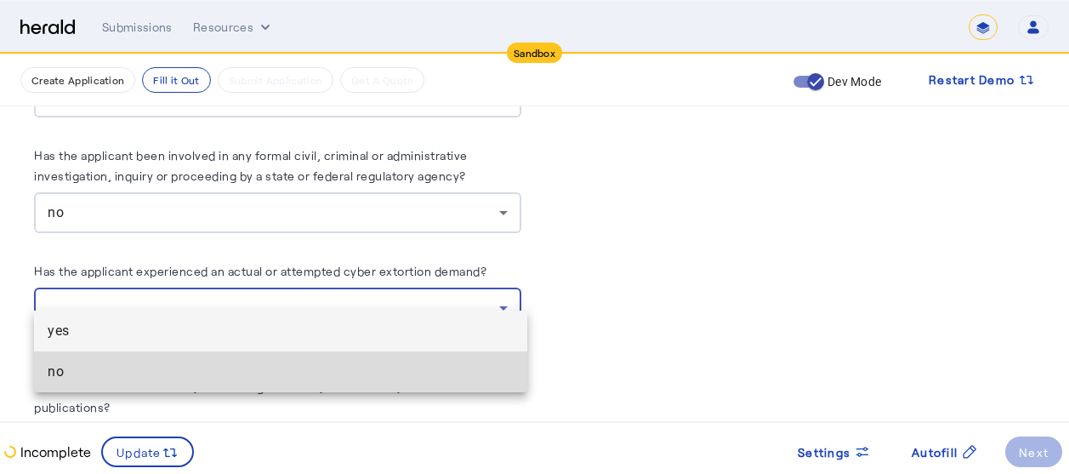
click at [186, 373] on span "no" at bounding box center [281, 371] width 466 height 20
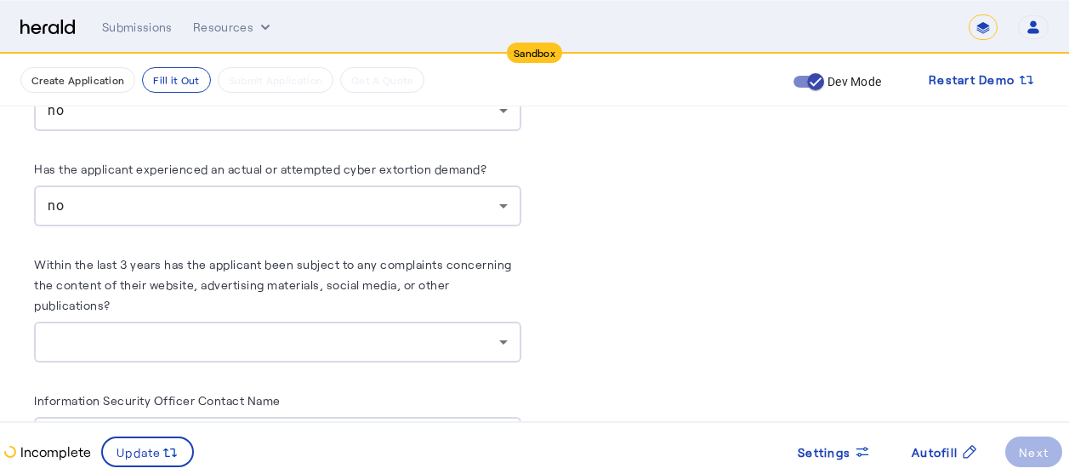
scroll to position [9357, 0]
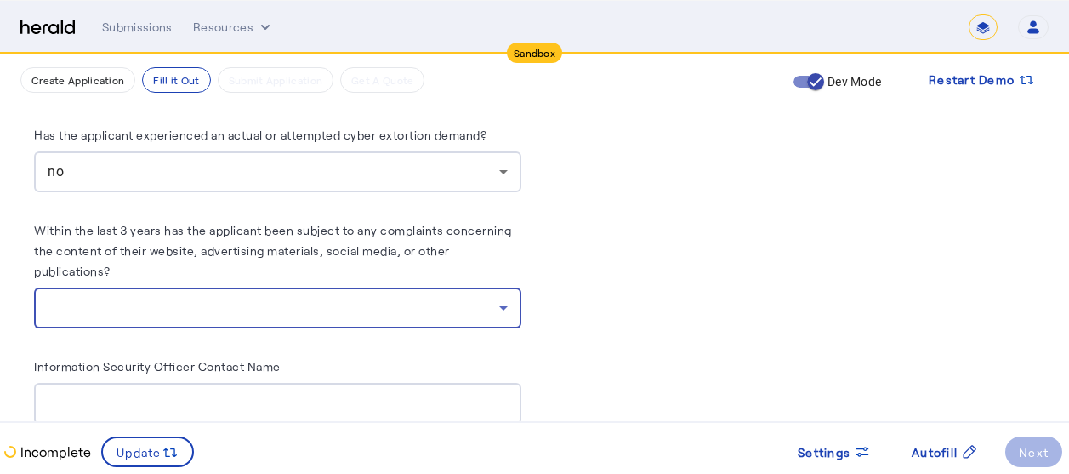
click at [368, 298] on div at bounding box center [273, 308] width 451 height 20
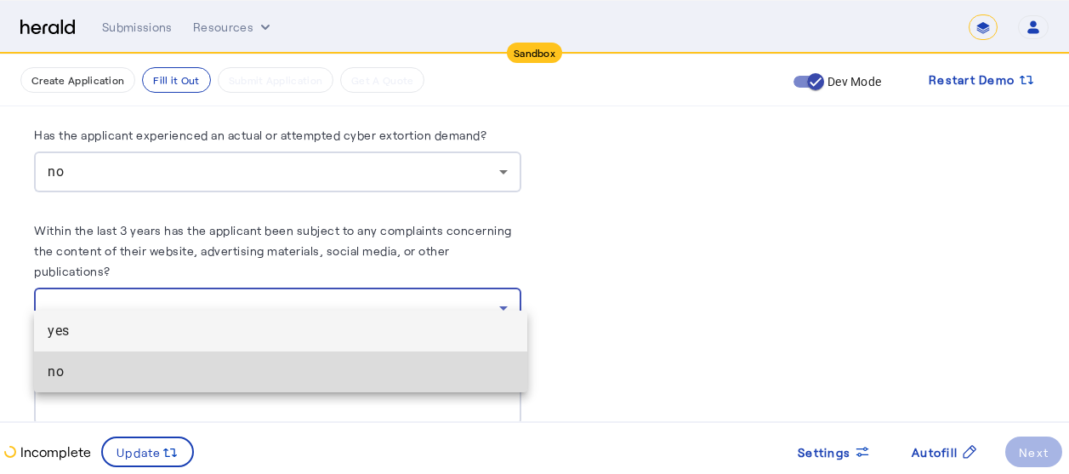
click at [91, 374] on span "no" at bounding box center [281, 371] width 466 height 20
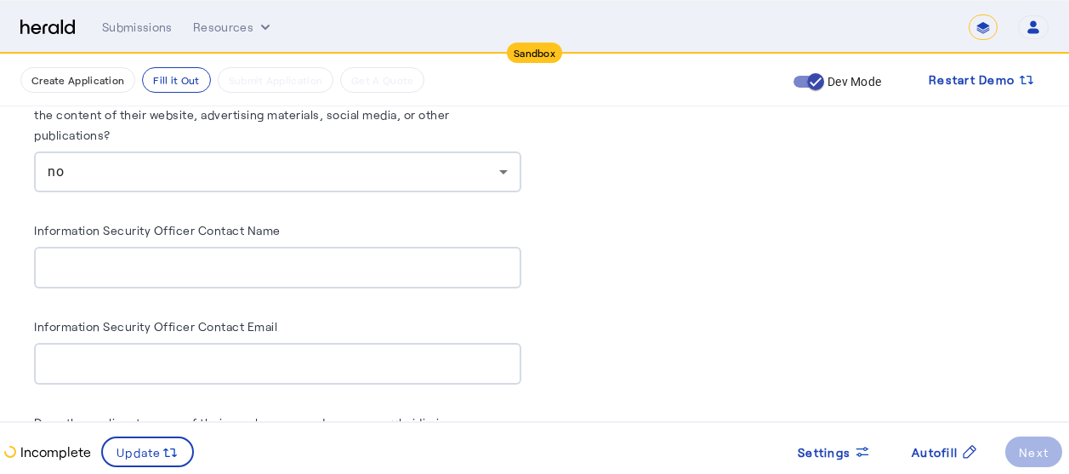
scroll to position [9527, 0]
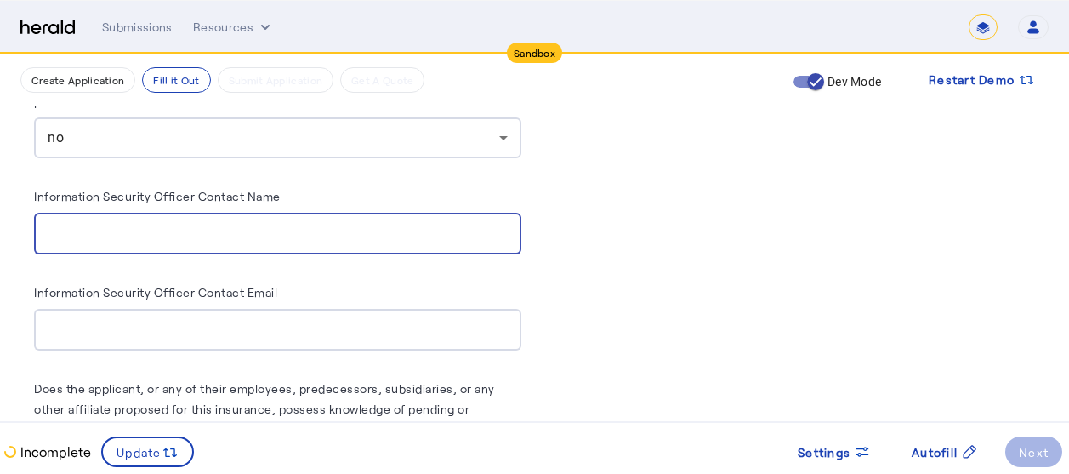
click at [225, 224] on input "Information Security Officer Contact Name" at bounding box center [278, 234] width 460 height 20
type input "**********"
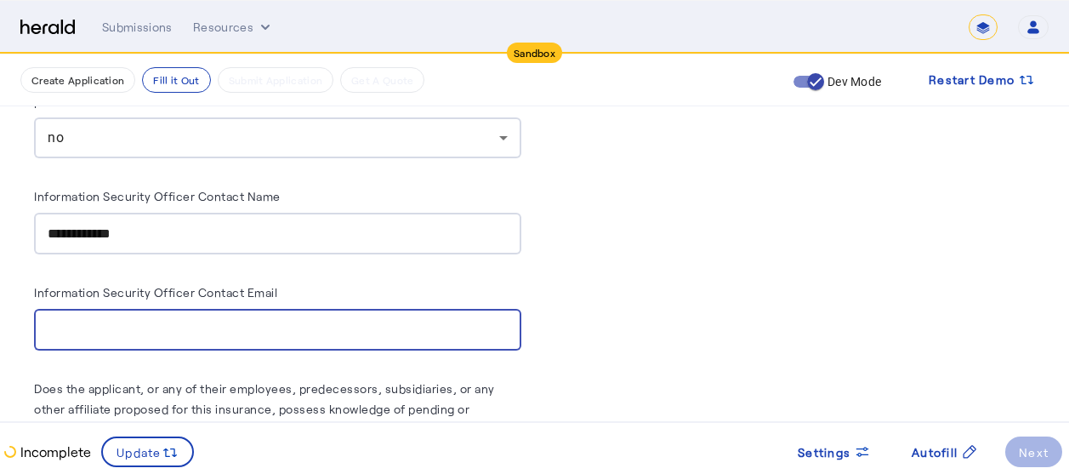
click at [201, 320] on input "Information Security Officer Contact Email" at bounding box center [278, 330] width 460 height 20
type input "**********"
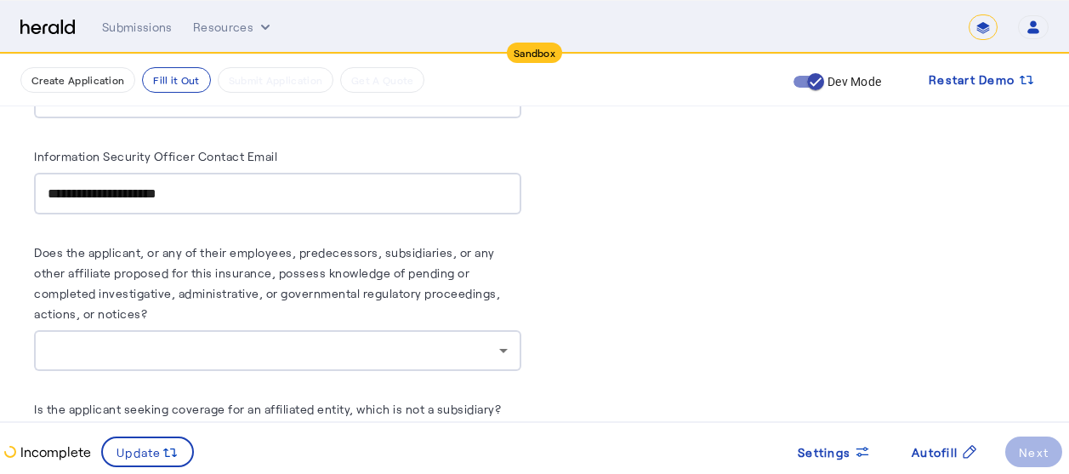
scroll to position [9697, 0]
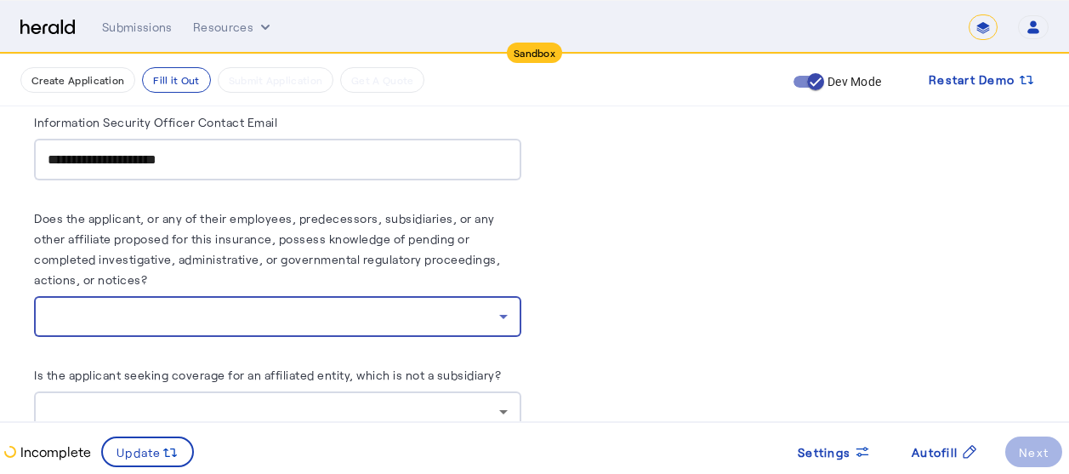
click at [370, 306] on div at bounding box center [273, 316] width 451 height 20
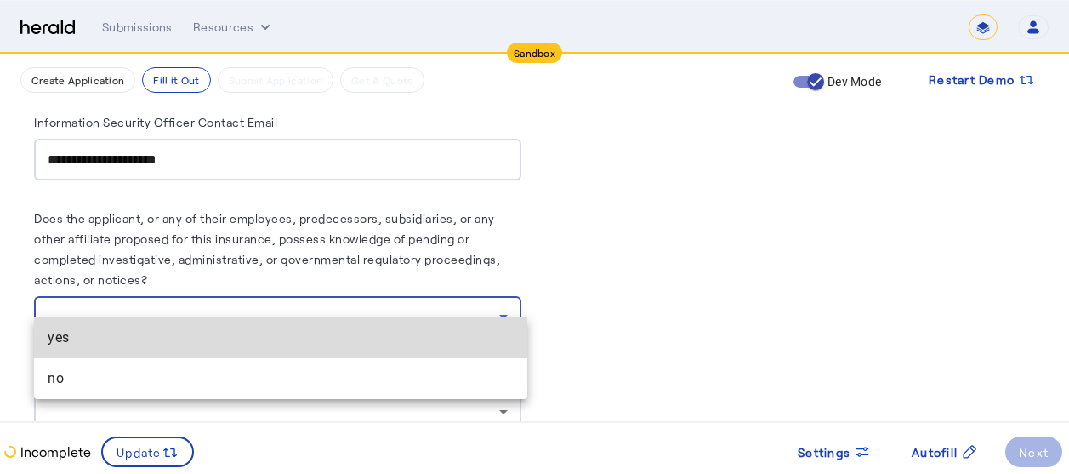
click at [127, 338] on span "yes" at bounding box center [281, 337] width 466 height 20
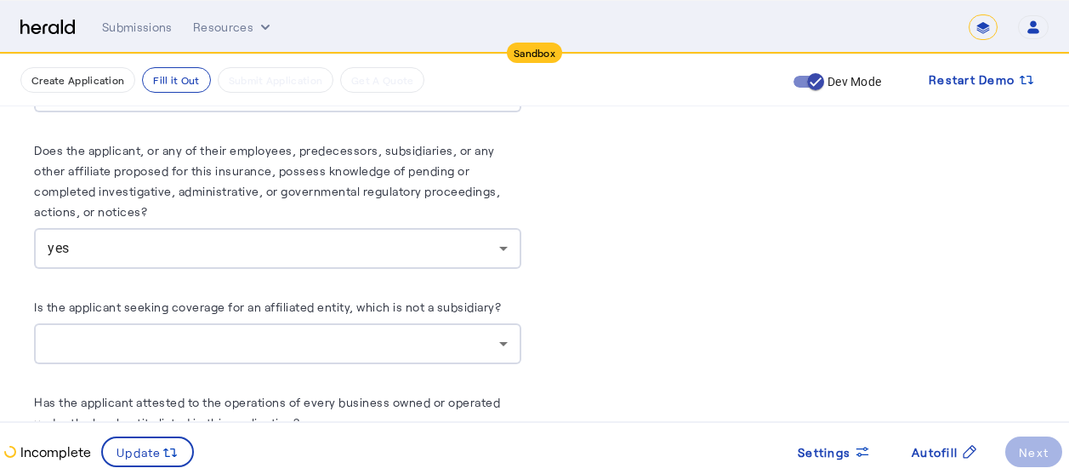
scroll to position [9799, 0]
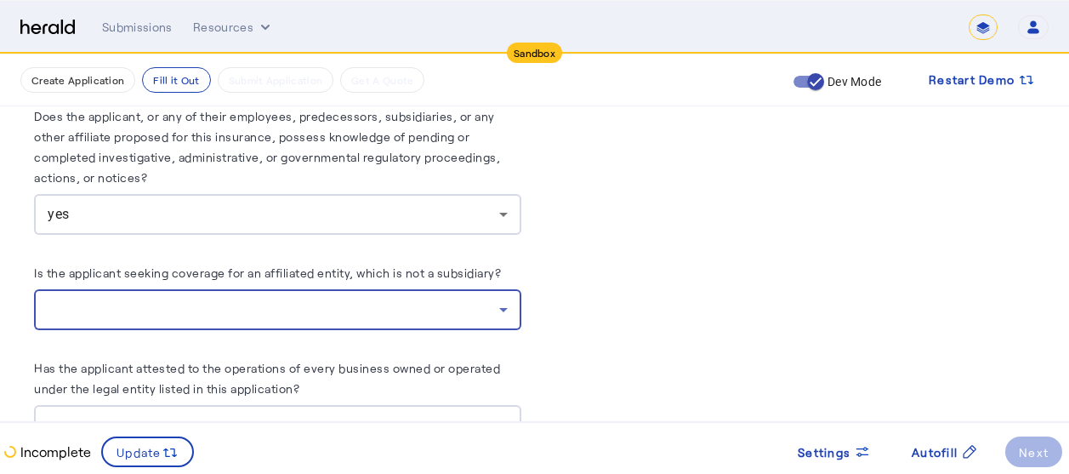
click at [381, 299] on div at bounding box center [273, 309] width 451 height 20
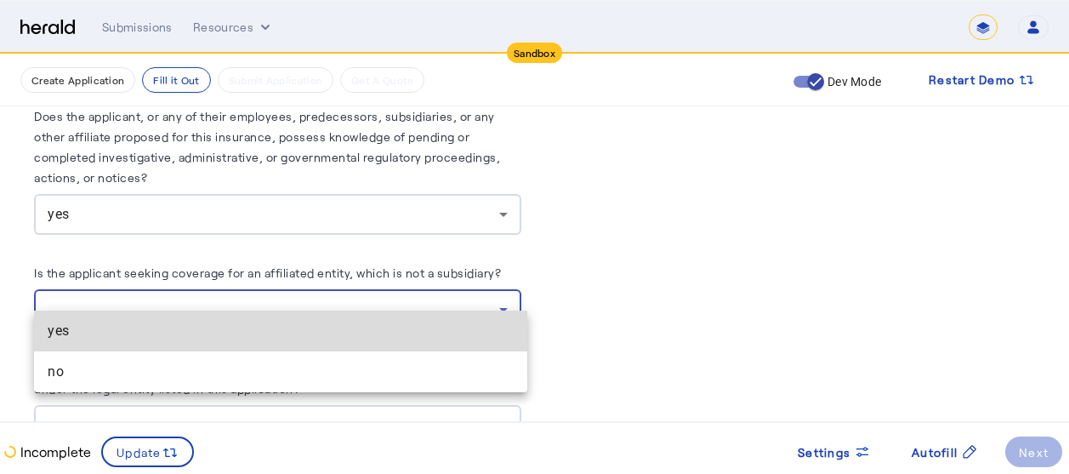
click at [200, 329] on span "yes" at bounding box center [281, 331] width 466 height 20
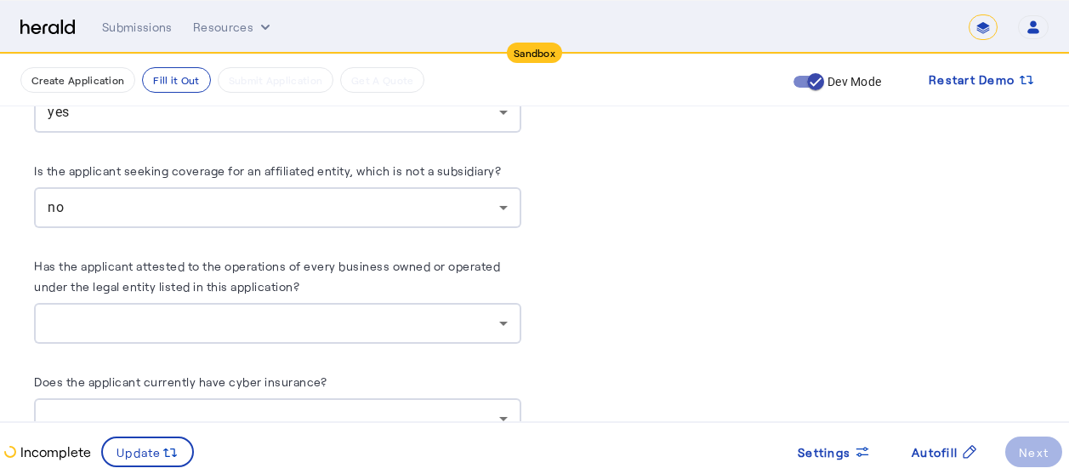
scroll to position [9935, 0]
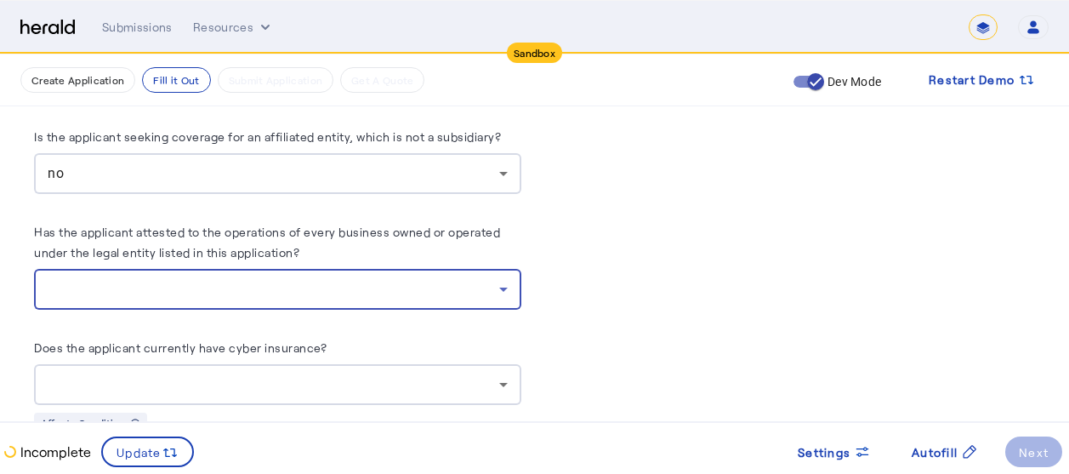
click at [346, 279] on div at bounding box center [273, 289] width 451 height 20
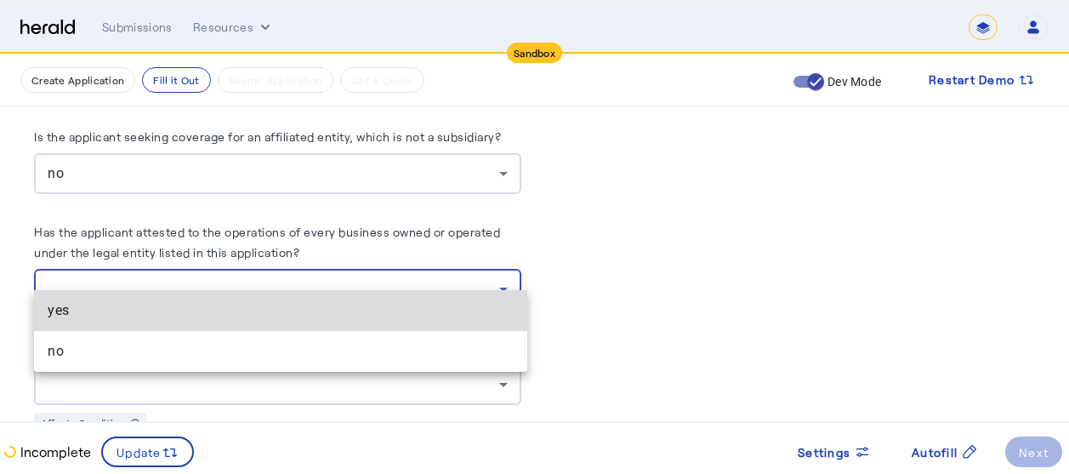
click at [118, 318] on span "yes" at bounding box center [281, 310] width 466 height 20
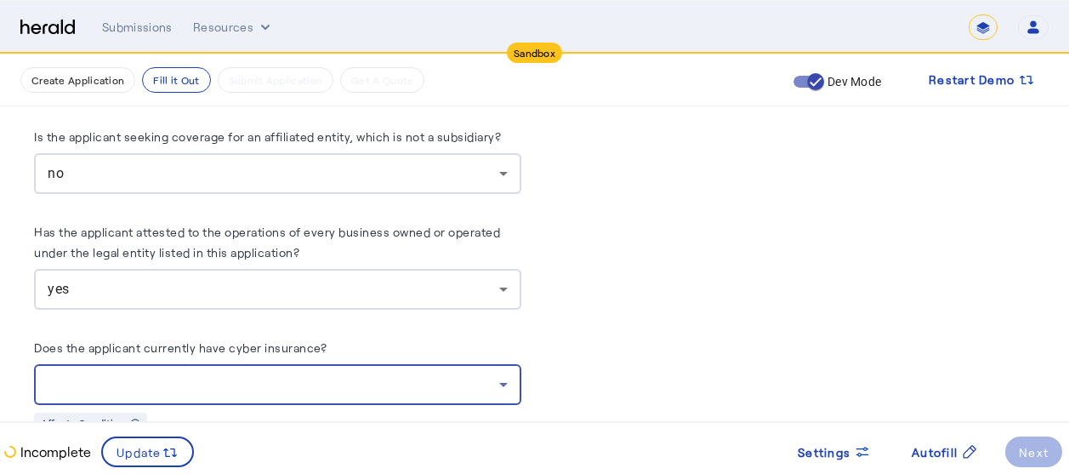
click at [222, 374] on div at bounding box center [273, 384] width 451 height 20
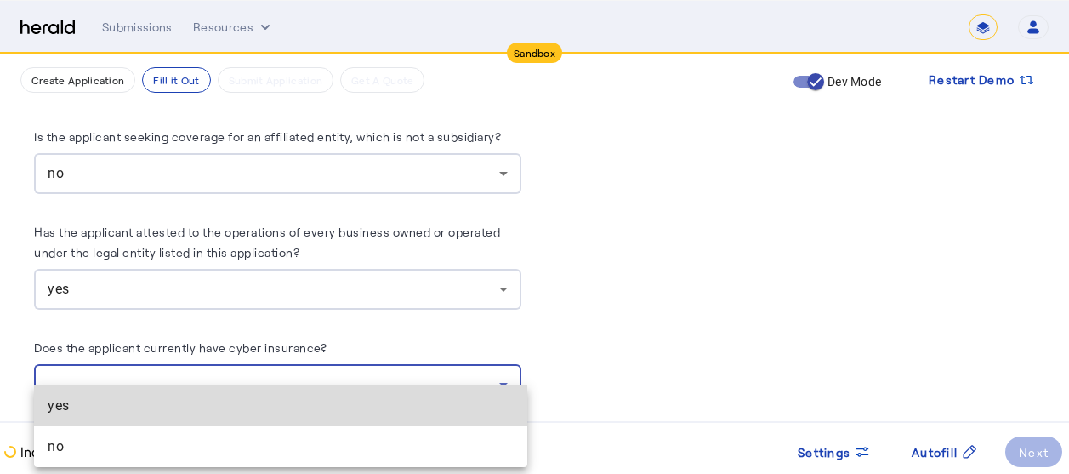
click at [77, 400] on span "yes" at bounding box center [281, 405] width 466 height 20
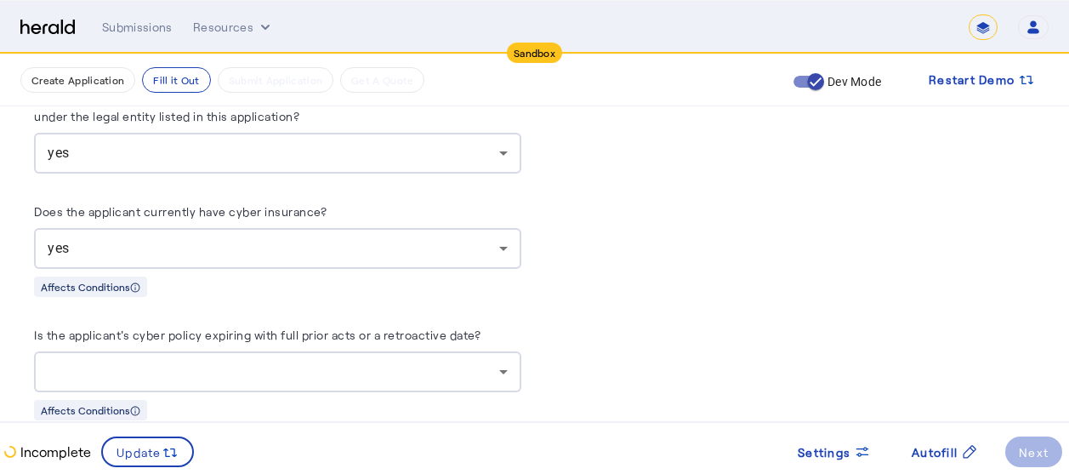
scroll to position [10089, 0]
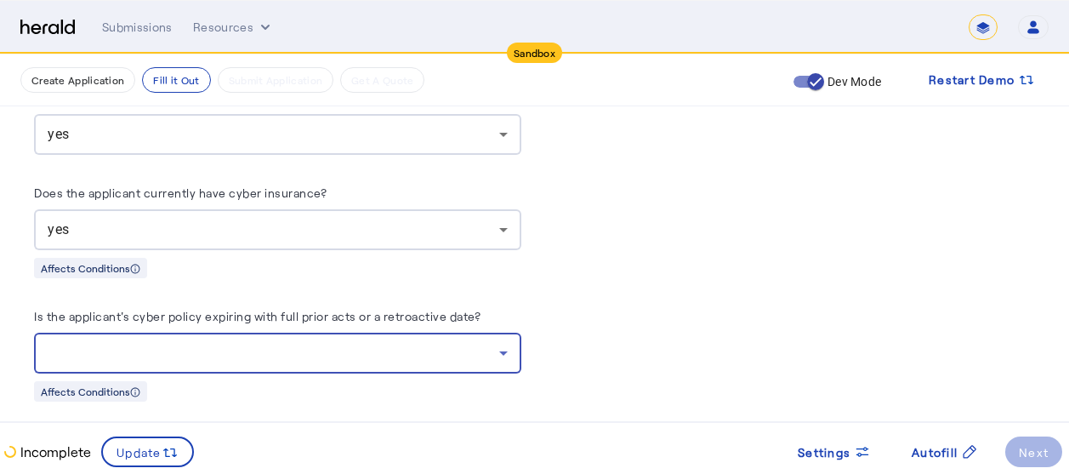
click at [203, 343] on div at bounding box center [273, 353] width 451 height 20
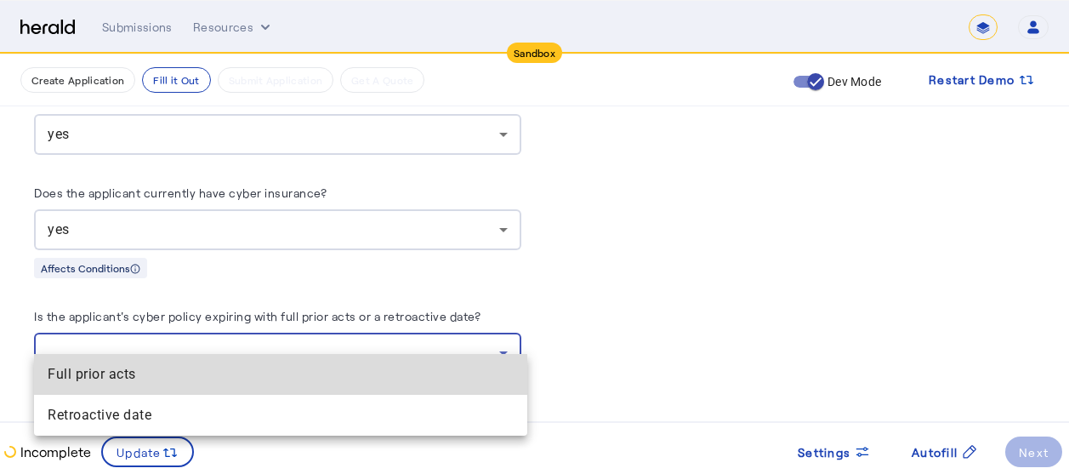
click at [86, 382] on span "Full prior acts" at bounding box center [281, 374] width 466 height 20
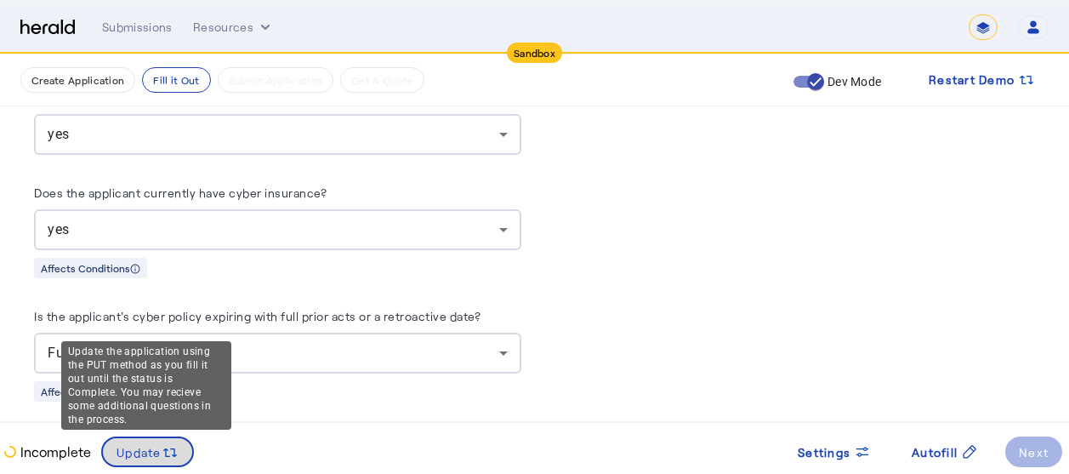
click at [149, 448] on span "Update" at bounding box center [138, 452] width 45 height 18
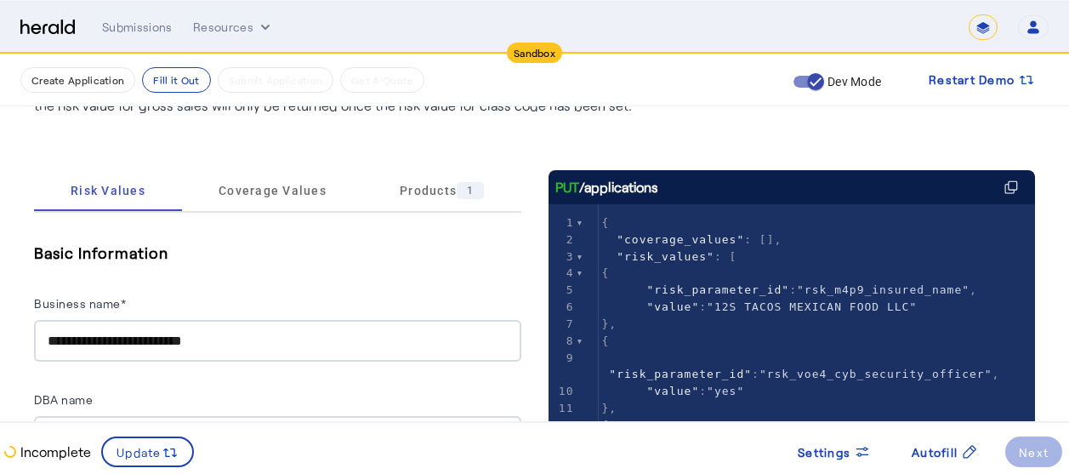
scroll to position [126, 0]
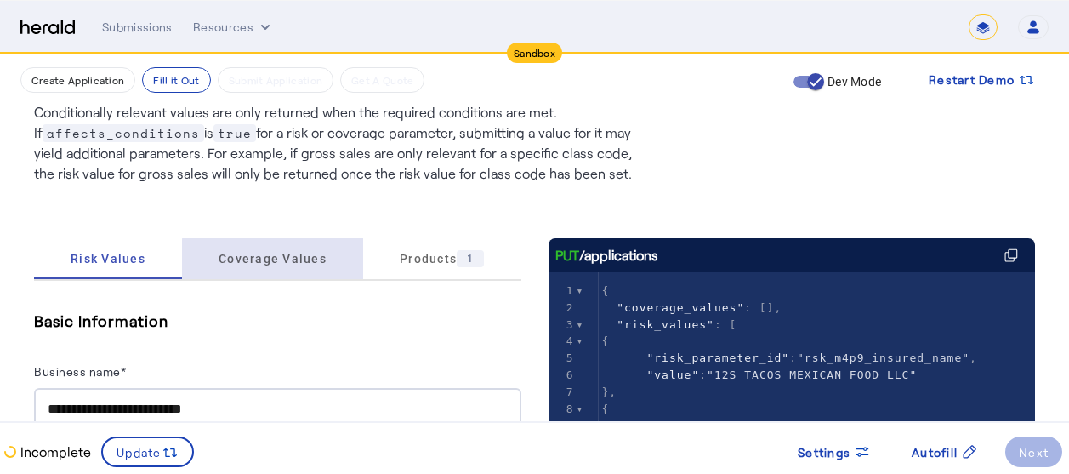
click at [284, 258] on span "Coverage Values" at bounding box center [272, 258] width 108 height 12
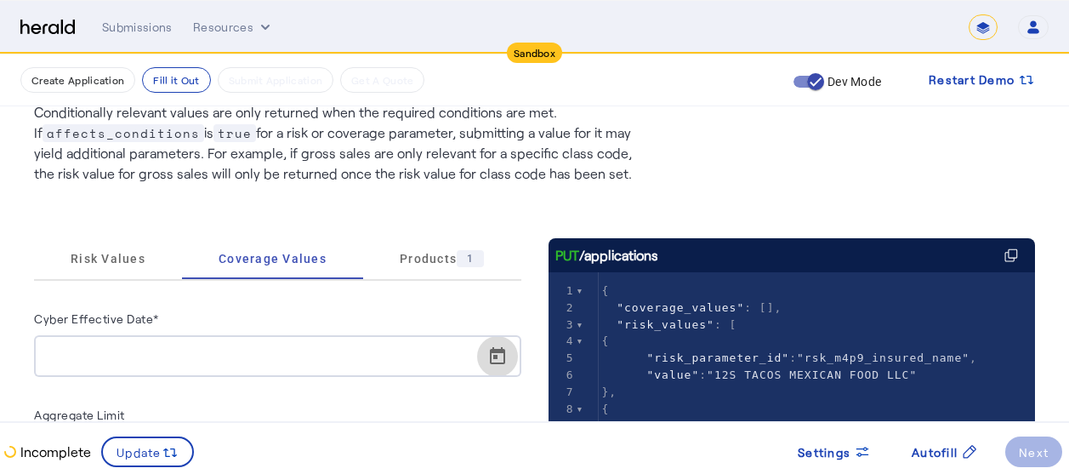
click at [502, 361] on span "Open calendar" at bounding box center [497, 356] width 41 height 41
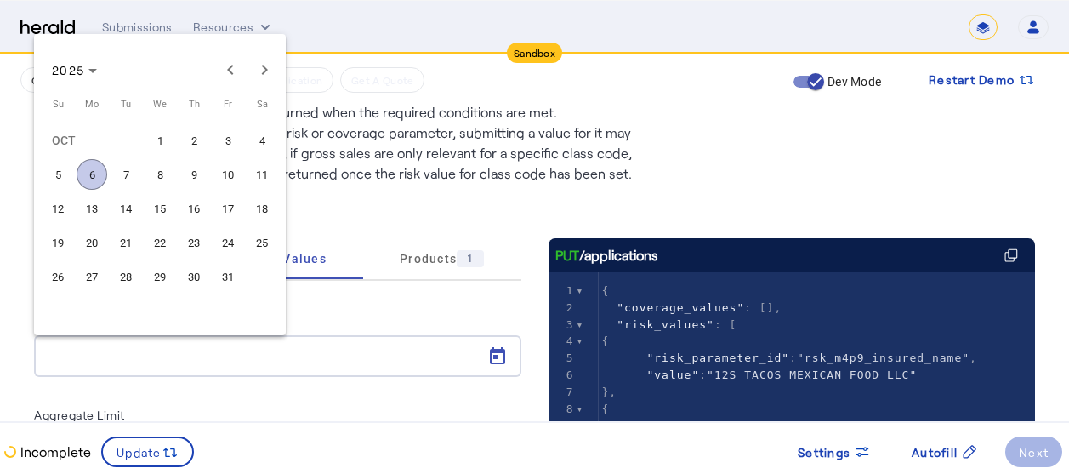
click at [90, 177] on span "6" at bounding box center [92, 174] width 31 height 31
type input "**********"
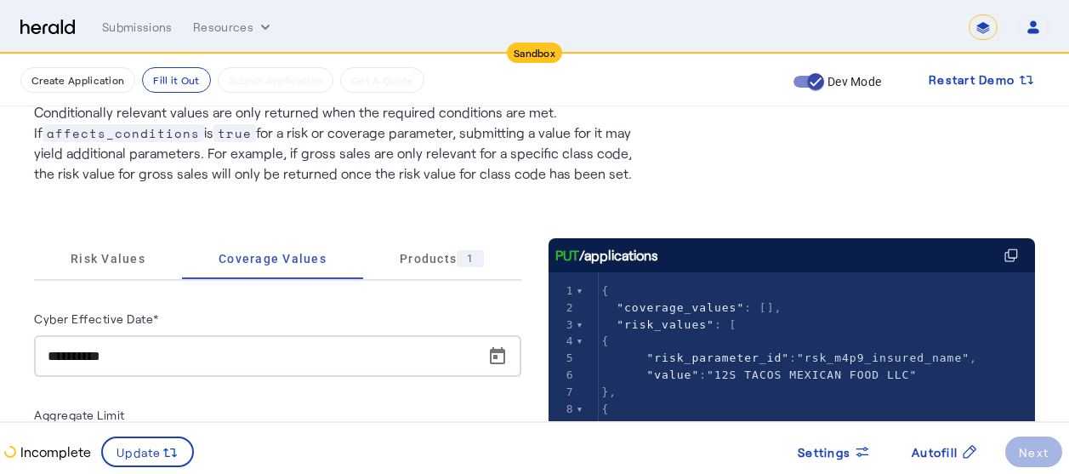
click at [251, 314] on div "Cyber Effective Date*" at bounding box center [277, 321] width 487 height 27
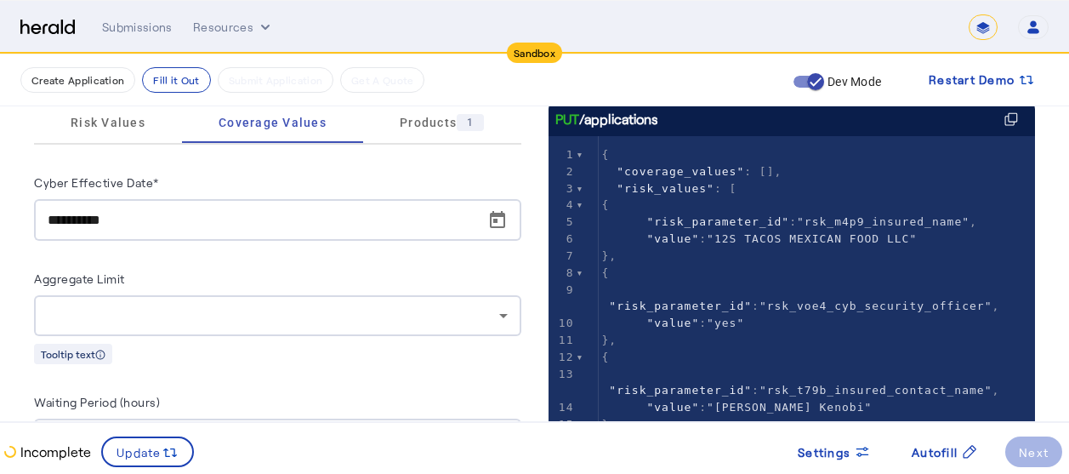
scroll to position [296, 0]
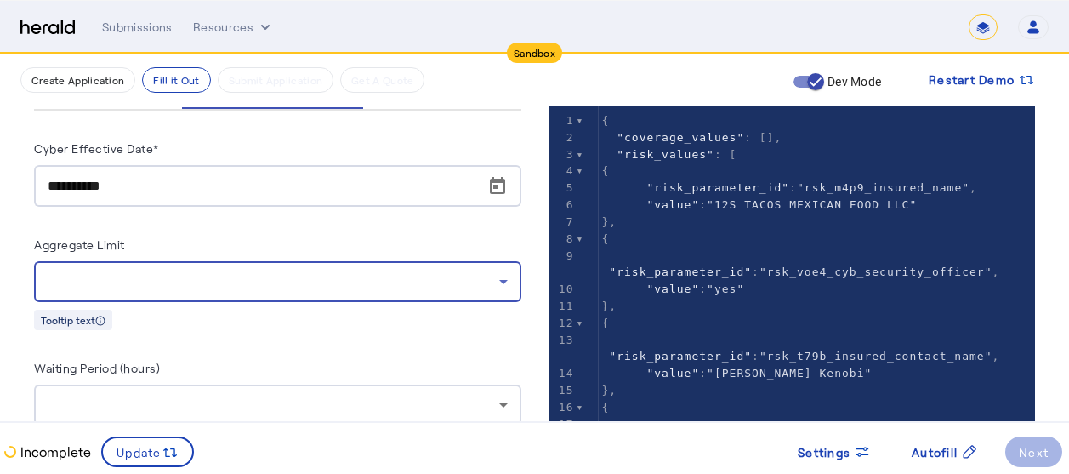
click at [208, 284] on div at bounding box center [273, 281] width 451 height 20
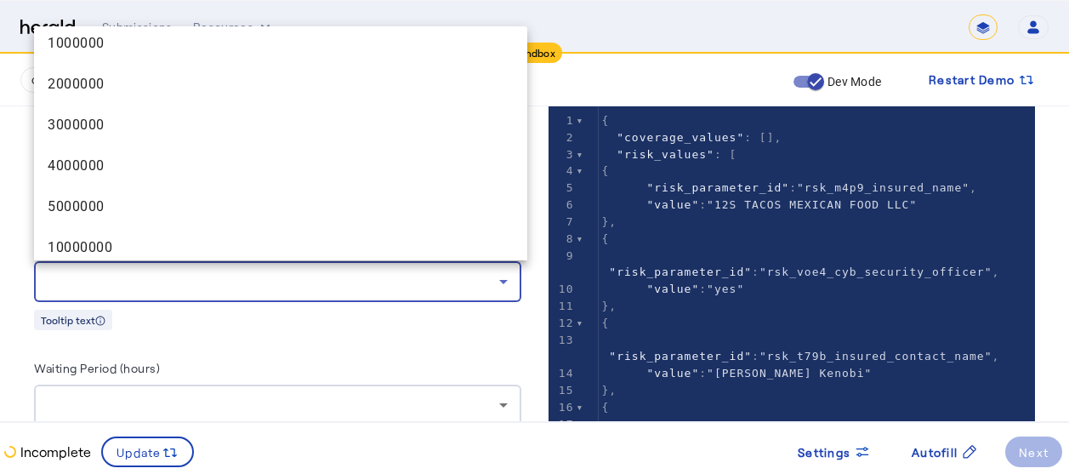
scroll to position [94, 0]
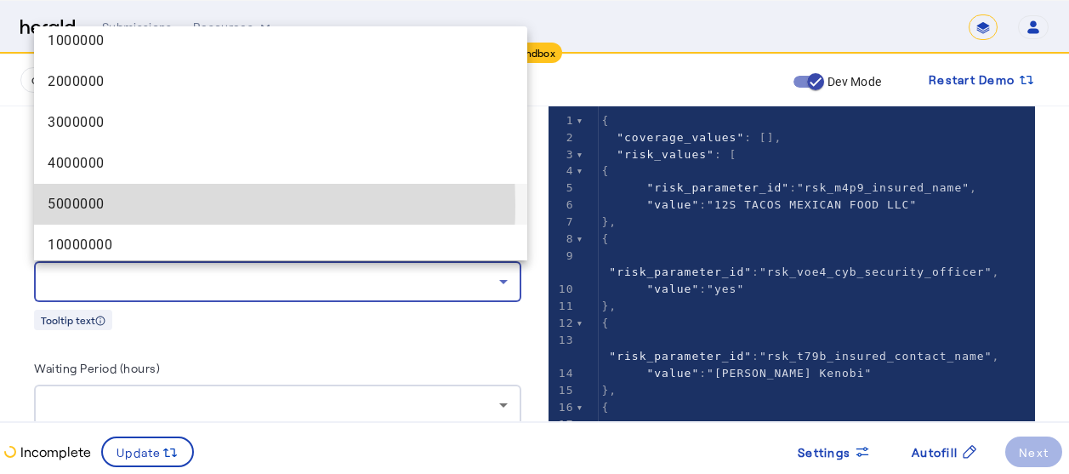
click at [97, 205] on span "5000000" at bounding box center [281, 204] width 466 height 20
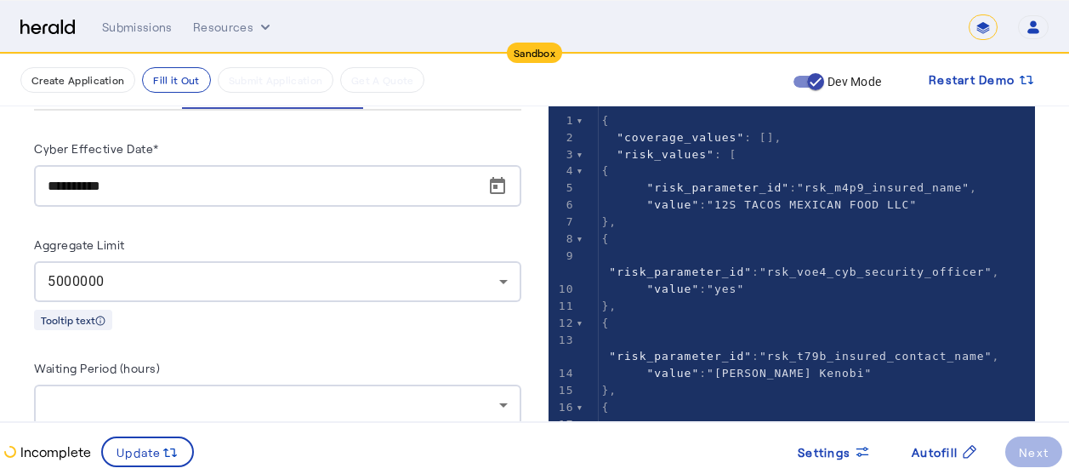
click at [302, 338] on div "**********" at bounding box center [277, 329] width 487 height 383
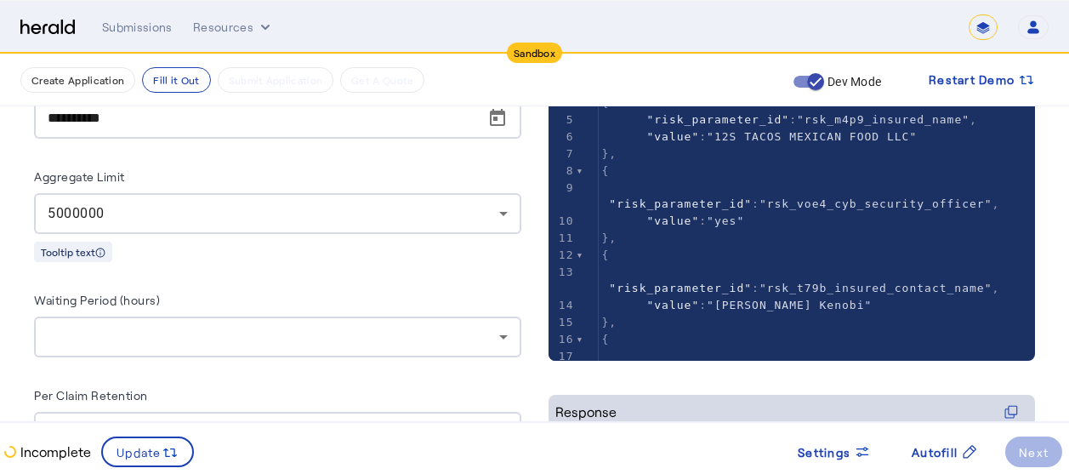
scroll to position [398, 0]
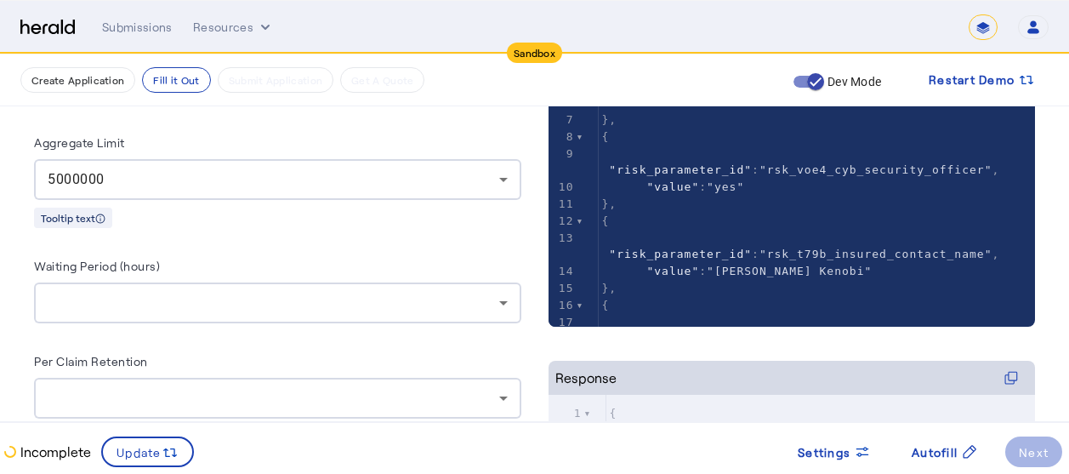
click at [252, 313] on div at bounding box center [278, 302] width 460 height 41
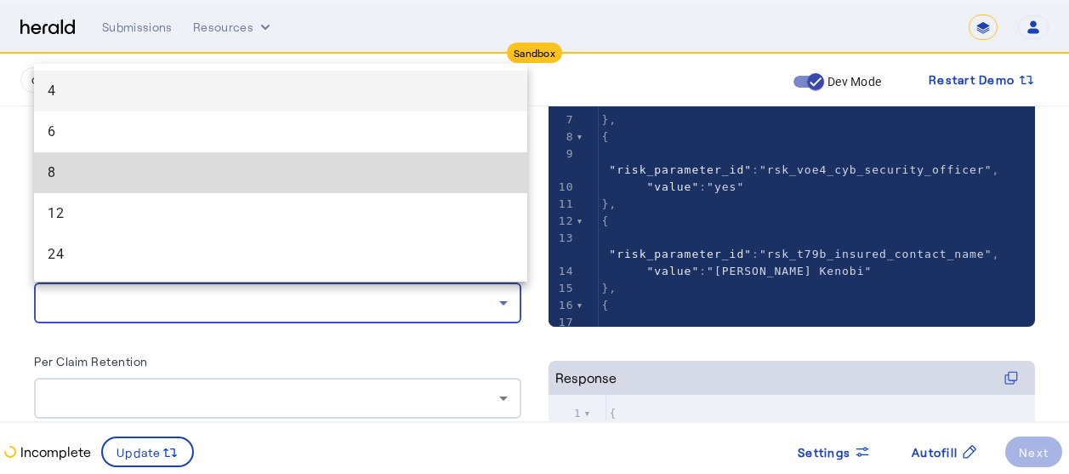
click at [71, 167] on span "8" at bounding box center [281, 172] width 466 height 20
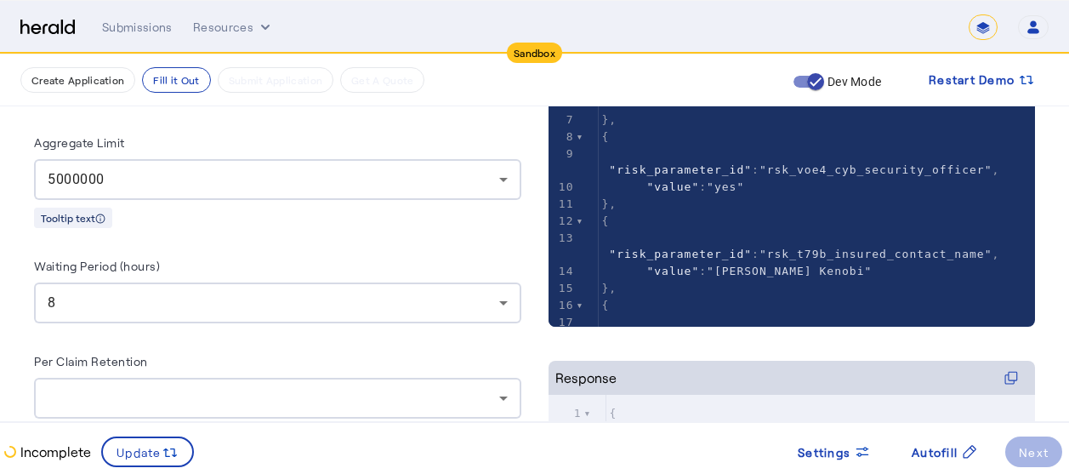
click at [255, 247] on div "**********" at bounding box center [277, 227] width 487 height 383
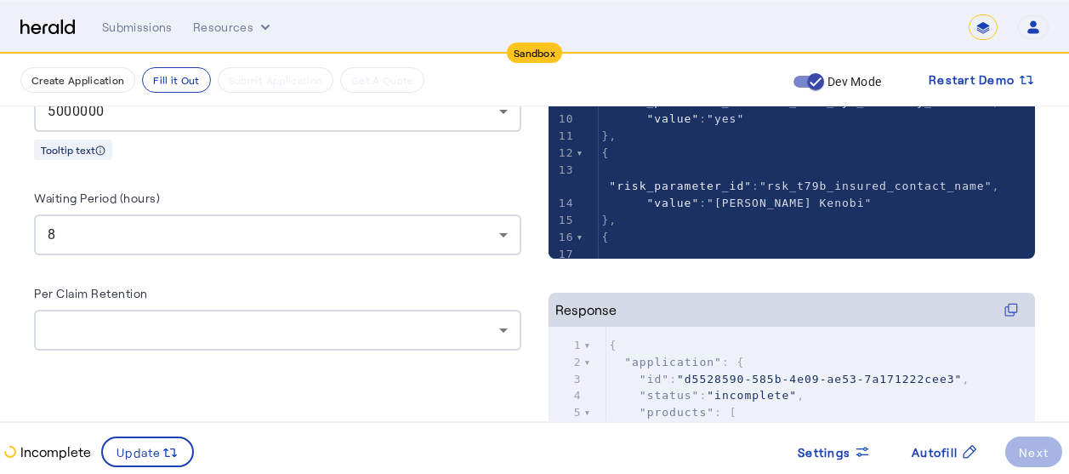
scroll to position [500, 0]
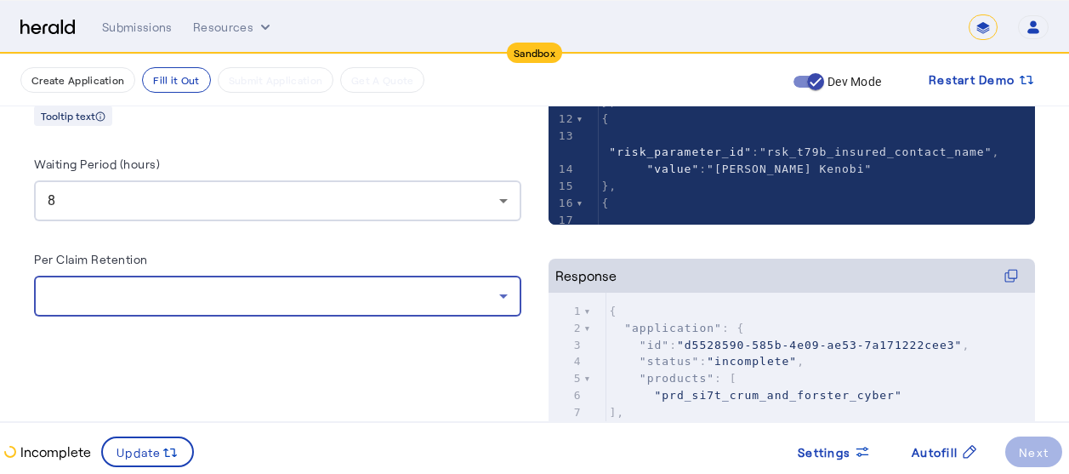
click at [113, 297] on div at bounding box center [273, 296] width 451 height 20
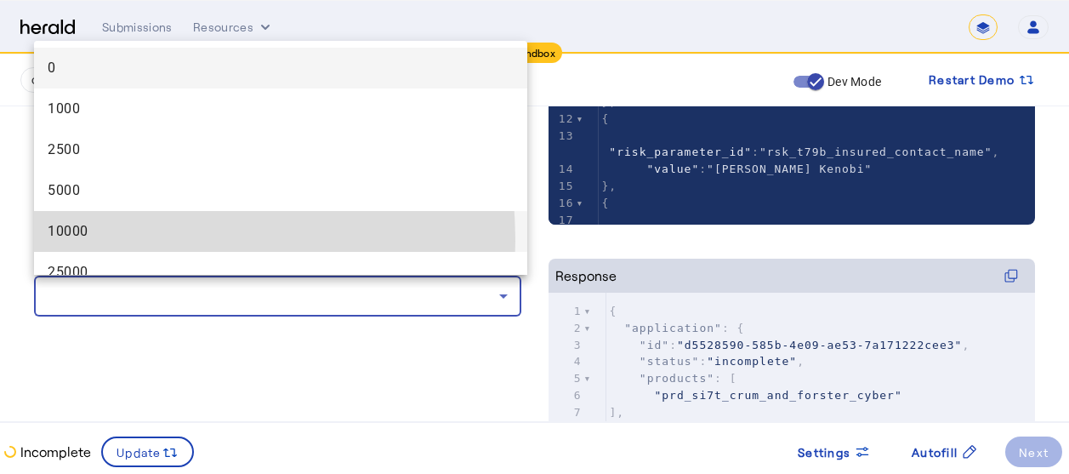
click at [79, 241] on span "10000" at bounding box center [281, 231] width 466 height 20
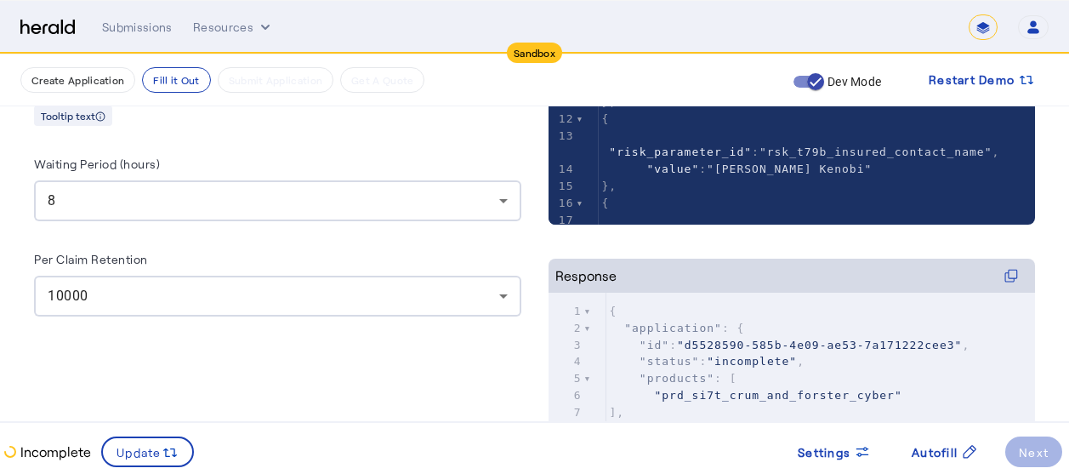
click at [163, 355] on div "**********" at bounding box center [277, 258] width 487 height 789
click at [244, 363] on div "**********" at bounding box center [277, 258] width 487 height 789
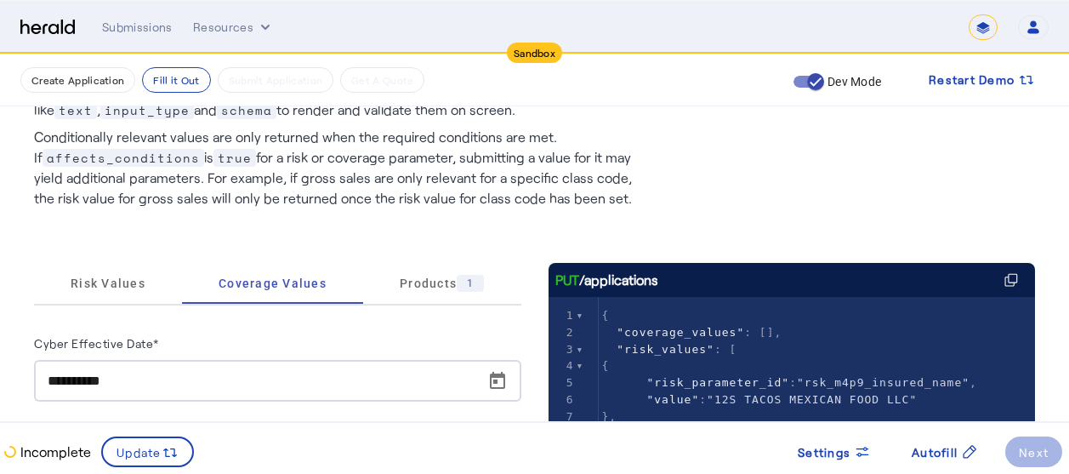
scroll to position [0, 0]
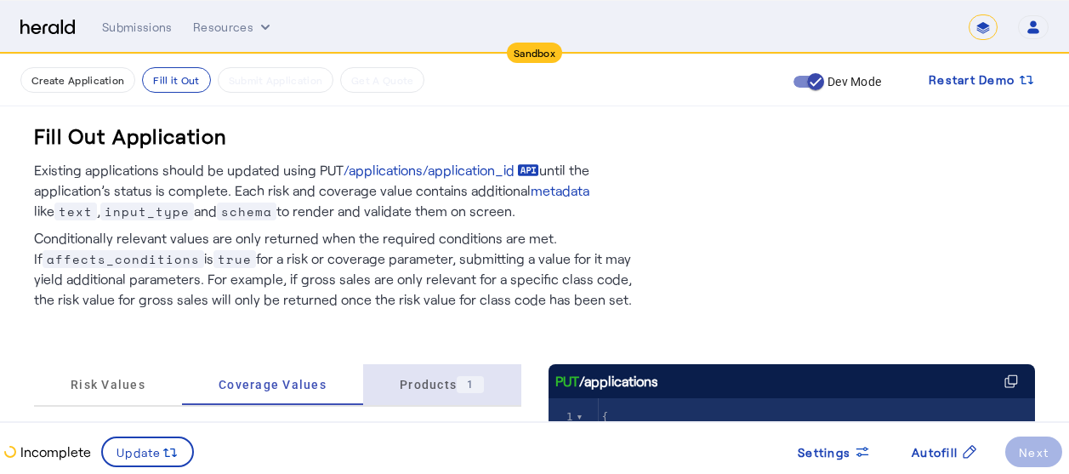
click at [404, 395] on span "Products 1" at bounding box center [442, 384] width 84 height 41
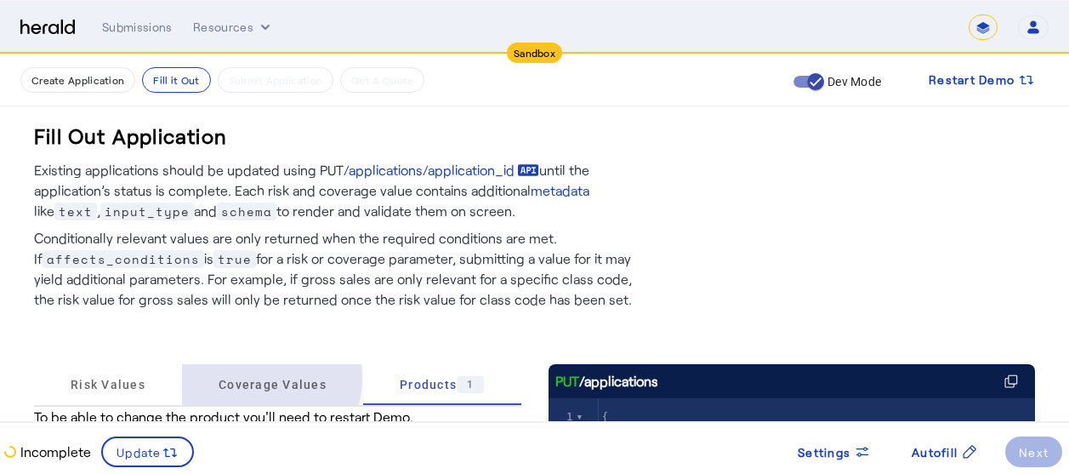
click at [264, 378] on span "Coverage Values" at bounding box center [272, 384] width 108 height 12
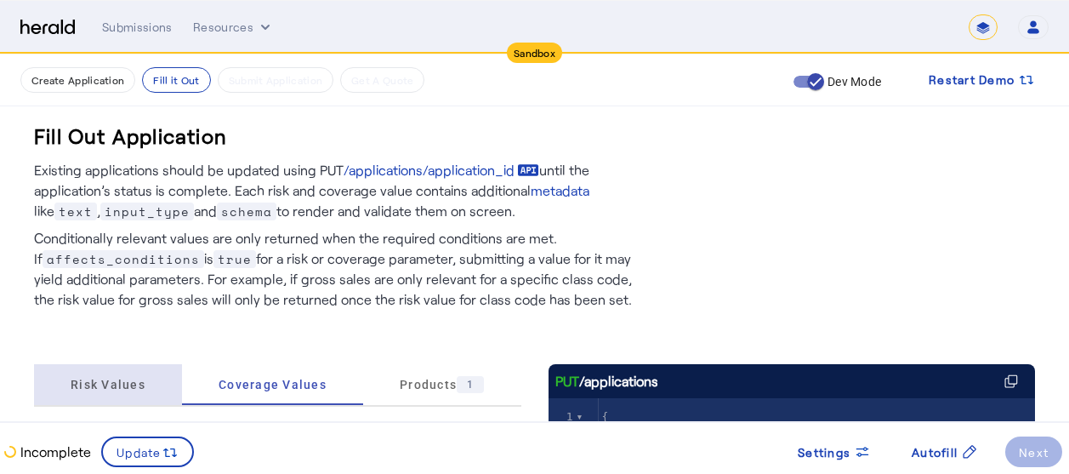
click at [116, 390] on span "Risk Values" at bounding box center [108, 384] width 75 height 12
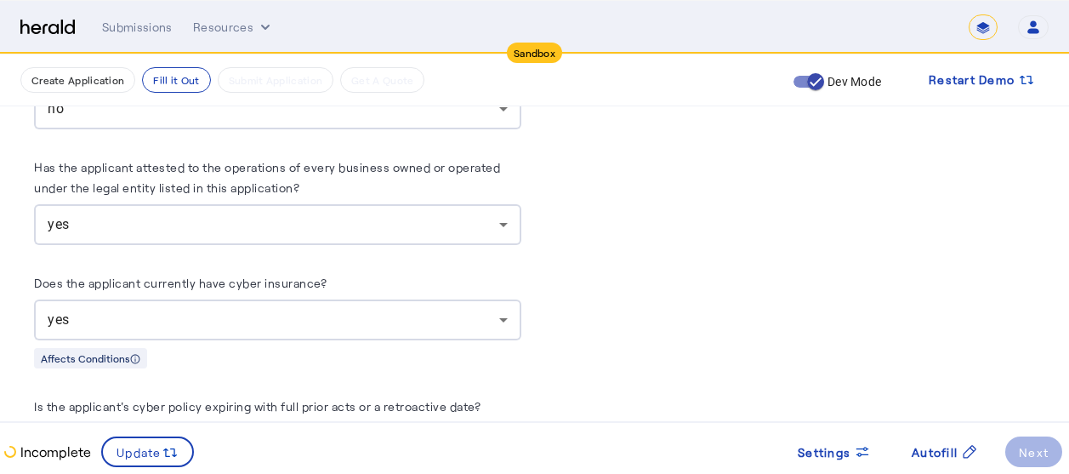
scroll to position [10628, 0]
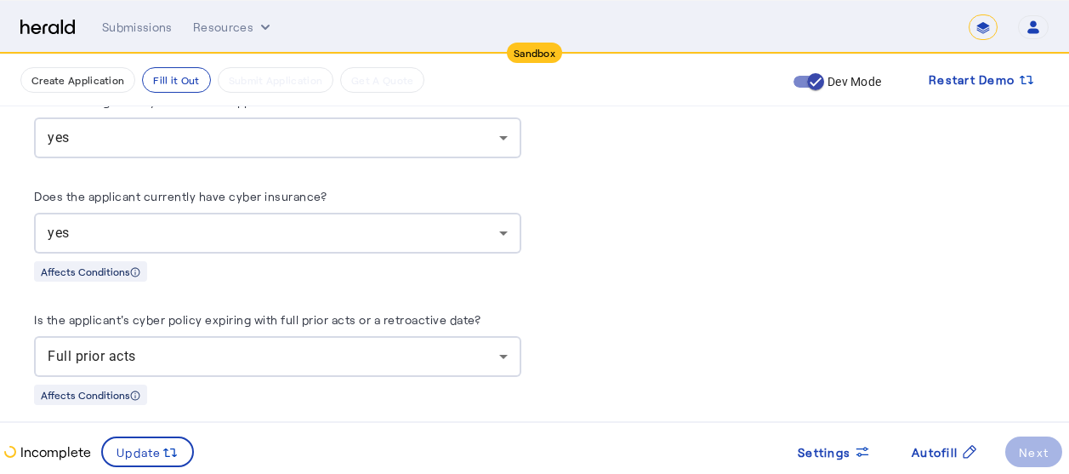
click at [60, 453] on p "Incomplete" at bounding box center [54, 451] width 74 height 20
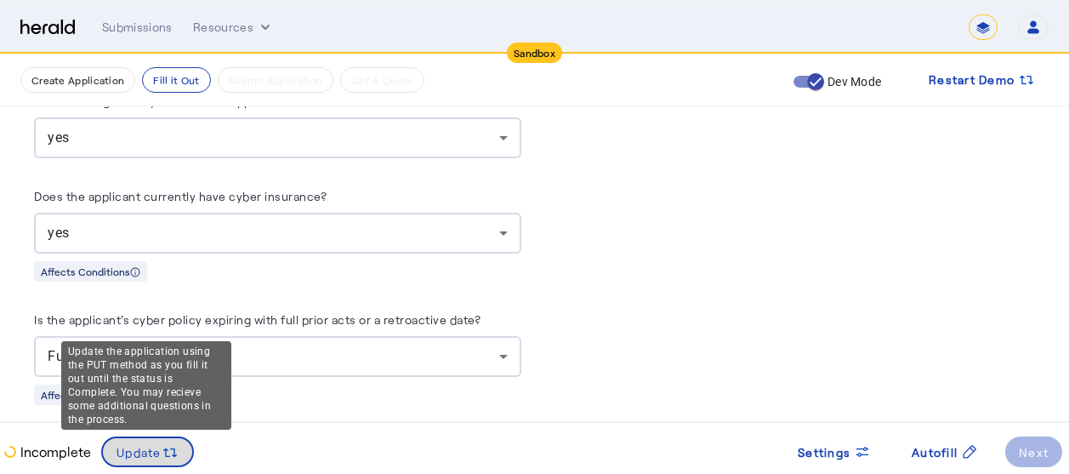
click at [157, 449] on span "Update" at bounding box center [138, 452] width 45 height 18
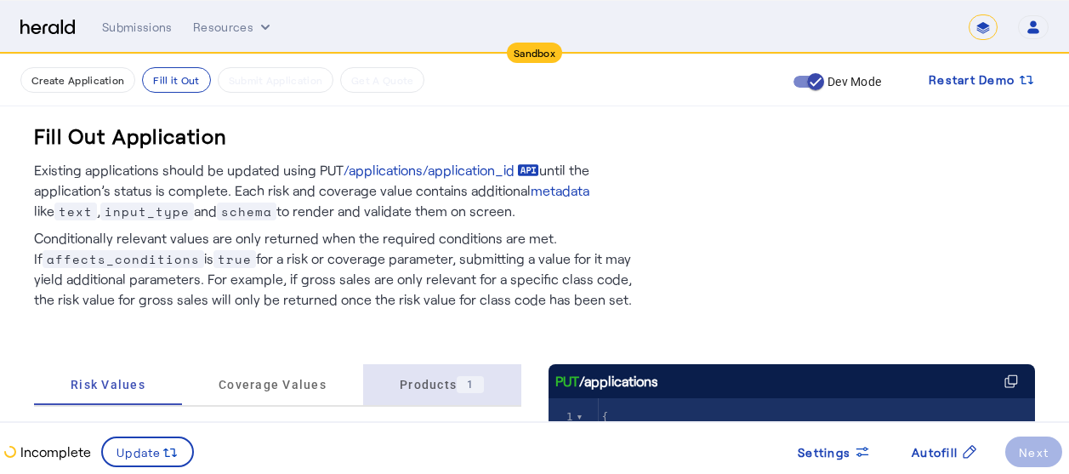
click at [474, 387] on div "1" at bounding box center [470, 384] width 27 height 17
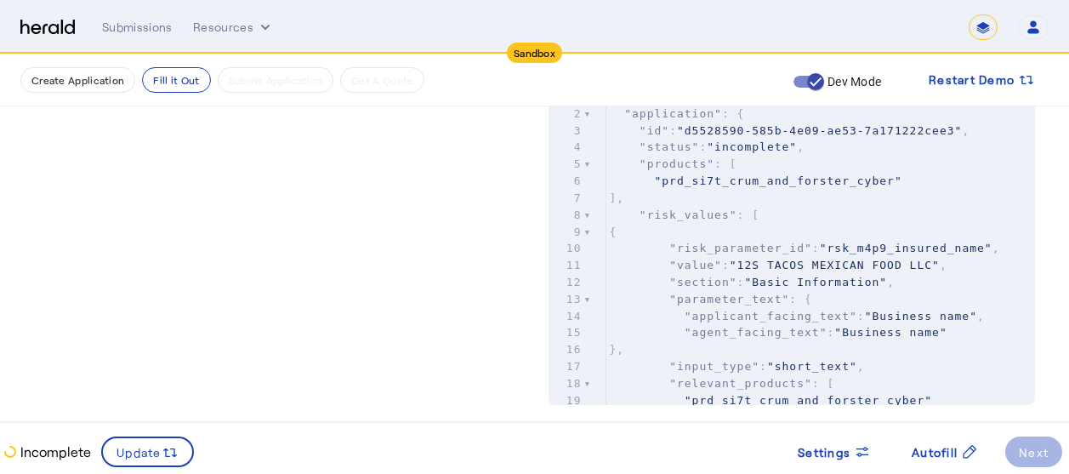
scroll to position [747, 0]
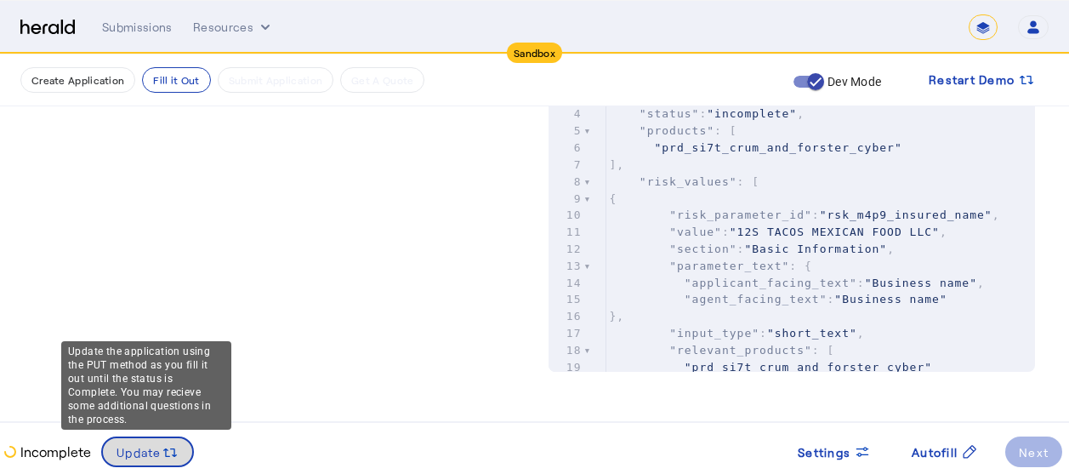
click at [162, 442] on svg-icon at bounding box center [170, 451] width 17 height 19
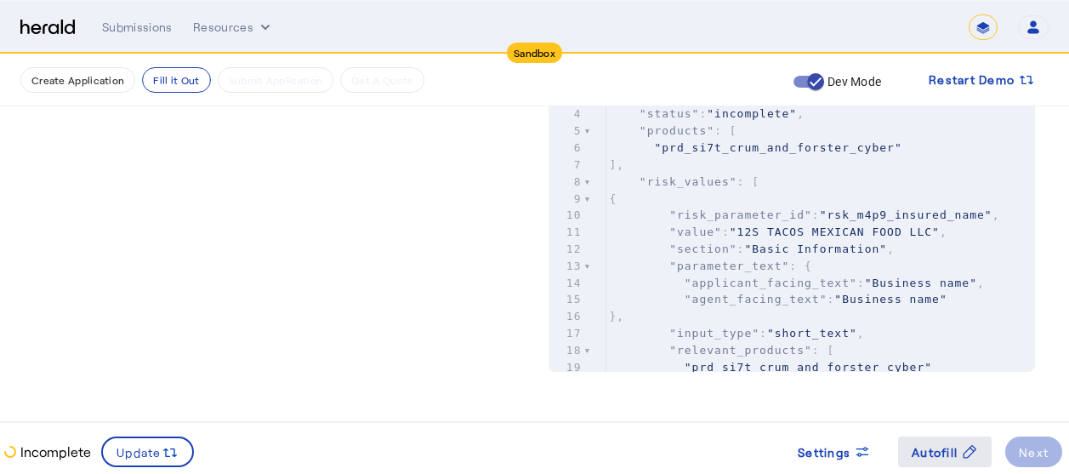
click at [912, 449] on span "Autofill" at bounding box center [934, 452] width 46 height 18
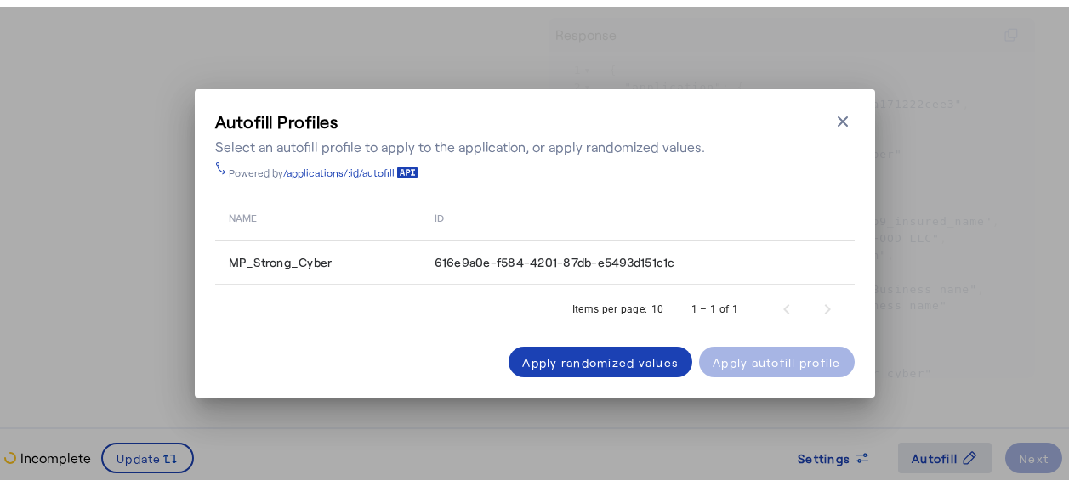
scroll to position [0, 0]
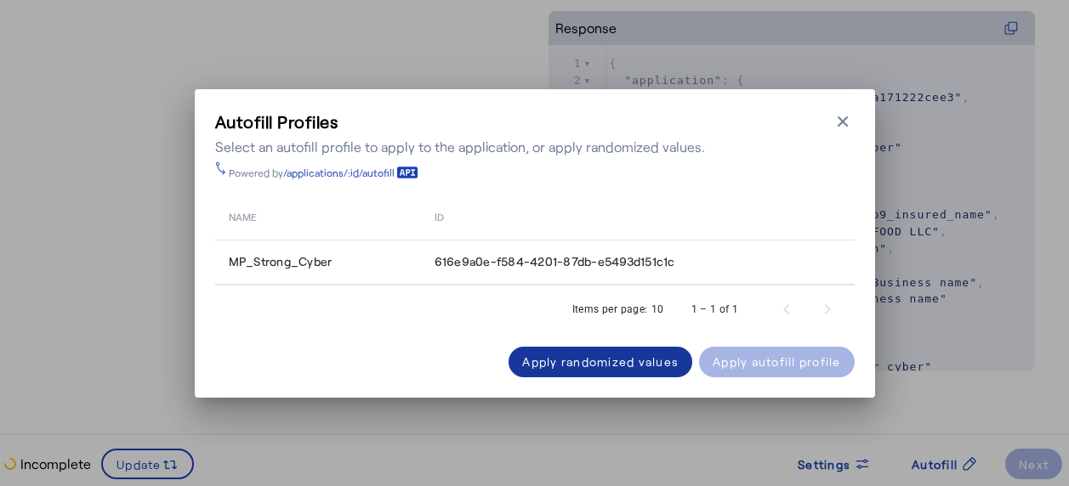
click at [606, 367] on div "Apply randomized values" at bounding box center [600, 362] width 156 height 18
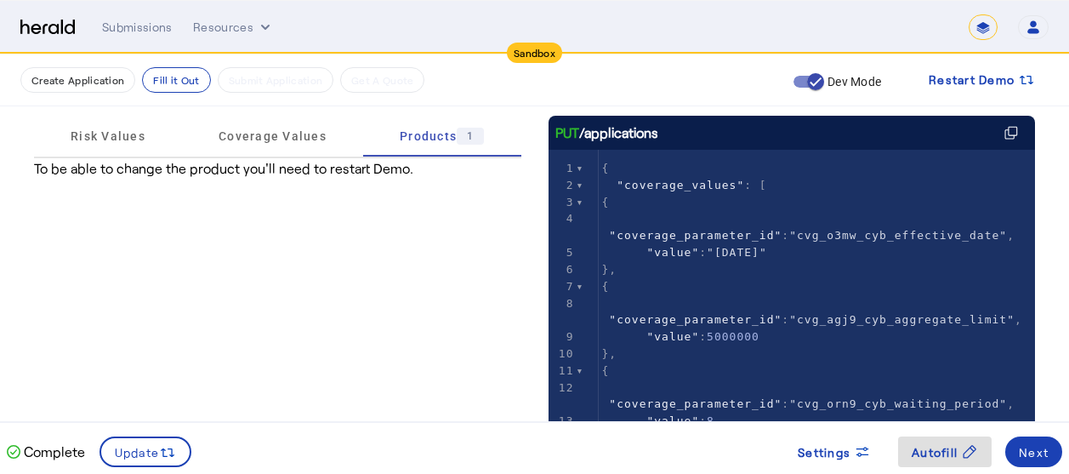
scroll to position [186, 0]
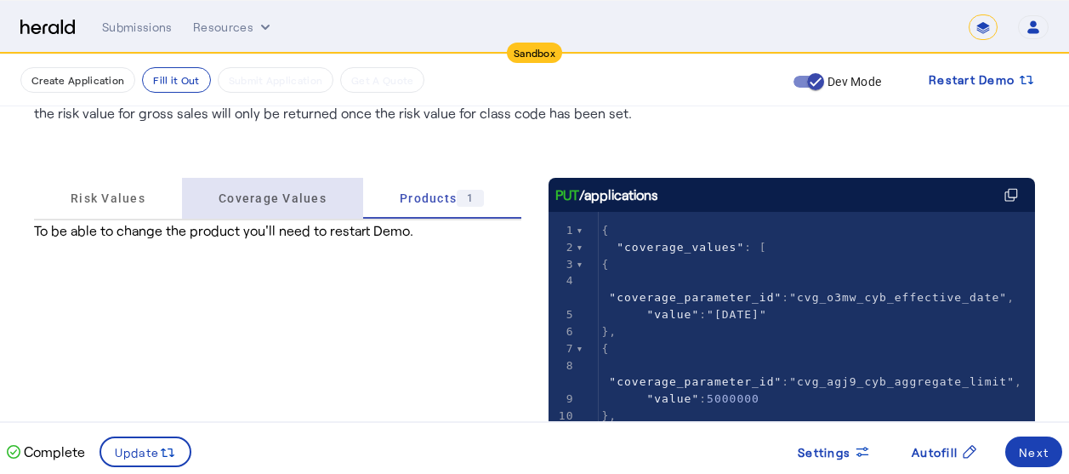
click at [280, 189] on span "Coverage Values" at bounding box center [272, 198] width 108 height 41
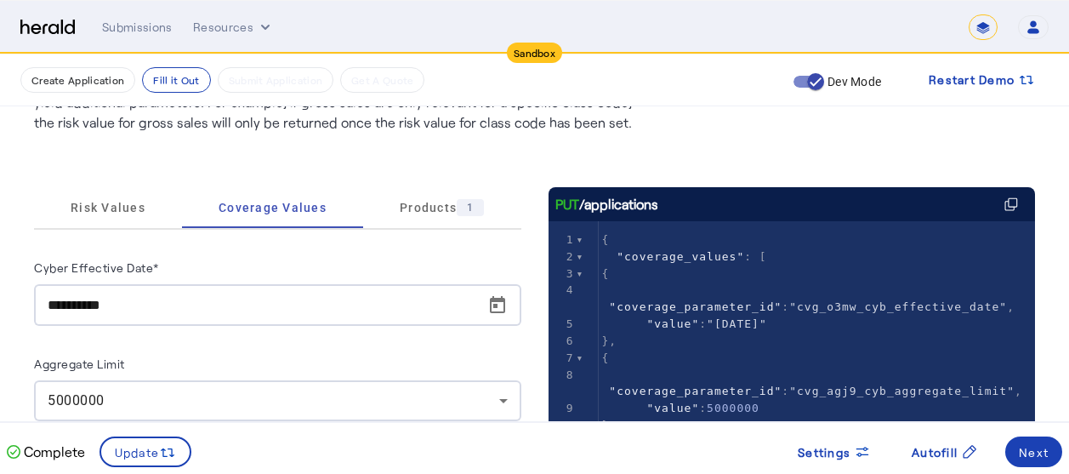
scroll to position [174, 0]
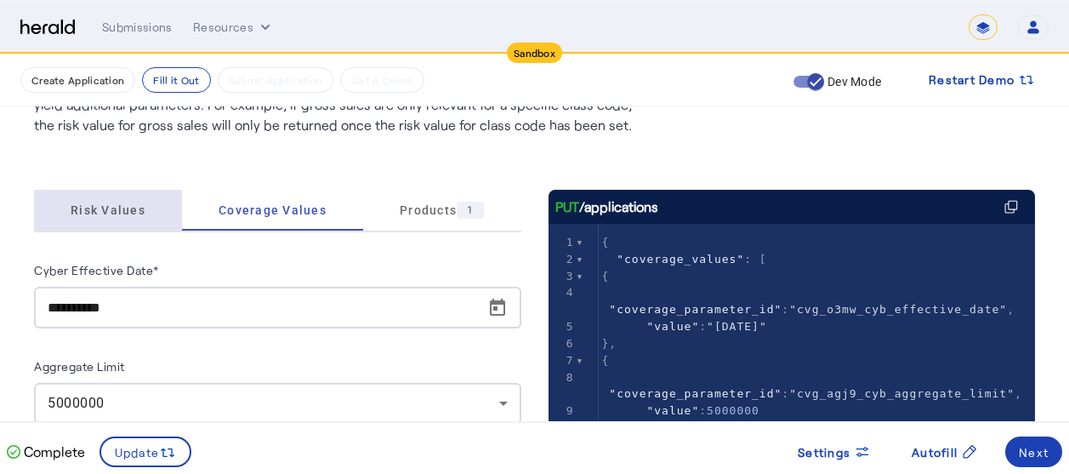
click at [109, 217] on span "Risk Values" at bounding box center [108, 210] width 75 height 41
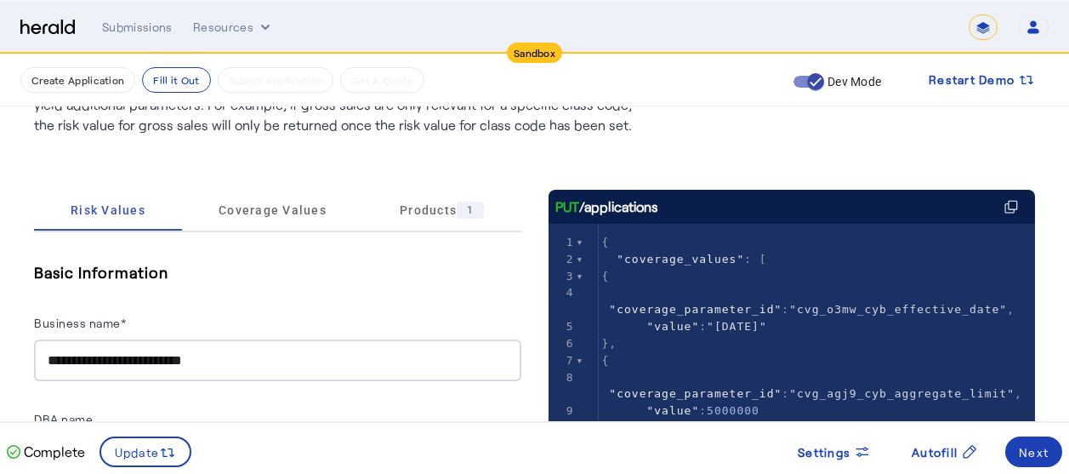
click at [346, 281] on h5 "Basic Information" at bounding box center [277, 272] width 487 height 26
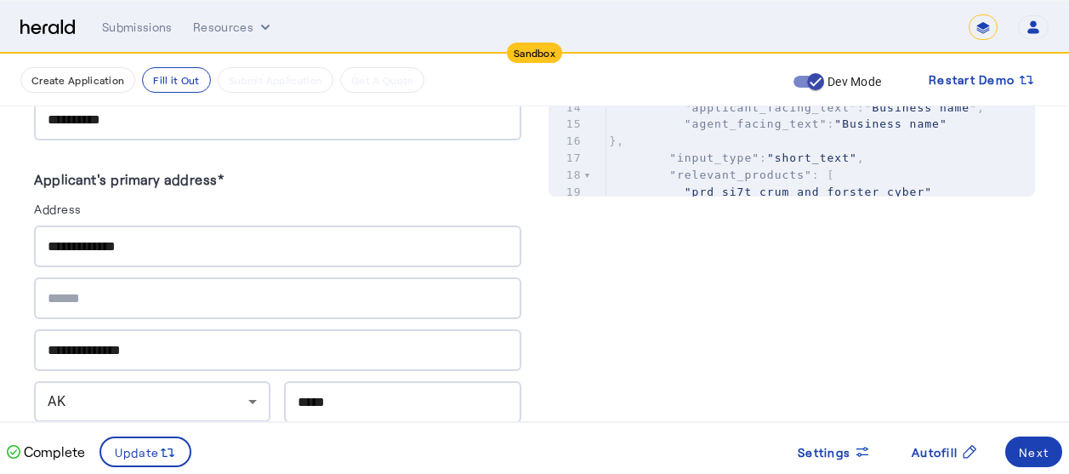
scroll to position [888, 0]
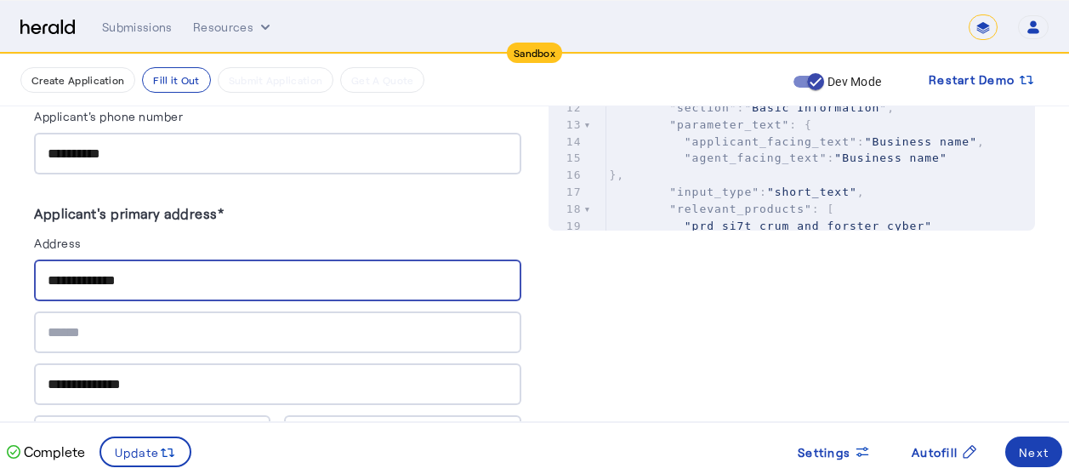
click at [157, 270] on input "**********" at bounding box center [278, 280] width 460 height 20
drag, startPoint x: 157, startPoint y: 268, endPoint x: 25, endPoint y: 263, distance: 132.7
paste input "*****"
type input "**********"
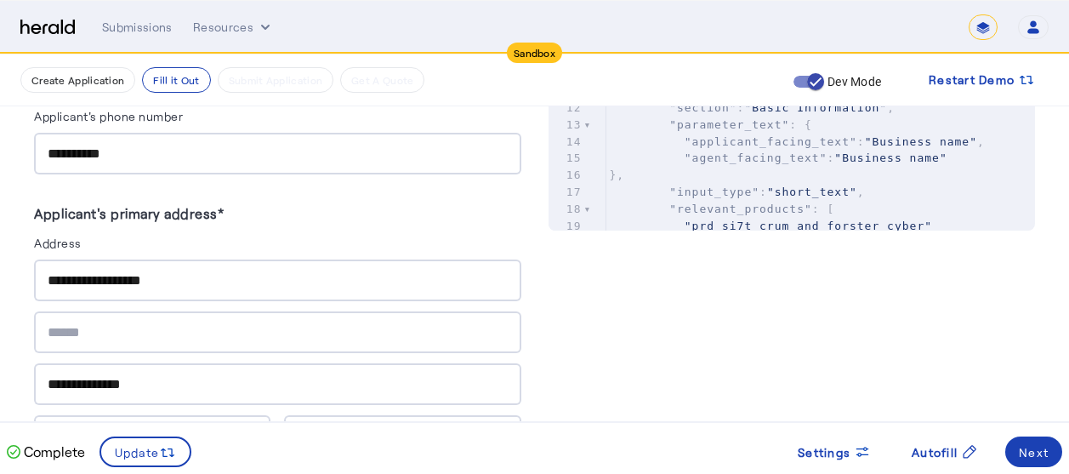
click at [278, 218] on herald-label "Applicant's primary address*" at bounding box center [277, 216] width 487 height 31
click at [164, 390] on div "**********" at bounding box center [278, 384] width 460 height 42
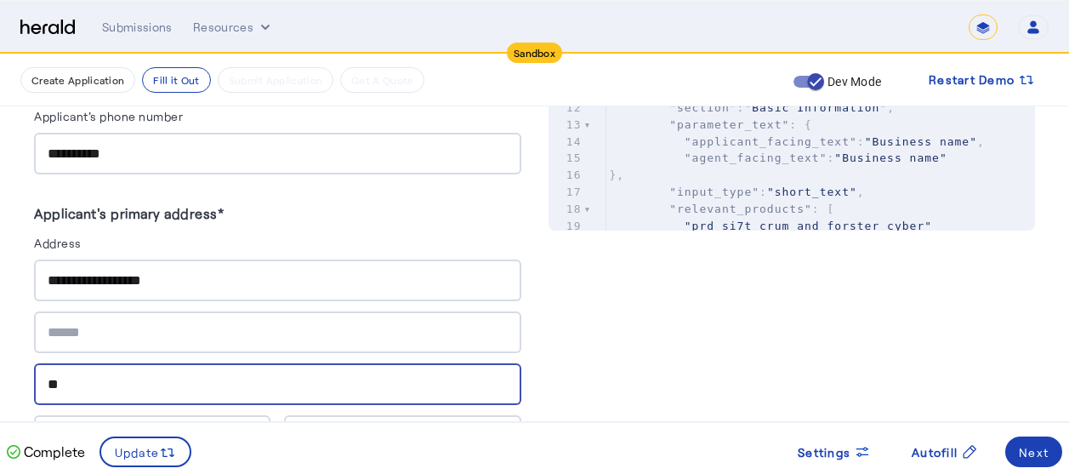
type input "*"
type input "******"
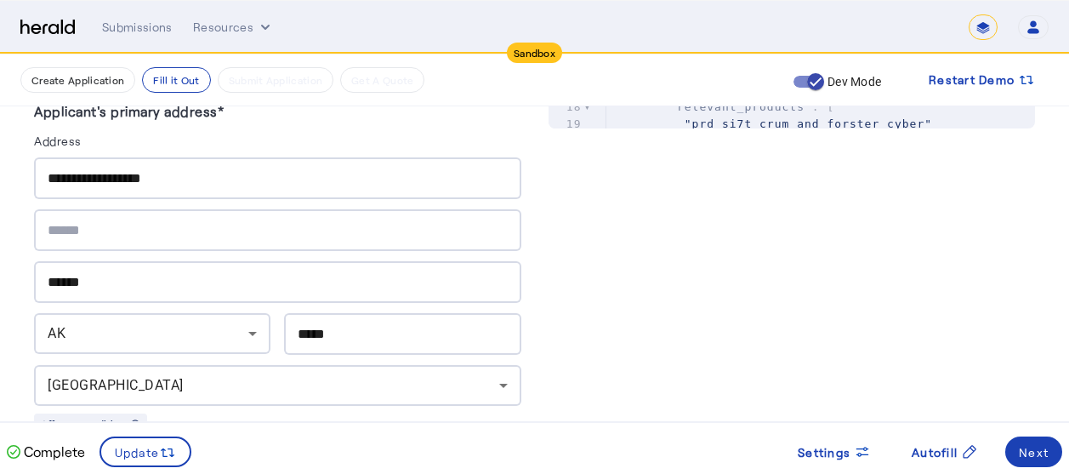
scroll to position [1024, 0]
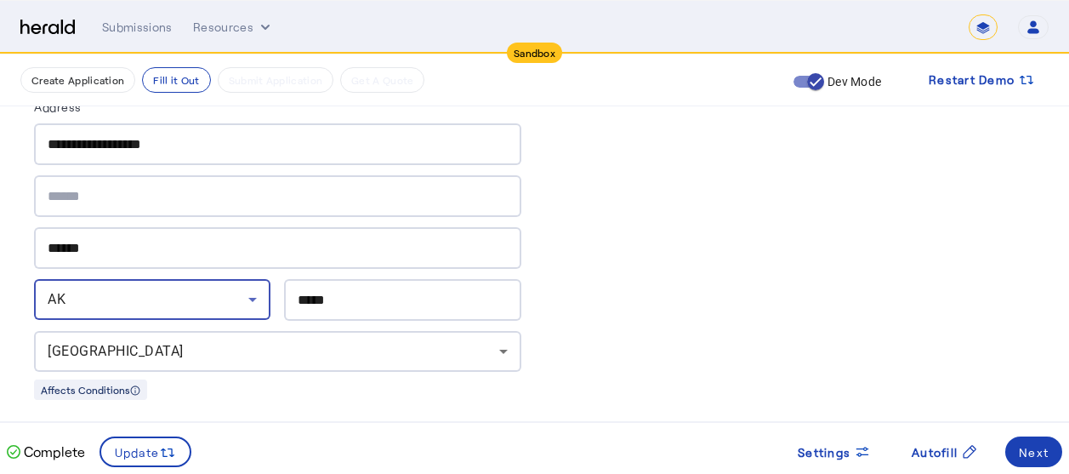
click at [198, 295] on div "AK" at bounding box center [148, 299] width 201 height 20
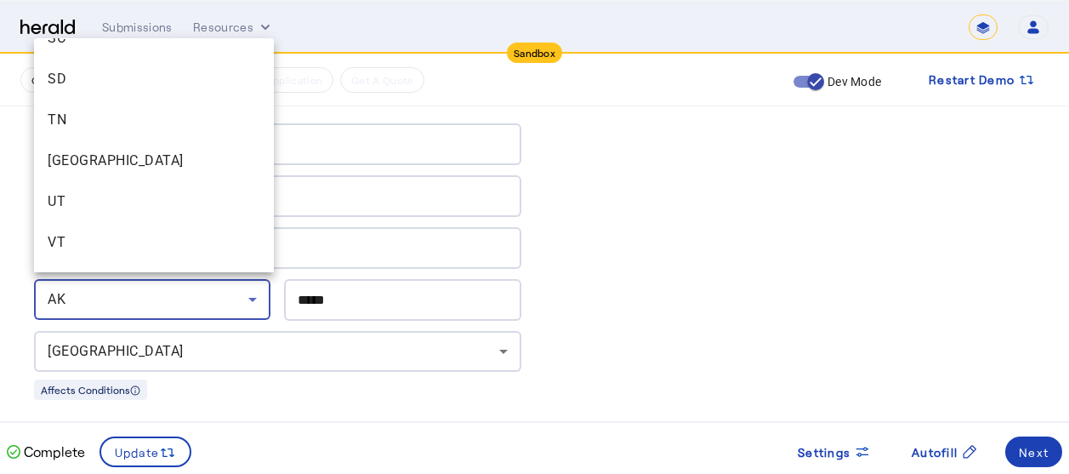
scroll to position [1861, 0]
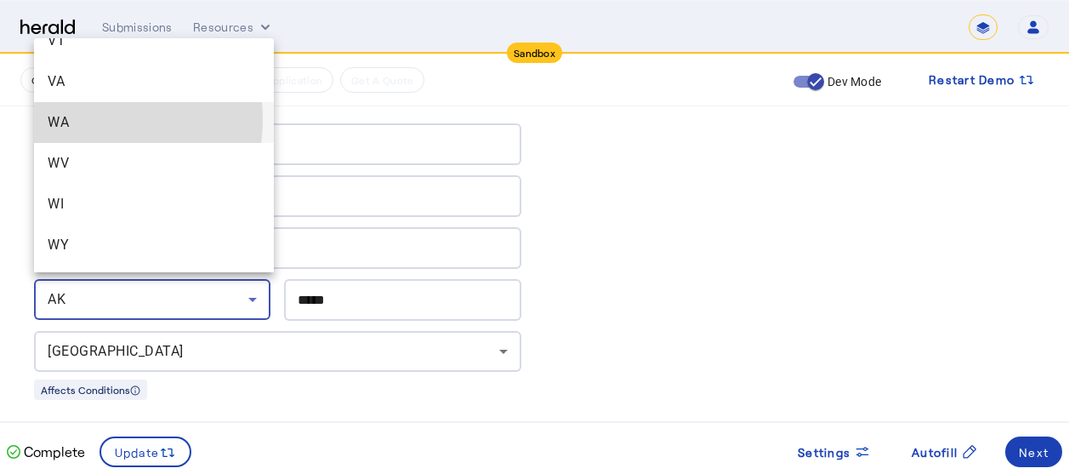
click at [79, 119] on span "WA" at bounding box center [154, 122] width 213 height 20
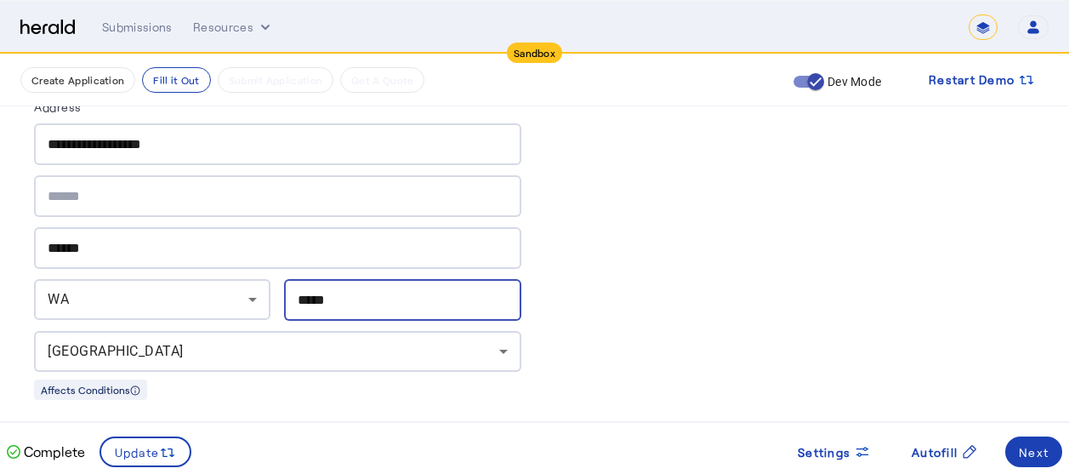
click at [349, 291] on input "*****" at bounding box center [402, 300] width 209 height 20
type input "*"
type input "*****"
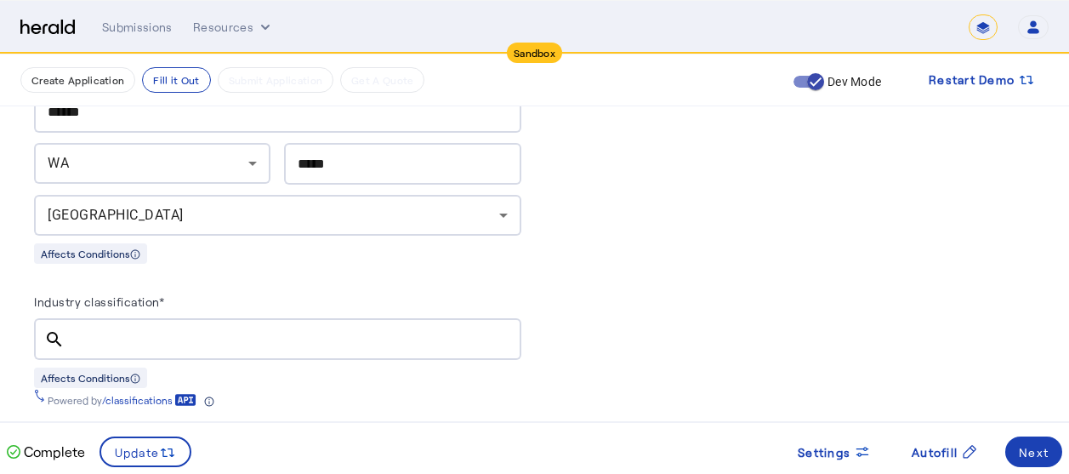
scroll to position [1228, 0]
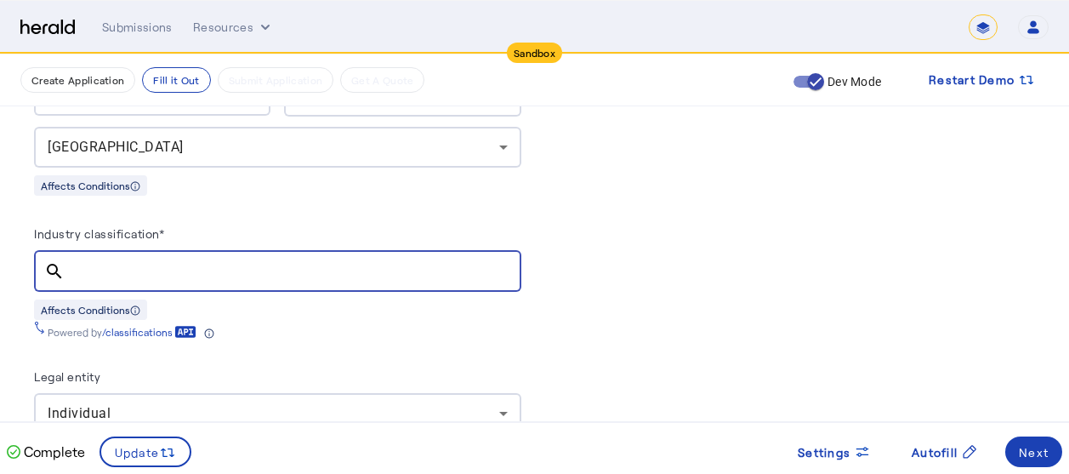
click at [264, 261] on input "Industry classification*" at bounding box center [292, 271] width 429 height 20
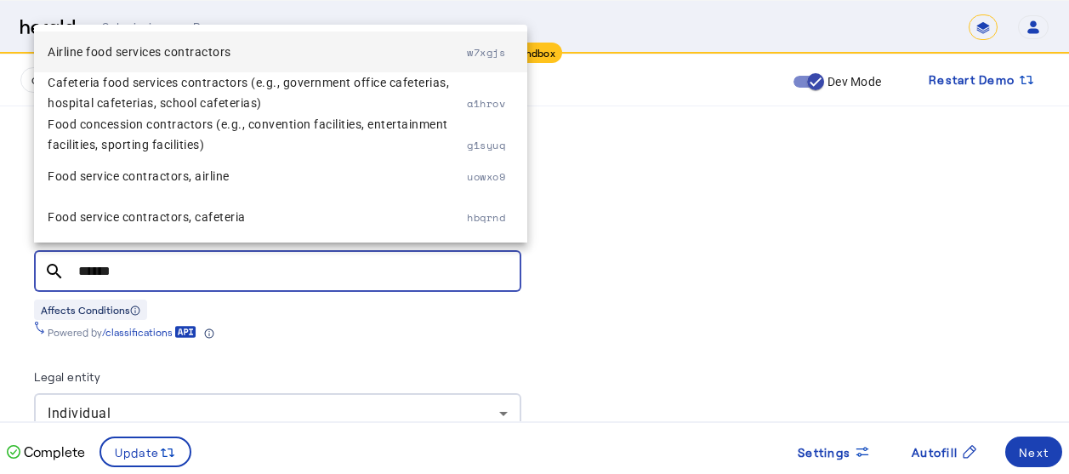
type input "******"
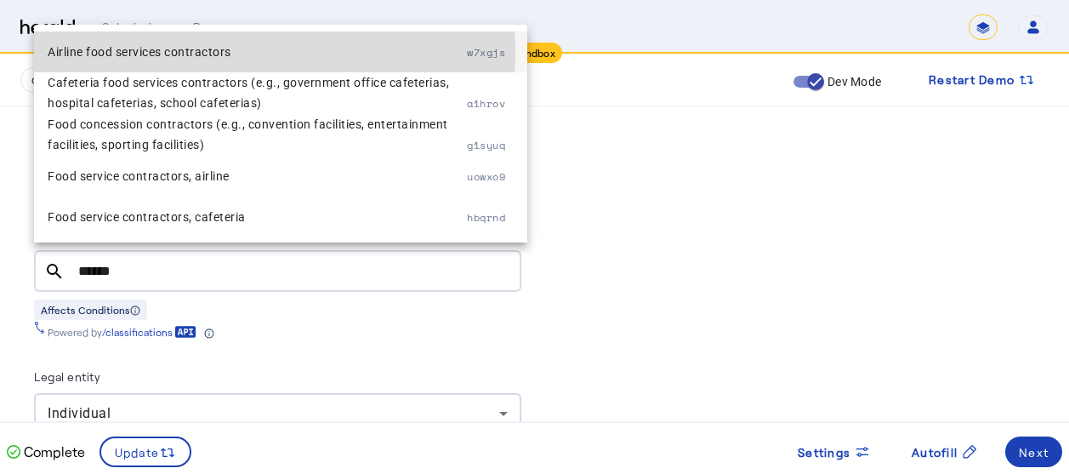
click at [206, 51] on span "Airline food services contractors" at bounding box center [257, 52] width 419 height 20
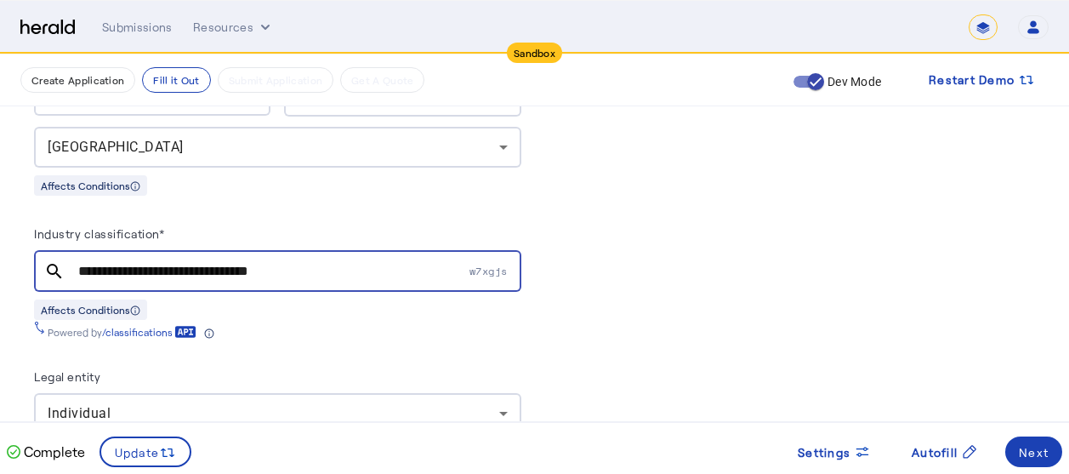
click at [1024, 453] on div "Next" at bounding box center [1033, 452] width 30 height 18
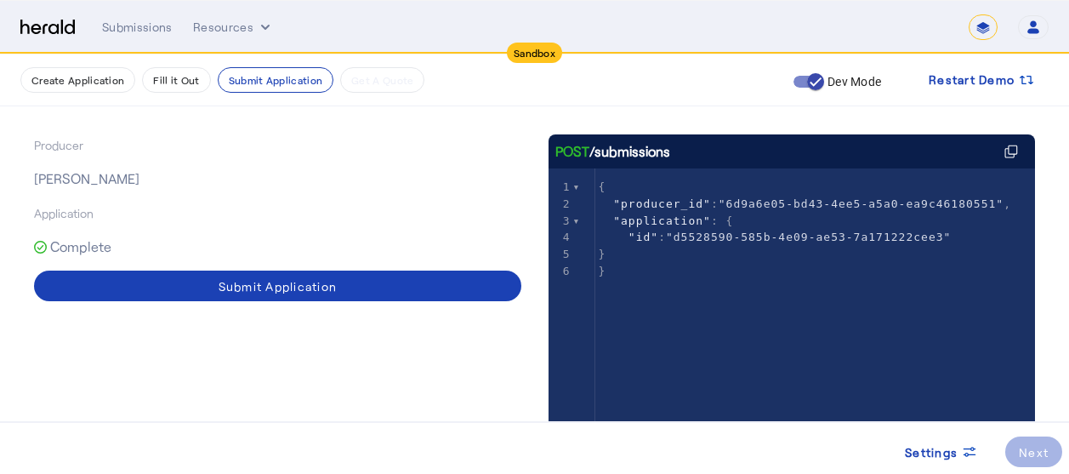
scroll to position [230, 0]
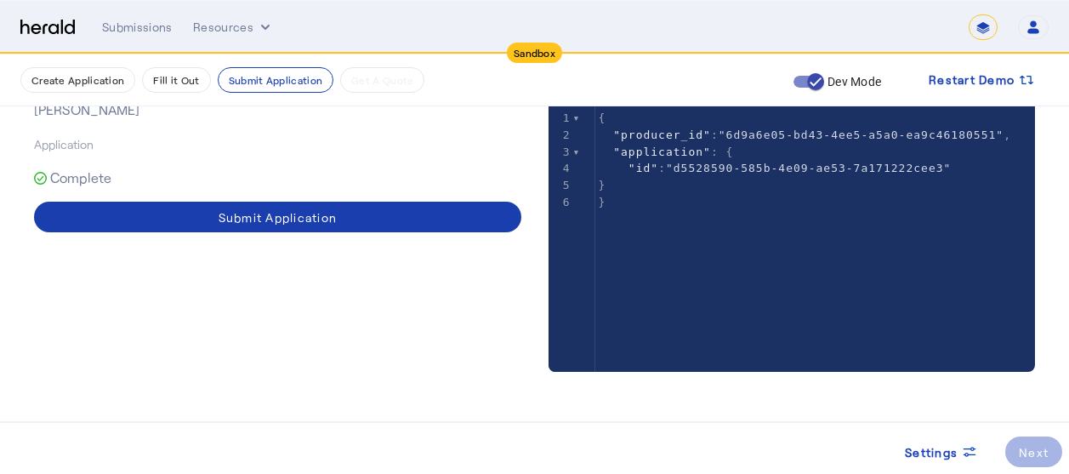
click at [218, 224] on span at bounding box center [277, 216] width 487 height 41
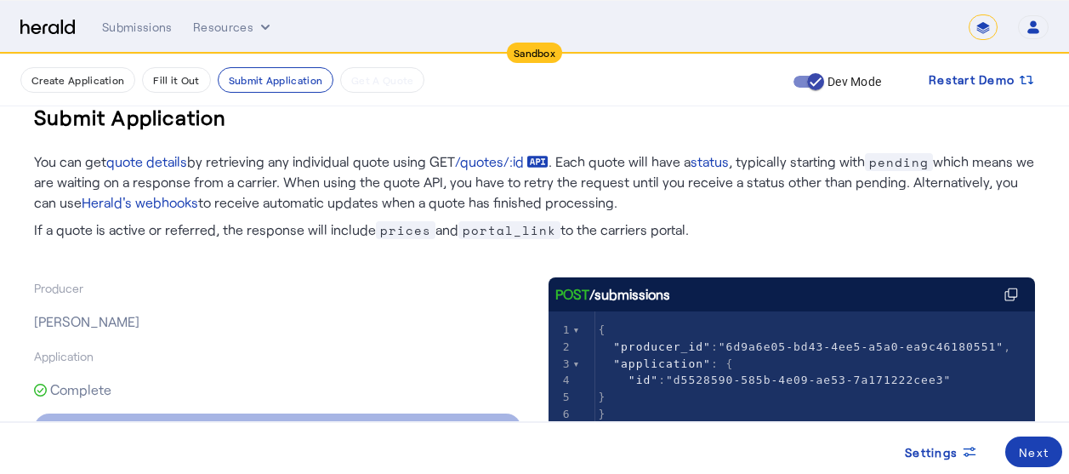
scroll to position [20, 0]
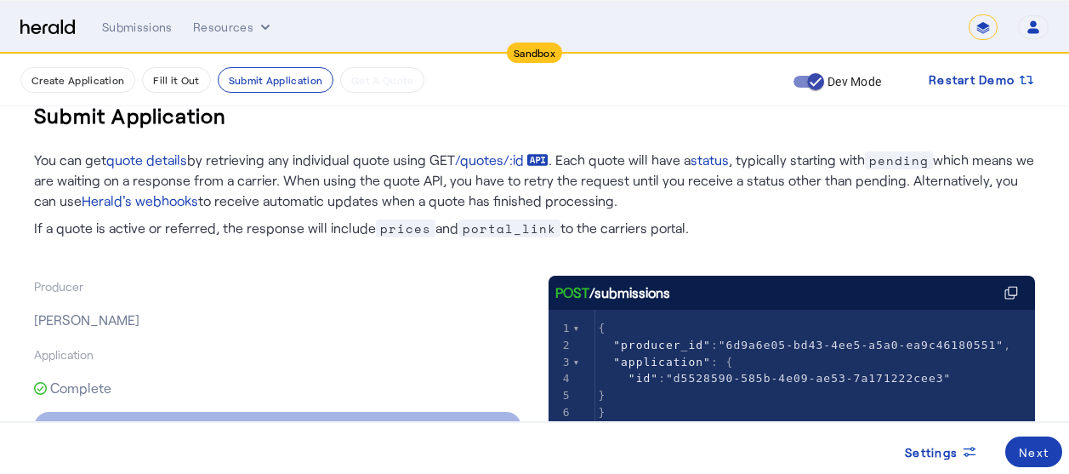
click at [276, 246] on div at bounding box center [409, 243] width 751 height 10
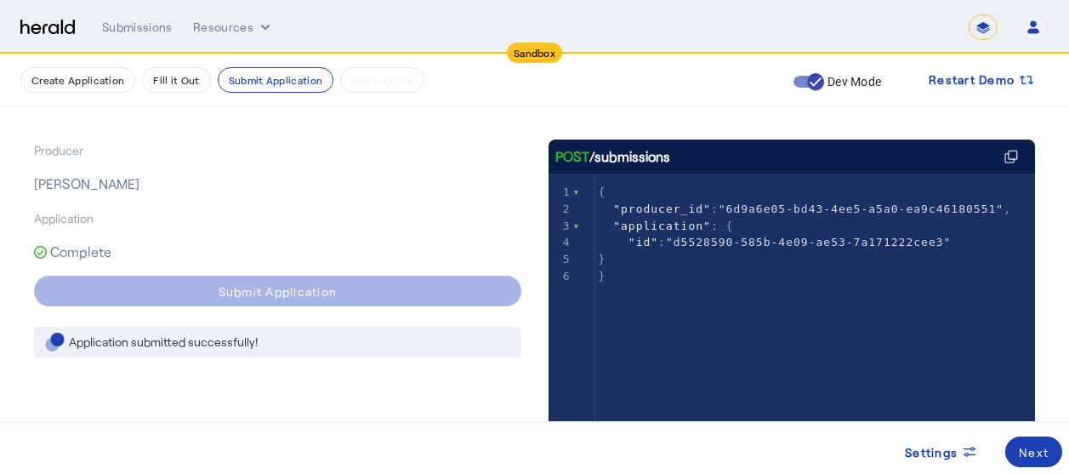
scroll to position [122, 0]
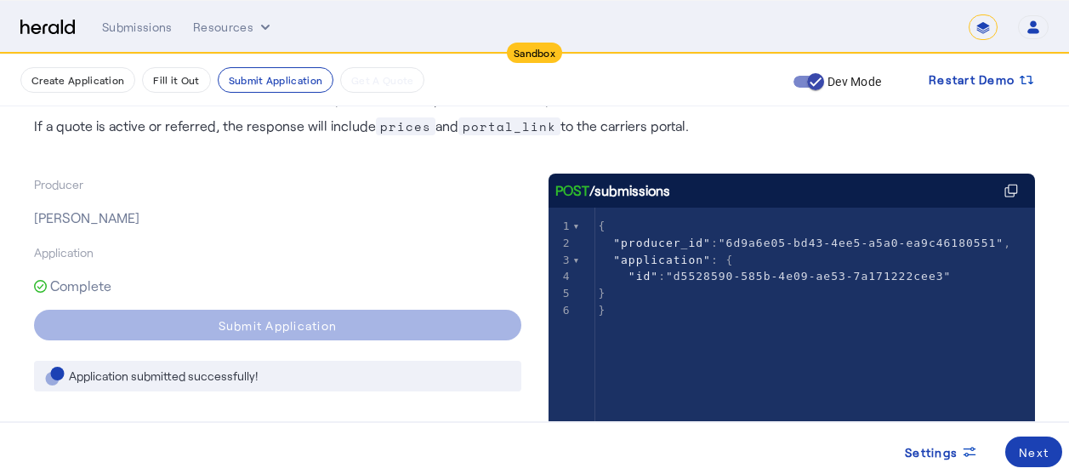
click at [707, 88] on div "Create Application Fill it Out Submit Application Get A Quote" at bounding box center [393, 80] width 746 height 26
click at [406, 171] on div "Producer [PERSON_NAME] Application Complete Submit Application Application subm…" at bounding box center [534, 465] width 1001 height 639
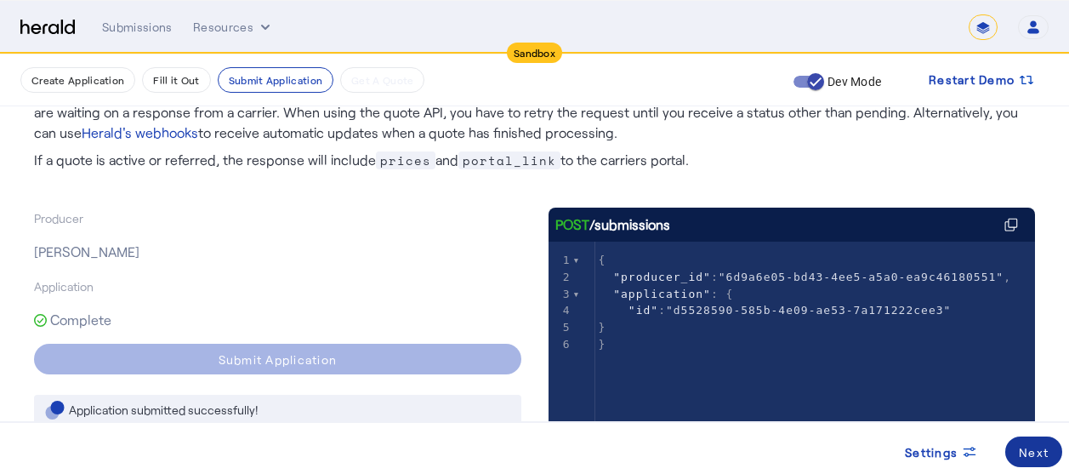
click at [1024, 451] on div "Next" at bounding box center [1033, 452] width 30 height 18
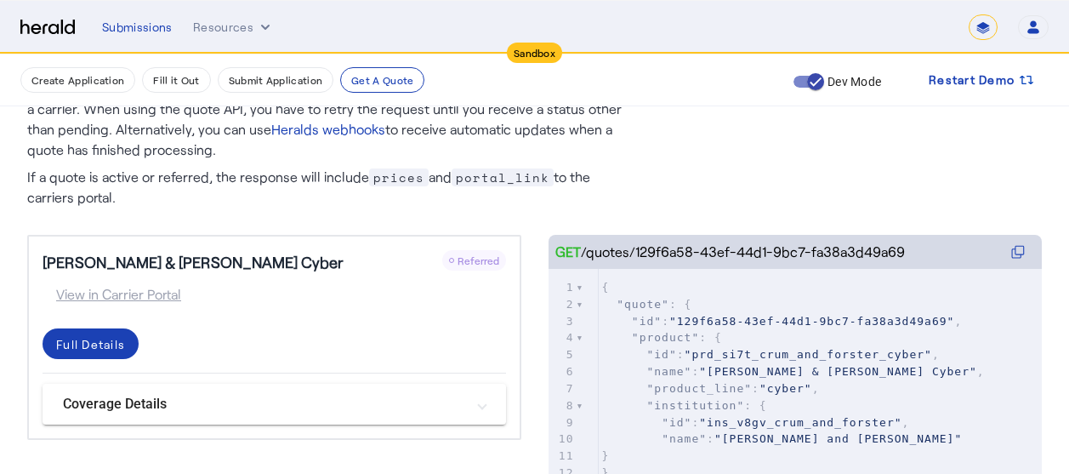
scroll to position [136, 0]
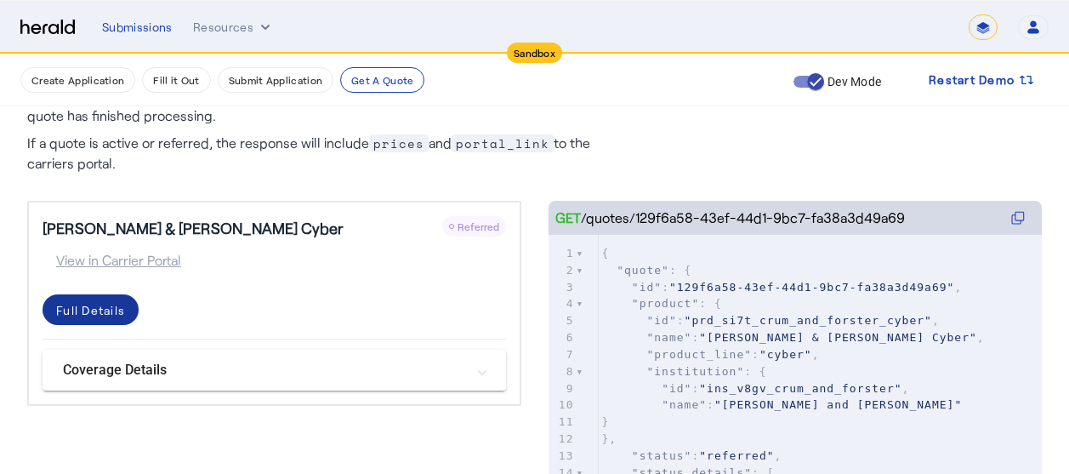
click at [103, 317] on div "Full Details" at bounding box center [90, 310] width 69 height 18
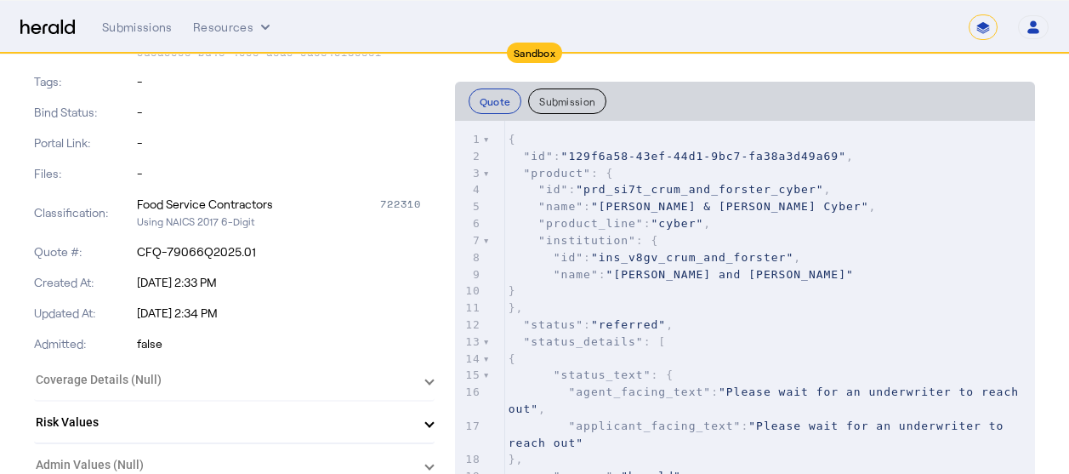
scroll to position [306, 0]
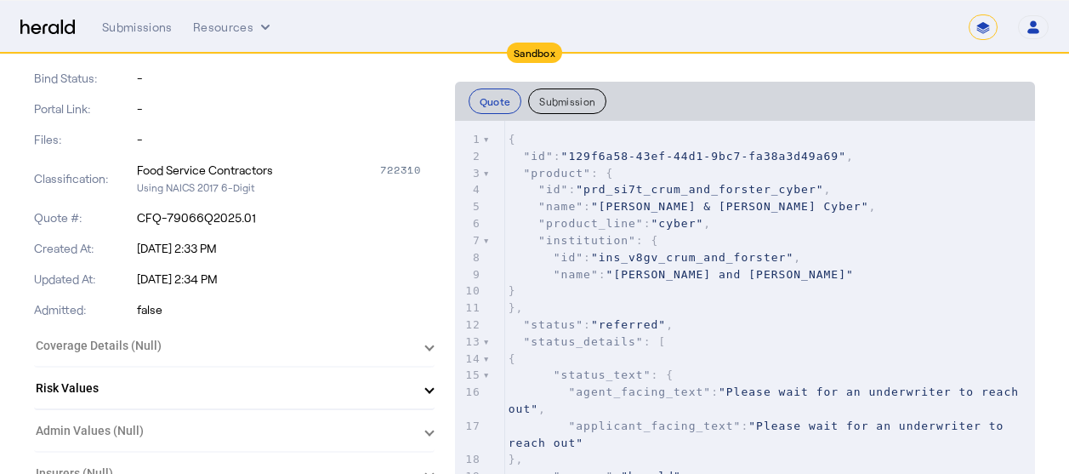
click at [132, 225] on p "Quote #:" at bounding box center [83, 217] width 99 height 17
drag, startPoint x: 136, startPoint y: 218, endPoint x: 262, endPoint y: 218, distance: 125.8
click at [262, 218] on div "Quote #: CFQ-79066Q2025.01" at bounding box center [234, 217] width 400 height 31
copy p "CFQ-79066Q2025.01"
click at [318, 99] on div "Portal Link: -" at bounding box center [234, 109] width 400 height 31
